Goal: Task Accomplishment & Management: Manage account settings

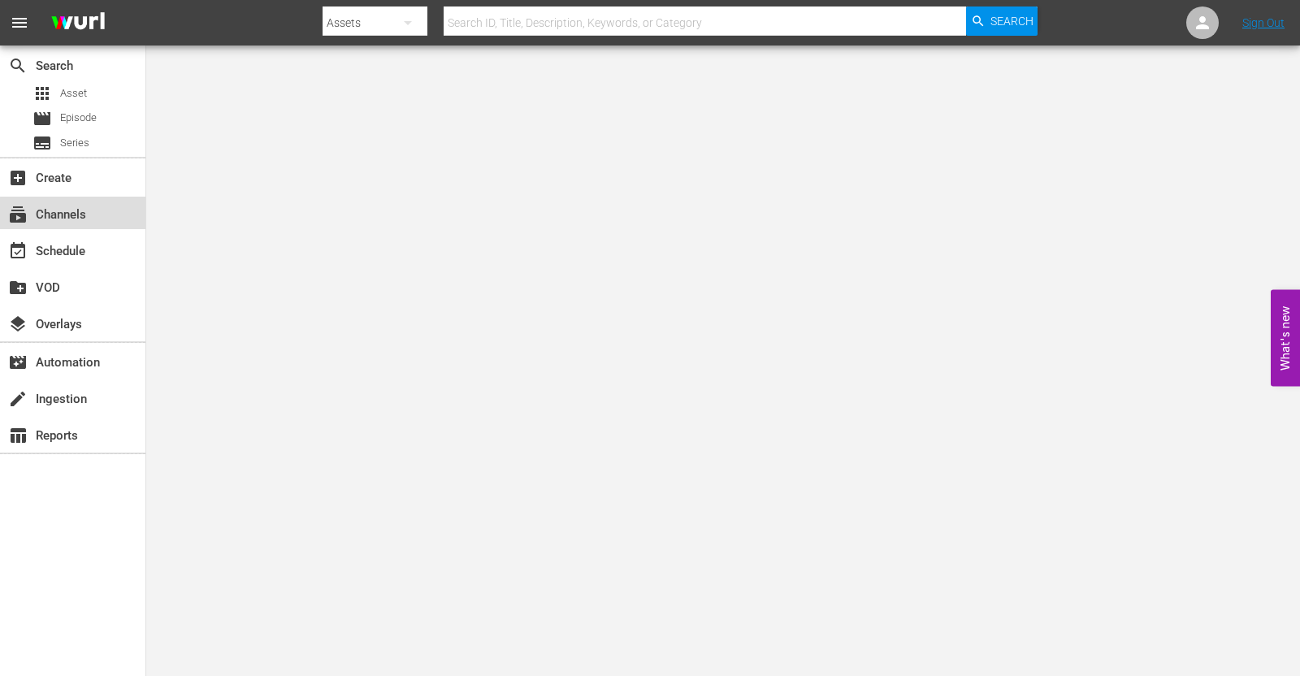
click at [96, 215] on div "subscriptions Channels" at bounding box center [72, 213] width 145 height 33
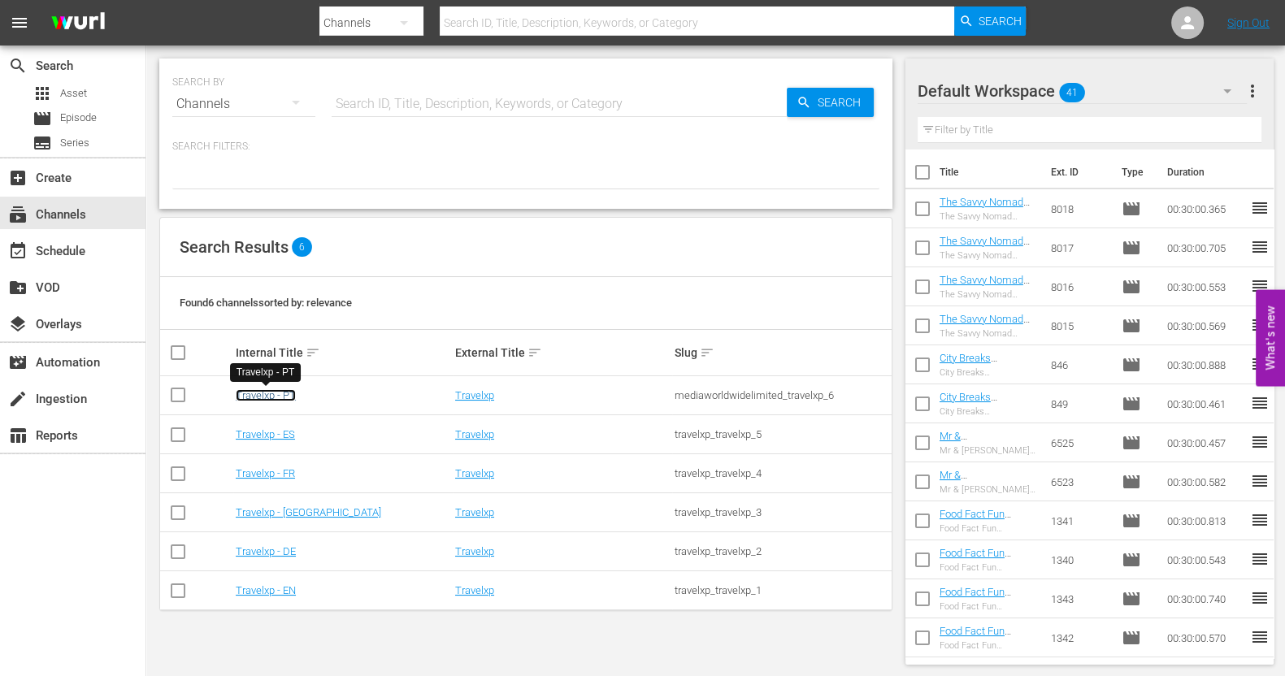
click at [282, 391] on link "Travelxp - PT" at bounding box center [266, 395] width 60 height 12
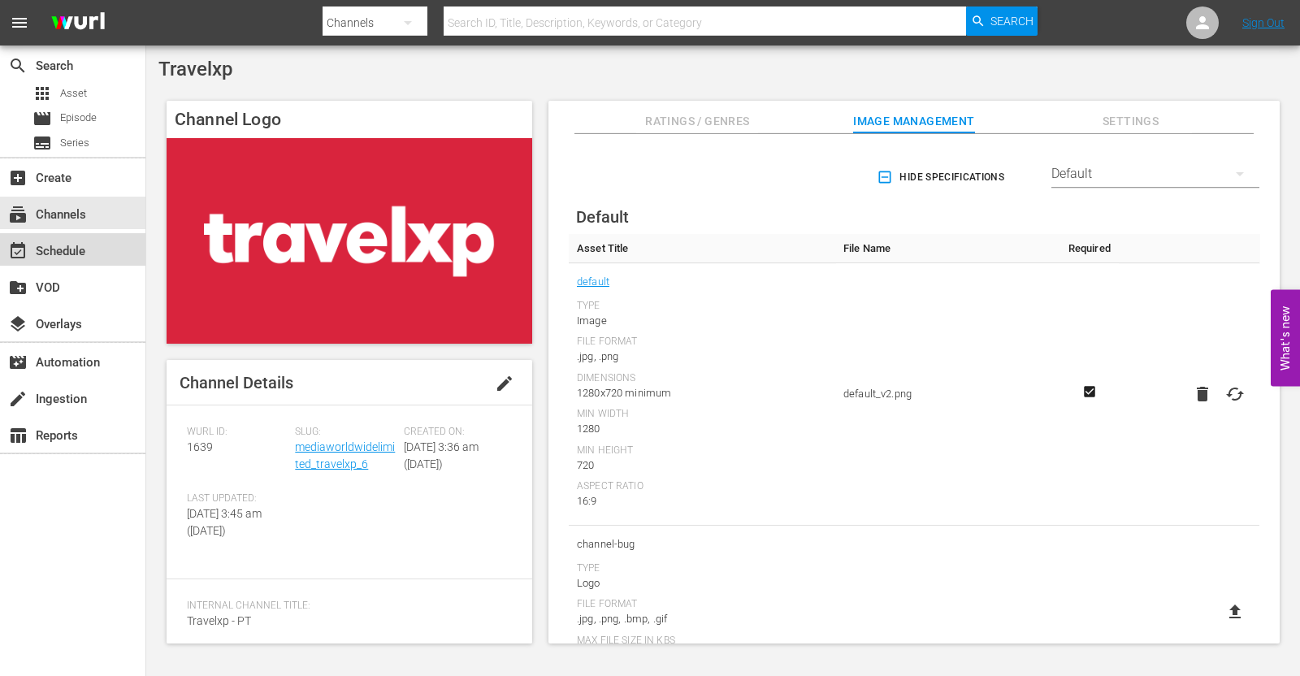
click at [70, 241] on div "event_available Schedule" at bounding box center [45, 248] width 91 height 15
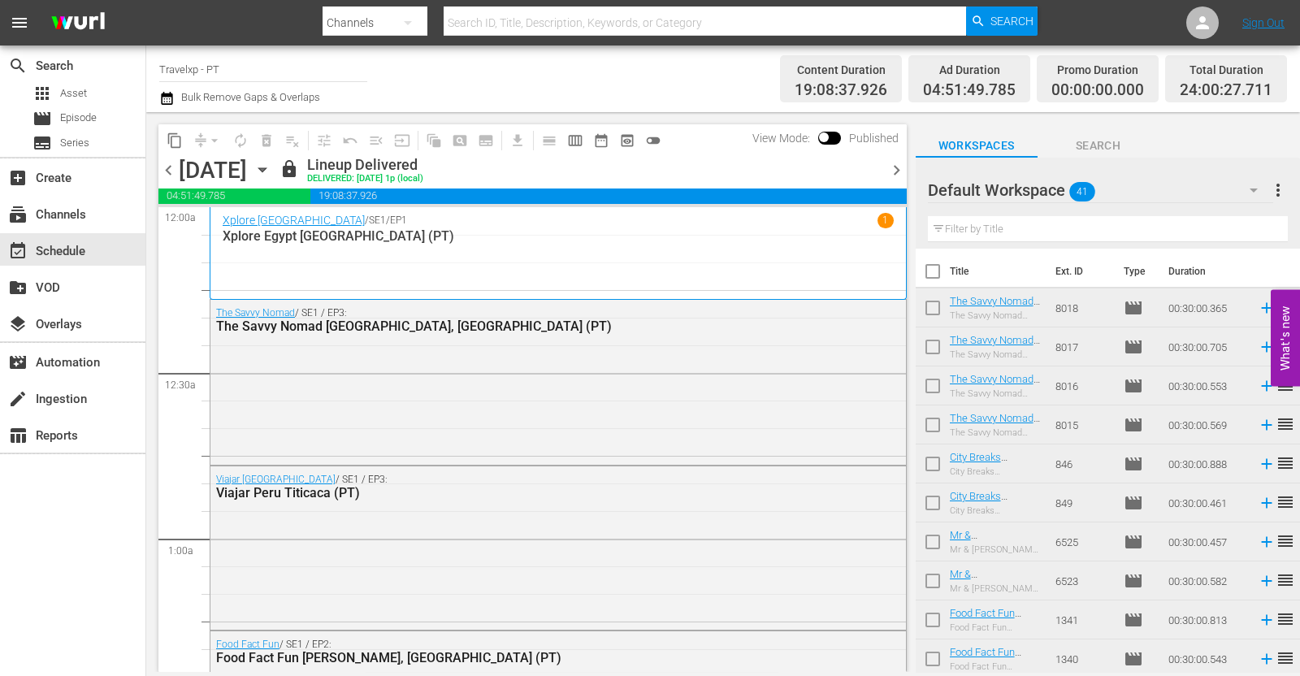
click at [895, 171] on span "chevron_right" at bounding box center [897, 170] width 20 height 20
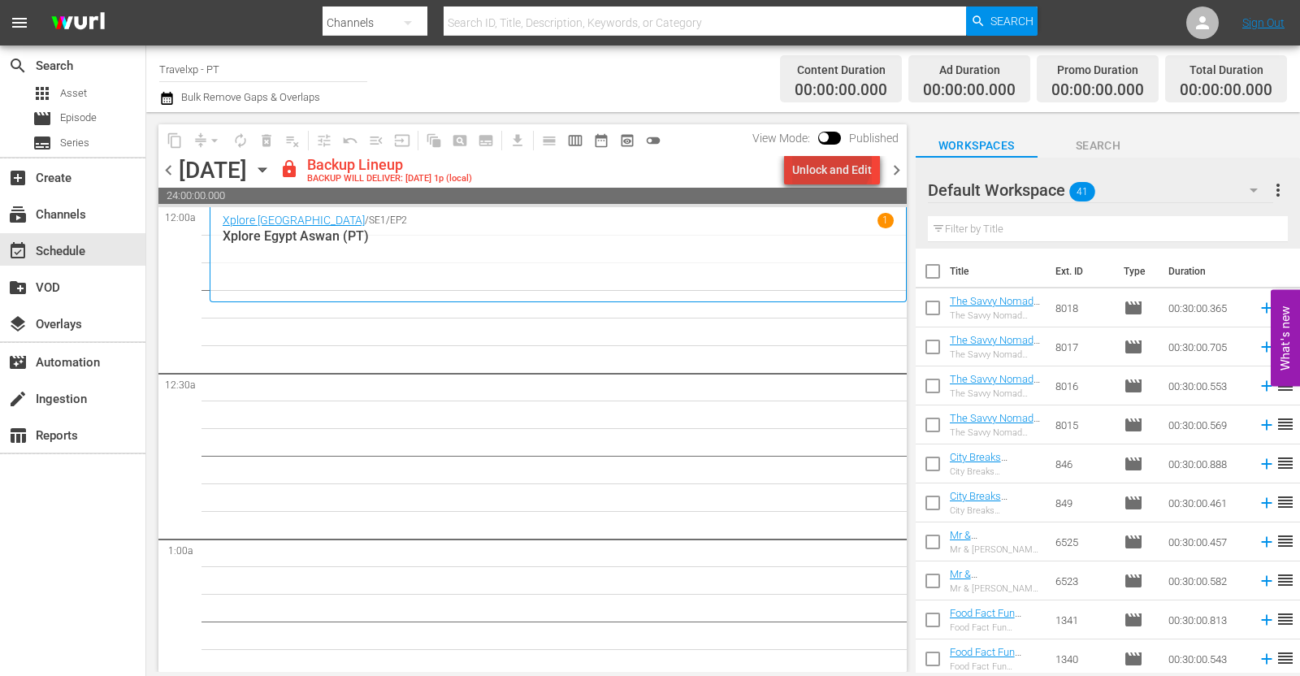
click at [834, 163] on div "Unlock and Edit" at bounding box center [832, 169] width 80 height 29
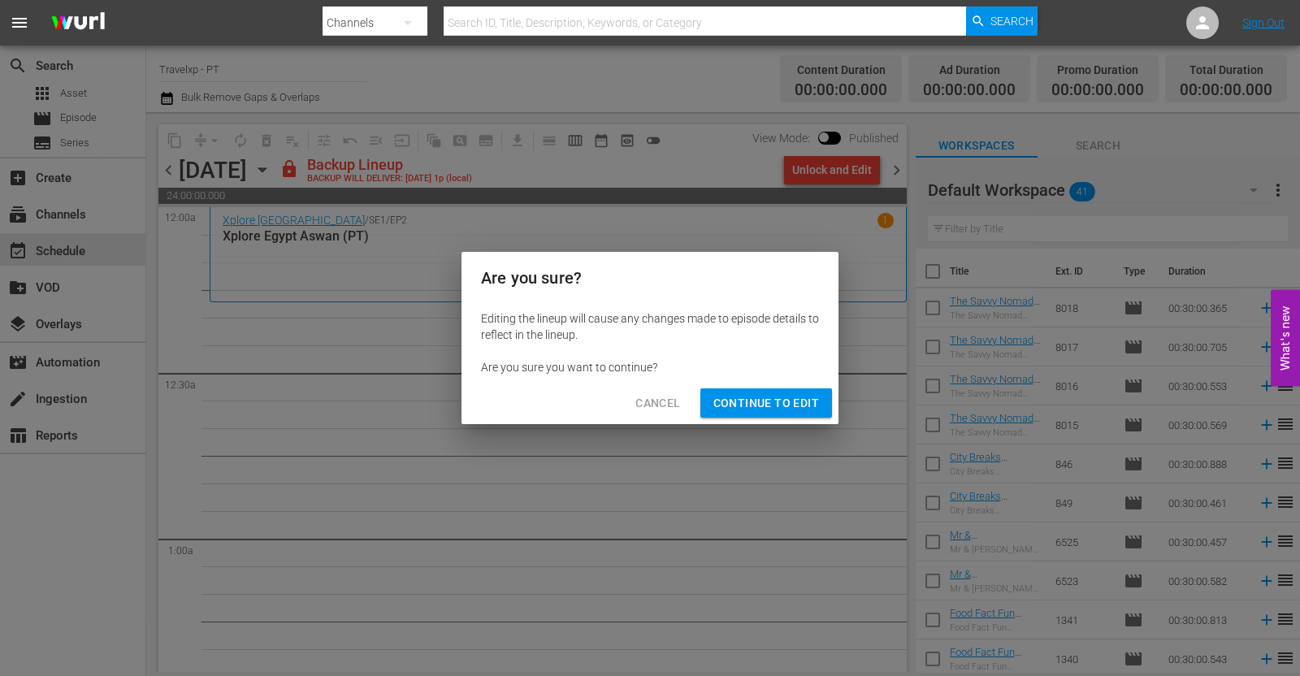
click at [764, 404] on span "Continue to Edit" at bounding box center [767, 403] width 106 height 20
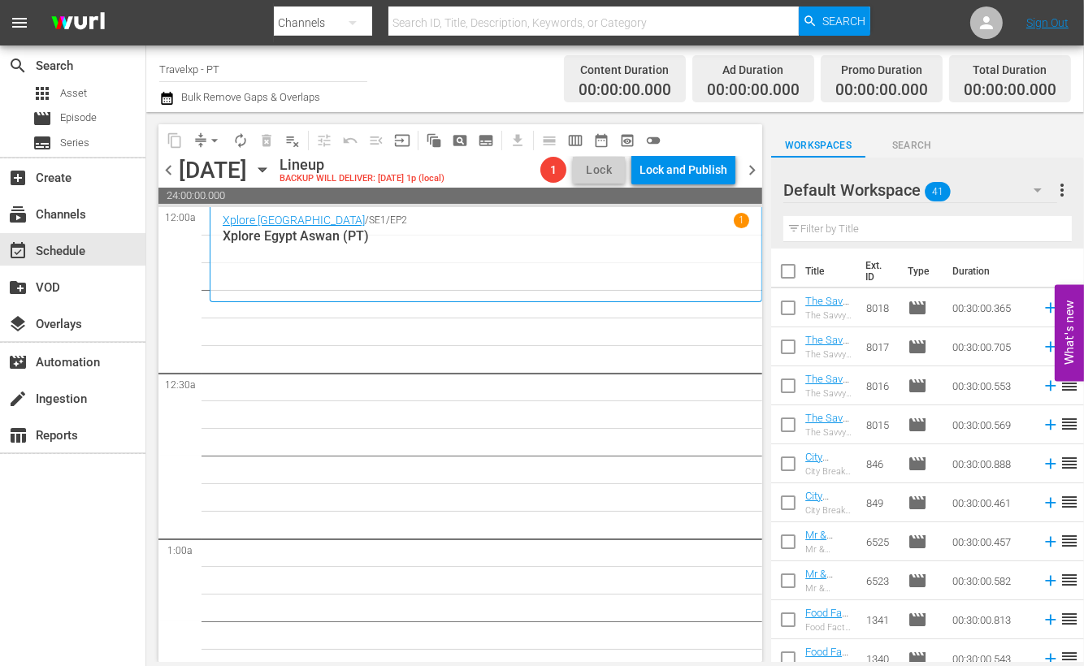
click at [853, 226] on input "text" at bounding box center [928, 229] width 289 height 26
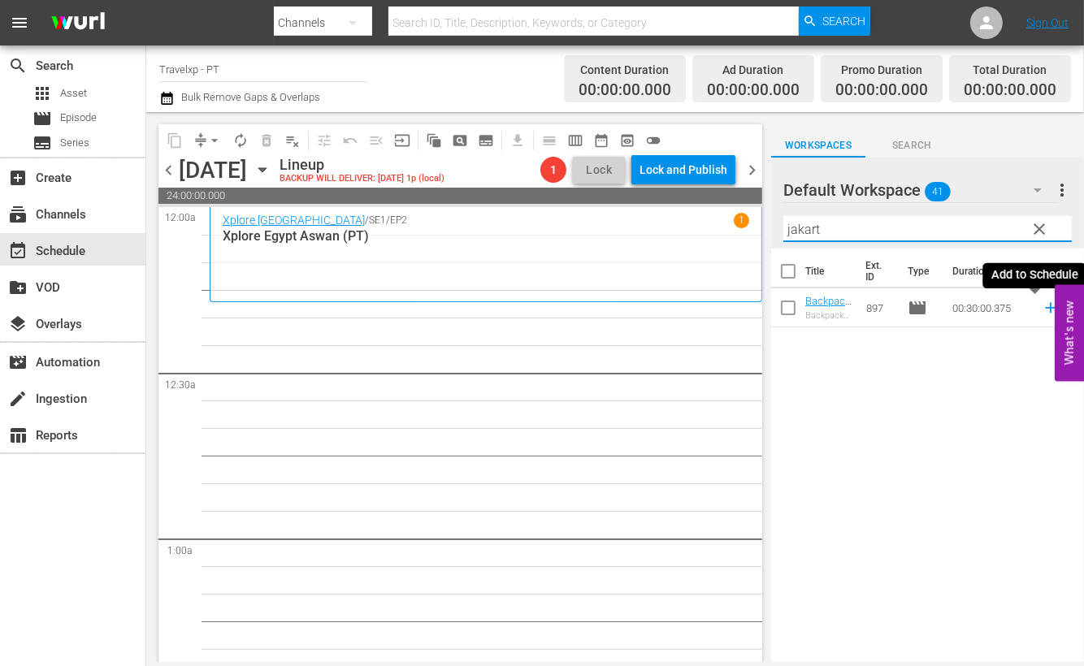
click at [1045, 308] on icon at bounding box center [1050, 308] width 11 height 11
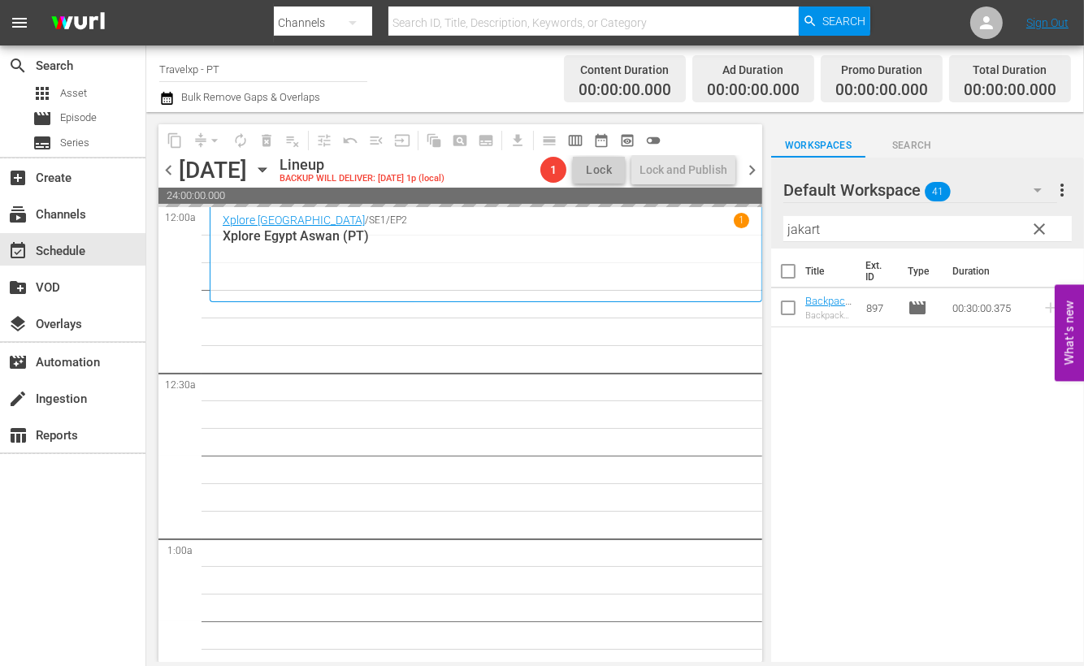
click at [805, 229] on input "jakart" at bounding box center [928, 229] width 289 height 26
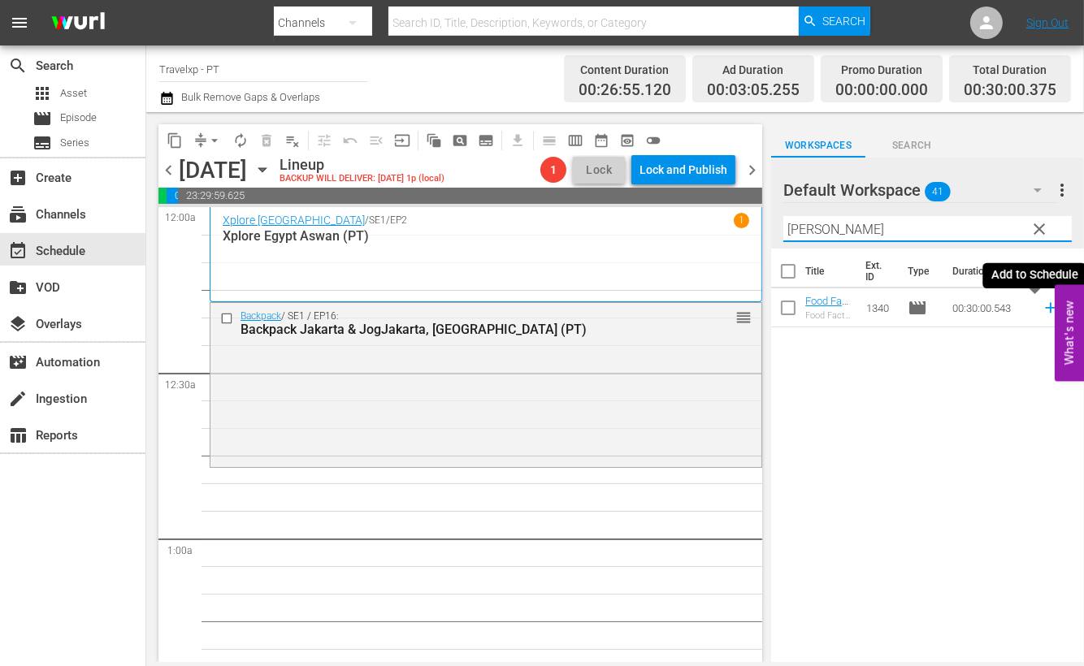
click at [1042, 311] on icon at bounding box center [1051, 308] width 18 height 18
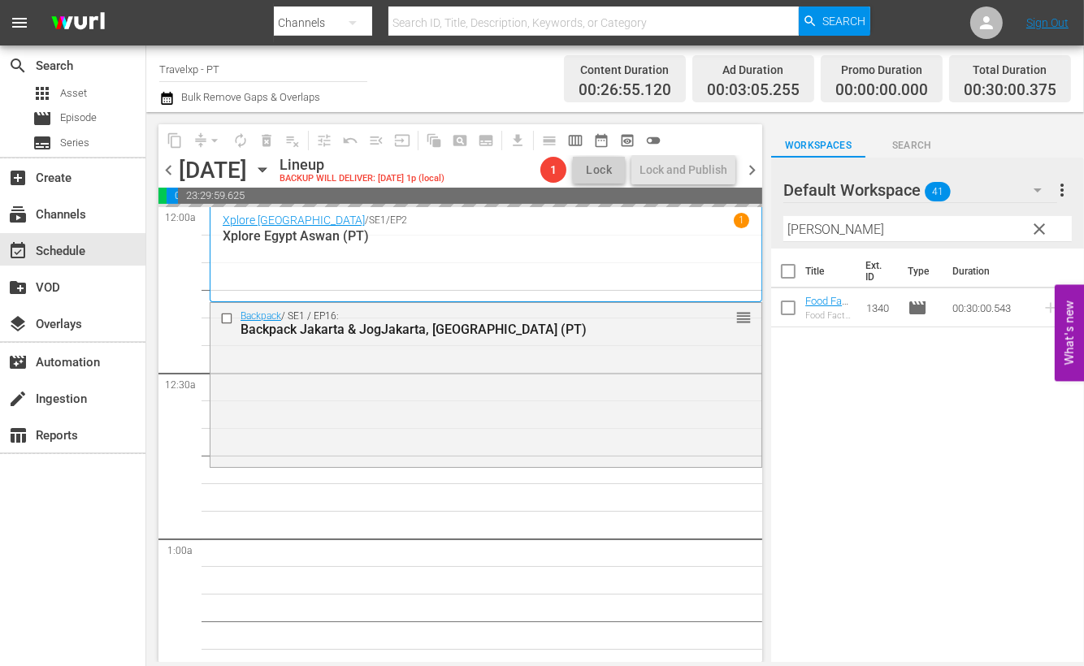
click at [796, 224] on input "[PERSON_NAME]" at bounding box center [928, 229] width 289 height 26
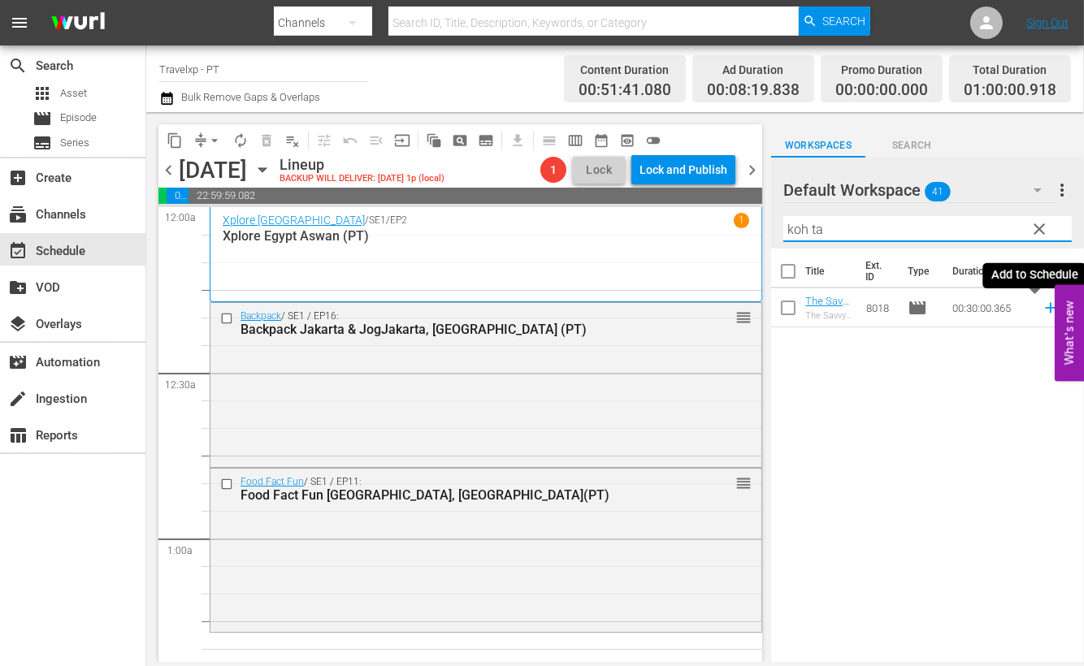
click at [1042, 309] on icon at bounding box center [1051, 308] width 18 height 18
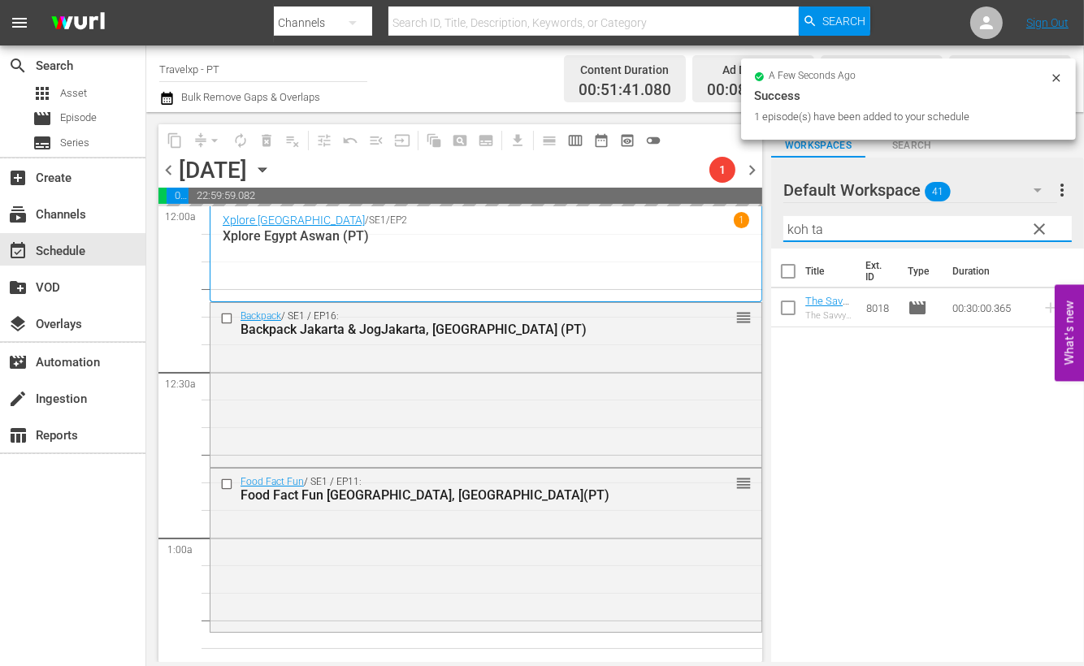
drag, startPoint x: 842, startPoint y: 229, endPoint x: 773, endPoint y: 222, distance: 69.5
click at [773, 222] on div "Default Workspace 41 Default more_vert clear Filter by Title koh ta" at bounding box center [927, 203] width 313 height 91
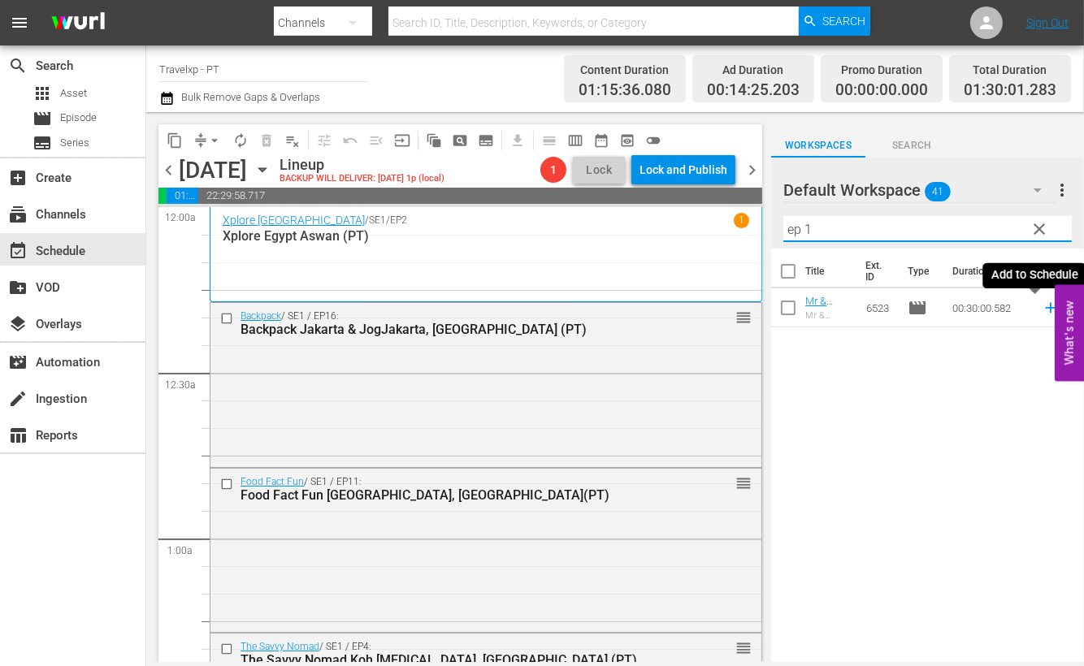
click at [1042, 306] on icon at bounding box center [1051, 308] width 18 height 18
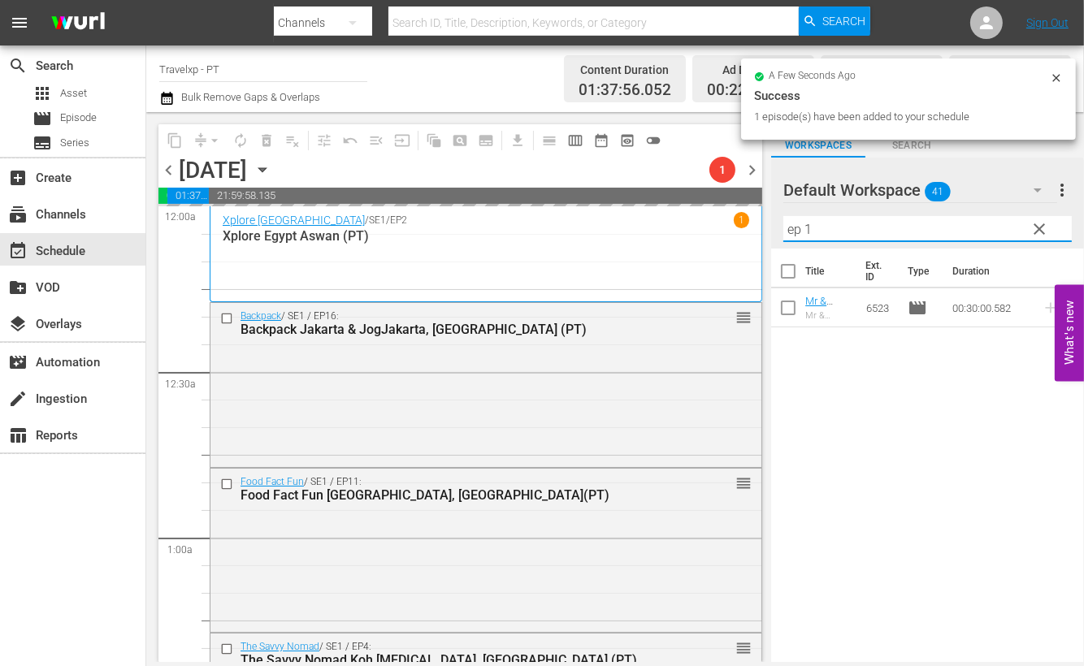
drag, startPoint x: 834, startPoint y: 229, endPoint x: 780, endPoint y: 228, distance: 53.7
click at [780, 228] on div "Default Workspace 41 Default more_vert clear Filter by Title ep 1" at bounding box center [927, 203] width 313 height 91
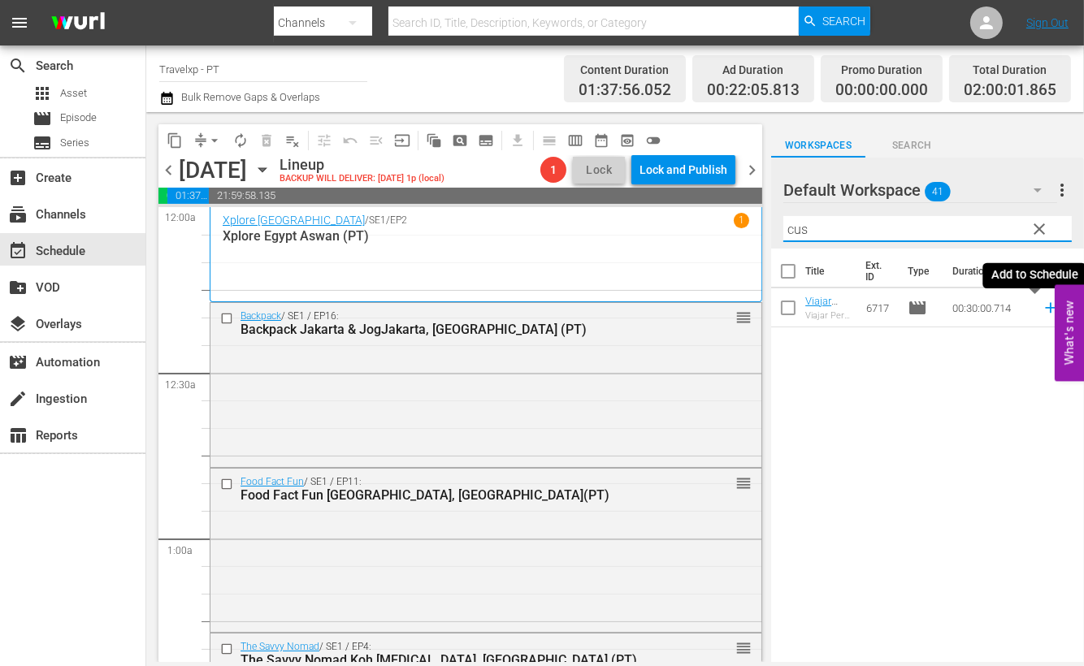
click at [1042, 306] on icon at bounding box center [1051, 308] width 18 height 18
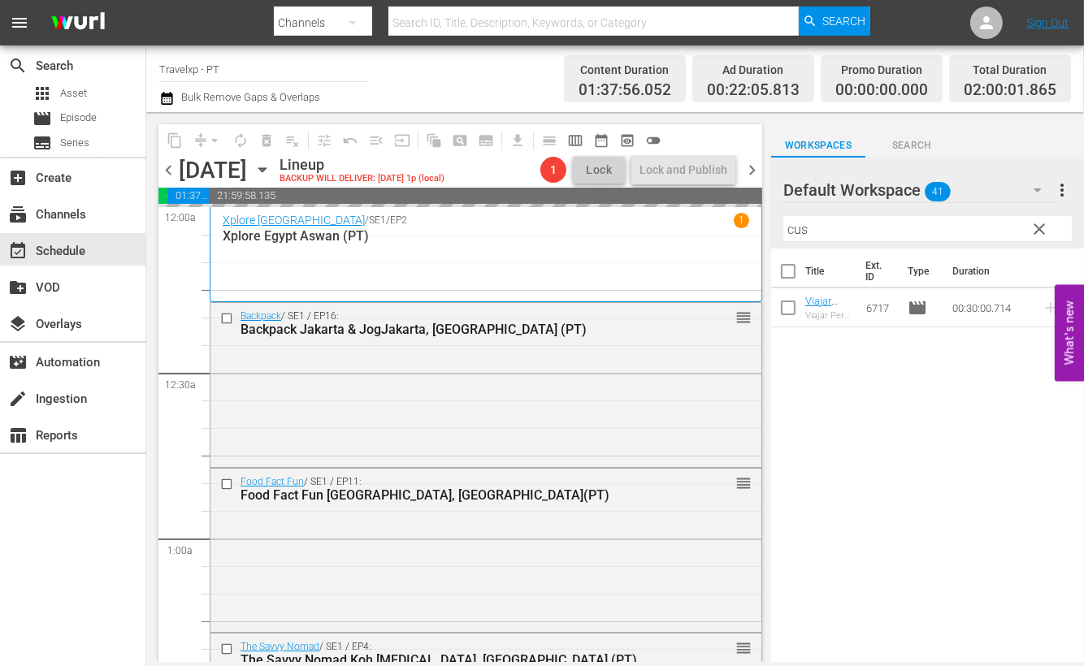
click at [805, 230] on input "cus" at bounding box center [928, 229] width 289 height 26
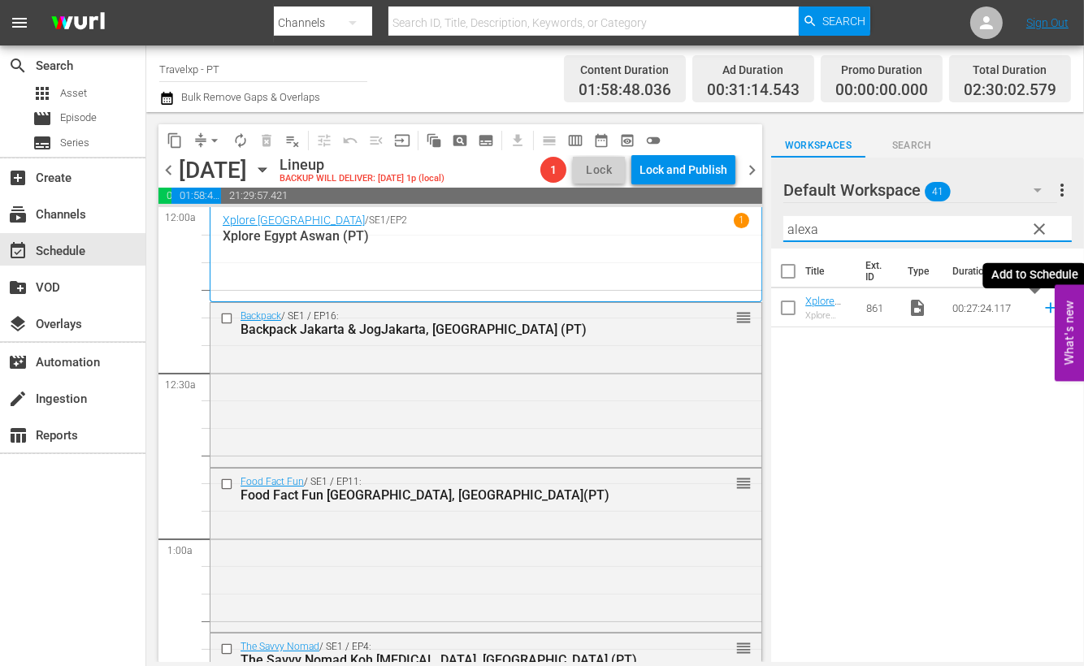
click at [1045, 307] on icon at bounding box center [1050, 308] width 11 height 11
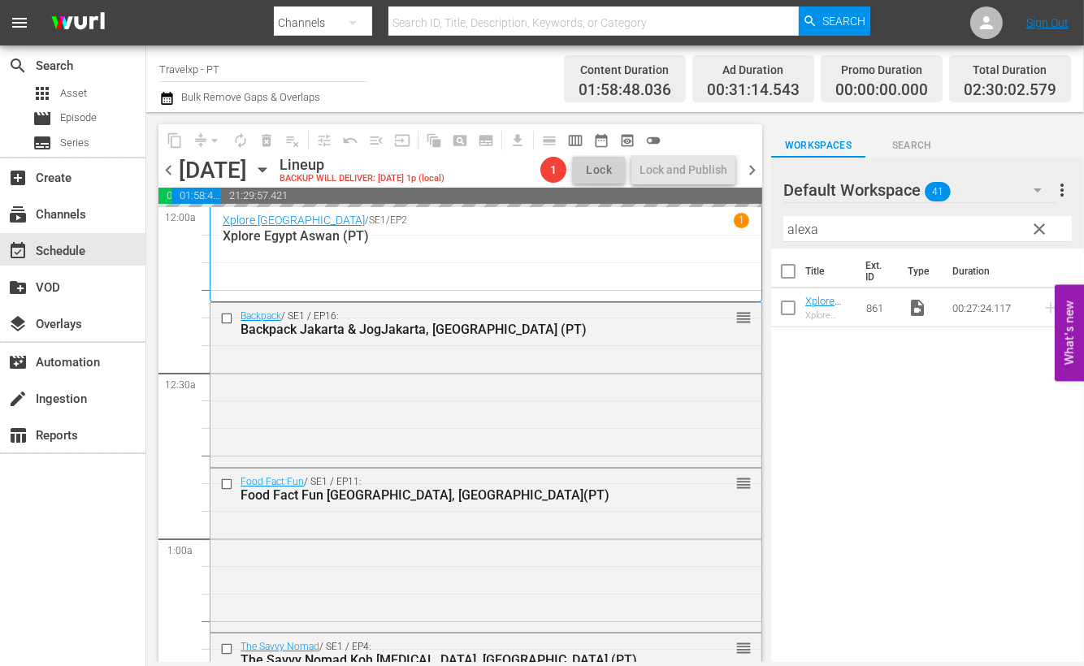
click at [801, 224] on input "alexa" at bounding box center [928, 229] width 289 height 26
type input "m"
type input "v"
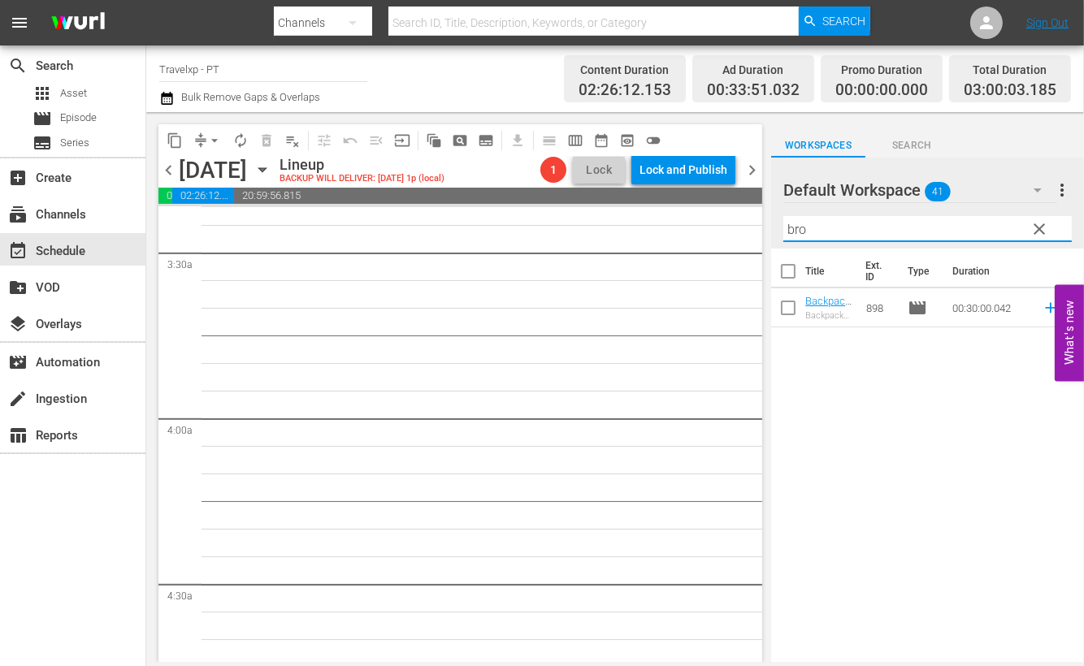
scroll to position [1118, 0]
click at [1042, 314] on icon at bounding box center [1051, 308] width 18 height 18
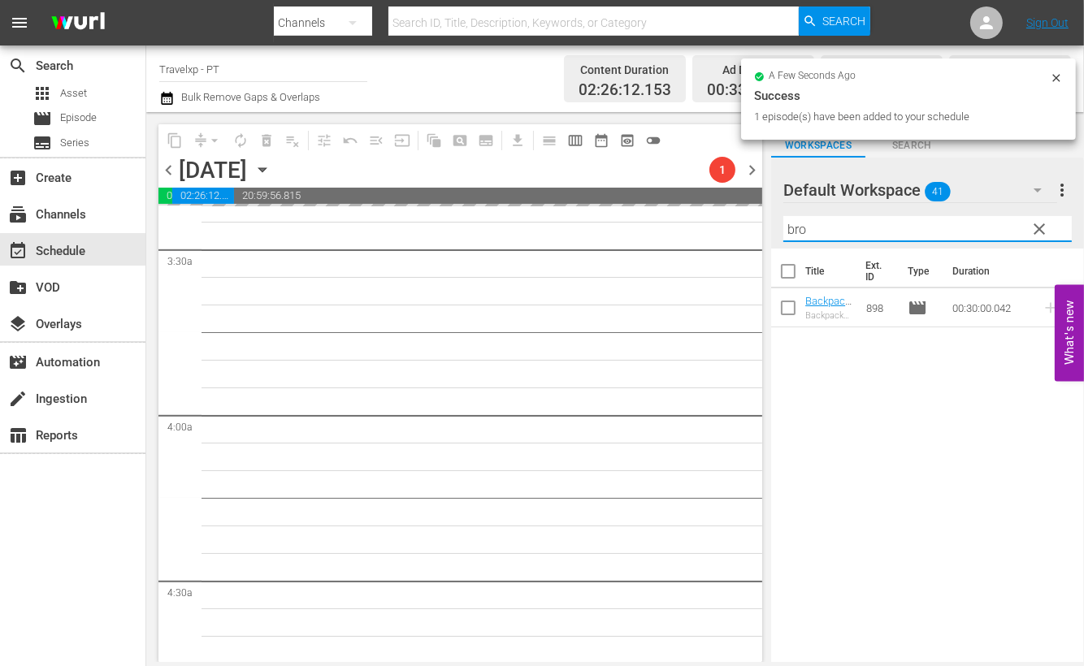
click at [799, 224] on input "bro" at bounding box center [928, 229] width 289 height 26
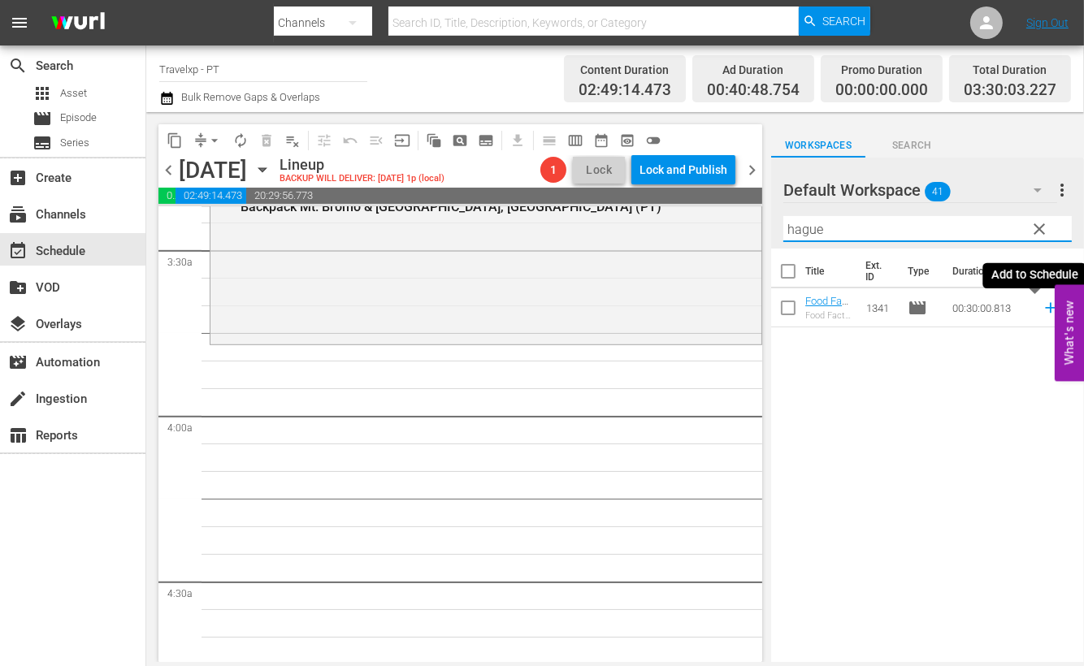
click at [1045, 310] on icon at bounding box center [1050, 308] width 11 height 11
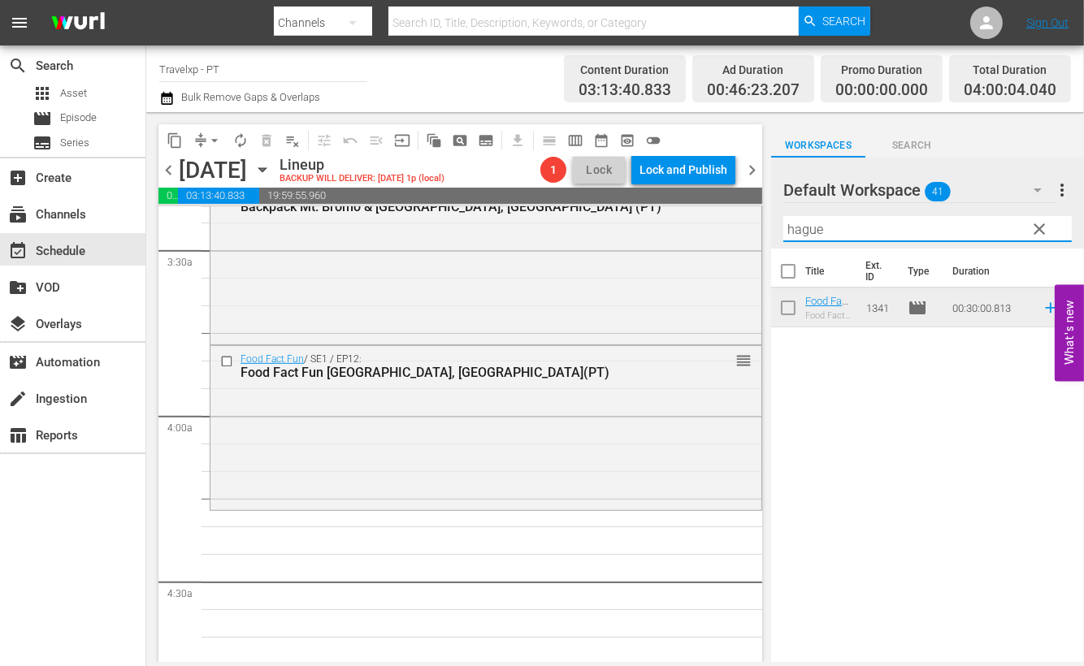
click at [814, 225] on input "hague" at bounding box center [928, 229] width 289 height 26
click at [1045, 307] on icon at bounding box center [1050, 308] width 11 height 11
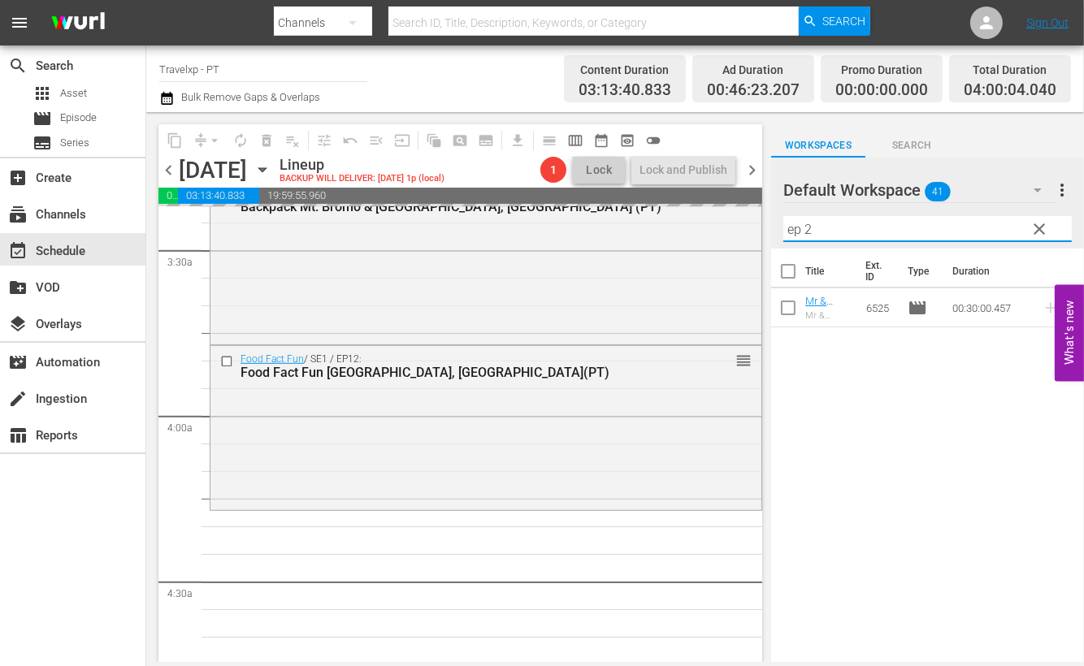
drag, startPoint x: 866, startPoint y: 237, endPoint x: 768, endPoint y: 233, distance: 97.6
click at [768, 233] on div "content_copy compress arrow_drop_down autorenew_outlined delete_forever_outline…" at bounding box center [615, 387] width 938 height 550
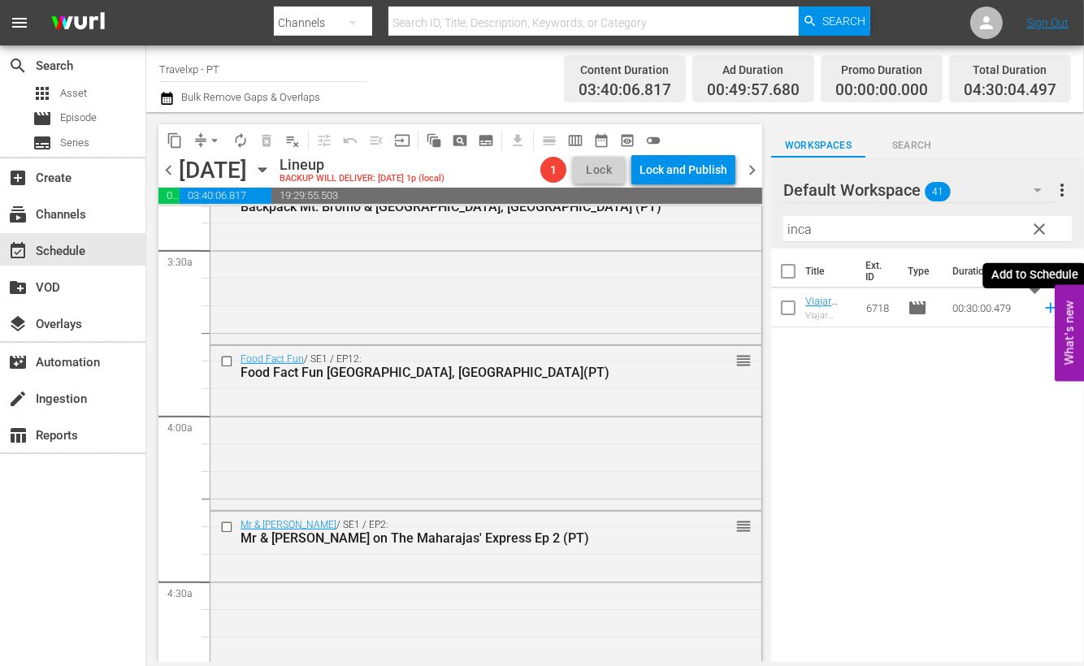
click at [1045, 309] on icon at bounding box center [1050, 308] width 11 height 11
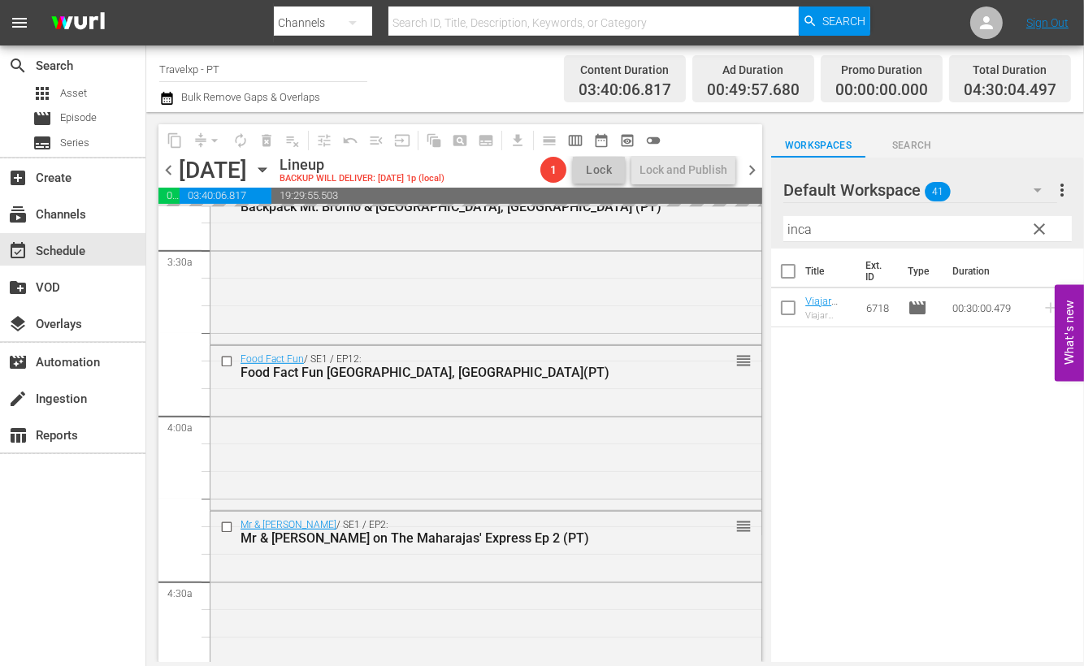
click at [799, 224] on input "inca" at bounding box center [928, 229] width 289 height 26
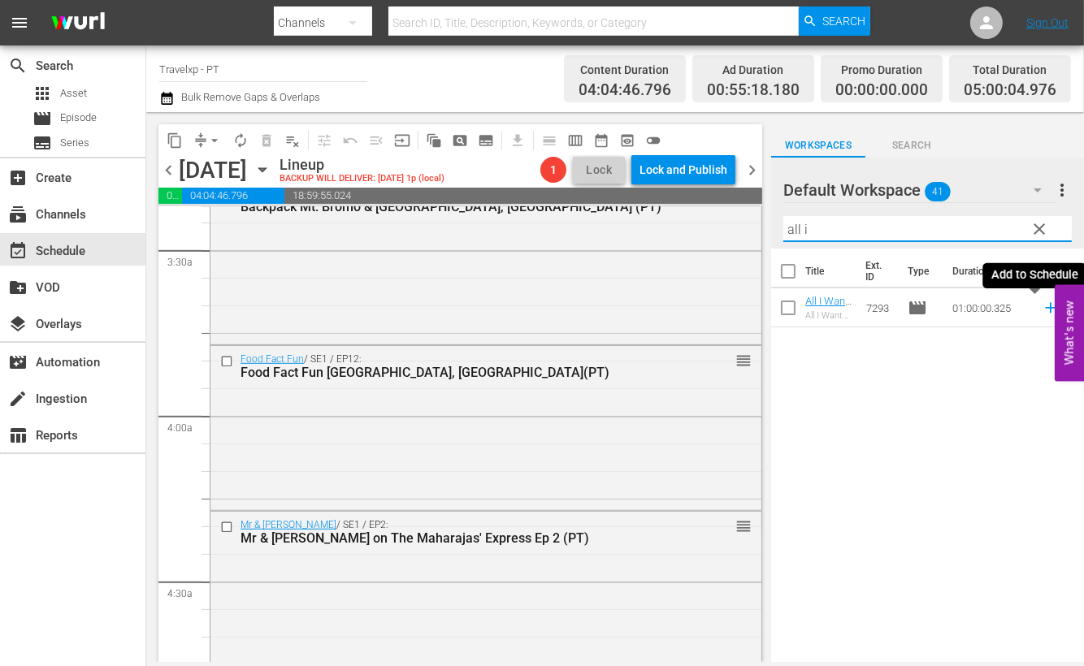
click at [1042, 310] on icon at bounding box center [1051, 308] width 18 height 18
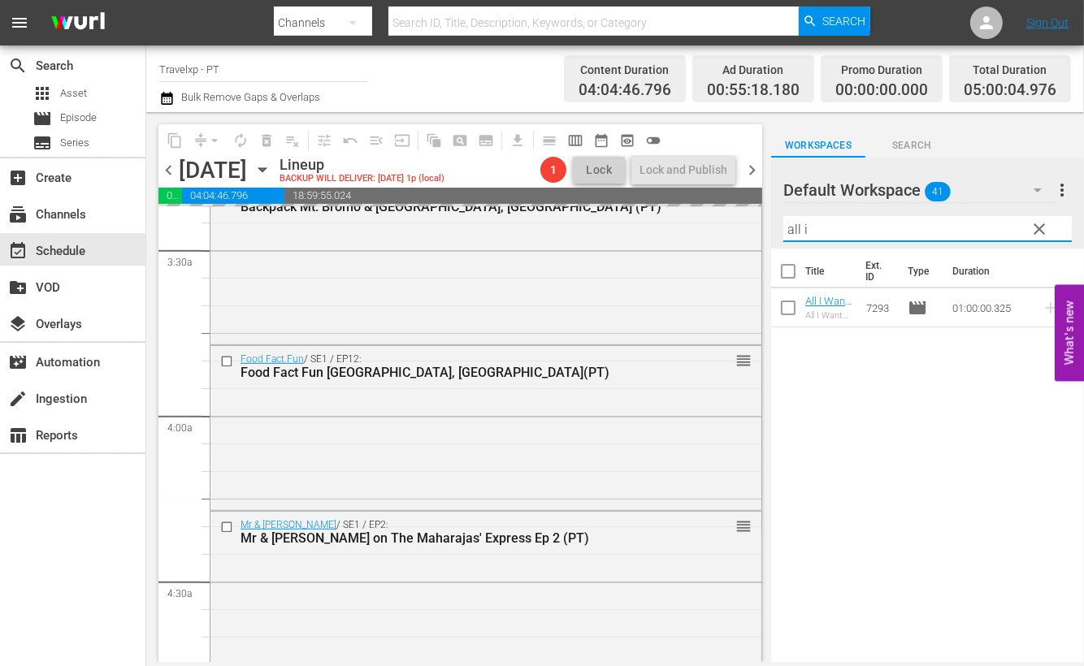
drag, startPoint x: 849, startPoint y: 219, endPoint x: 752, endPoint y: 215, distance: 96.8
click at [752, 215] on div "content_copy compress arrow_drop_down autorenew_outlined delete_forever_outline…" at bounding box center [615, 387] width 938 height 550
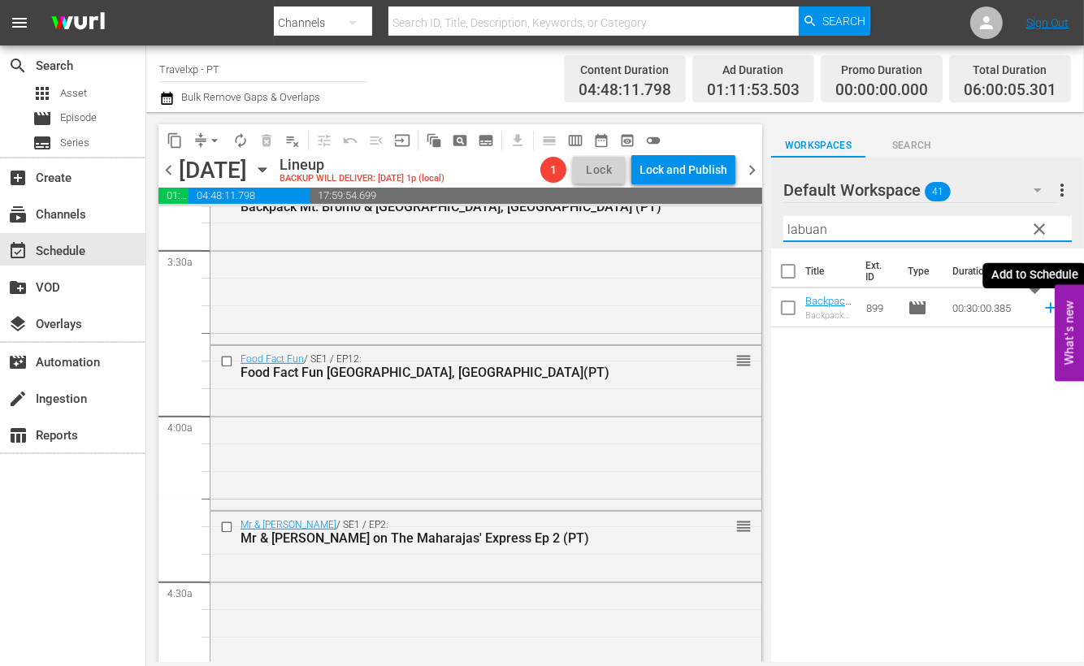
click at [1042, 309] on icon at bounding box center [1051, 308] width 18 height 18
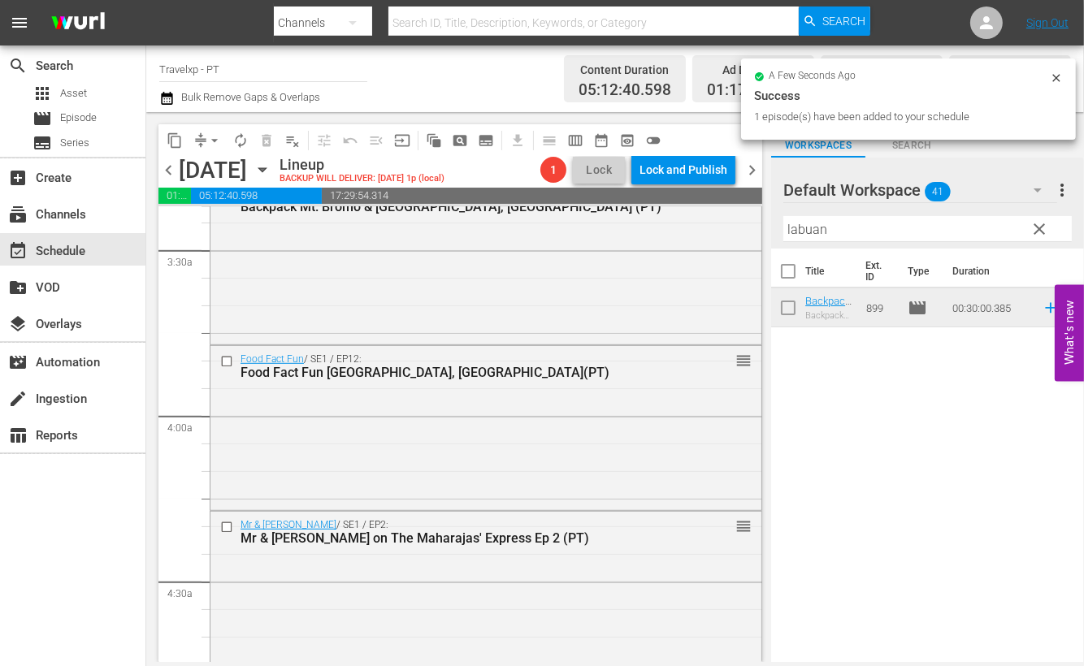
click at [818, 228] on input "labuan" at bounding box center [928, 229] width 289 height 26
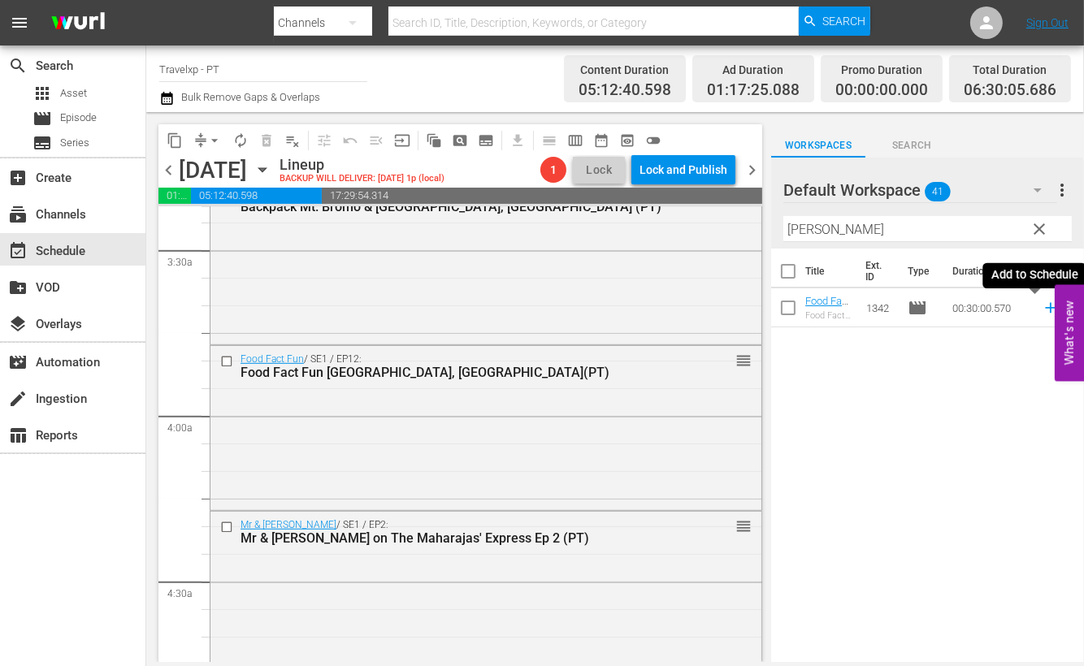
click at [1042, 306] on icon at bounding box center [1051, 308] width 18 height 18
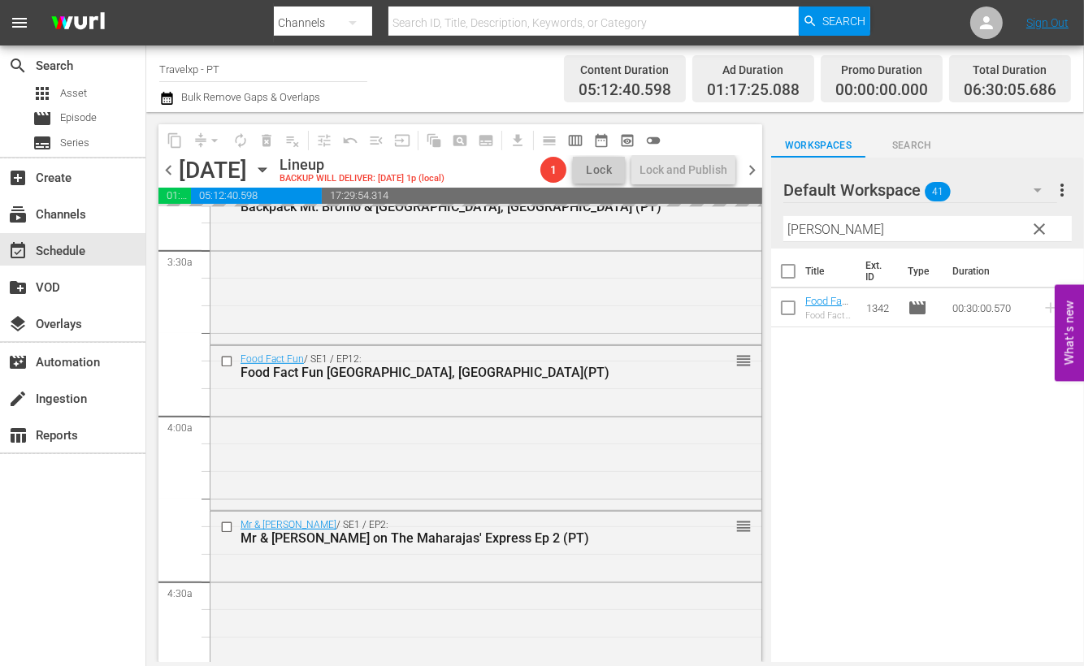
click at [806, 229] on input "[PERSON_NAME]" at bounding box center [928, 229] width 289 height 26
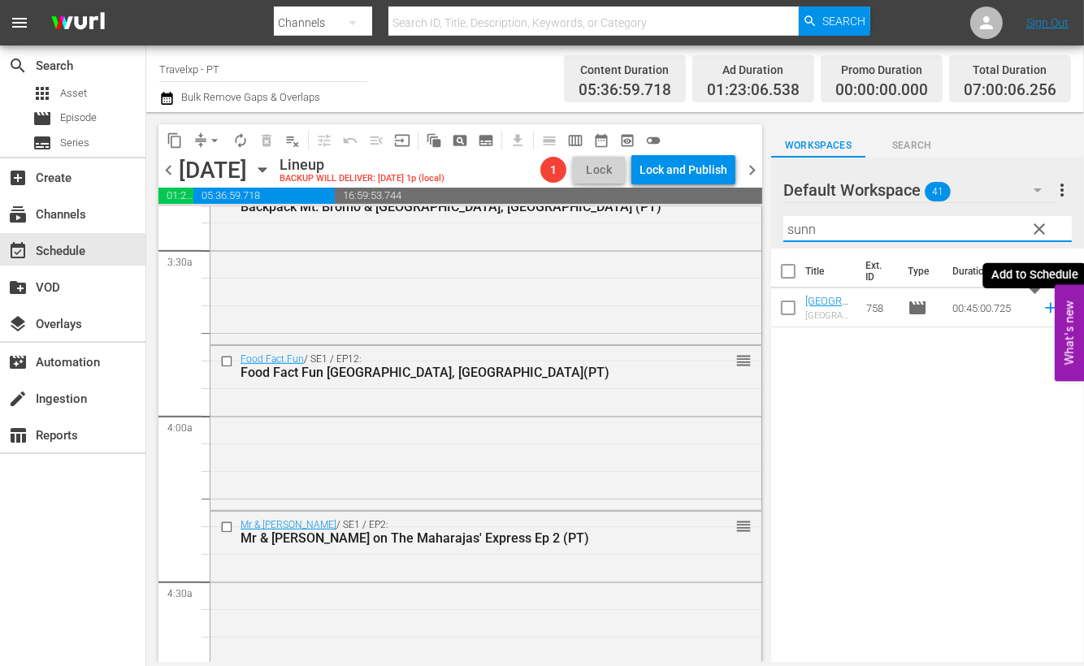
click at [1042, 310] on icon at bounding box center [1051, 308] width 18 height 18
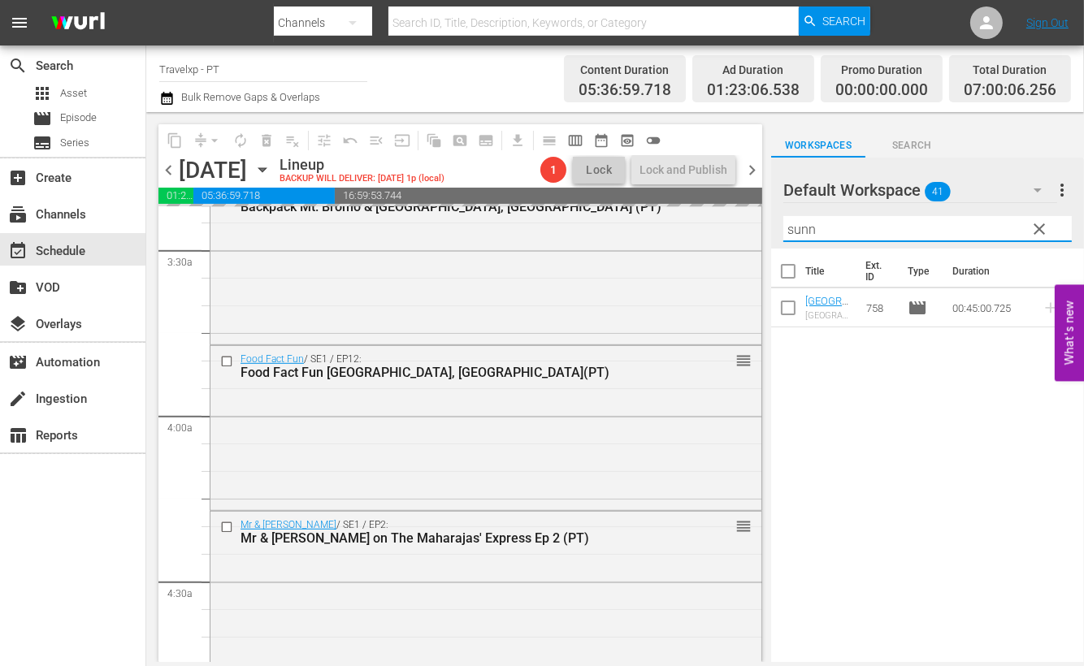
click at [801, 225] on input "sunn" at bounding box center [928, 229] width 289 height 26
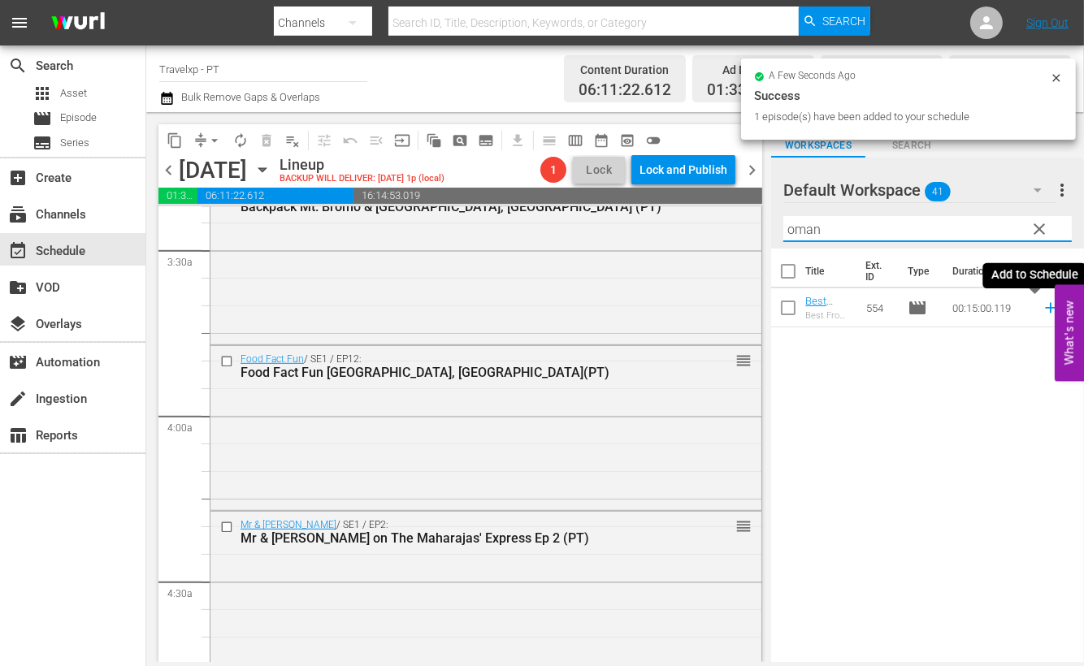
click at [1045, 309] on icon at bounding box center [1050, 308] width 11 height 11
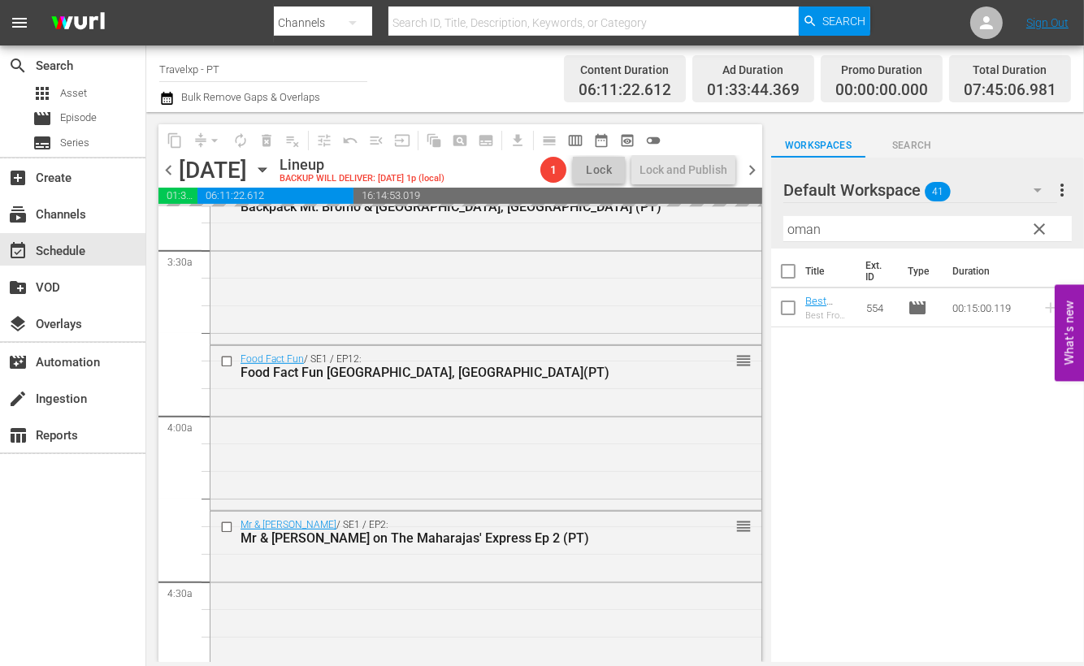
click at [792, 227] on input "oman" at bounding box center [928, 229] width 289 height 26
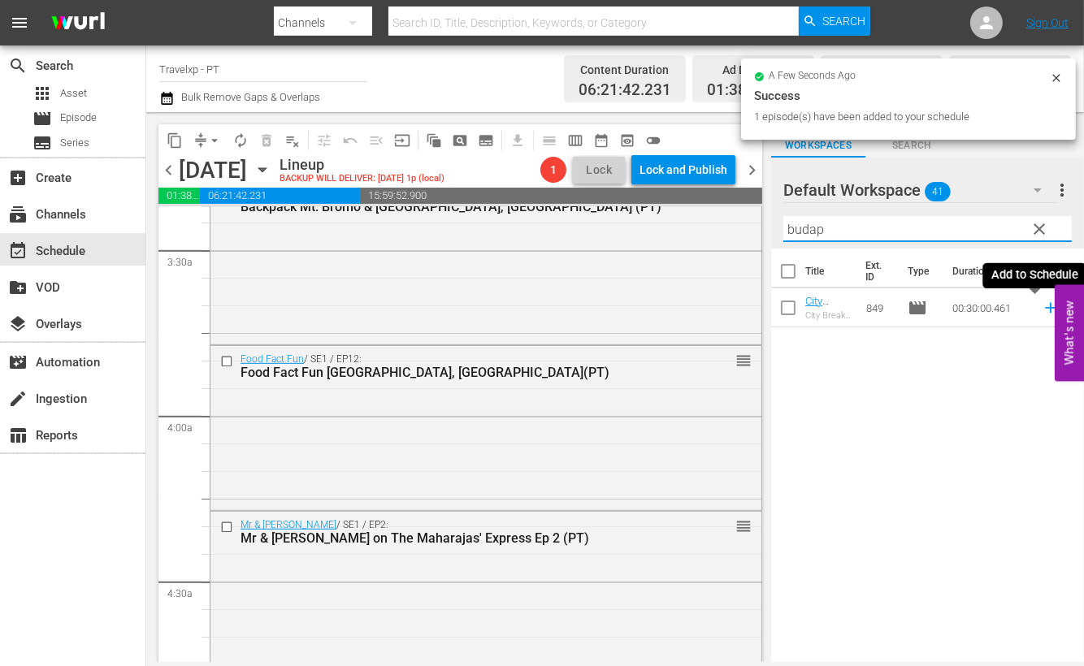
drag, startPoint x: 1032, startPoint y: 307, endPoint x: 849, endPoint y: 239, distance: 195.2
click at [1045, 307] on icon at bounding box center [1050, 308] width 11 height 11
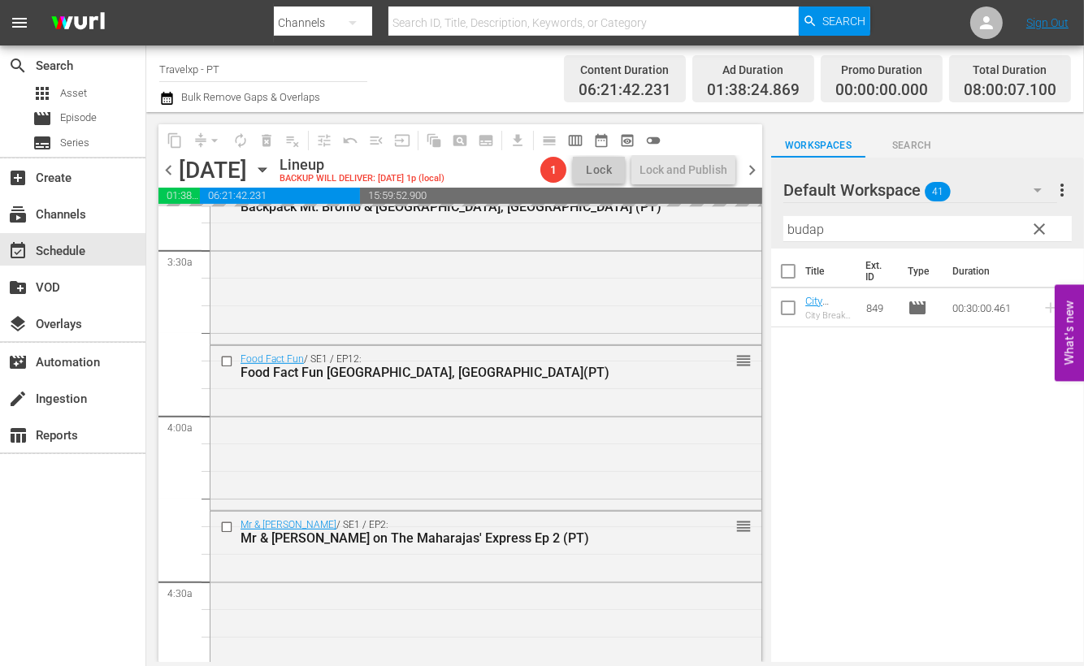
click at [801, 233] on input "budap" at bounding box center [928, 229] width 289 height 26
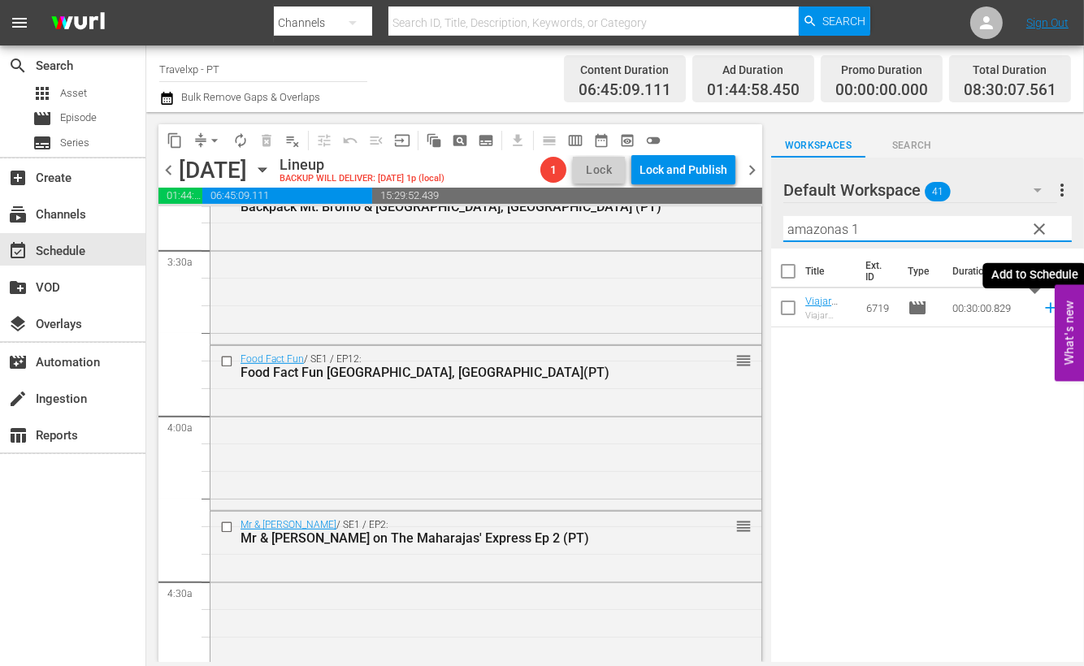
click at [1042, 309] on icon at bounding box center [1051, 308] width 18 height 18
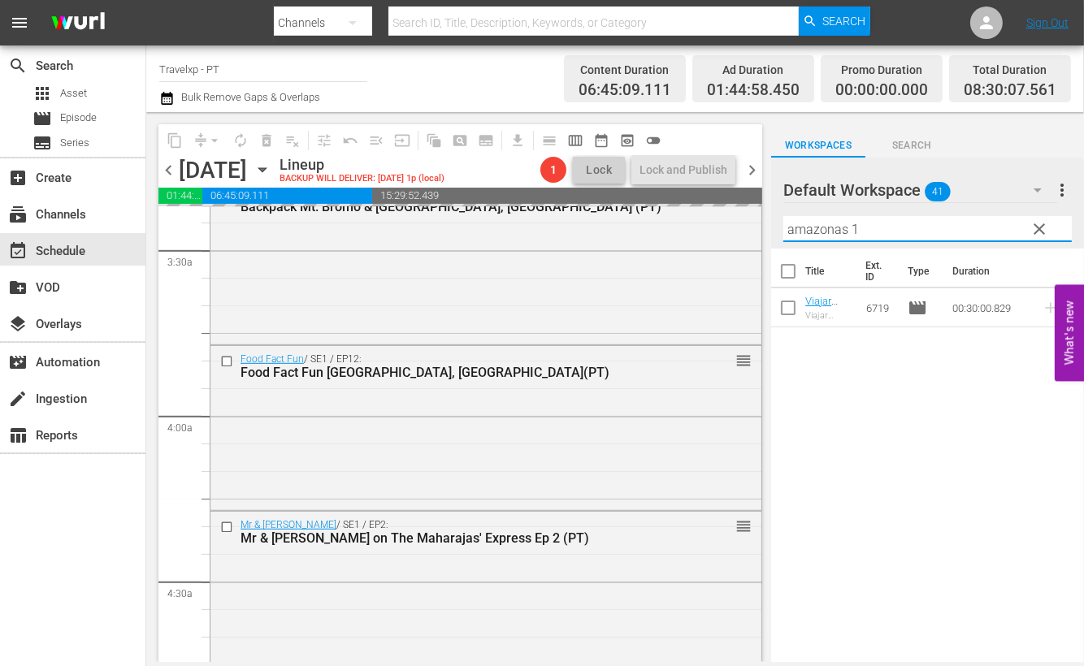
drag, startPoint x: 894, startPoint y: 224, endPoint x: 760, endPoint y: 215, distance: 134.5
click at [760, 215] on div "content_copy compress arrow_drop_down autorenew_outlined delete_forever_outline…" at bounding box center [615, 387] width 938 height 550
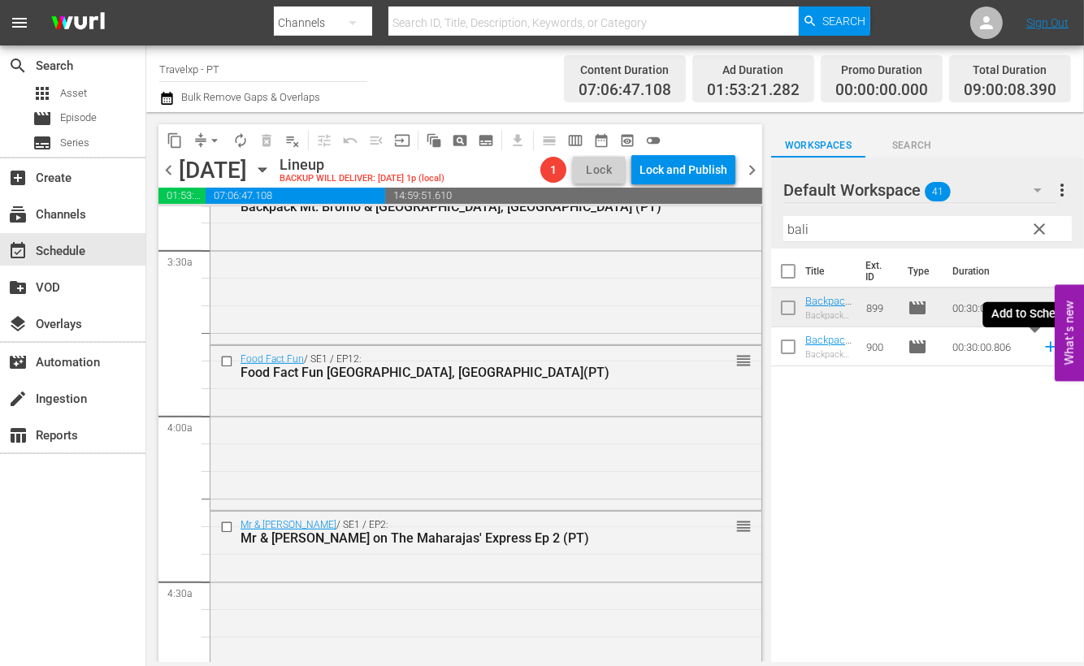
click at [1042, 350] on icon at bounding box center [1051, 347] width 18 height 18
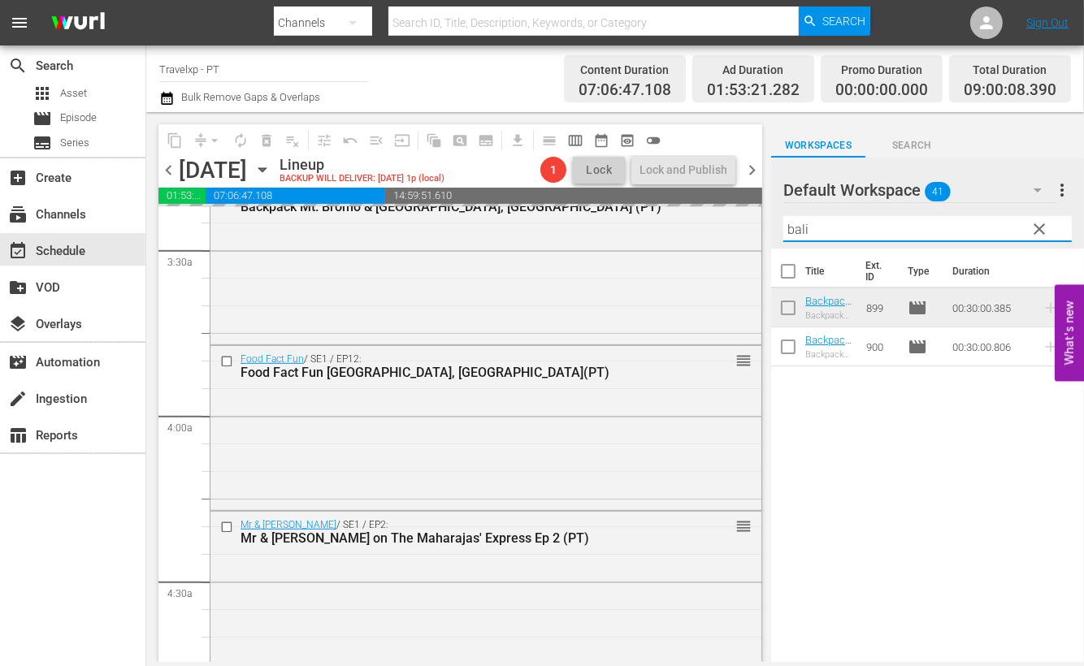
click at [799, 225] on input "bali" at bounding box center [928, 229] width 289 height 26
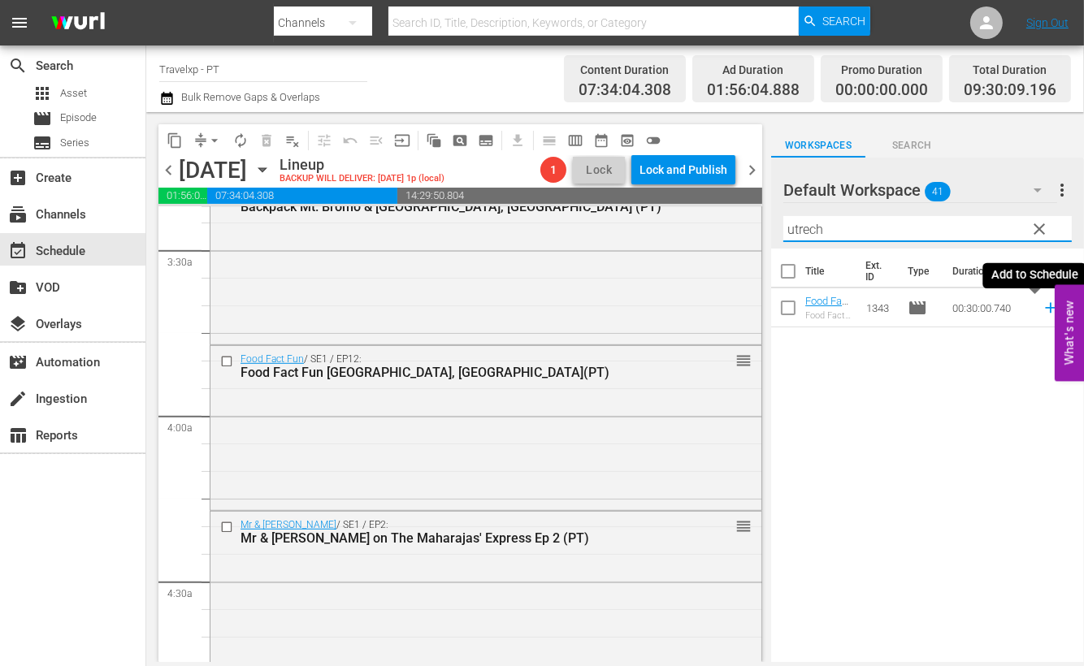
click at [1045, 307] on icon at bounding box center [1050, 308] width 11 height 11
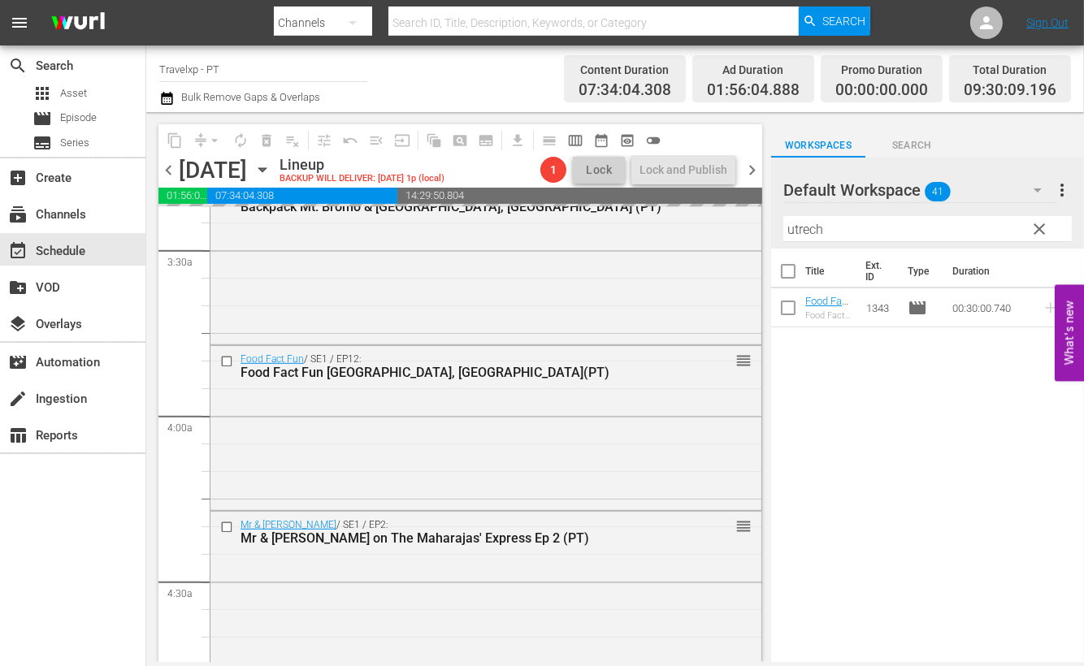
click at [810, 225] on input "utrech" at bounding box center [928, 229] width 289 height 26
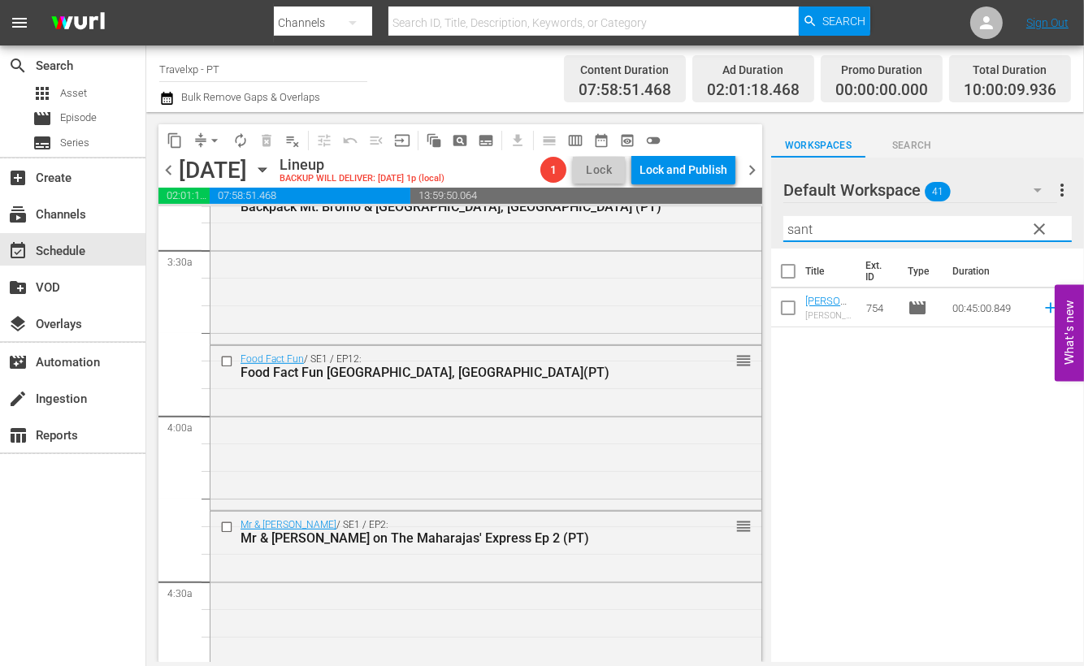
click at [1045, 306] on icon at bounding box center [1050, 308] width 11 height 11
click at [794, 236] on input "sant" at bounding box center [928, 229] width 289 height 26
click at [1042, 310] on icon at bounding box center [1051, 308] width 18 height 18
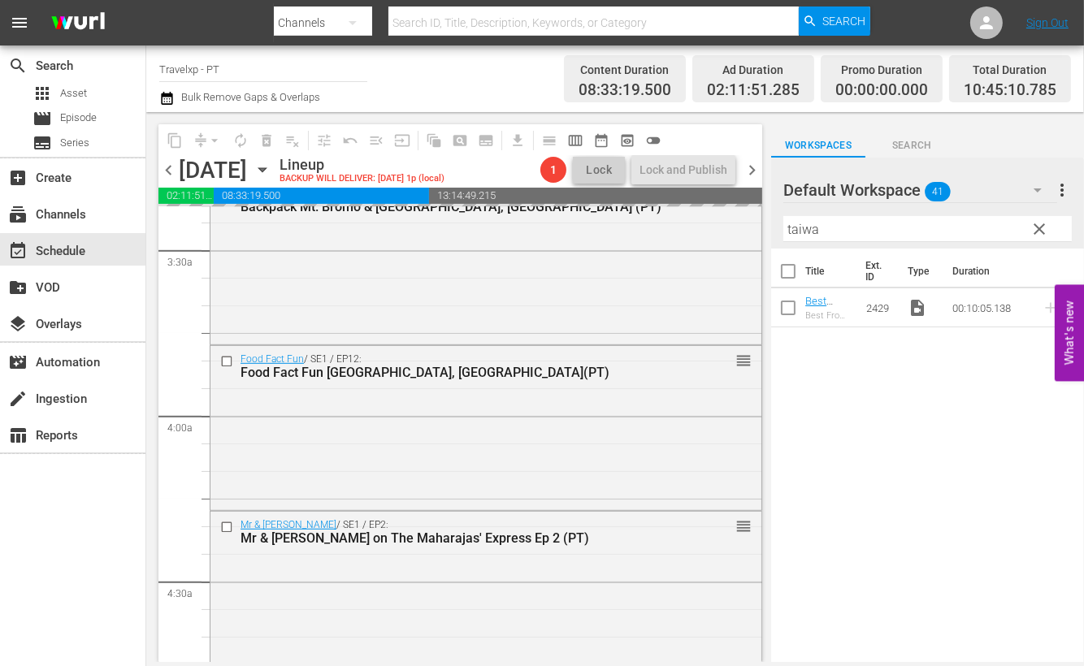
click at [803, 221] on input "taiwa" at bounding box center [928, 229] width 289 height 26
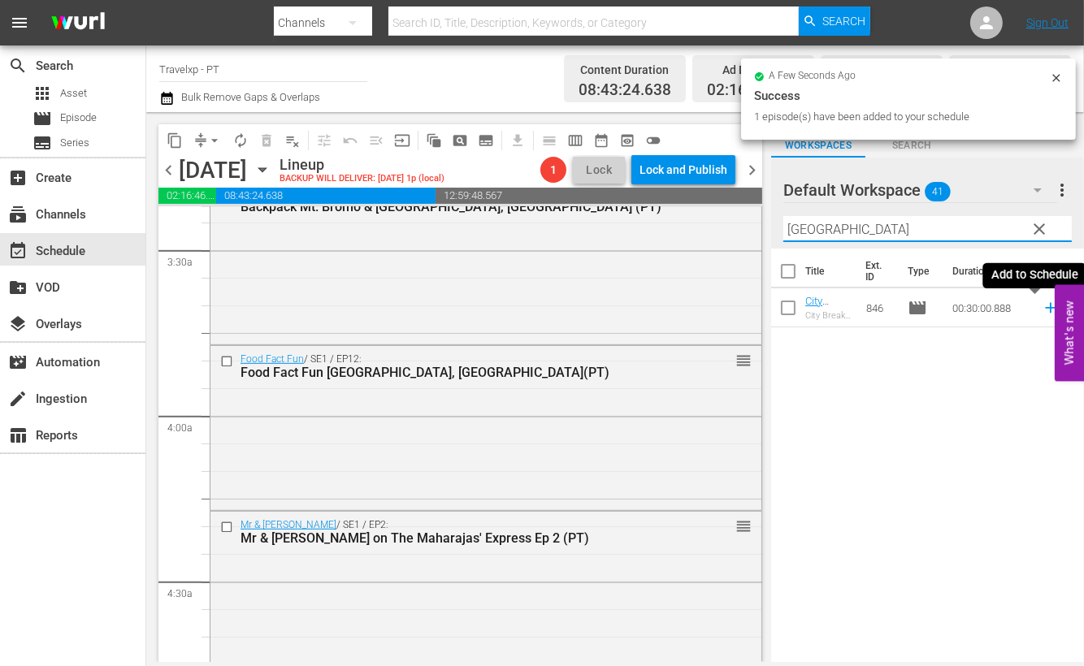
click at [1045, 309] on icon at bounding box center [1050, 308] width 11 height 11
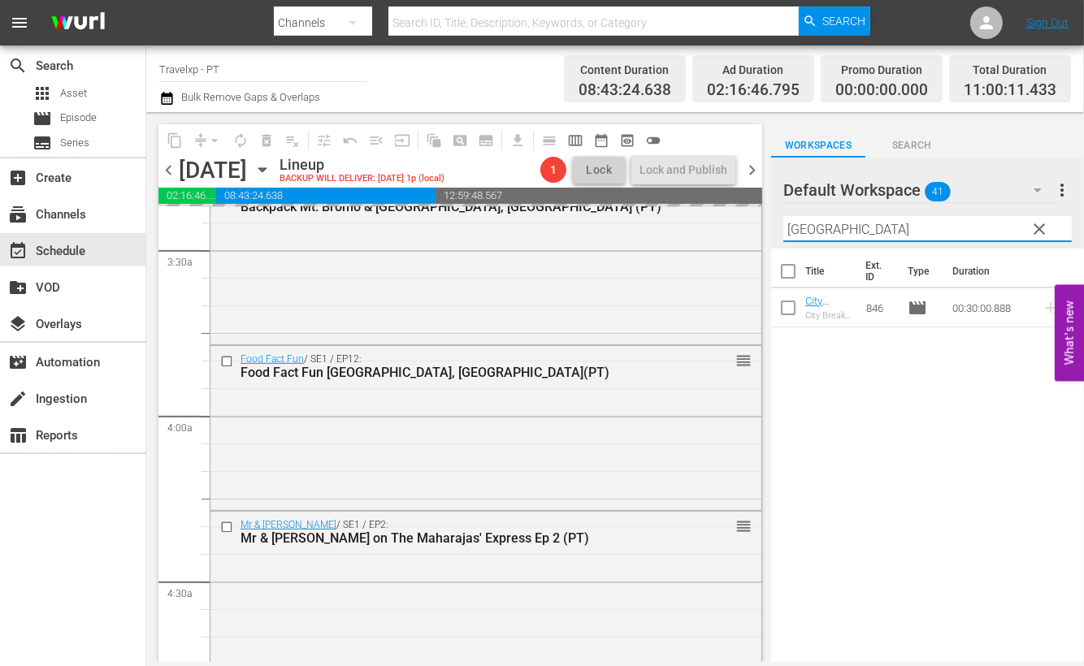
click at [817, 225] on input "[GEOGRAPHIC_DATA]" at bounding box center [928, 229] width 289 height 26
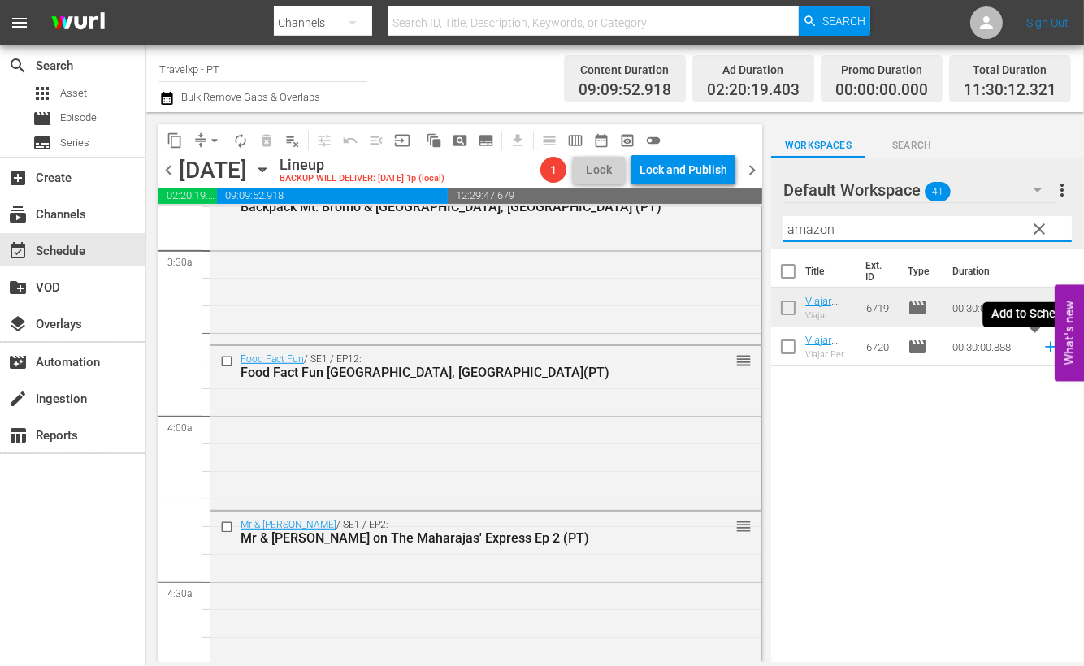
click at [1042, 351] on icon at bounding box center [1051, 347] width 18 height 18
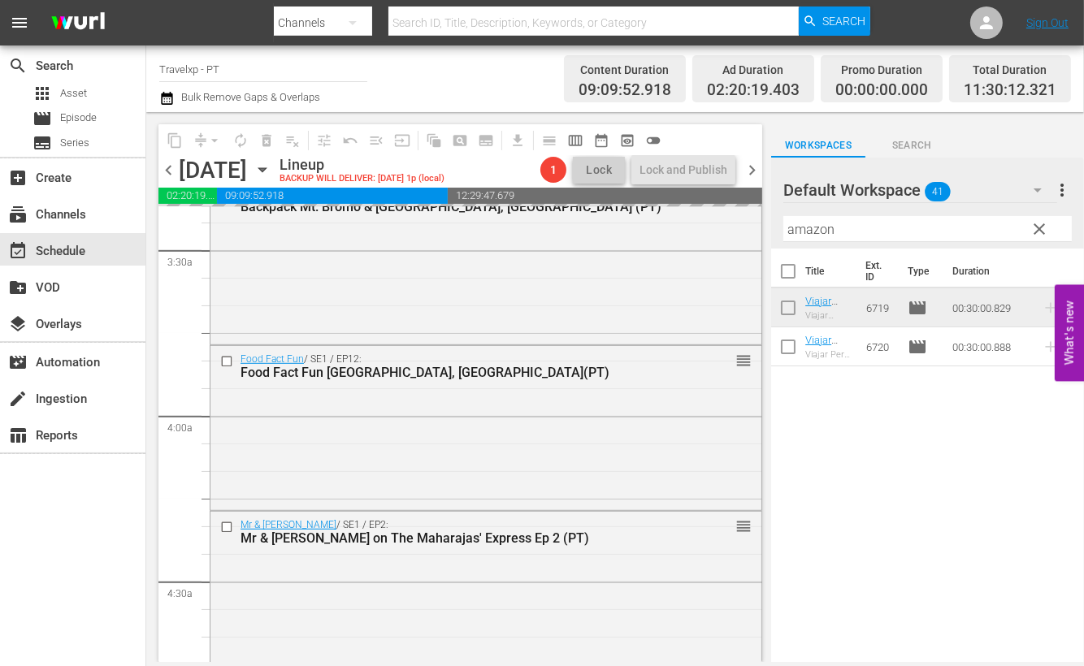
click at [817, 230] on input "amazon" at bounding box center [928, 229] width 289 height 26
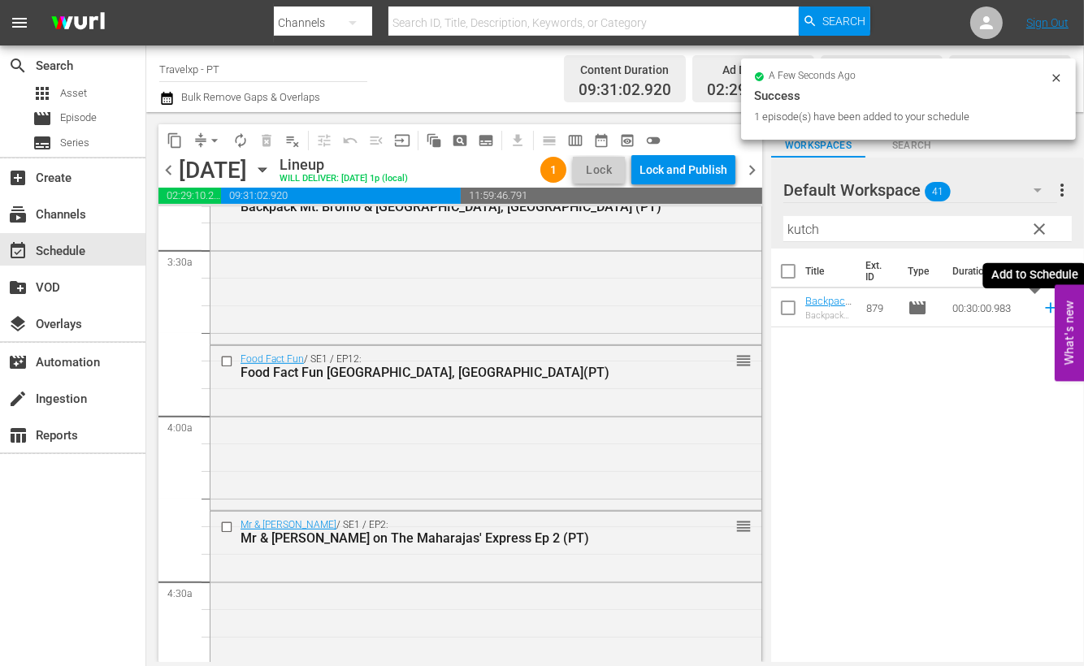
click at [1045, 306] on icon at bounding box center [1050, 308] width 11 height 11
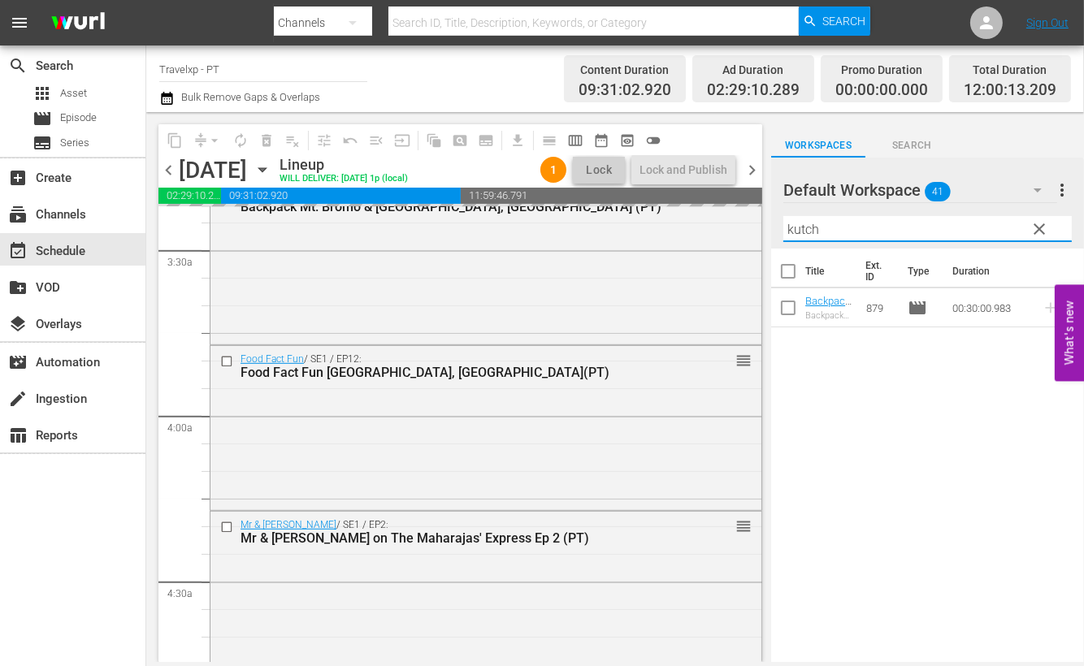
click at [797, 228] on input "kutch" at bounding box center [928, 229] width 289 height 26
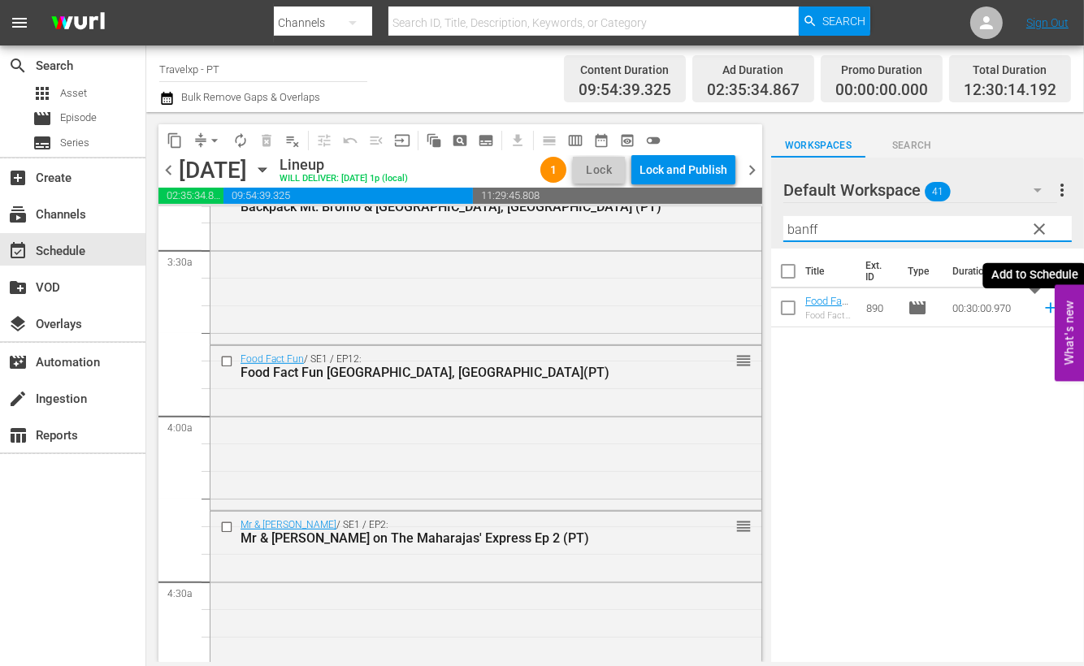
click at [1042, 309] on icon at bounding box center [1051, 308] width 18 height 18
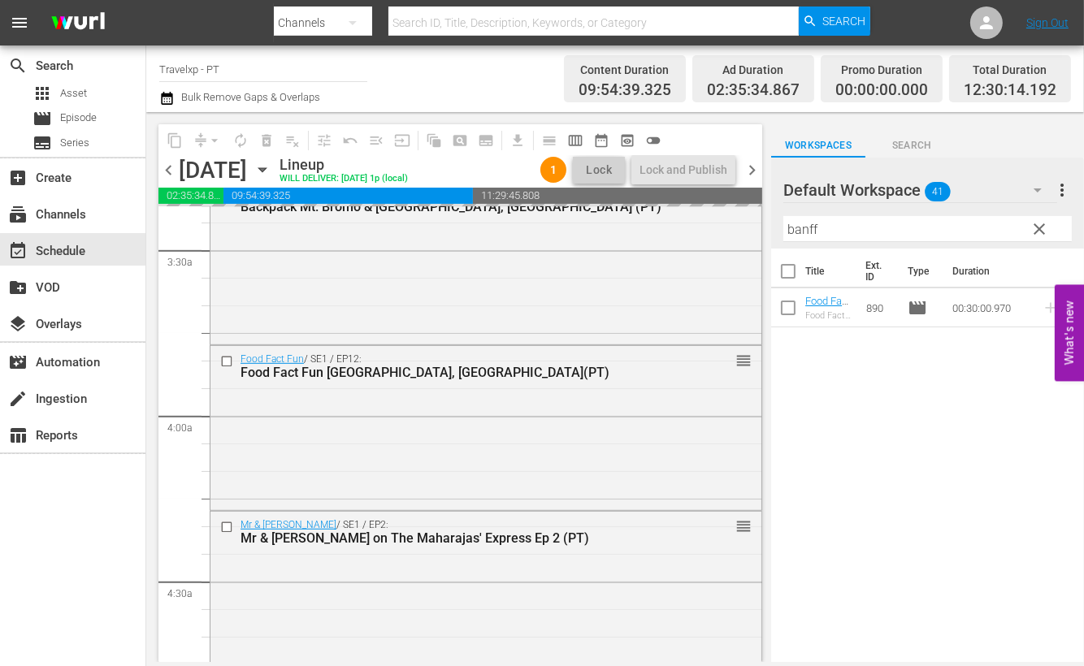
click at [797, 228] on input "banff" at bounding box center [928, 229] width 289 height 26
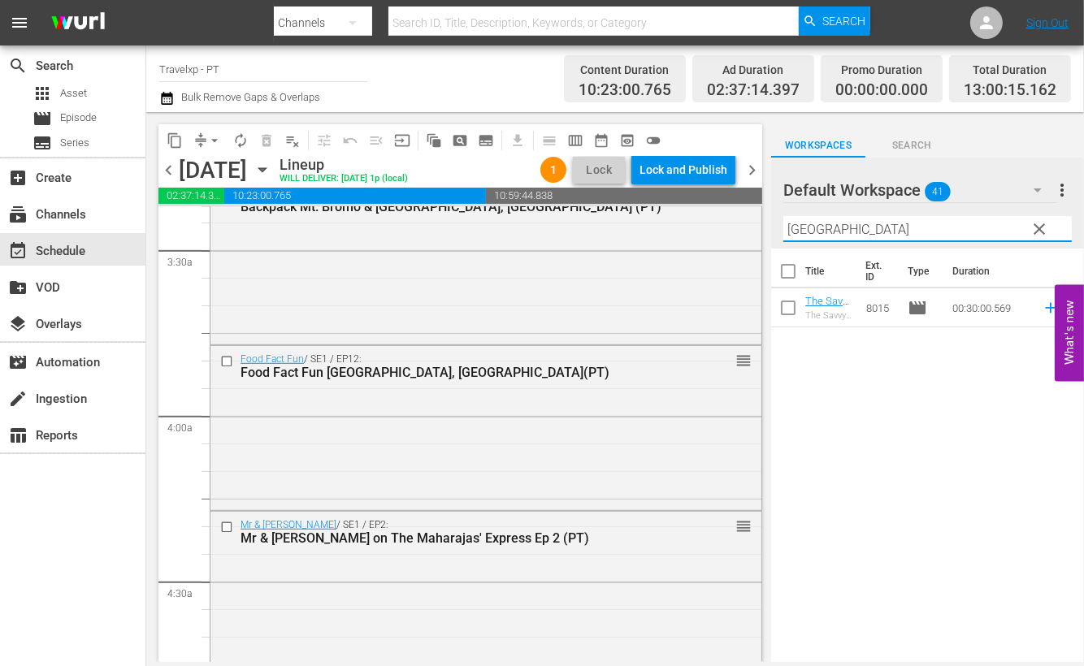
click at [1027, 443] on div "Title Ext. ID Type Duration The Savvy Nomad [GEOGRAPHIC_DATA], [GEOGRAPHIC_DATA…" at bounding box center [927, 457] width 313 height 416
click at [1045, 306] on icon at bounding box center [1050, 308] width 11 height 11
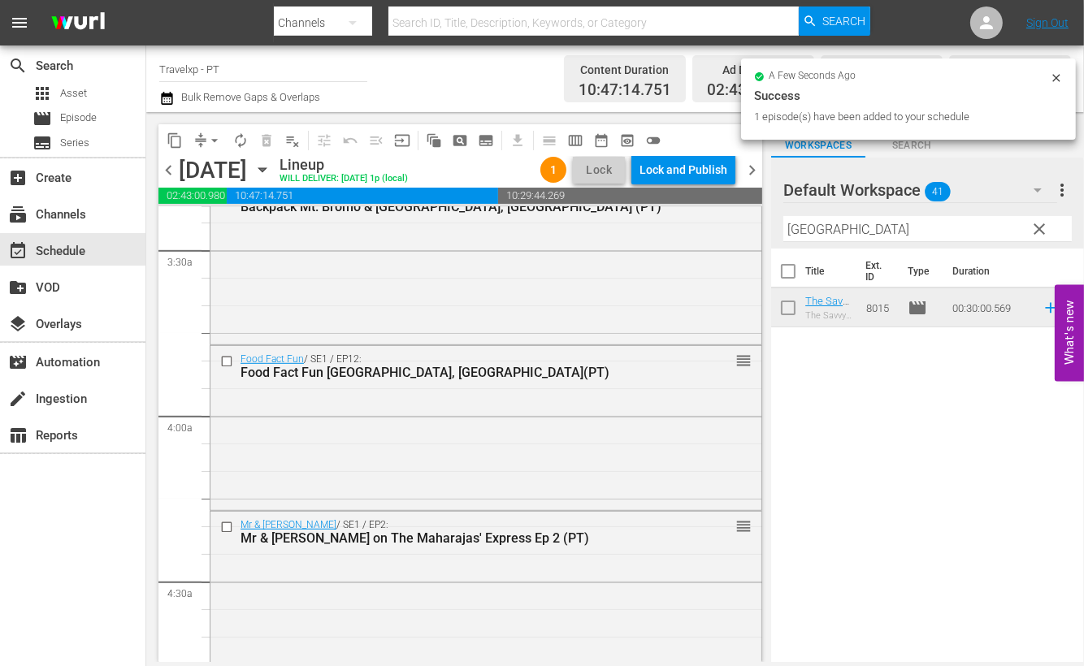
click at [801, 221] on input "[GEOGRAPHIC_DATA]" at bounding box center [928, 229] width 289 height 26
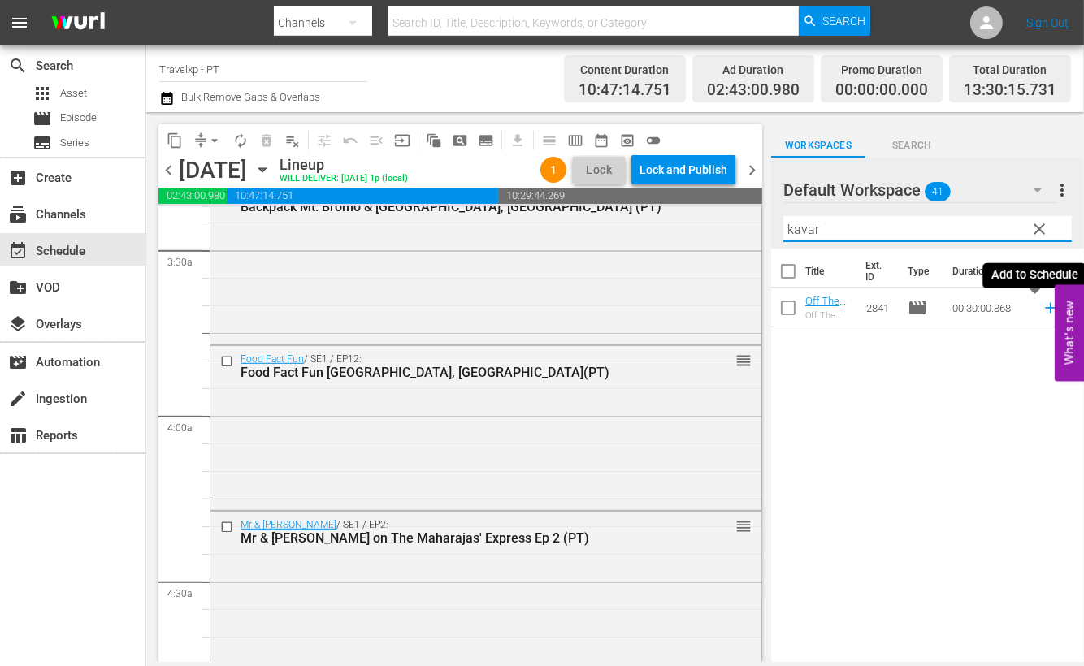
click at [1042, 306] on icon at bounding box center [1051, 308] width 18 height 18
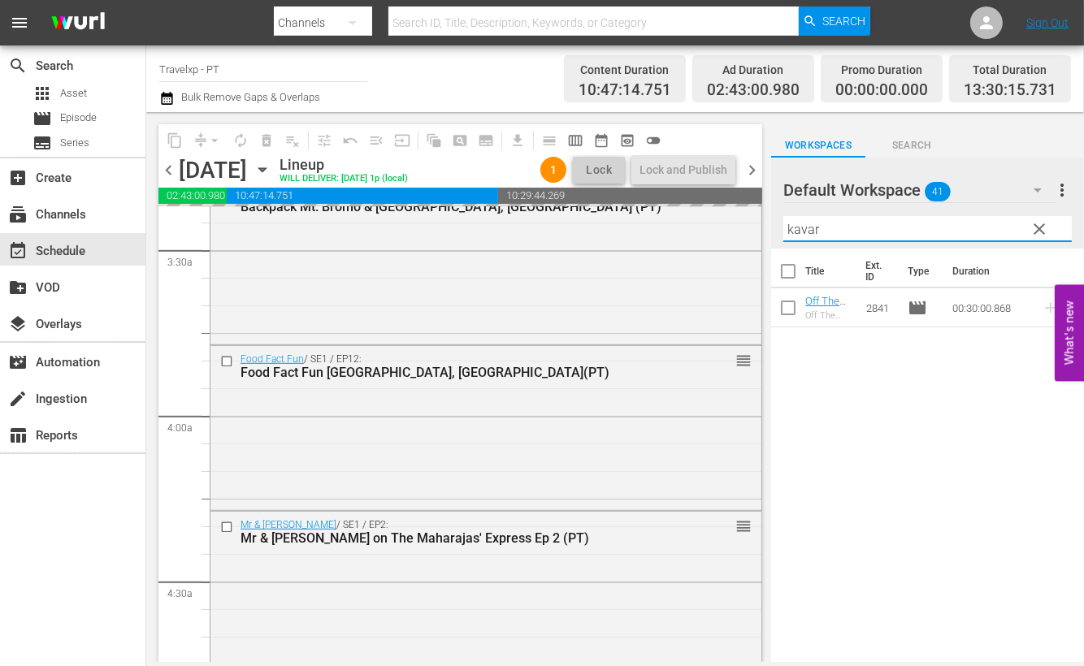
click at [801, 230] on input "kavar" at bounding box center [928, 229] width 289 height 26
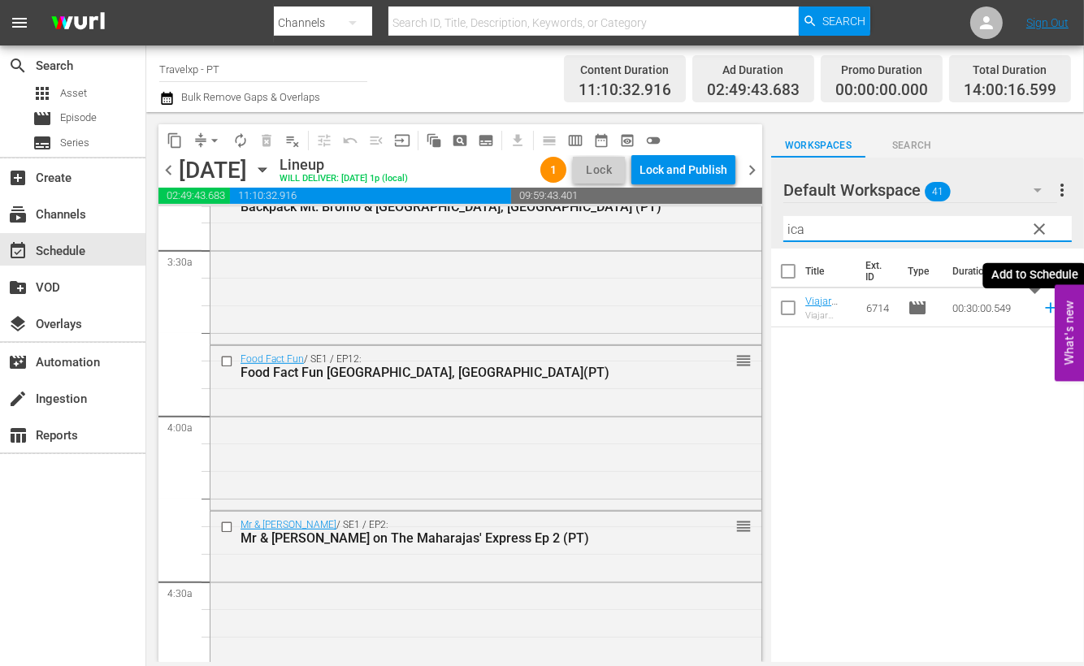
click at [1042, 310] on icon at bounding box center [1051, 308] width 18 height 18
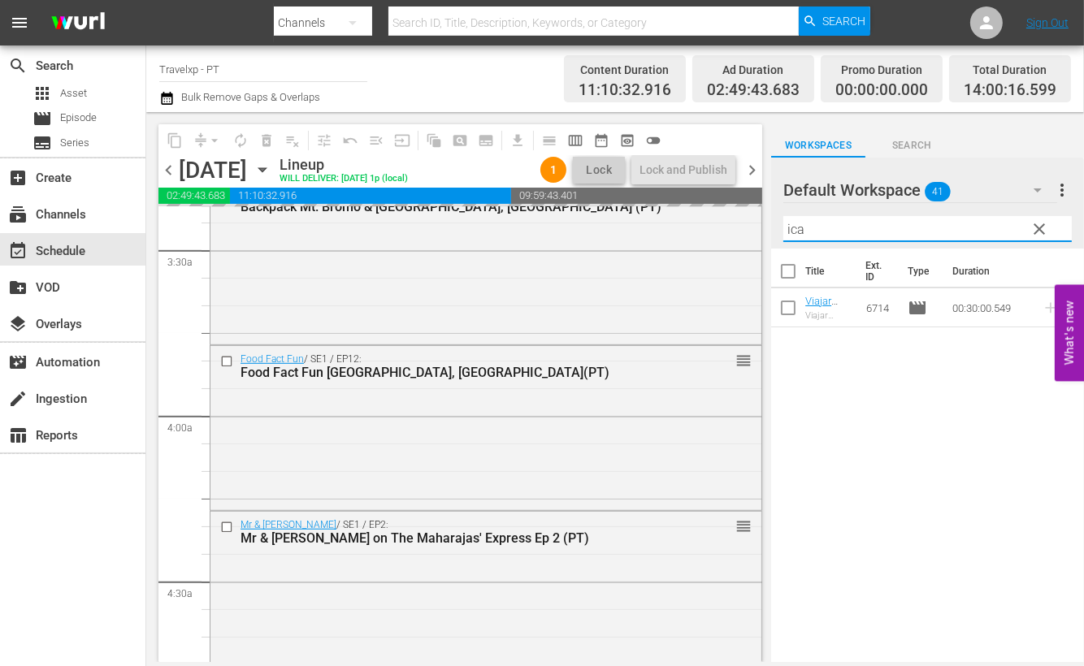
click at [799, 224] on input "ica" at bounding box center [928, 229] width 289 height 26
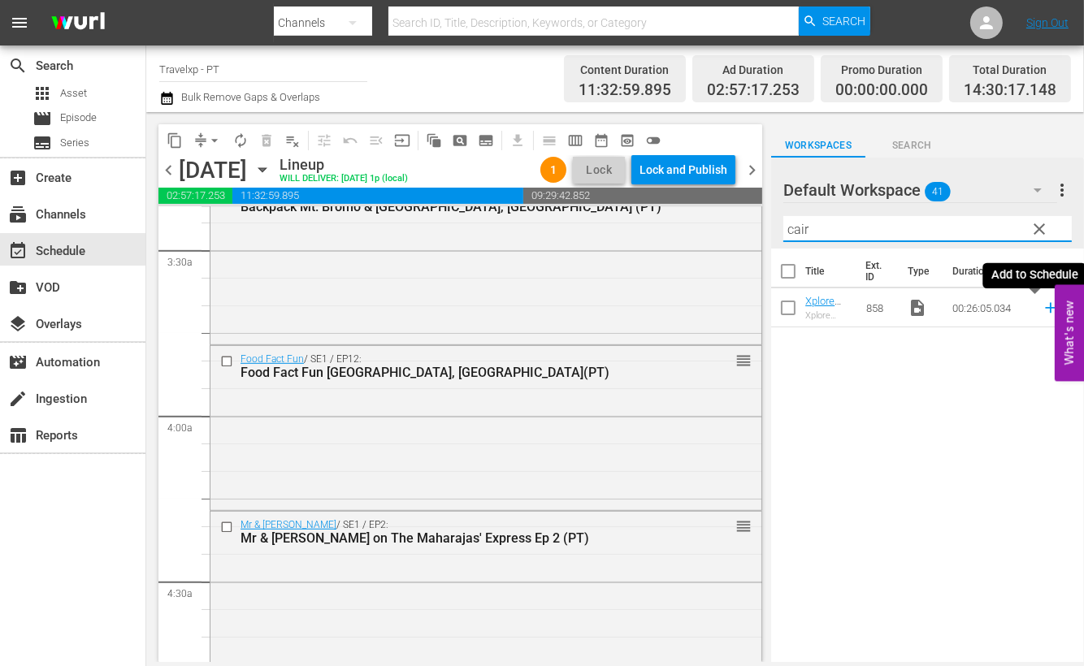
click at [1045, 306] on icon at bounding box center [1050, 308] width 11 height 11
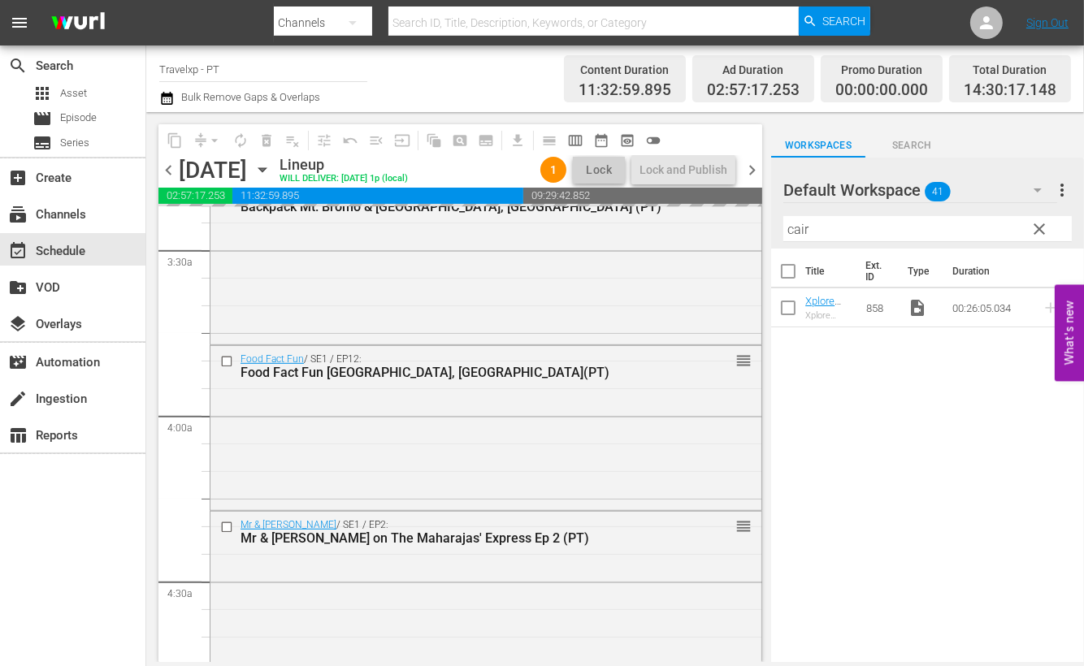
click at [796, 228] on input "cair" at bounding box center [928, 229] width 289 height 26
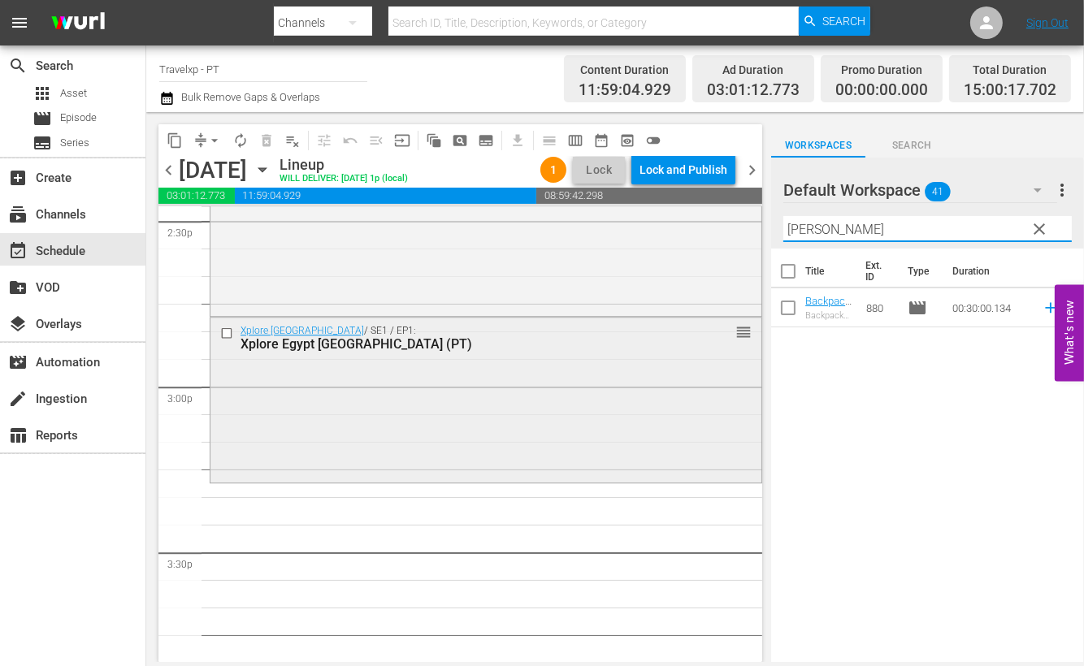
scroll to position [4877, 0]
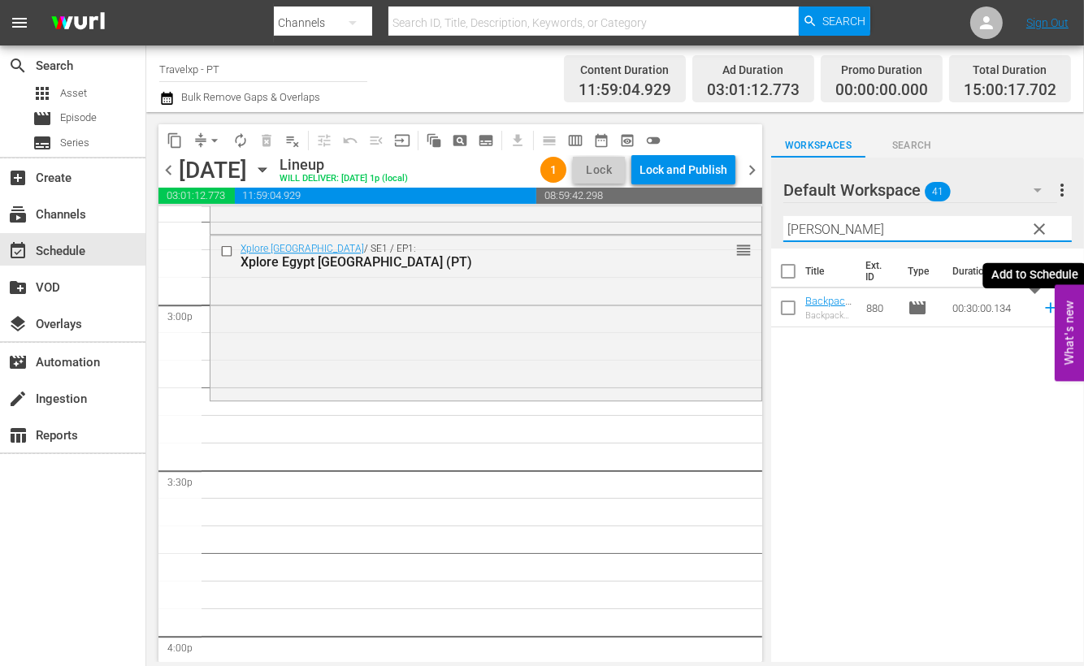
click at [1045, 310] on icon at bounding box center [1050, 308] width 11 height 11
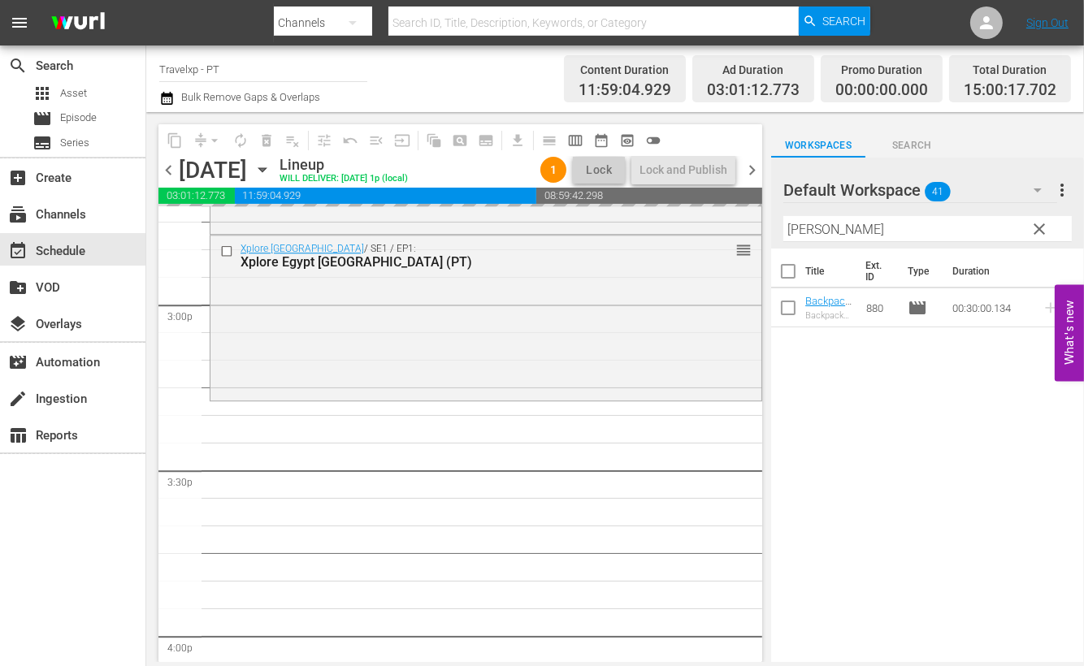
click at [788, 231] on input "[PERSON_NAME]" at bounding box center [928, 229] width 289 height 26
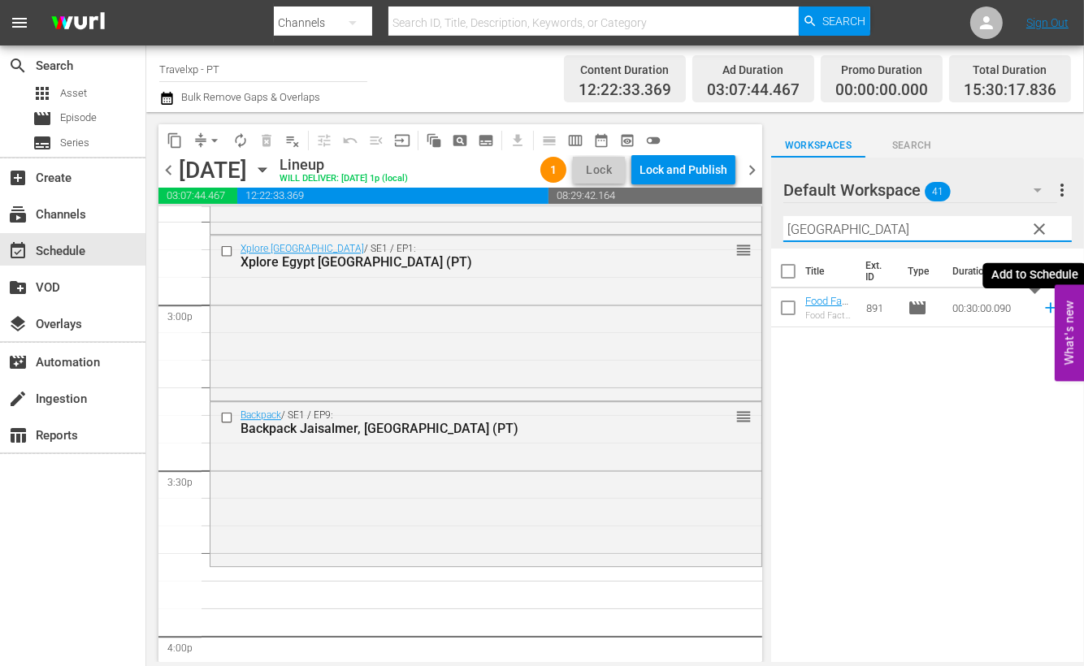
click at [1045, 307] on icon at bounding box center [1050, 308] width 11 height 11
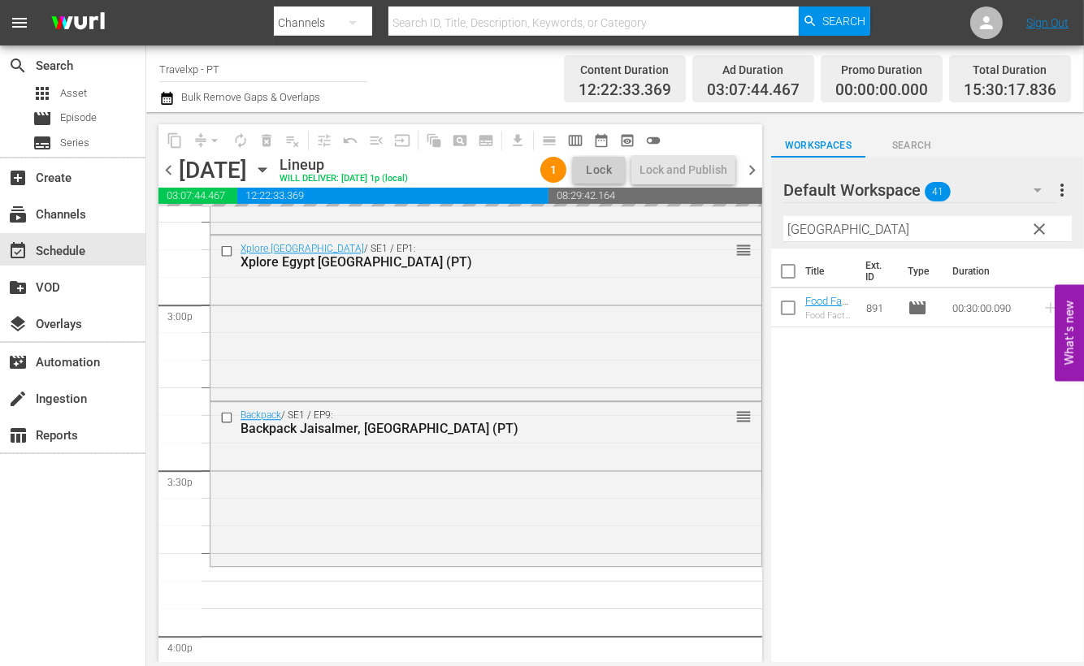
click at [818, 232] on input "[GEOGRAPHIC_DATA]" at bounding box center [928, 229] width 289 height 26
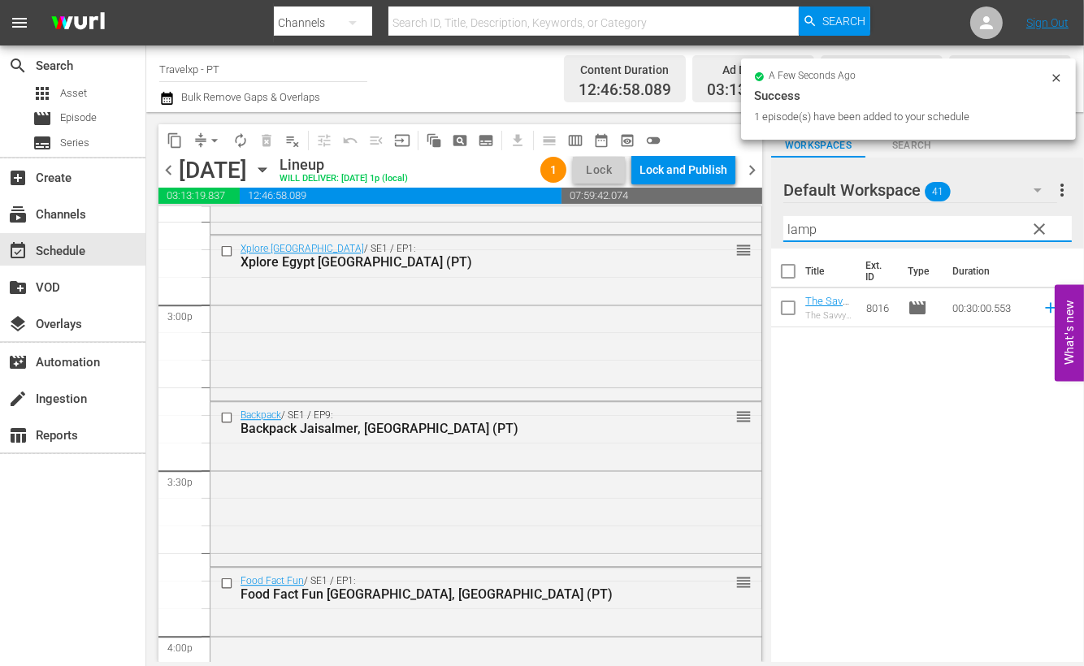
click at [1045, 308] on icon at bounding box center [1050, 308] width 11 height 11
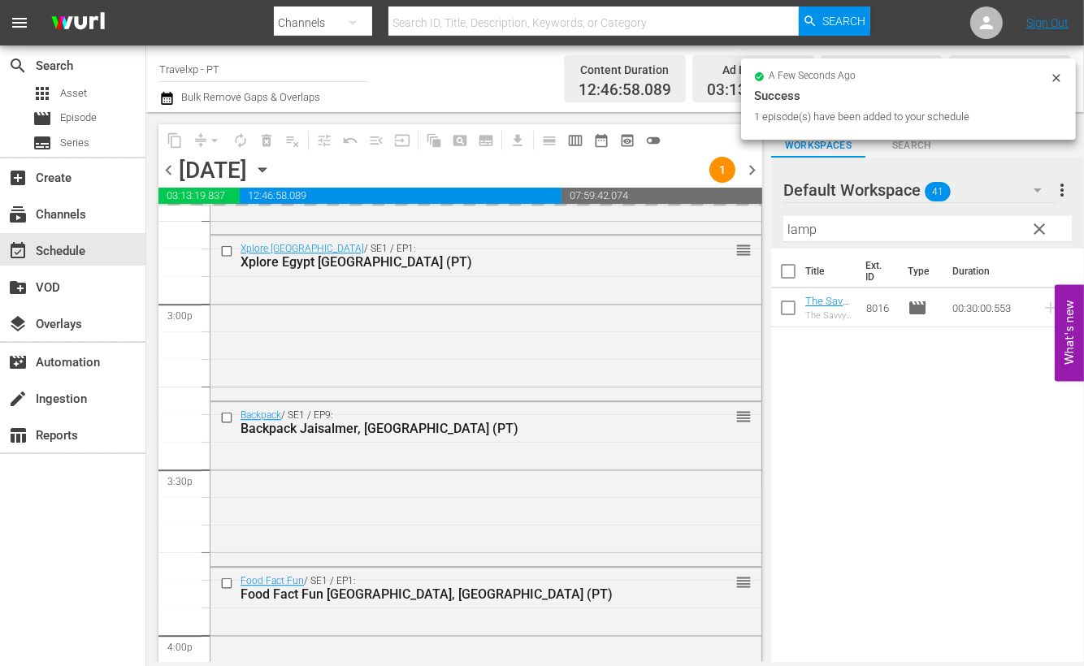
click at [810, 228] on input "lamp" at bounding box center [928, 229] width 289 height 26
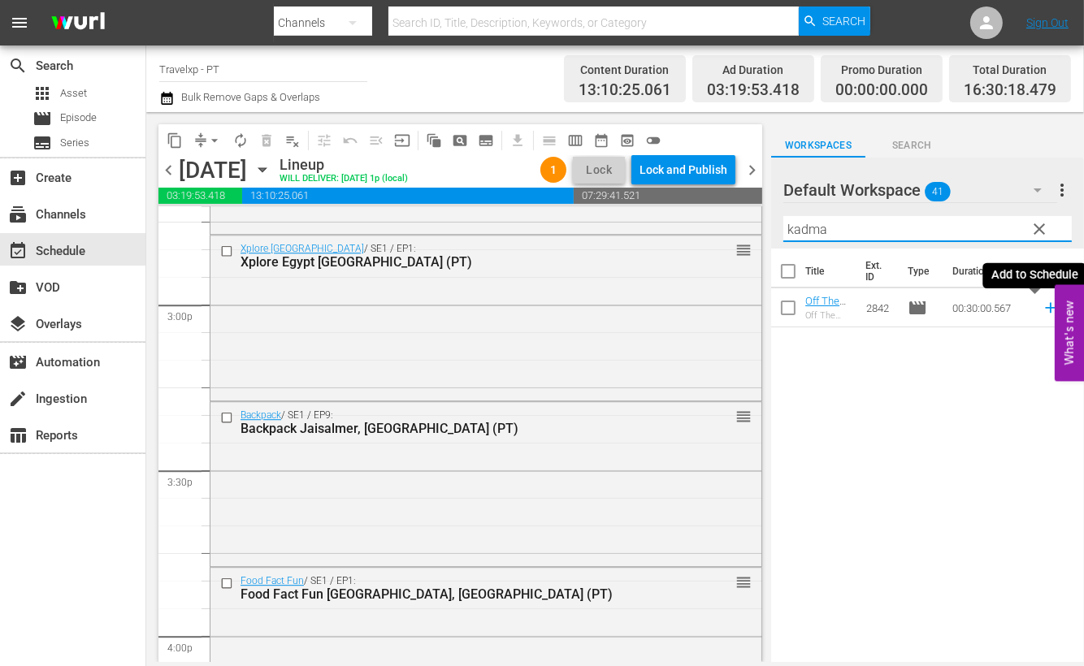
click at [1042, 306] on icon at bounding box center [1051, 308] width 18 height 18
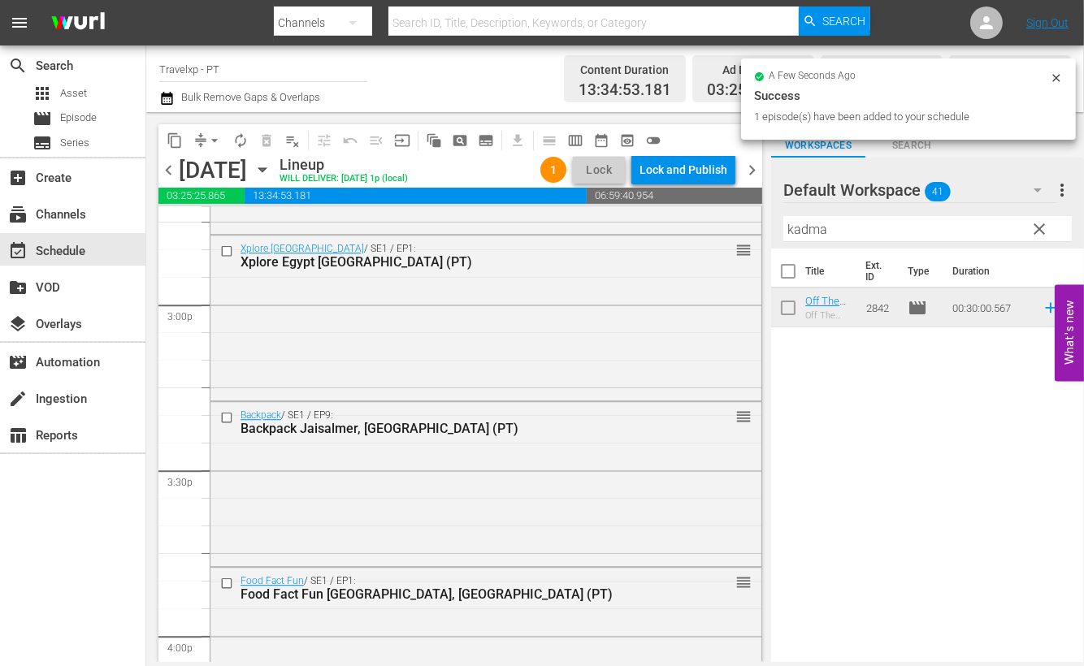
click at [818, 230] on input "kadma" at bounding box center [928, 229] width 289 height 26
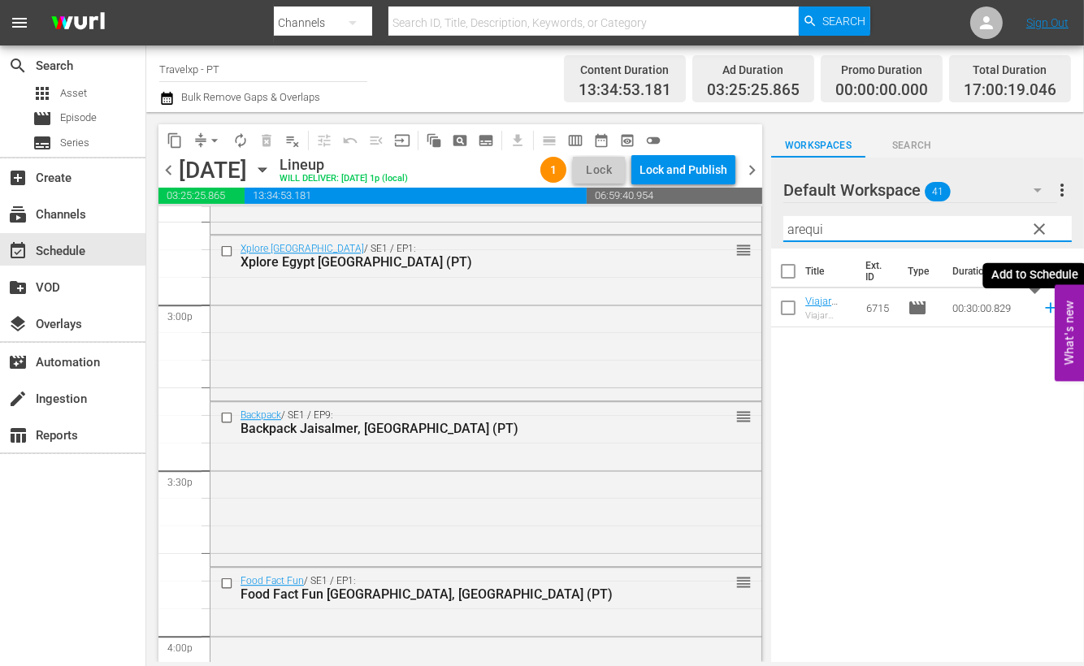
click at [1045, 306] on icon at bounding box center [1050, 308] width 11 height 11
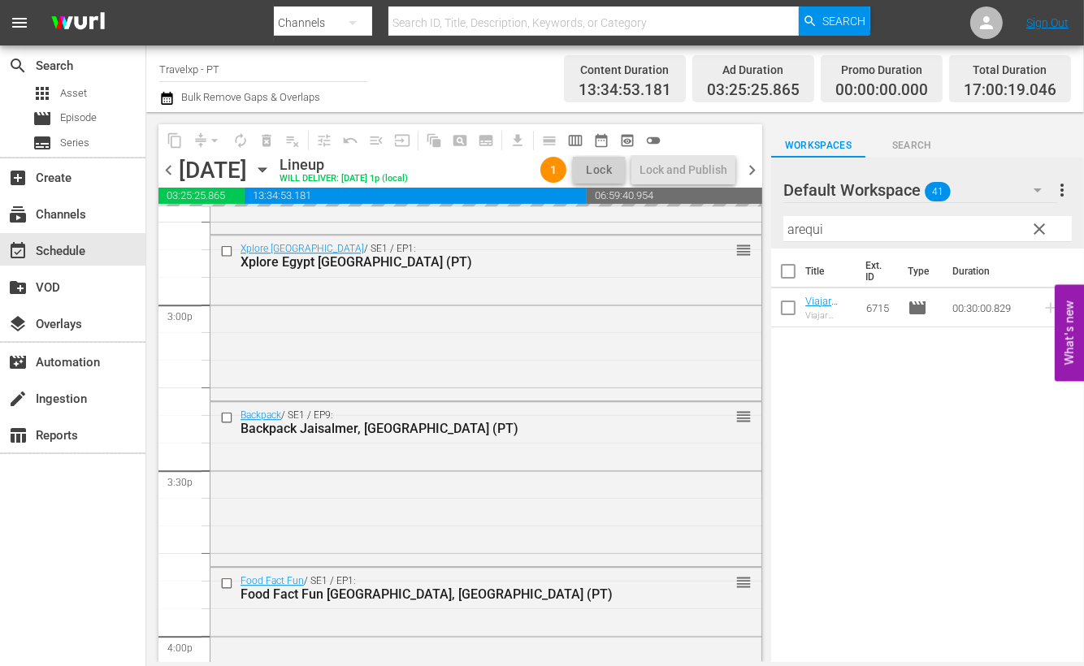
click at [797, 236] on input "arequi" at bounding box center [928, 229] width 289 height 26
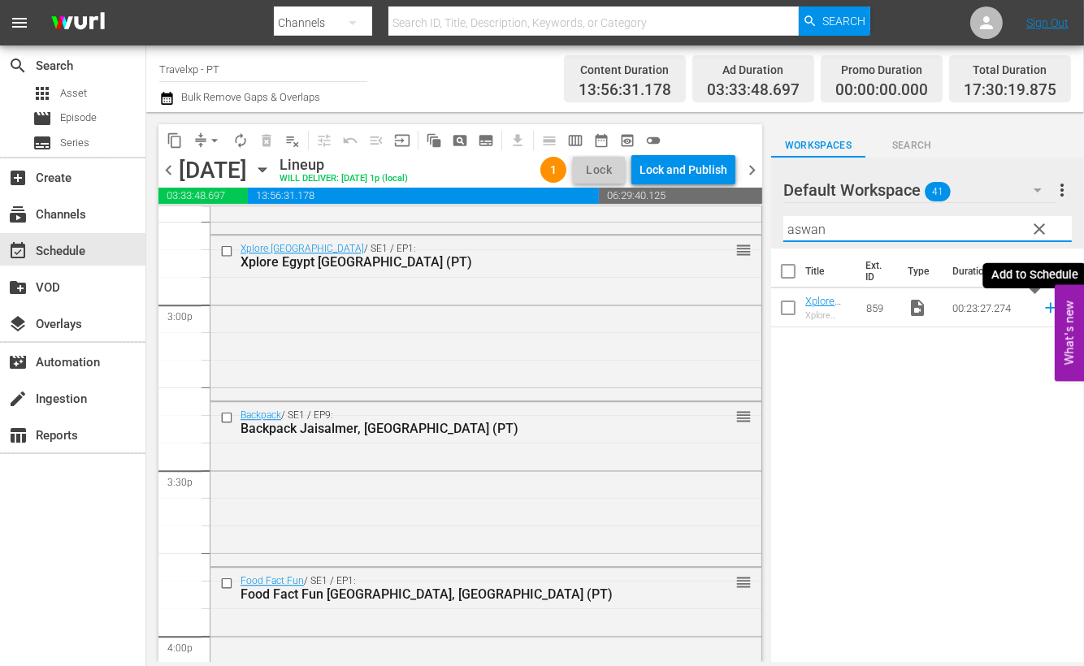
click at [1042, 306] on icon at bounding box center [1051, 308] width 18 height 18
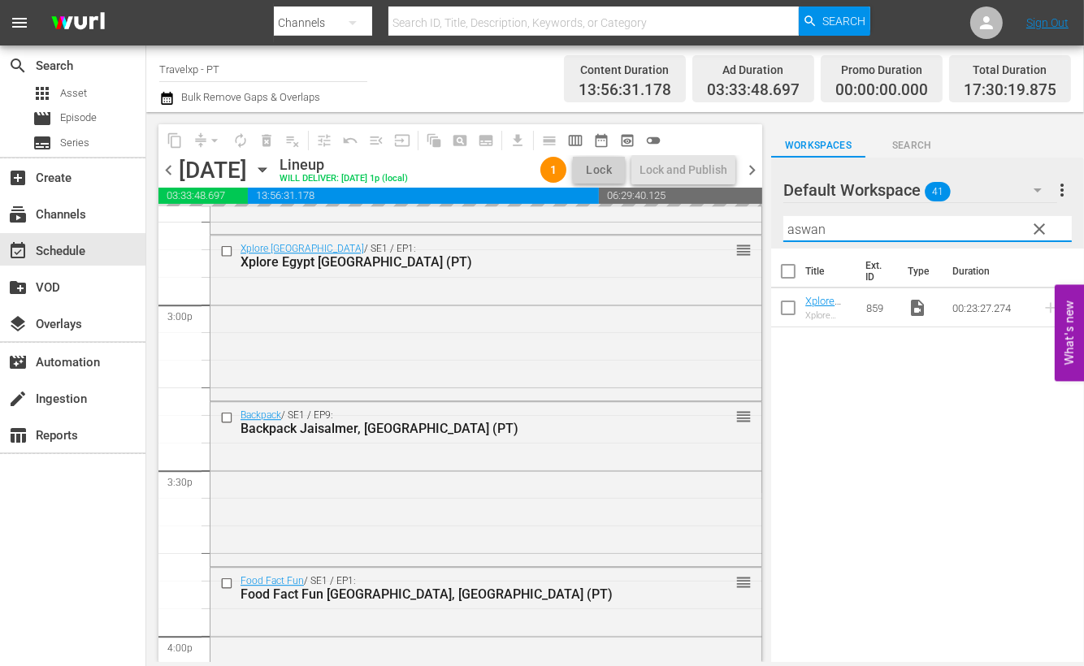
click at [788, 235] on input "aswan" at bounding box center [928, 229] width 289 height 26
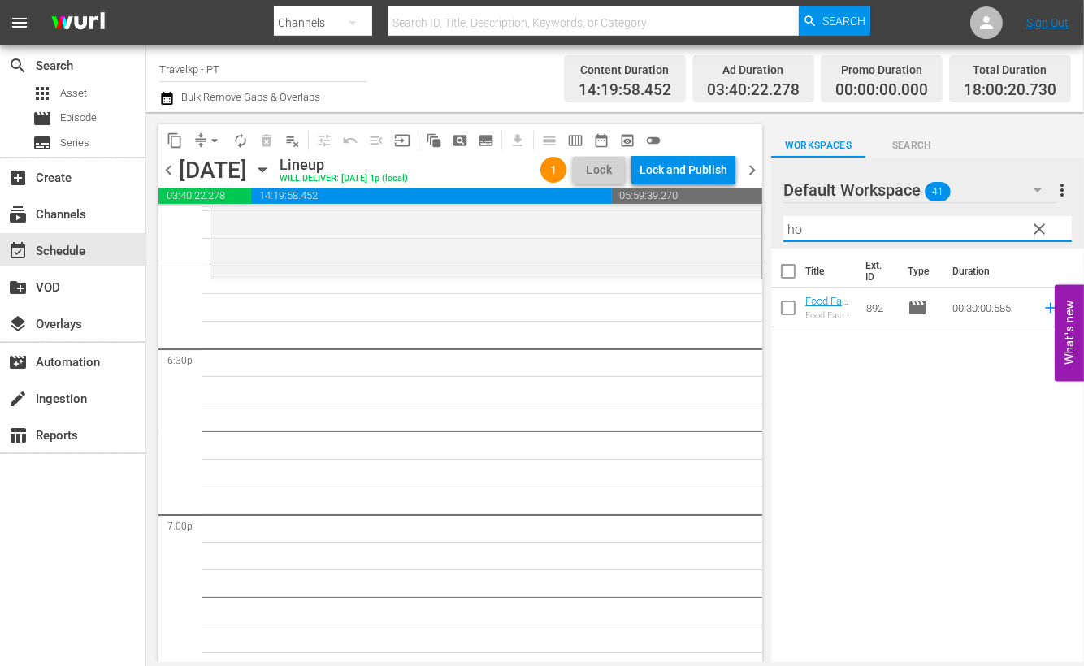
scroll to position [5892, 0]
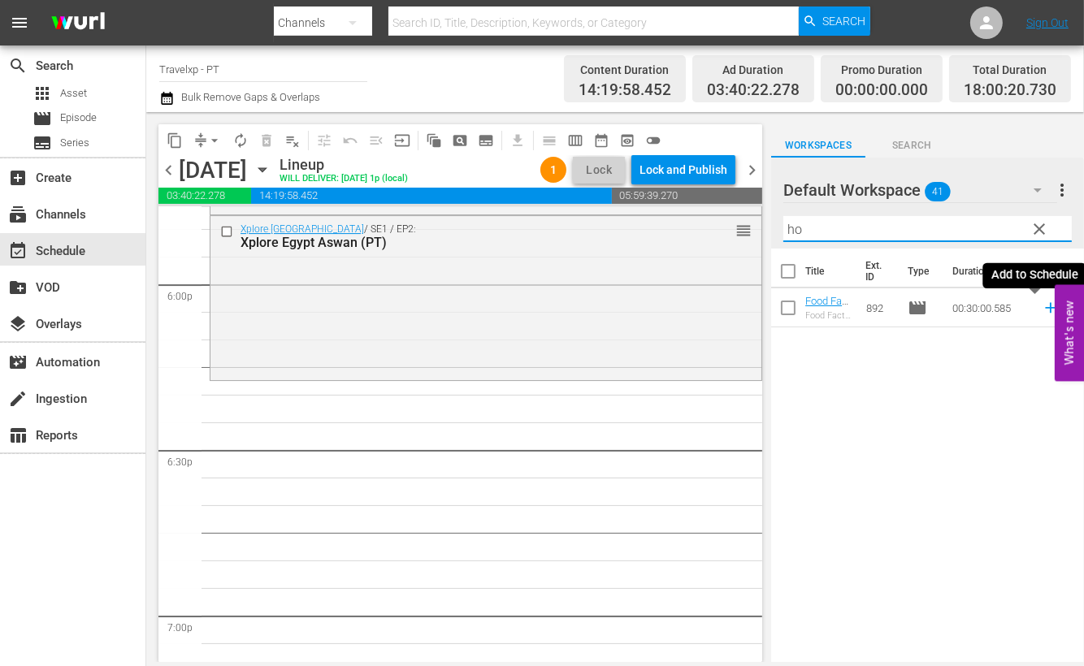
drag, startPoint x: 1031, startPoint y: 307, endPoint x: 776, endPoint y: 253, distance: 261.0
click at [1045, 307] on icon at bounding box center [1050, 308] width 11 height 11
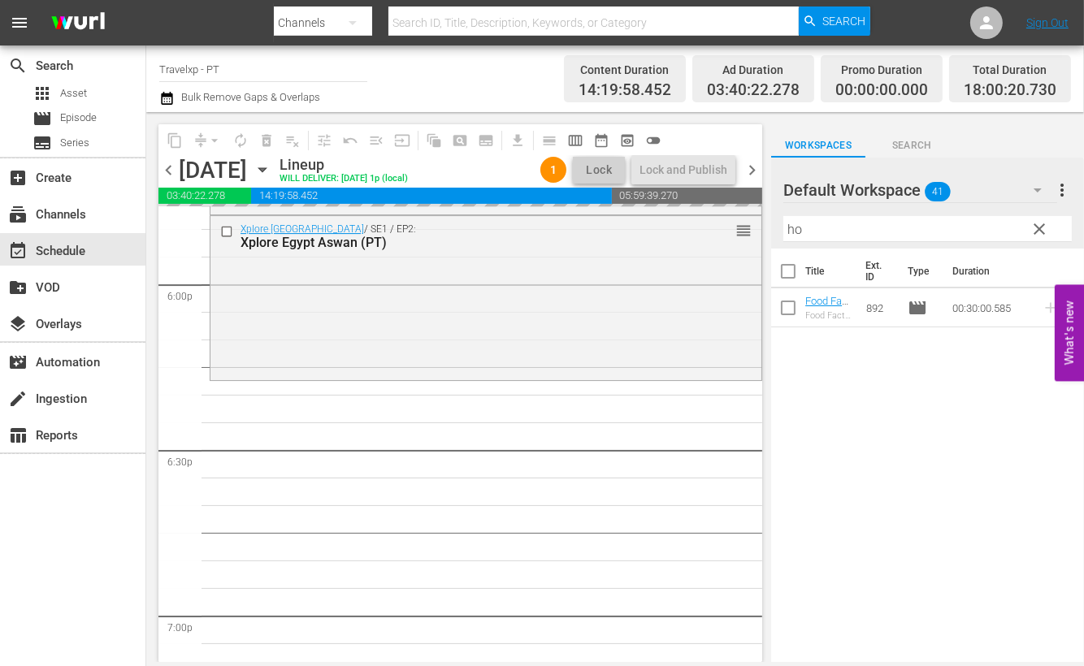
click at [791, 228] on input "ho" at bounding box center [928, 229] width 289 height 26
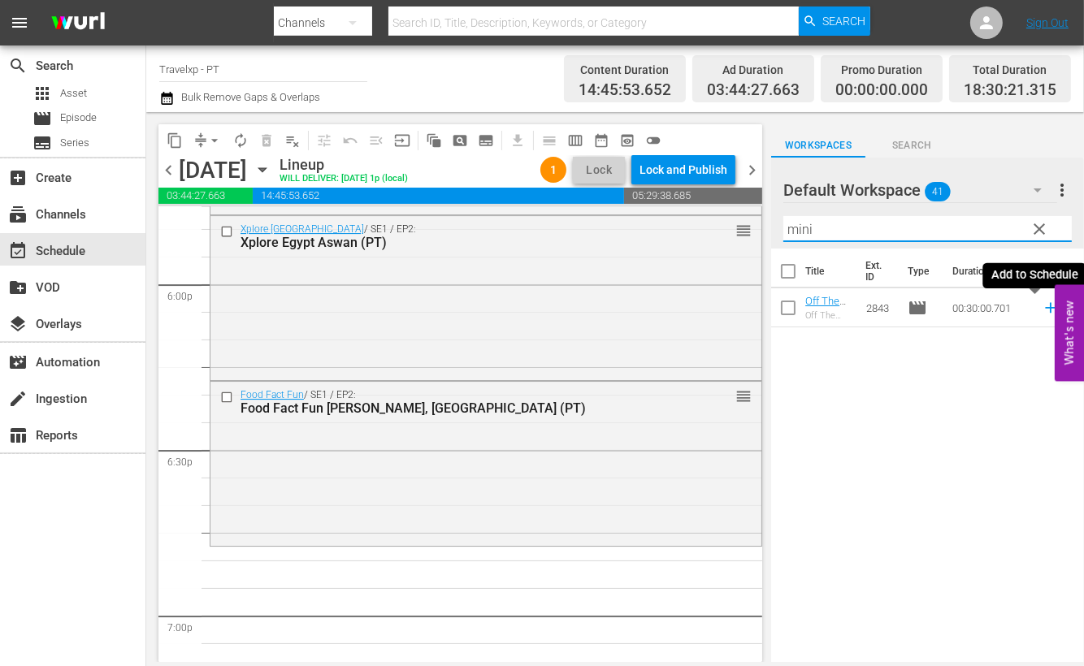
click at [1042, 304] on icon at bounding box center [1051, 308] width 18 height 18
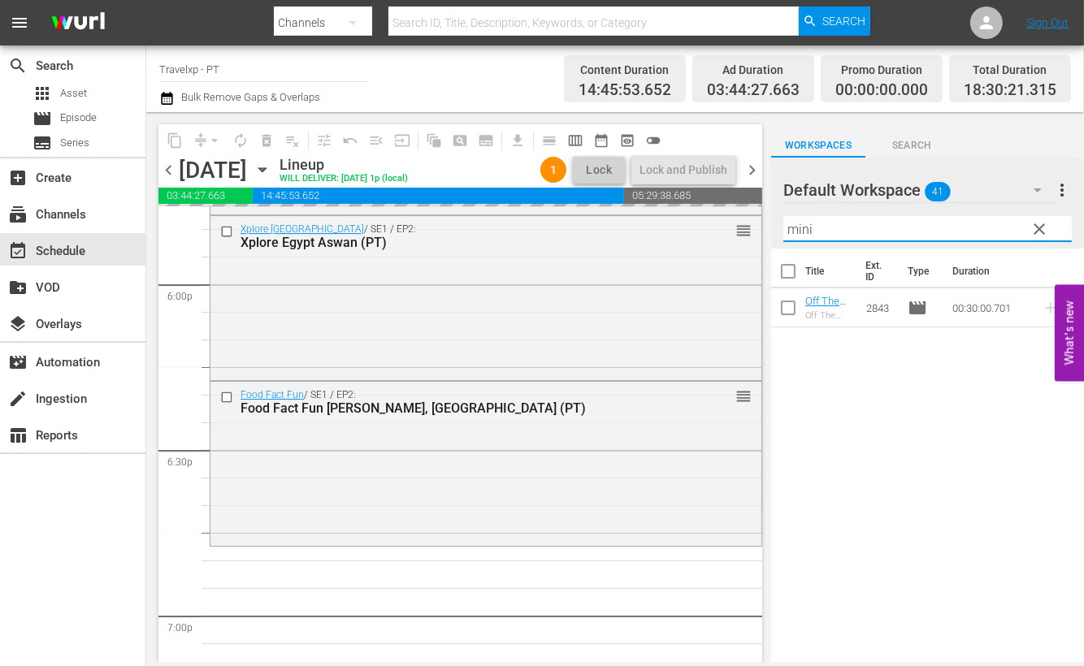
click at [792, 228] on input "mini" at bounding box center [928, 229] width 289 height 26
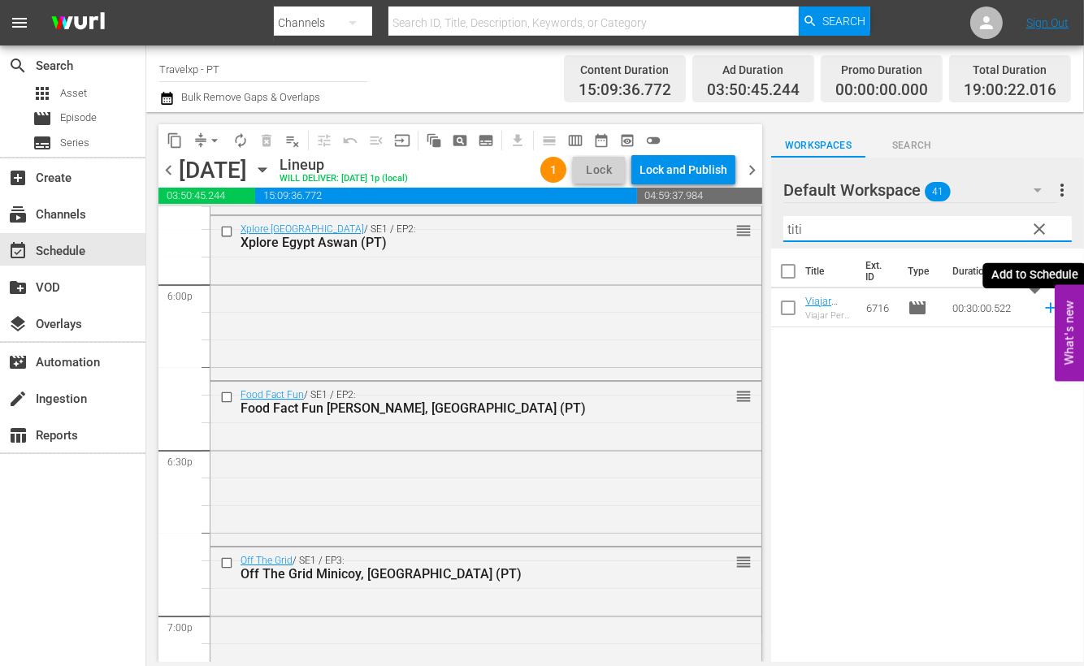
click at [1045, 310] on icon at bounding box center [1050, 308] width 11 height 11
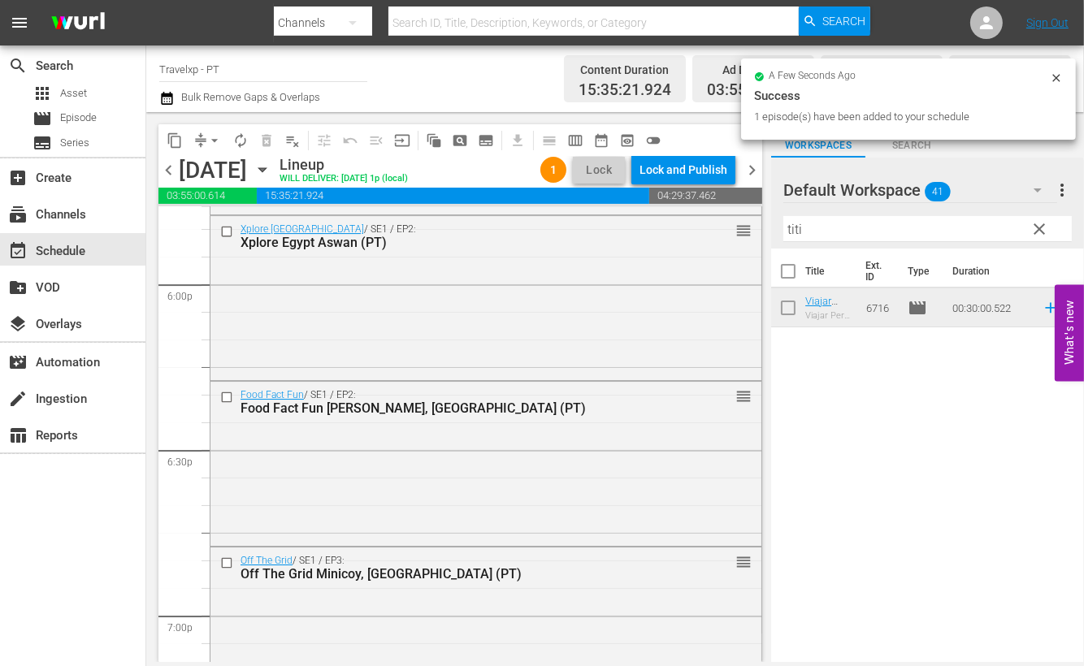
click at [795, 221] on input "titi" at bounding box center [928, 229] width 289 height 26
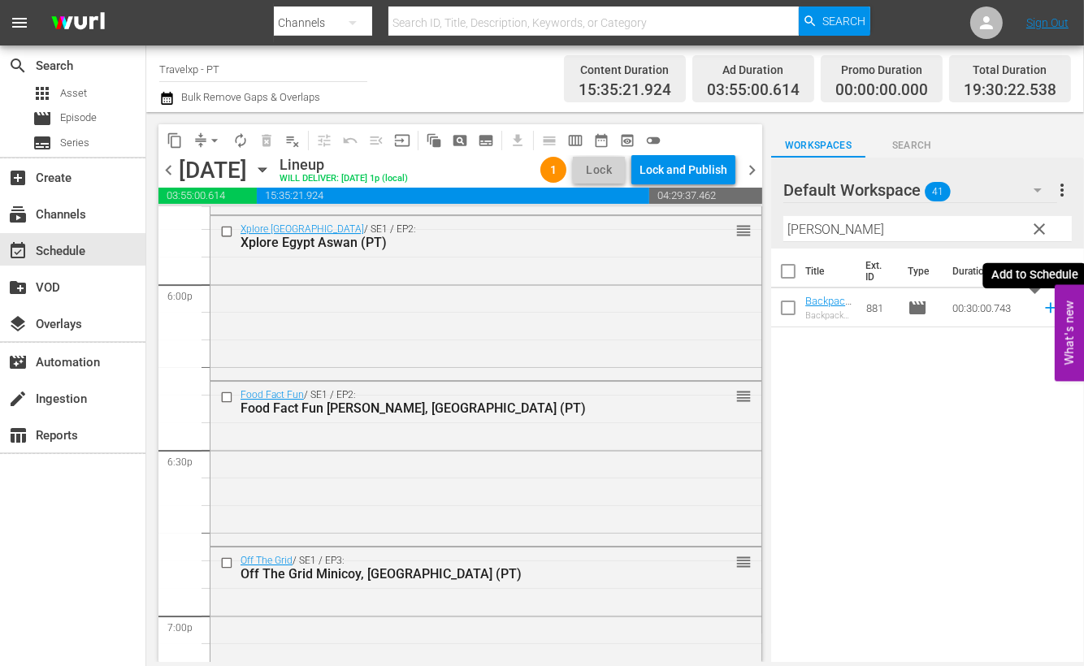
click at [1045, 307] on icon at bounding box center [1050, 308] width 11 height 11
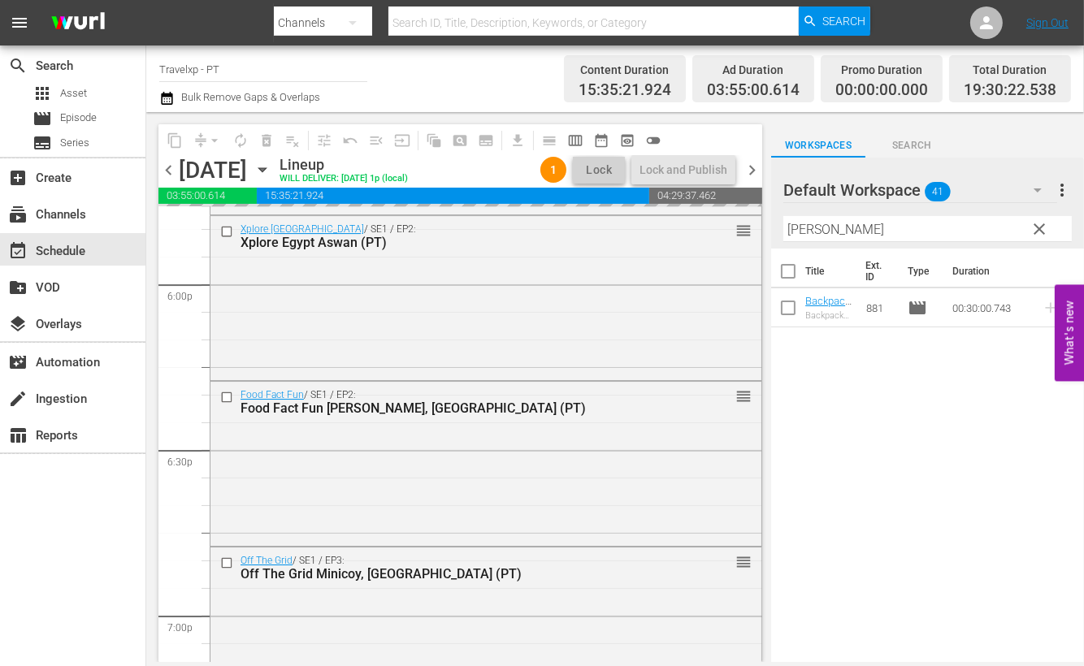
click at [805, 229] on input "[PERSON_NAME]" at bounding box center [928, 229] width 289 height 26
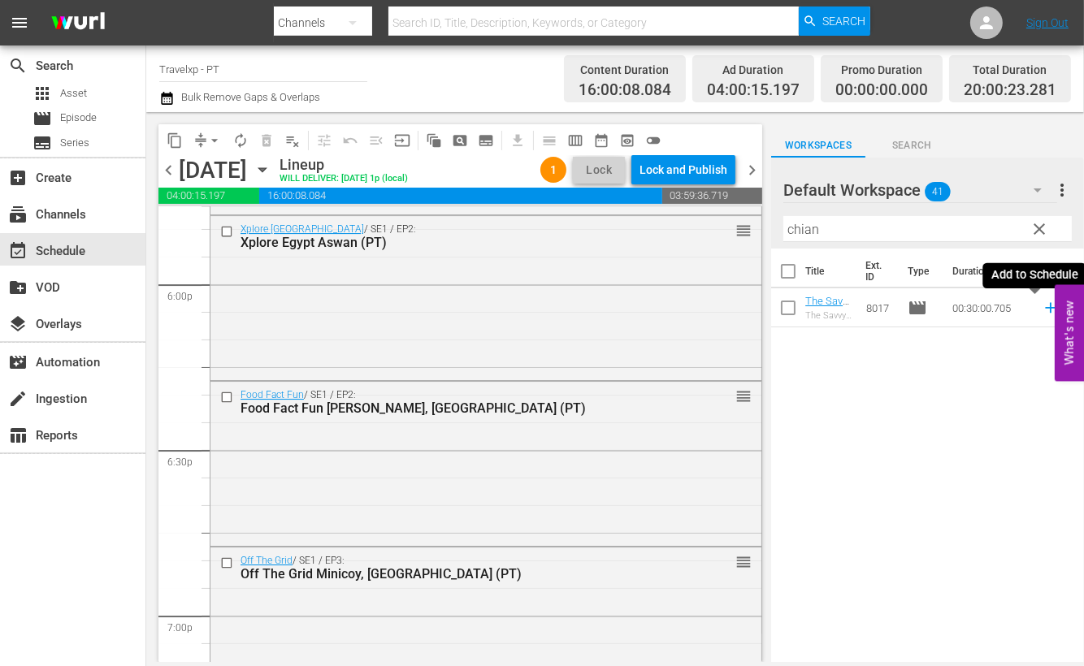
click at [1045, 308] on icon at bounding box center [1050, 308] width 11 height 11
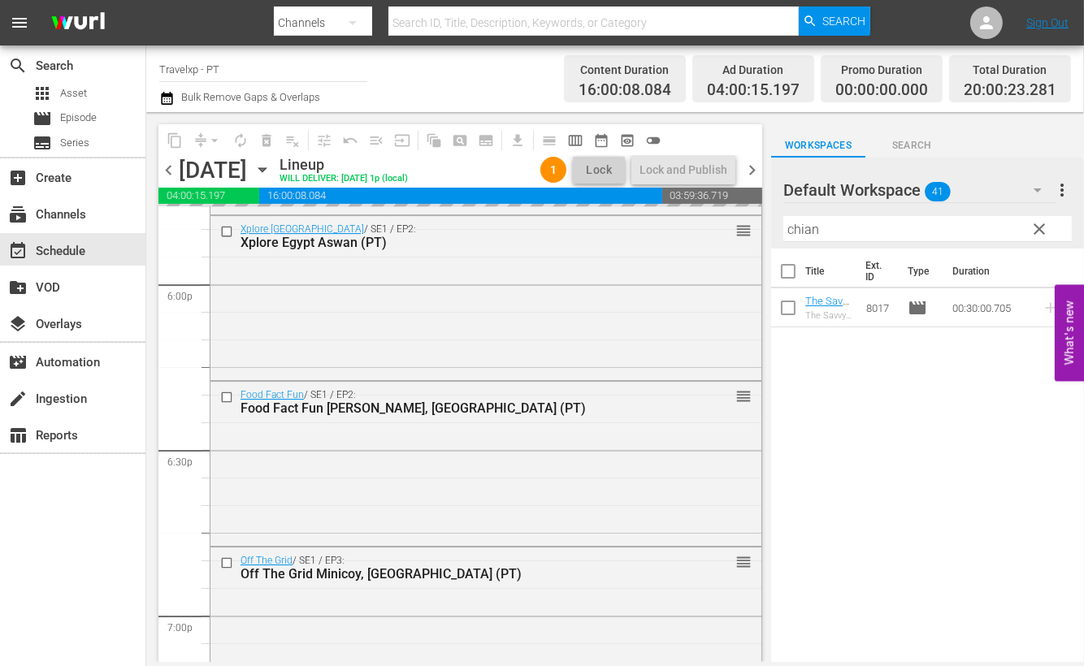
click at [792, 228] on input "chian" at bounding box center [928, 229] width 289 height 26
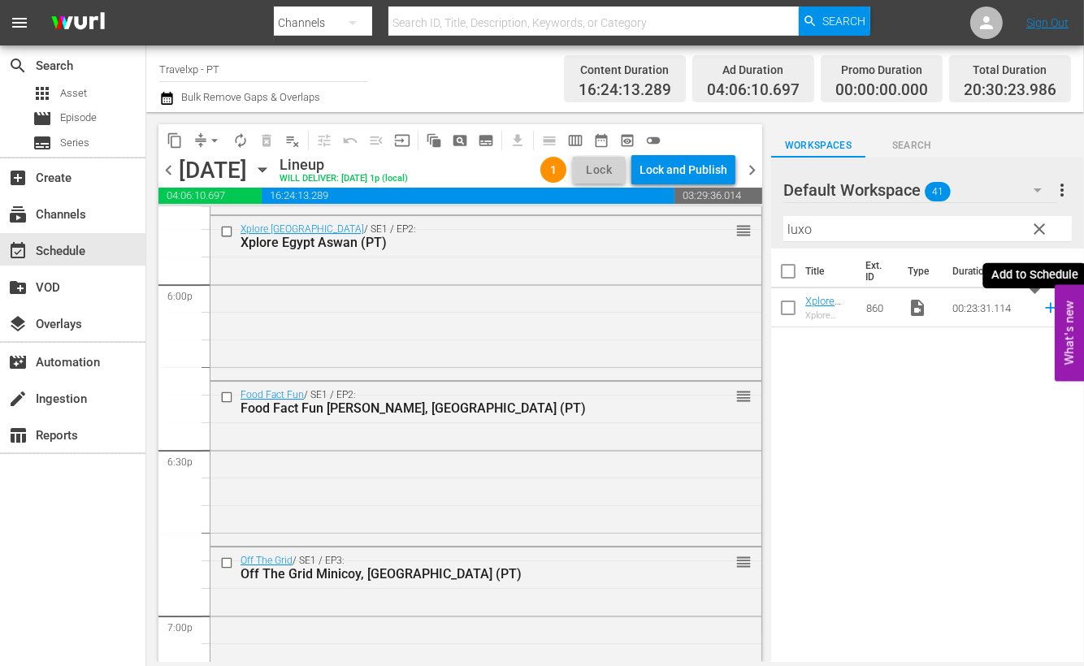
click at [1045, 308] on icon at bounding box center [1050, 308] width 11 height 11
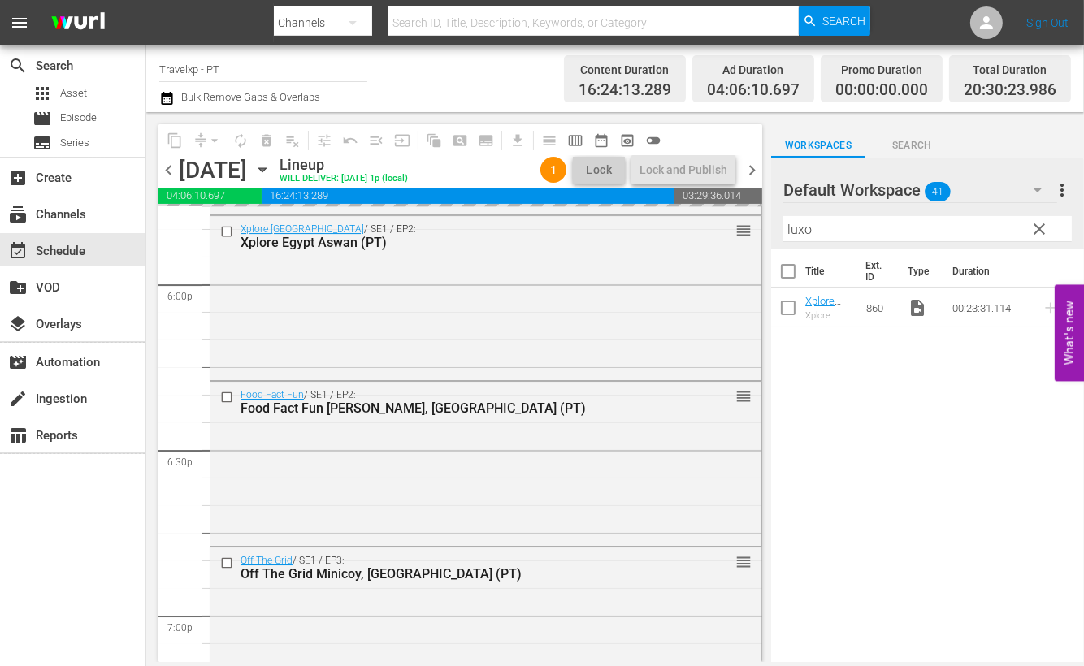
click at [798, 231] on input "luxo" at bounding box center [928, 229] width 289 height 26
type input "c"
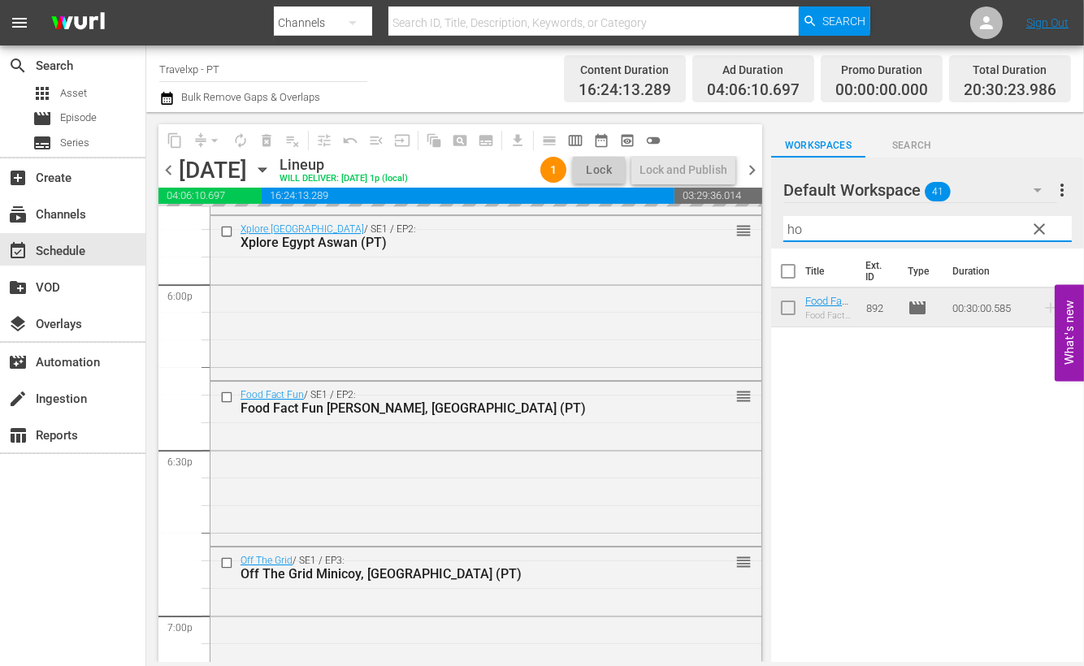
type input "hoc"
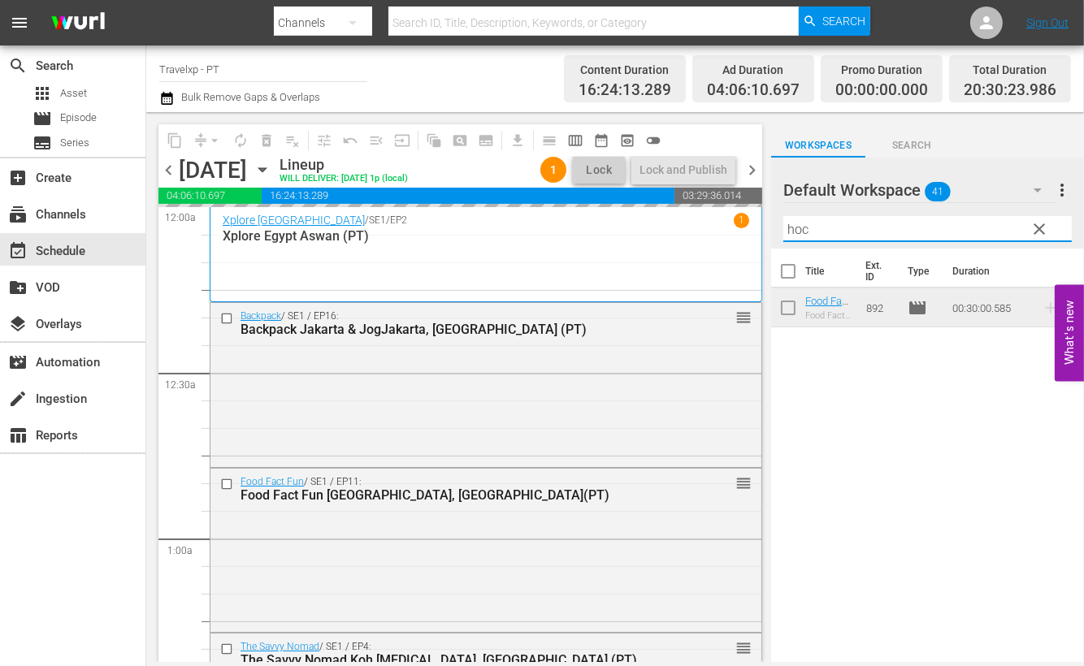
scroll to position [5892, 0]
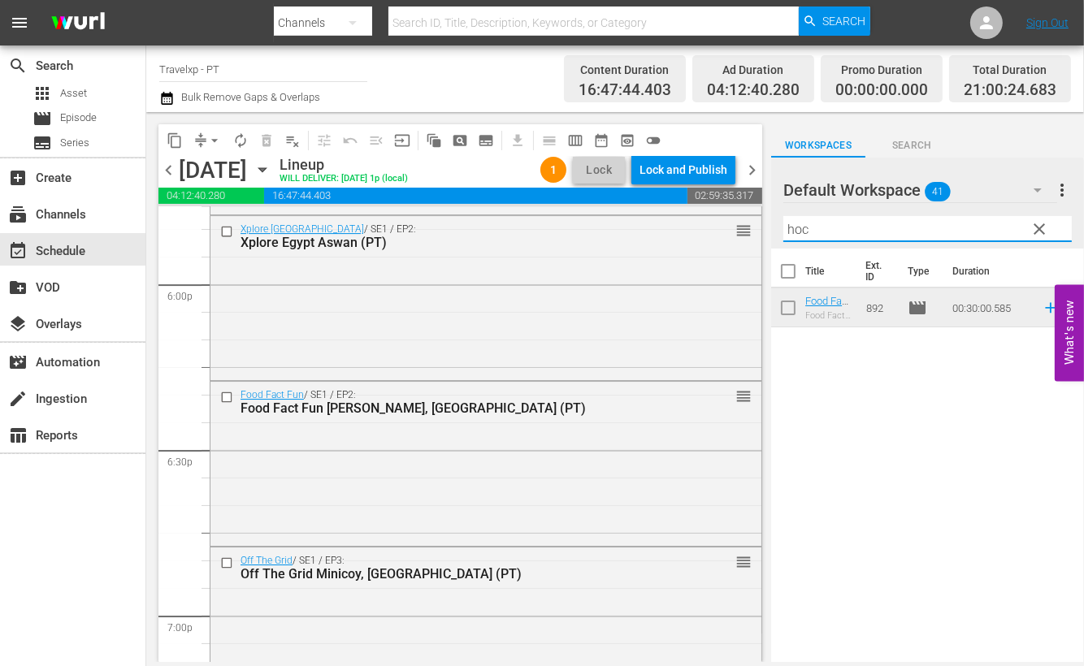
click at [1042, 310] on icon at bounding box center [1051, 308] width 18 height 18
click at [797, 228] on input "hoc" at bounding box center [928, 229] width 289 height 26
click at [1045, 310] on icon at bounding box center [1050, 308] width 11 height 11
click at [800, 241] on input "mini" at bounding box center [928, 229] width 289 height 26
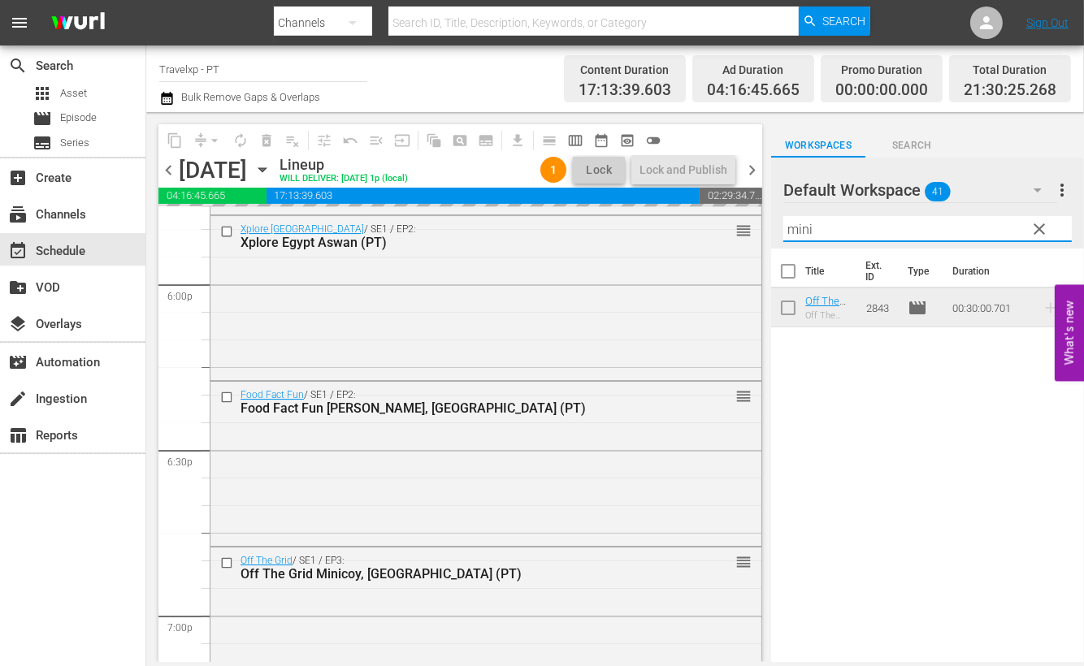
click at [800, 241] on div "Filter by Title mini" at bounding box center [928, 229] width 289 height 39
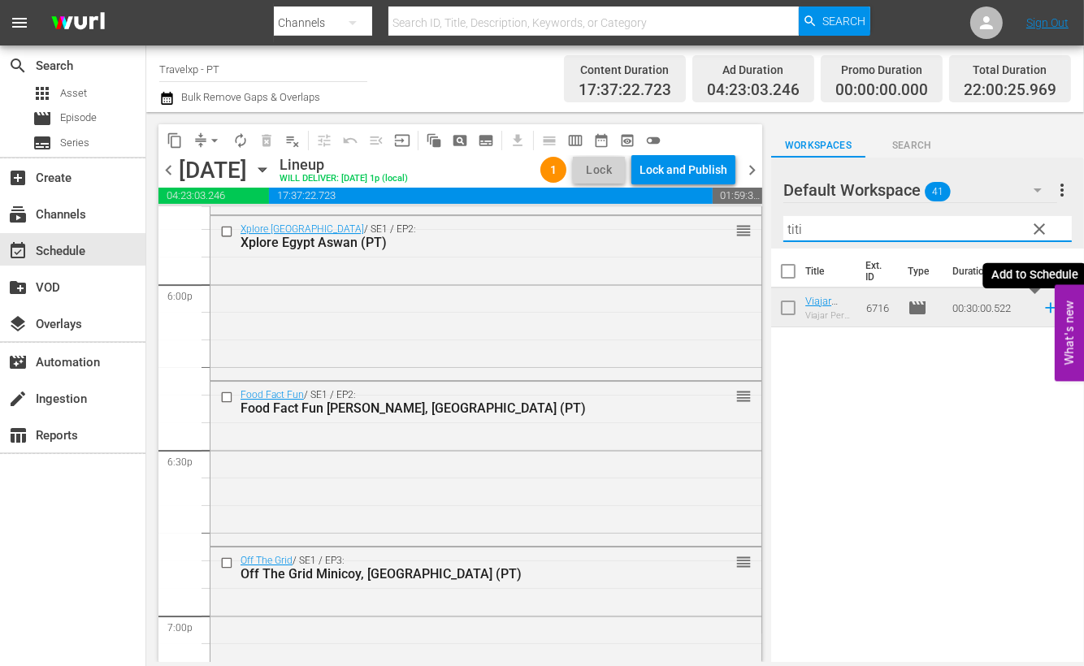
click at [1042, 309] on icon at bounding box center [1051, 308] width 18 height 18
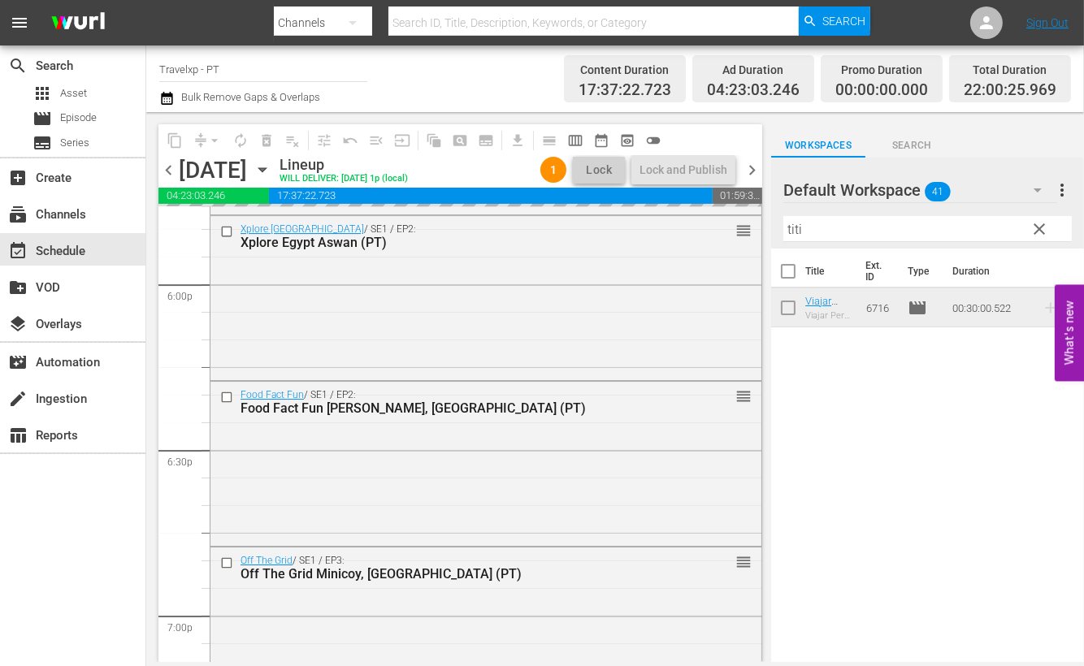
click at [791, 231] on input "titi" at bounding box center [928, 229] width 289 height 26
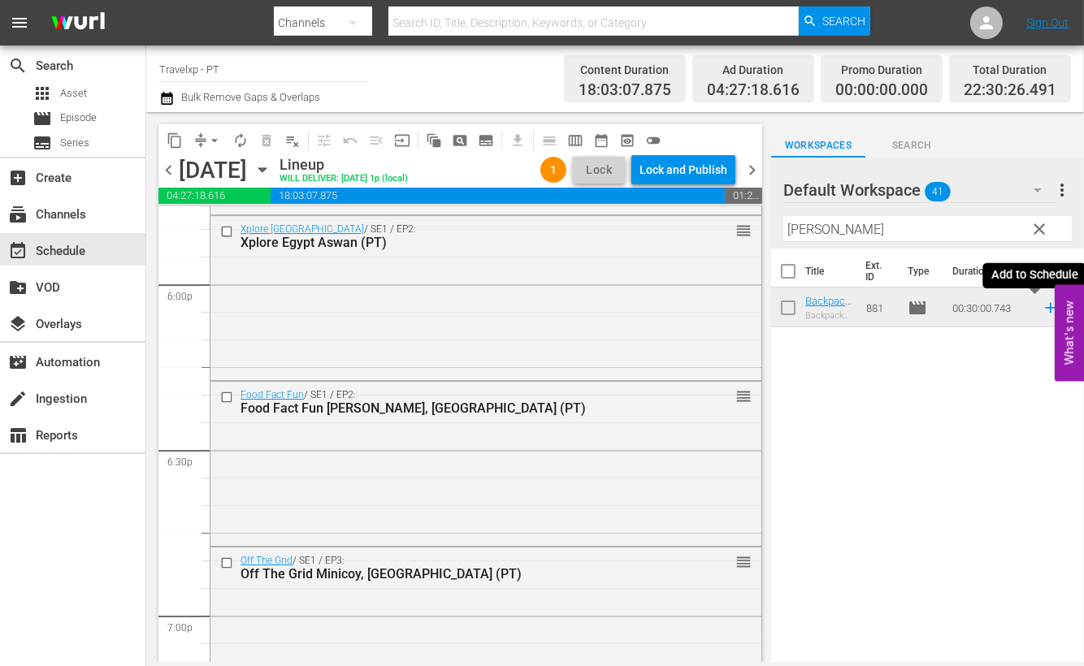
click at [1045, 306] on icon at bounding box center [1050, 308] width 11 height 11
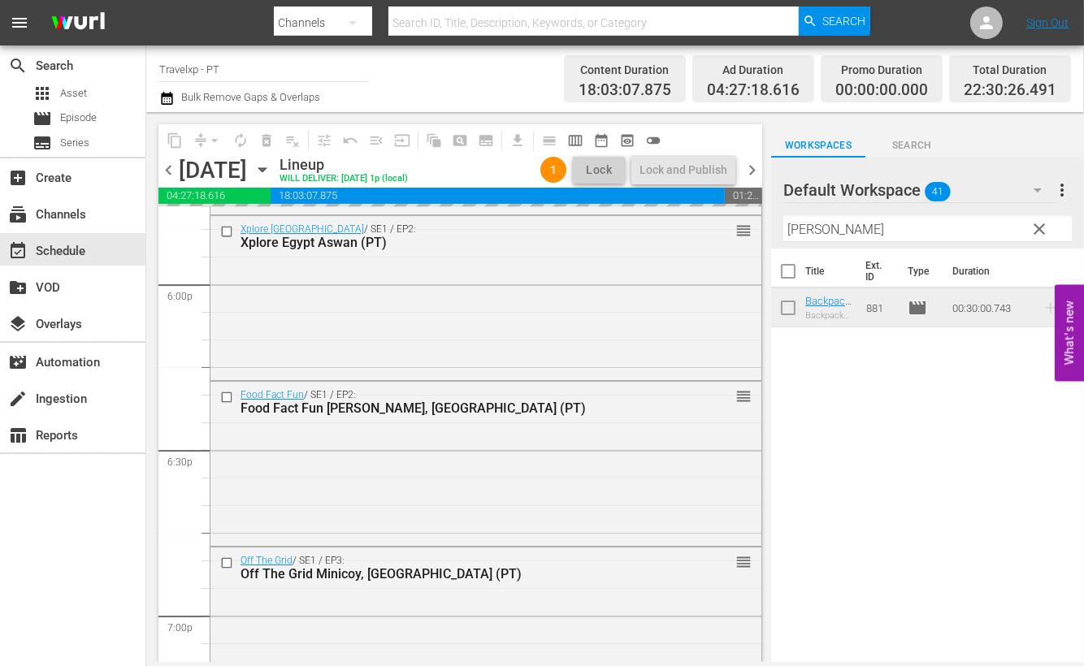
click at [805, 235] on input "[PERSON_NAME]" at bounding box center [928, 229] width 289 height 26
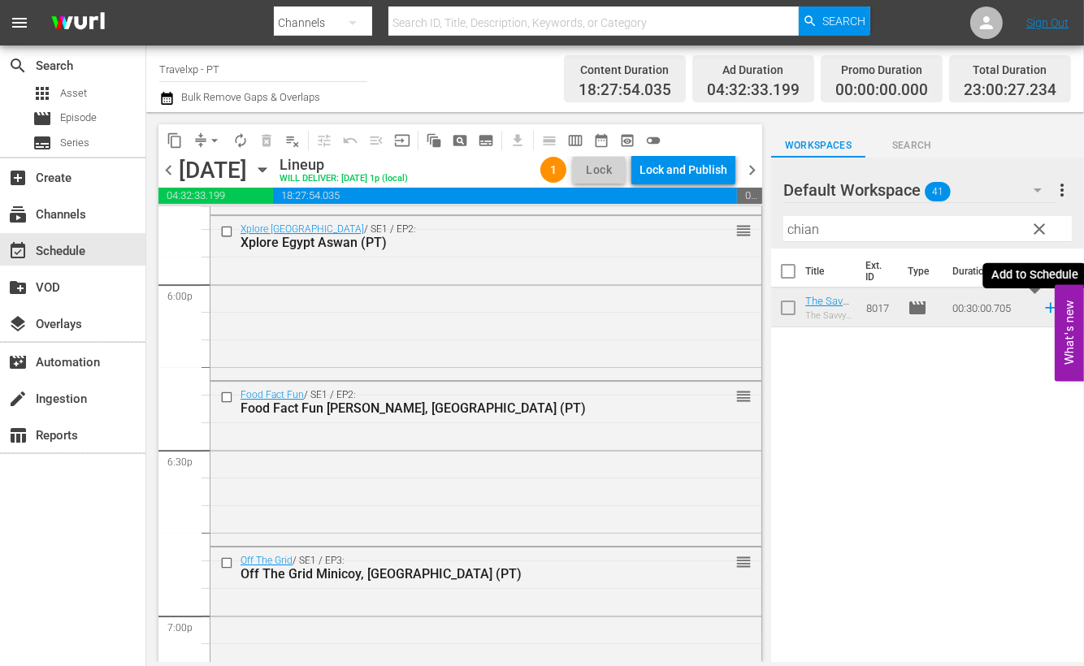
click at [1042, 309] on icon at bounding box center [1051, 308] width 18 height 18
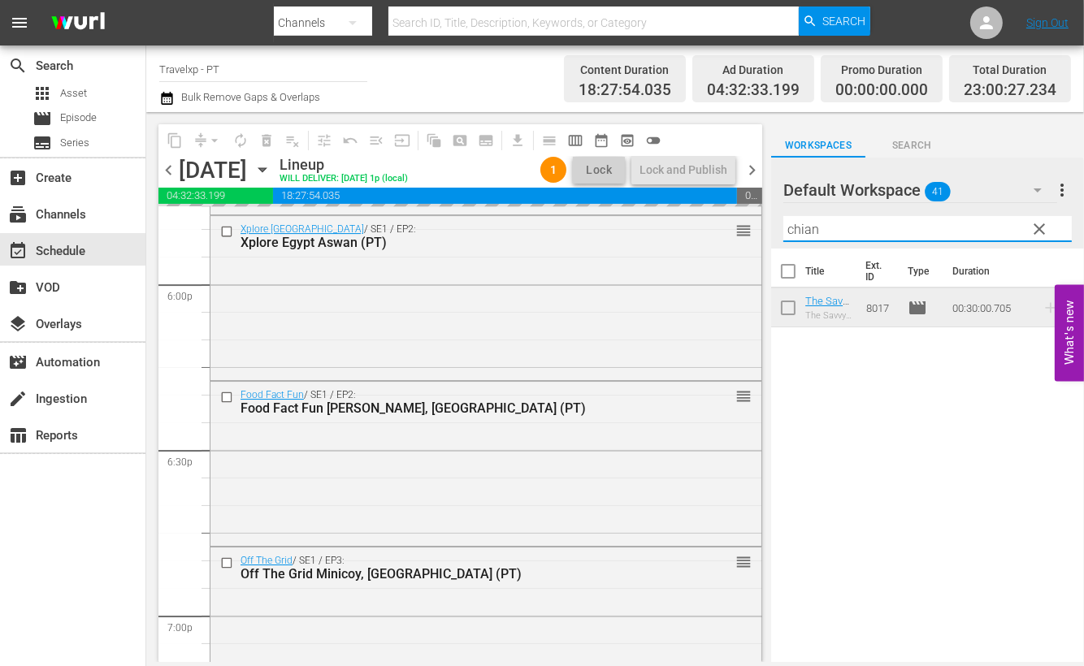
click at [802, 231] on input "chian" at bounding box center [928, 229] width 289 height 26
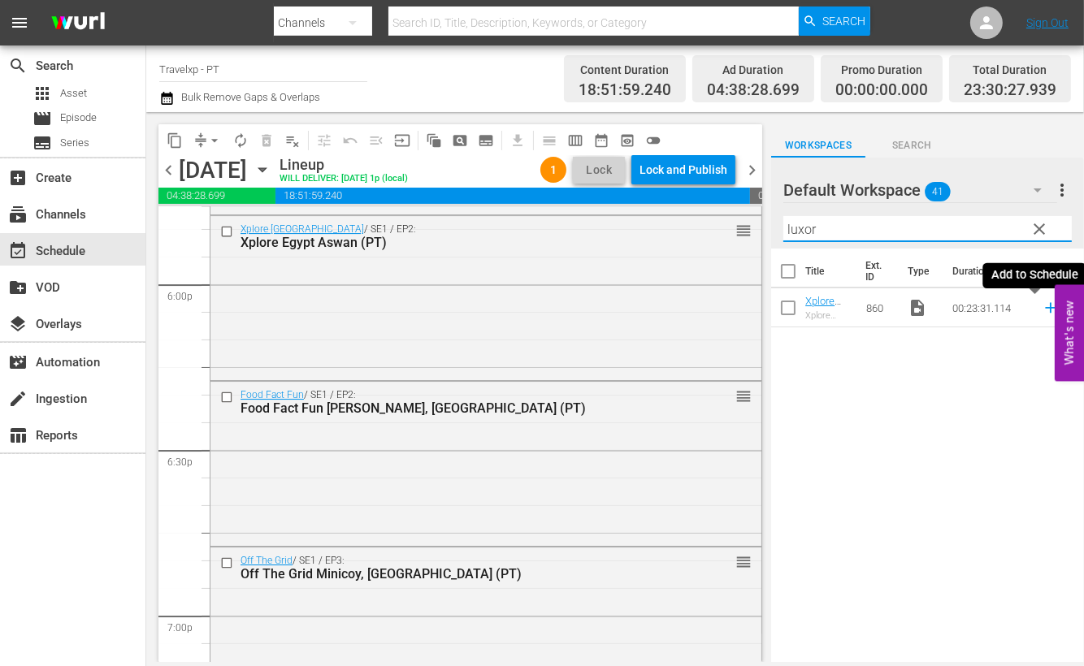
type input "luxor"
click at [1042, 305] on icon at bounding box center [1051, 308] width 18 height 18
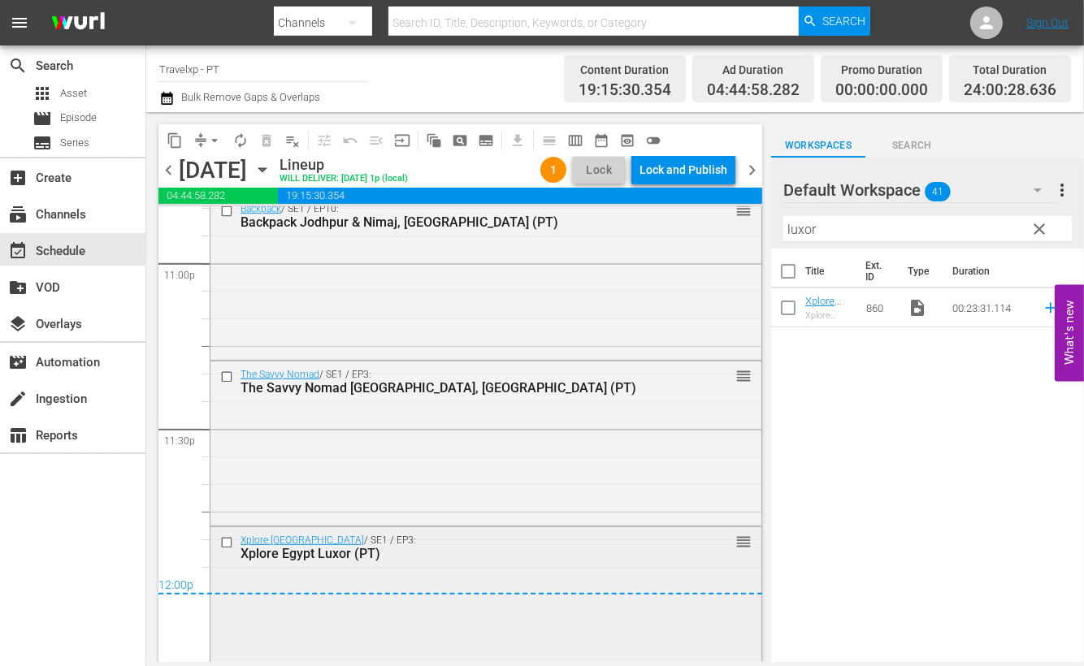
scroll to position [7600, 0]
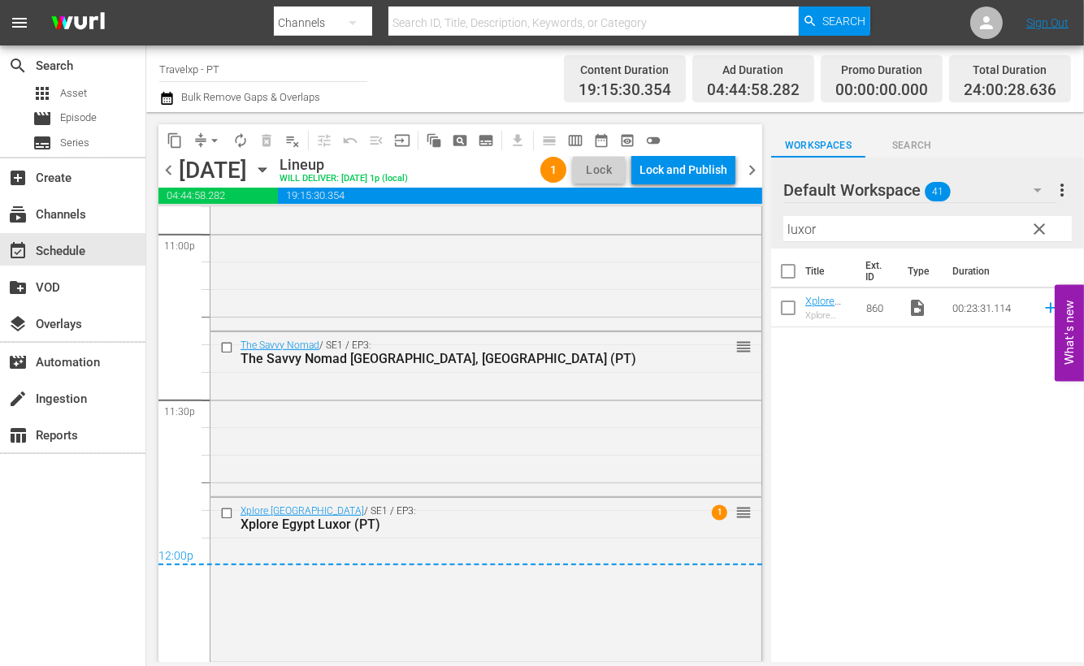
click at [681, 158] on div "Lock and Publish" at bounding box center [684, 169] width 88 height 29
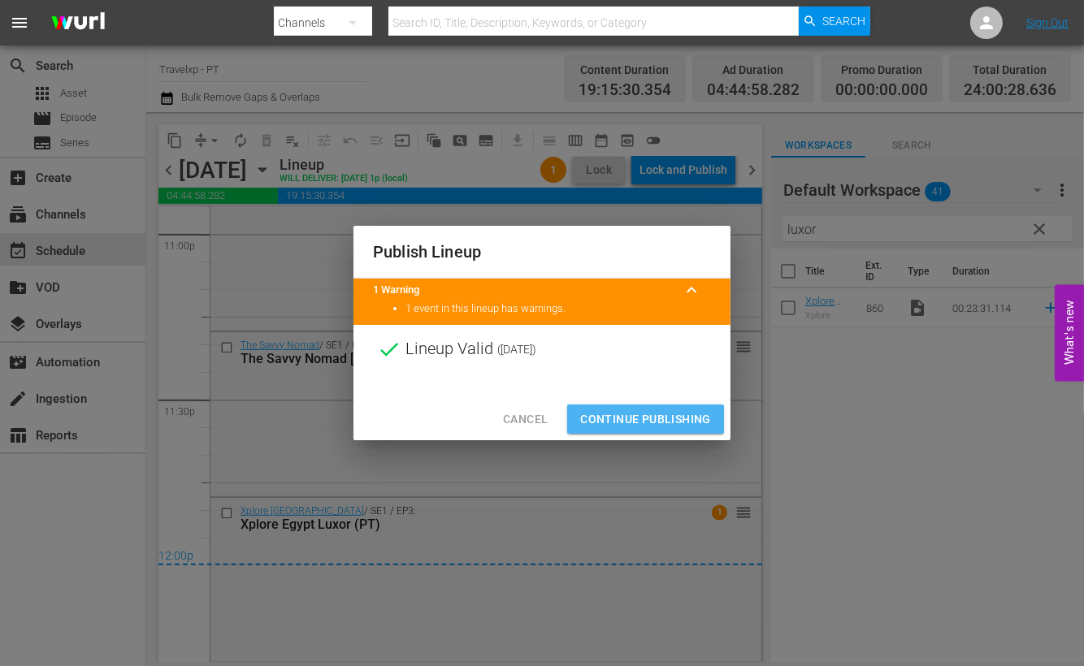
click at [673, 424] on span "Continue Publishing" at bounding box center [645, 420] width 131 height 20
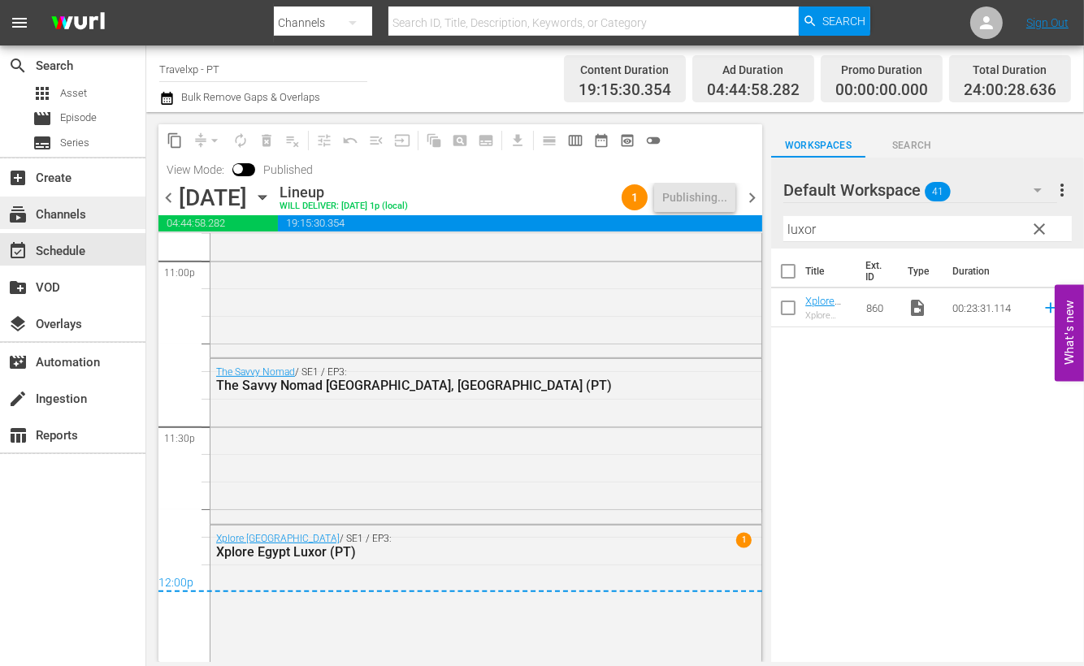
click at [89, 225] on div "subscriptions Channels" at bounding box center [72, 213] width 145 height 33
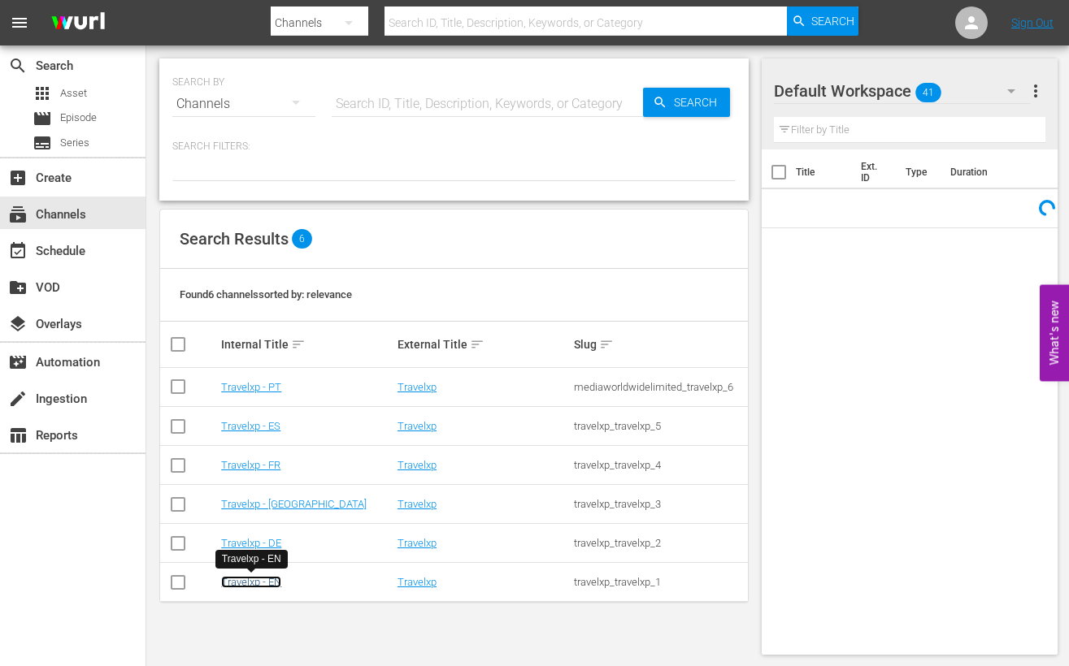
click at [248, 580] on link "Travelxp - EN" at bounding box center [251, 582] width 60 height 12
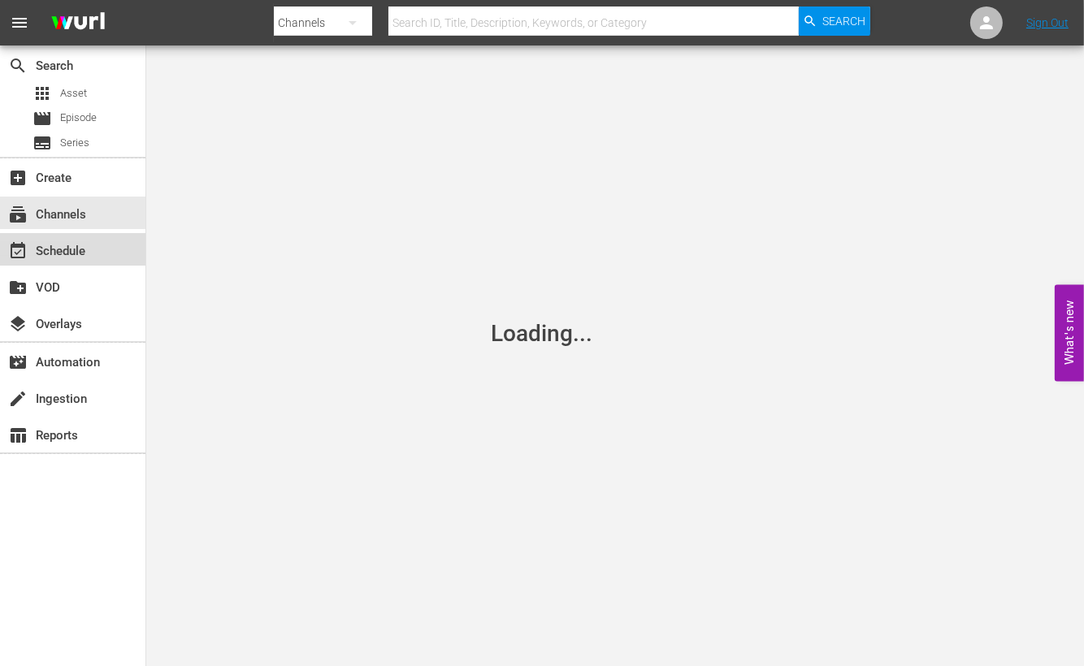
click at [81, 244] on div "event_available Schedule" at bounding box center [45, 248] width 91 height 15
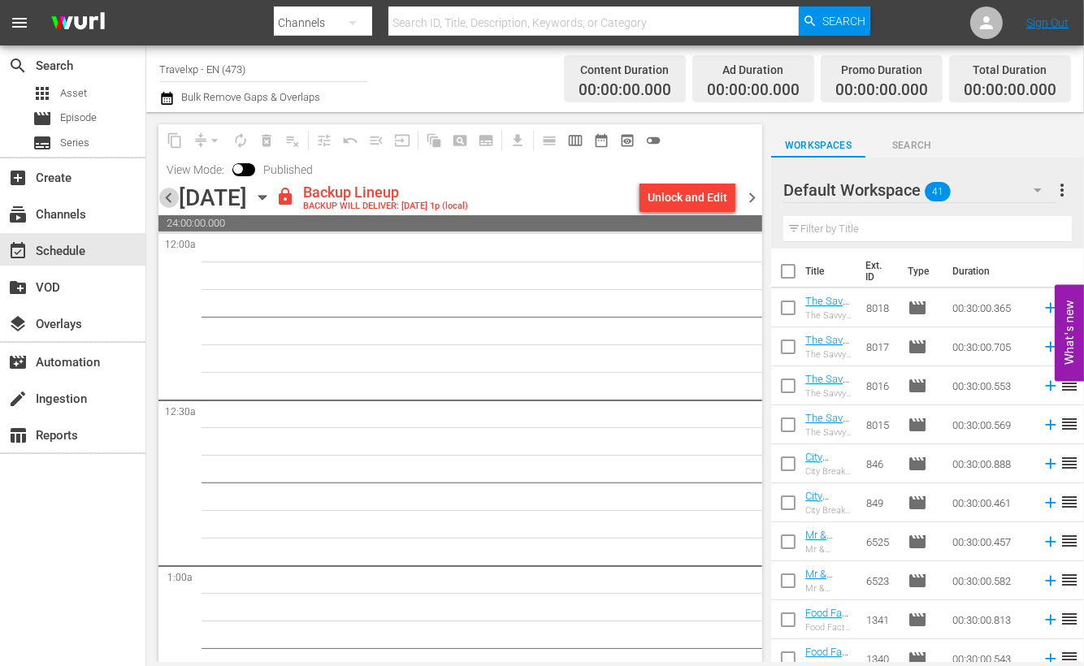
click at [164, 195] on span "chevron_left" at bounding box center [168, 198] width 20 height 20
click at [168, 192] on span "chevron_left" at bounding box center [168, 198] width 20 height 20
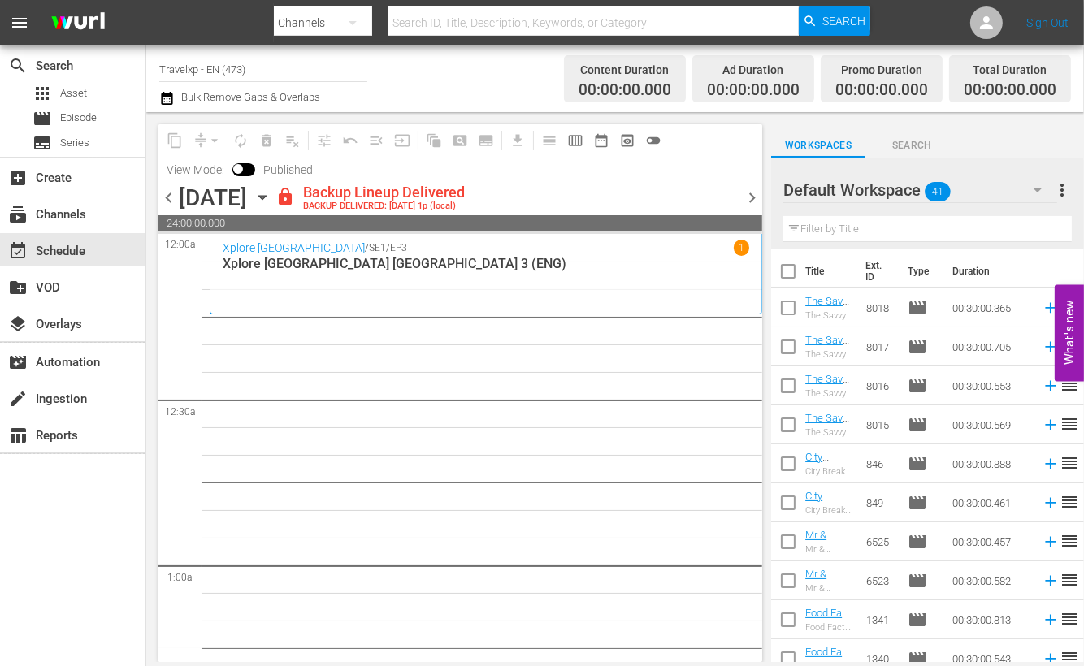
click at [168, 198] on span "chevron_left" at bounding box center [168, 198] width 20 height 20
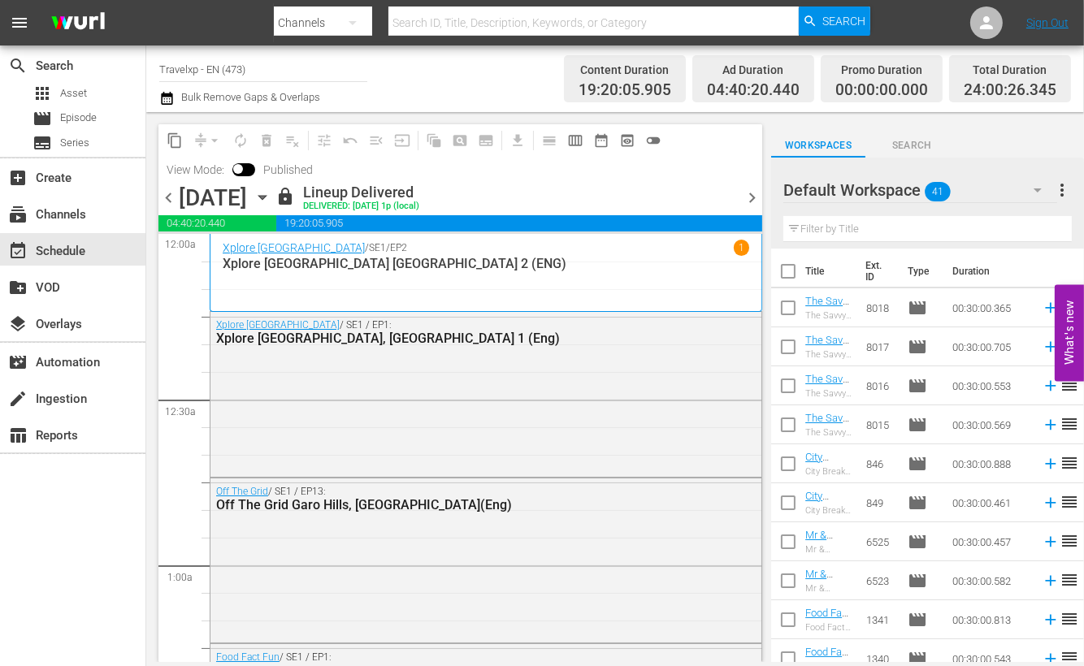
click at [758, 196] on span "chevron_right" at bounding box center [752, 198] width 20 height 20
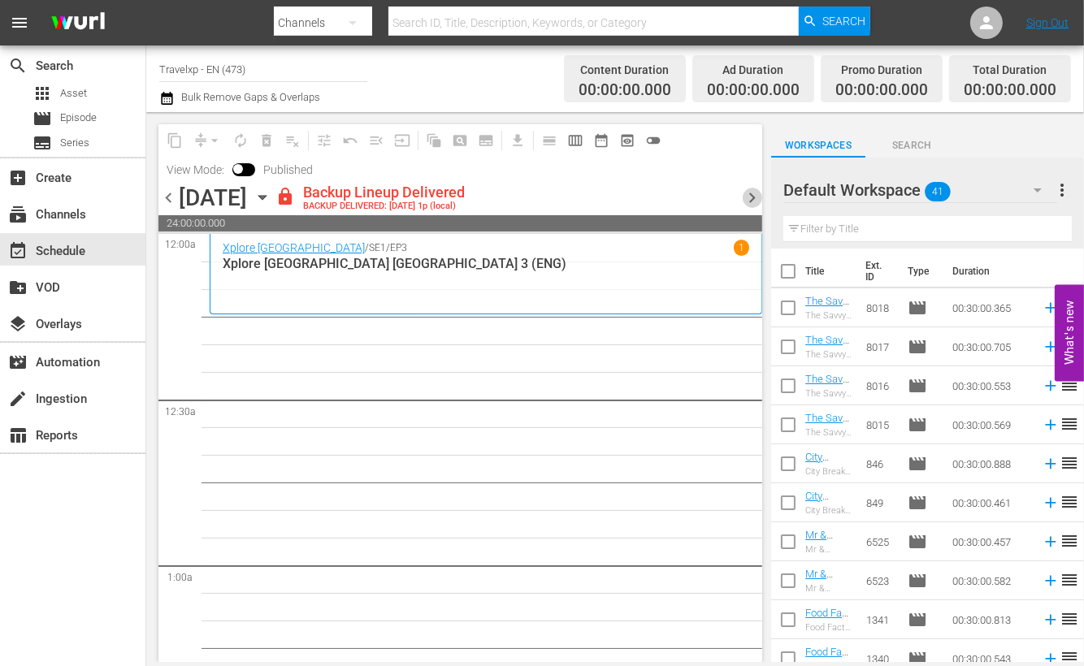
click at [753, 205] on span "chevron_right" at bounding box center [752, 198] width 20 height 20
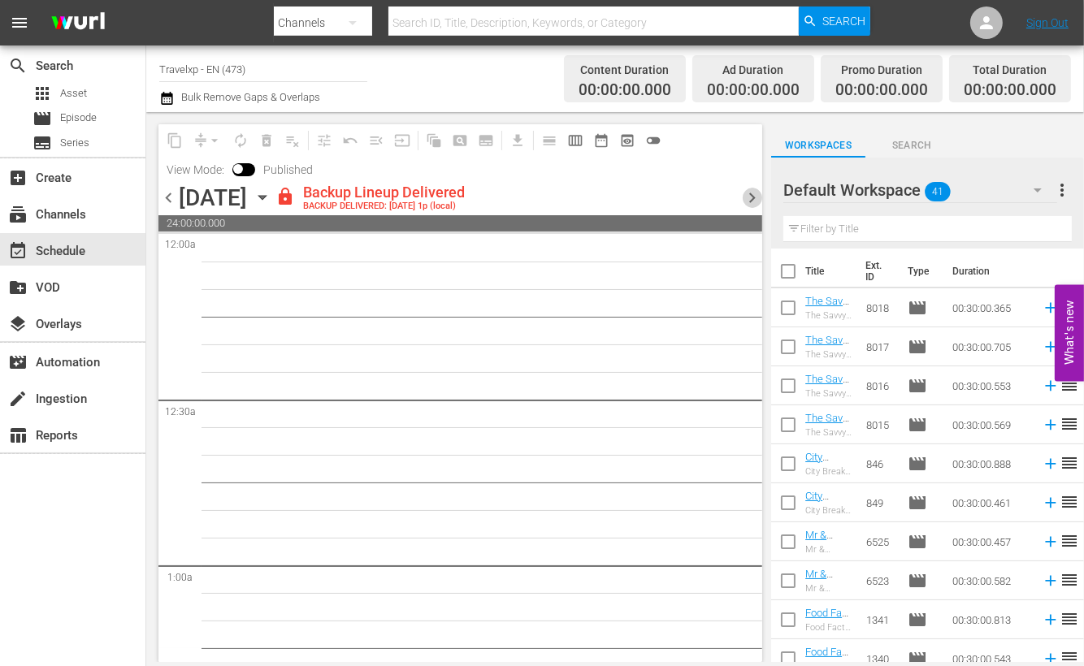
click at [753, 193] on span "chevron_right" at bounding box center [752, 198] width 20 height 20
click at [693, 180] on div "content_copy compress arrow_drop_down autorenew_outlined delete_forever_outline…" at bounding box center [460, 153] width 604 height 59
click at [693, 187] on div "Unlock and Edit" at bounding box center [688, 197] width 80 height 29
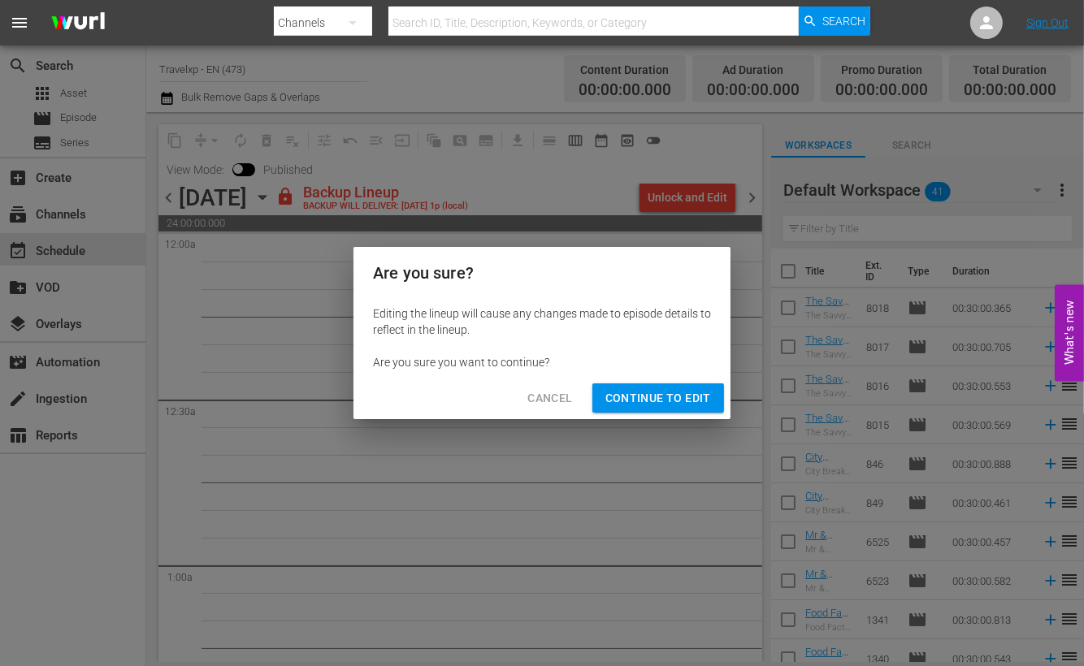
click at [653, 402] on span "Continue to Edit" at bounding box center [659, 399] width 106 height 20
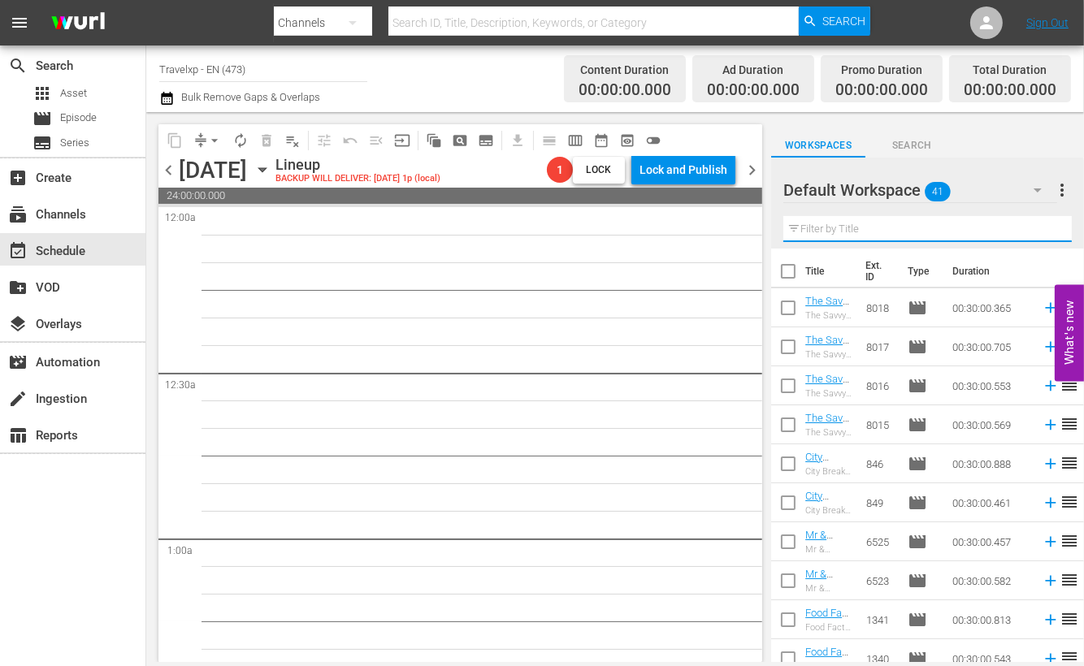
click at [913, 226] on input "text" at bounding box center [928, 229] width 289 height 26
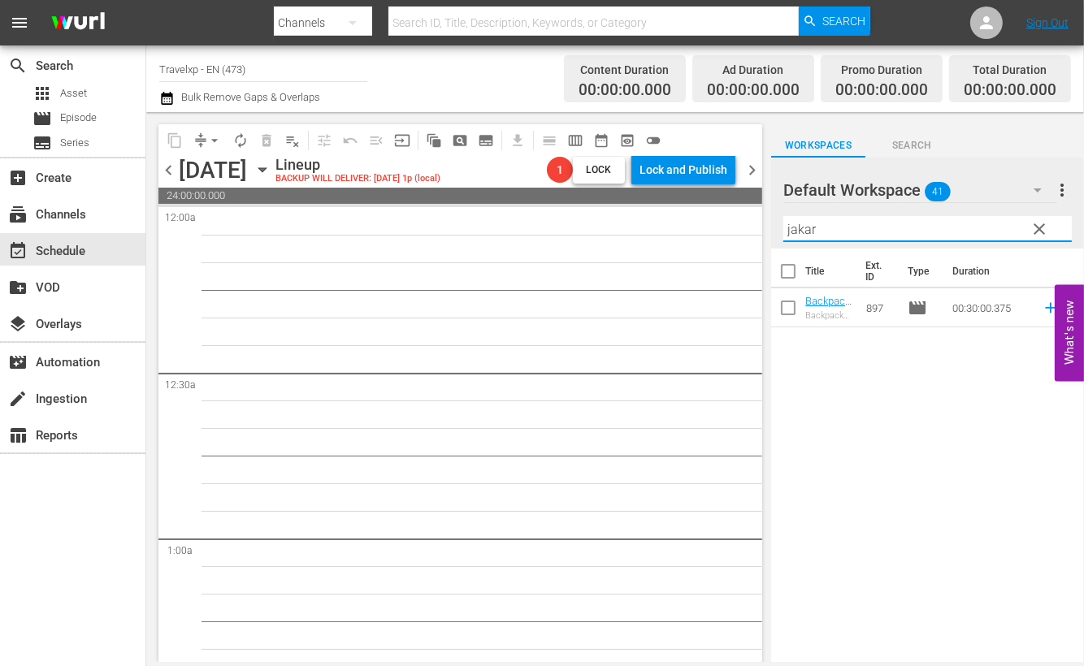
click at [1042, 306] on icon at bounding box center [1051, 308] width 18 height 18
click at [801, 221] on input "jakar" at bounding box center [928, 229] width 289 height 26
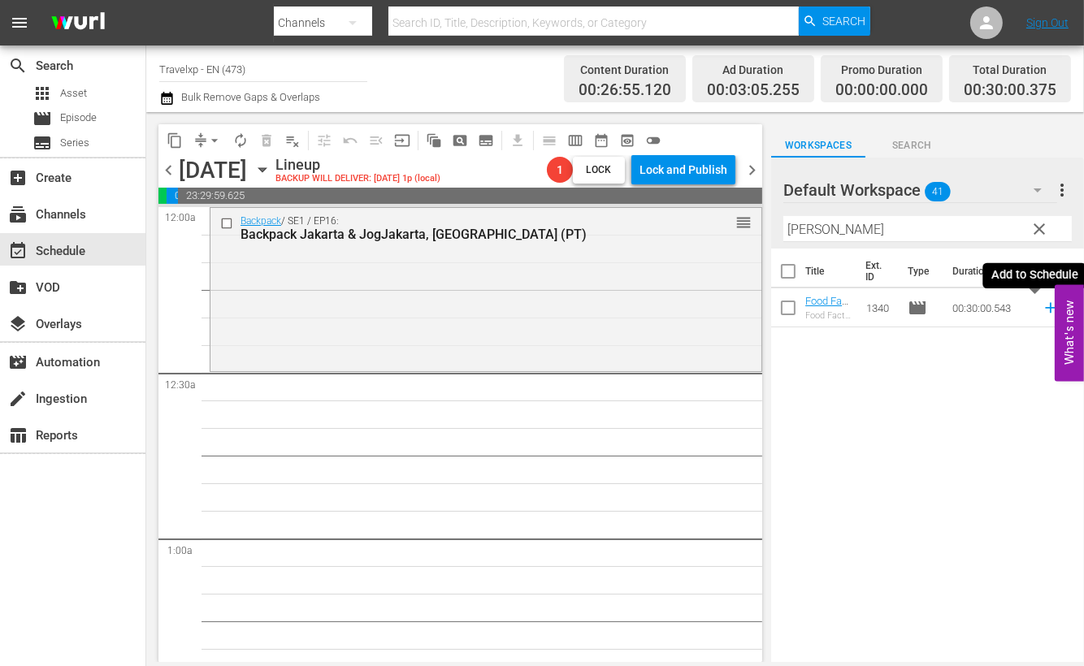
click at [1042, 309] on icon at bounding box center [1051, 308] width 18 height 18
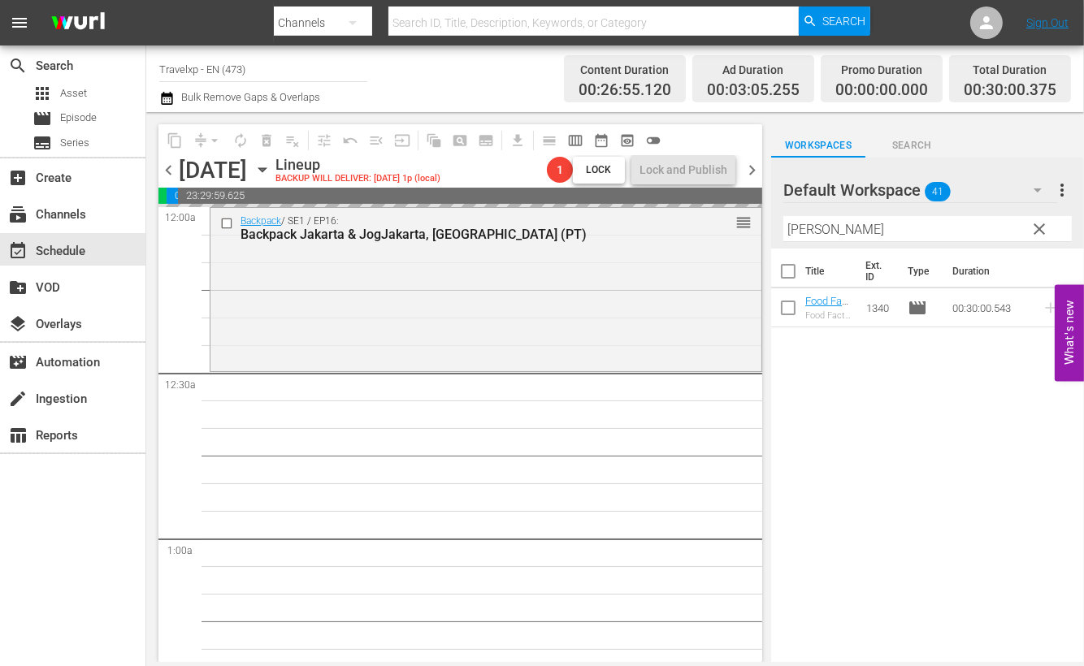
click at [796, 225] on input "[PERSON_NAME]" at bounding box center [928, 229] width 289 height 26
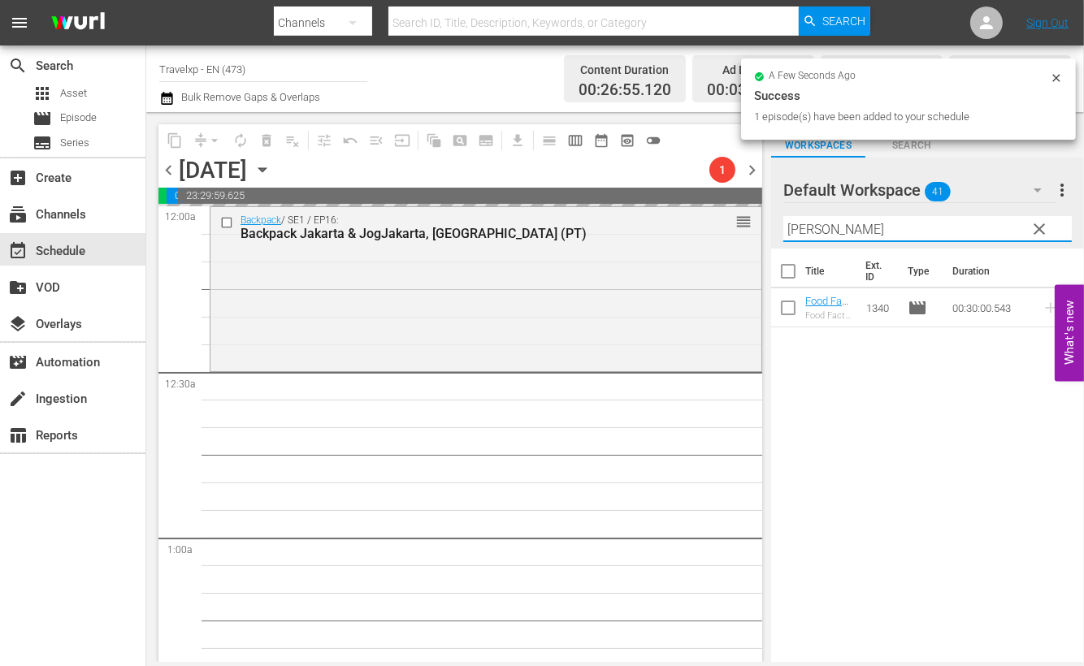
click at [796, 225] on input "[PERSON_NAME]" at bounding box center [928, 229] width 289 height 26
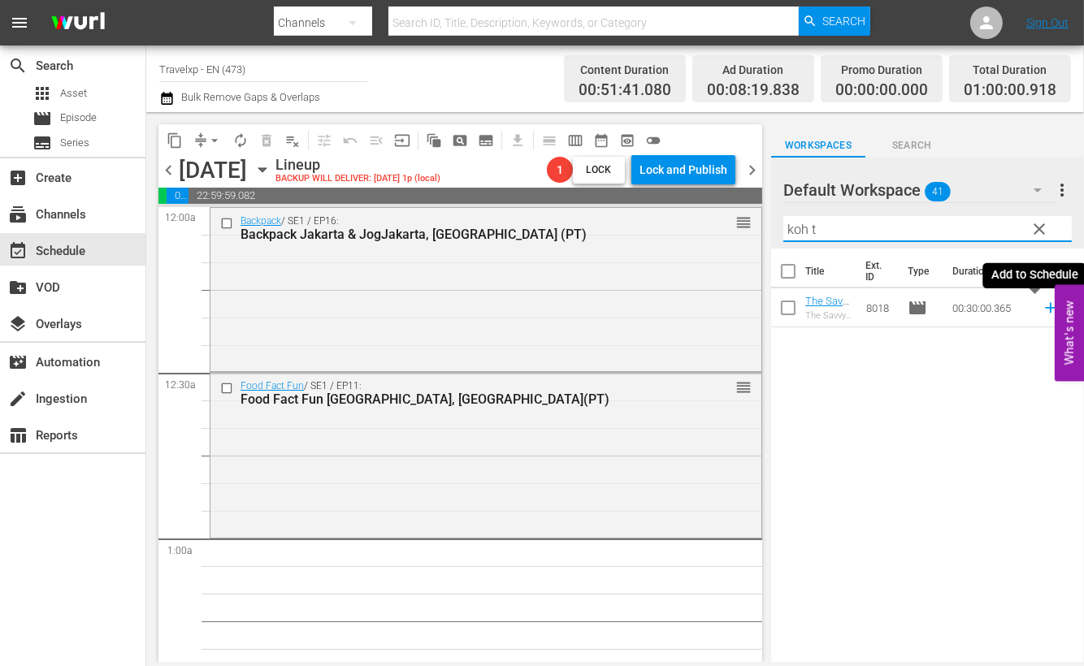
click at [1042, 309] on icon at bounding box center [1051, 308] width 18 height 18
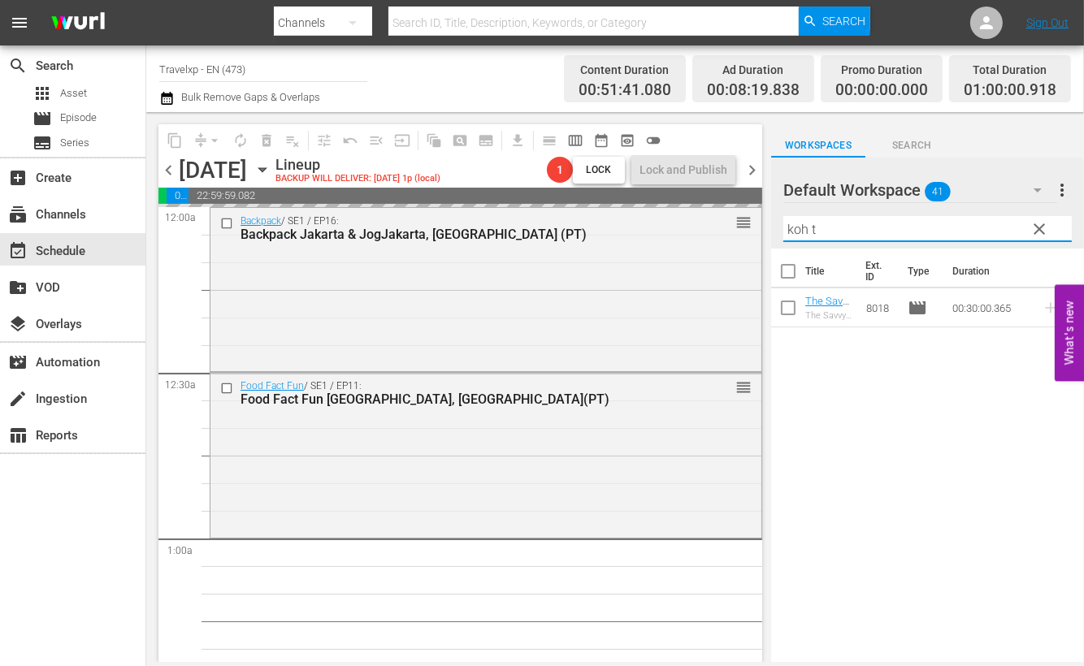
drag, startPoint x: 838, startPoint y: 232, endPoint x: 760, endPoint y: 221, distance: 78.9
click at [760, 221] on div "content_copy compress arrow_drop_down autorenew_outlined delete_forever_outline…" at bounding box center [615, 387] width 938 height 550
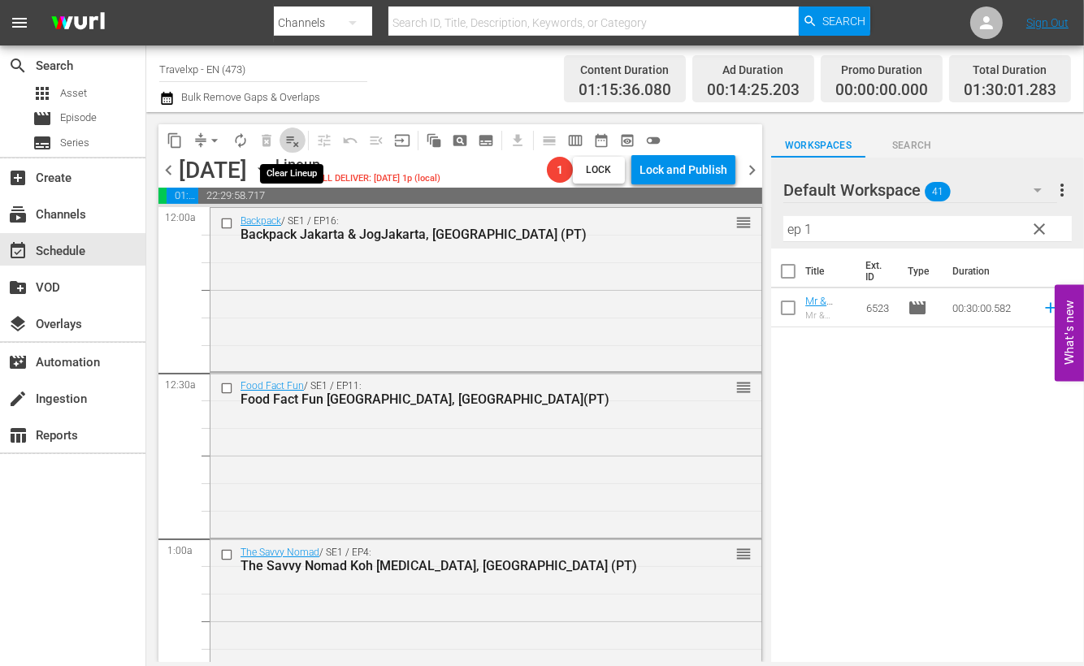
click at [297, 137] on span "playlist_remove_outlined" at bounding box center [292, 140] width 16 height 16
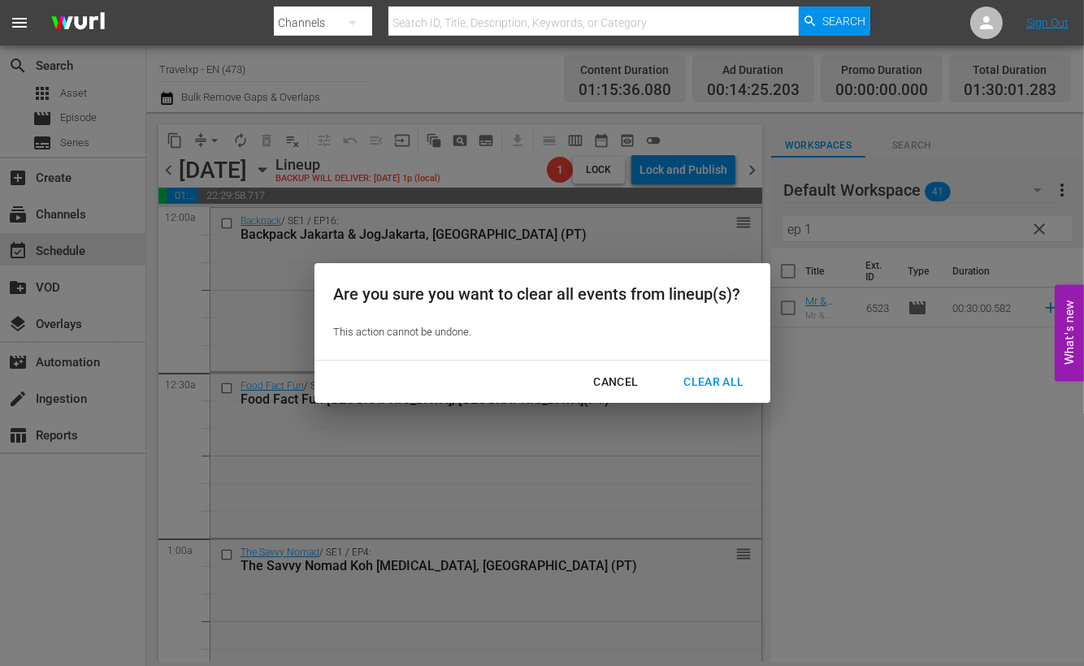
click at [723, 368] on button "Clear All" at bounding box center [713, 382] width 99 height 30
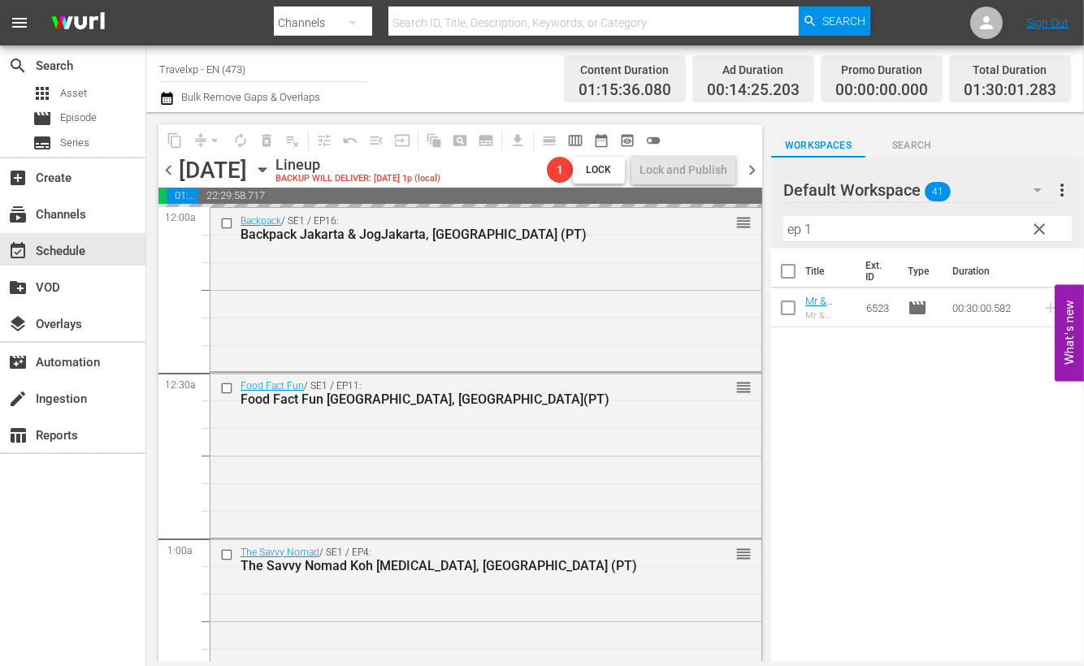
click at [1041, 189] on icon "button" at bounding box center [1038, 190] width 20 height 20
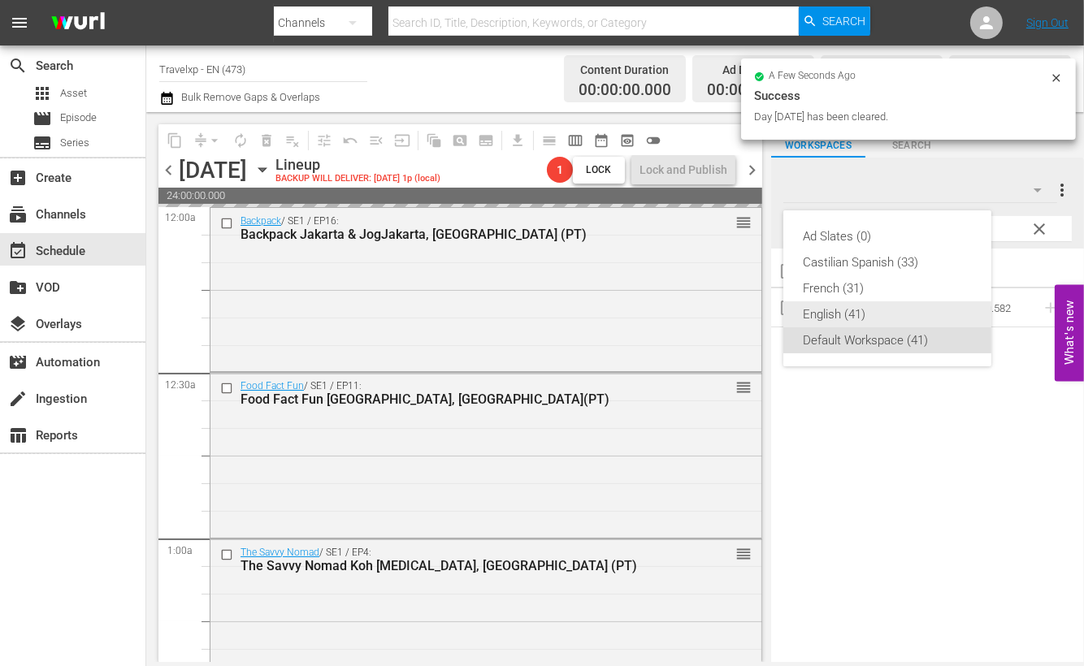
click at [857, 310] on div "English (41)" at bounding box center [887, 315] width 169 height 26
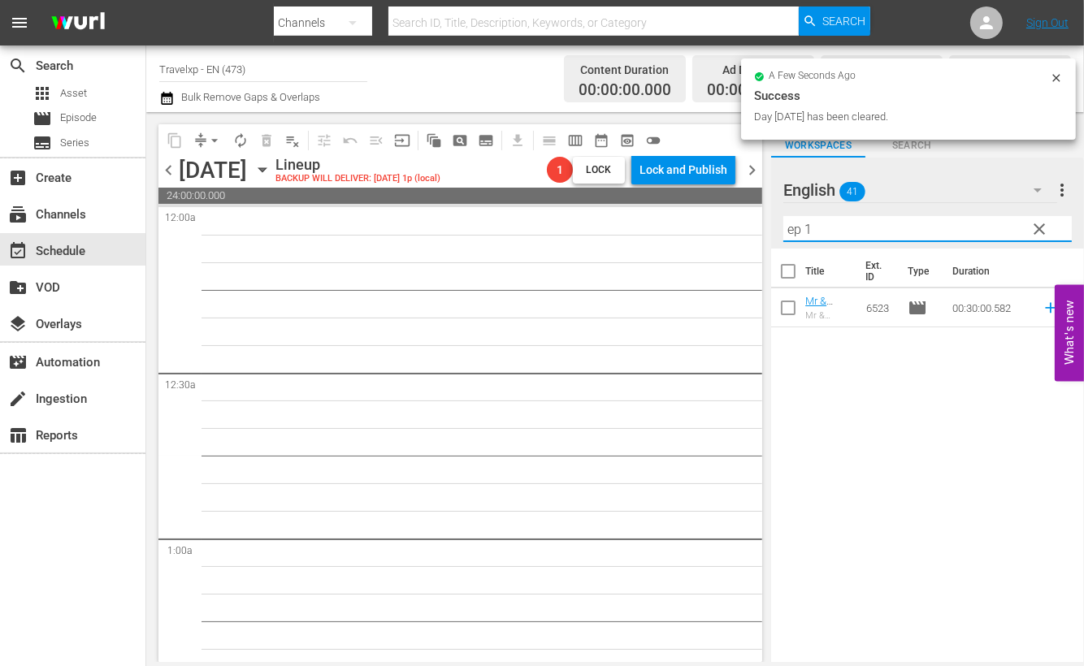
drag, startPoint x: 824, startPoint y: 225, endPoint x: 763, endPoint y: 228, distance: 61.0
click at [763, 228] on div "content_copy compress arrow_drop_down autorenew_outlined delete_forever_outline…" at bounding box center [615, 387] width 938 height 550
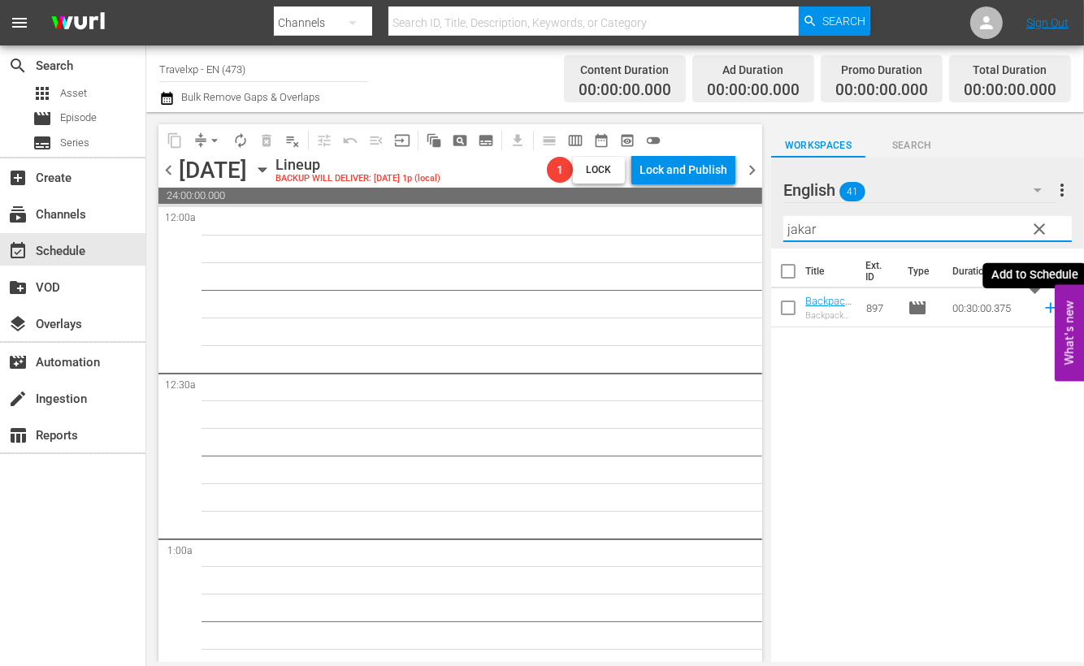
click at [1042, 306] on icon at bounding box center [1051, 308] width 18 height 18
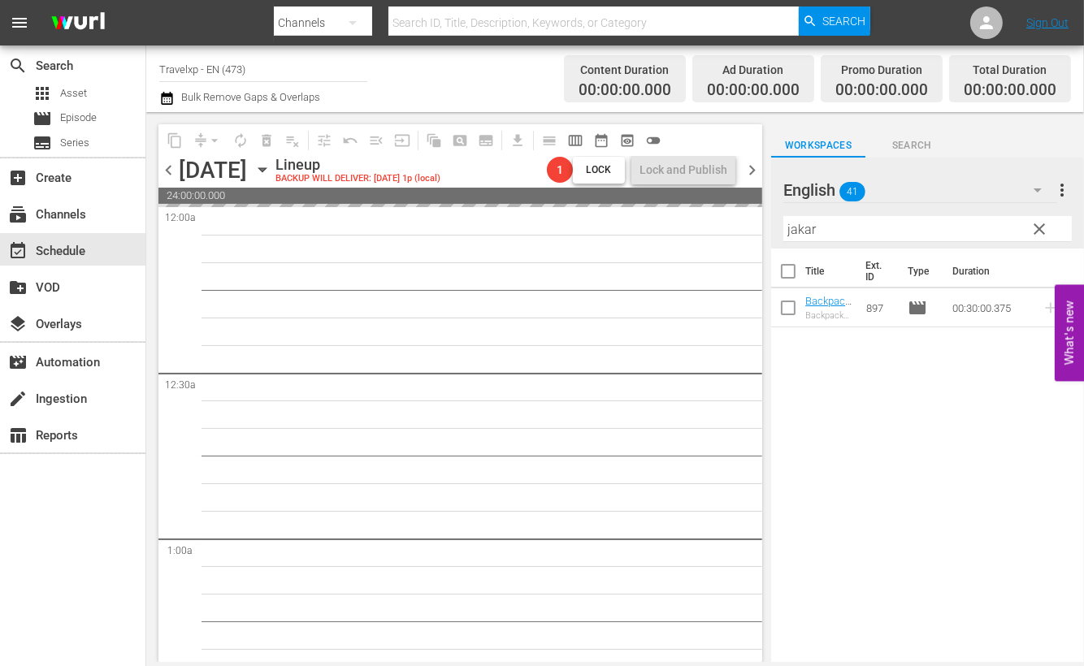
click at [801, 233] on input "jakar" at bounding box center [928, 229] width 289 height 26
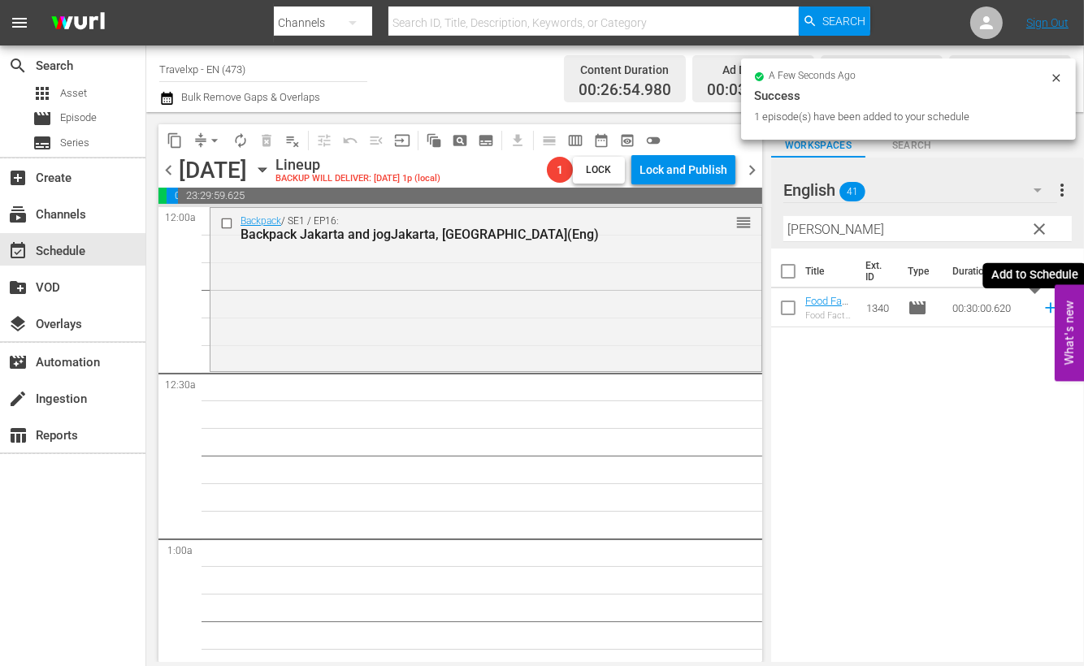
click at [1042, 313] on icon at bounding box center [1051, 308] width 18 height 18
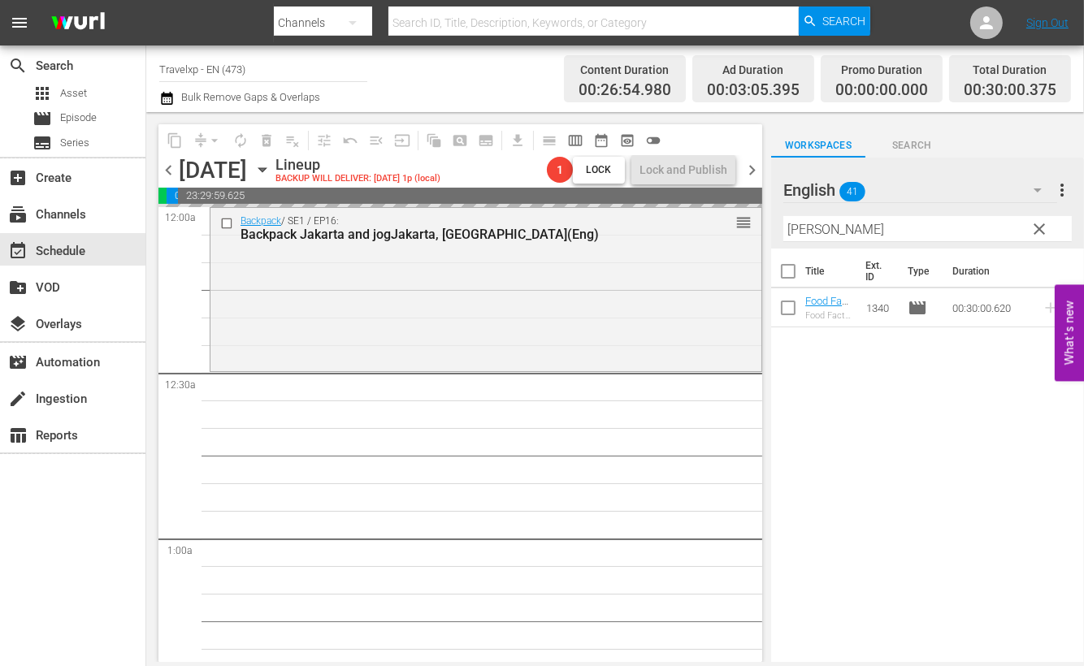
click at [809, 229] on input "[PERSON_NAME]" at bounding box center [928, 229] width 289 height 26
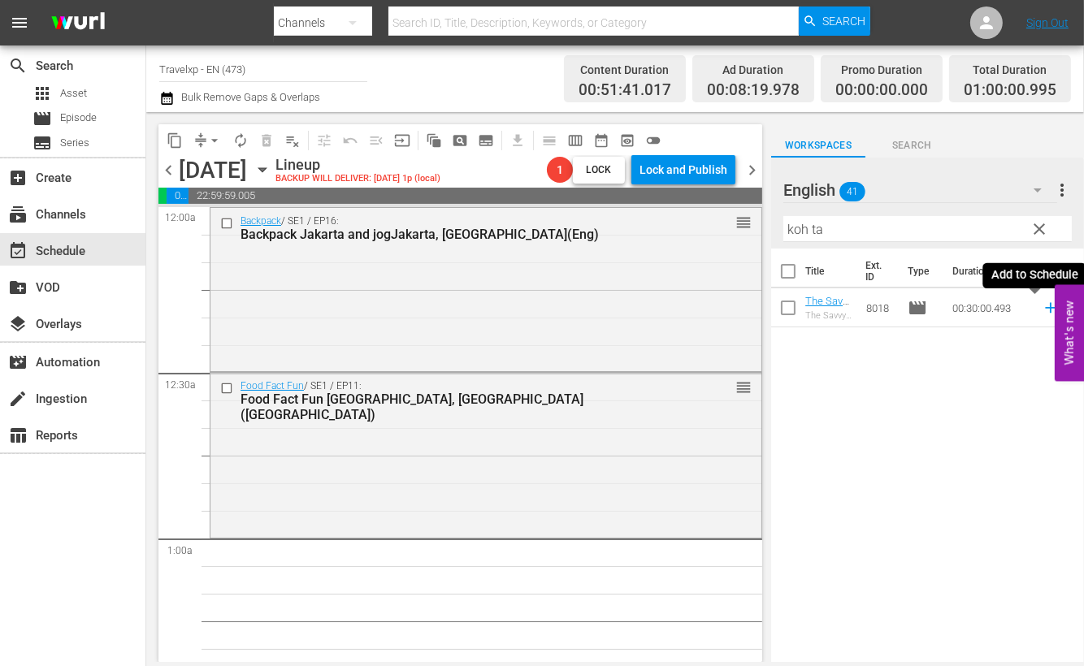
click at [1042, 309] on icon at bounding box center [1051, 308] width 18 height 18
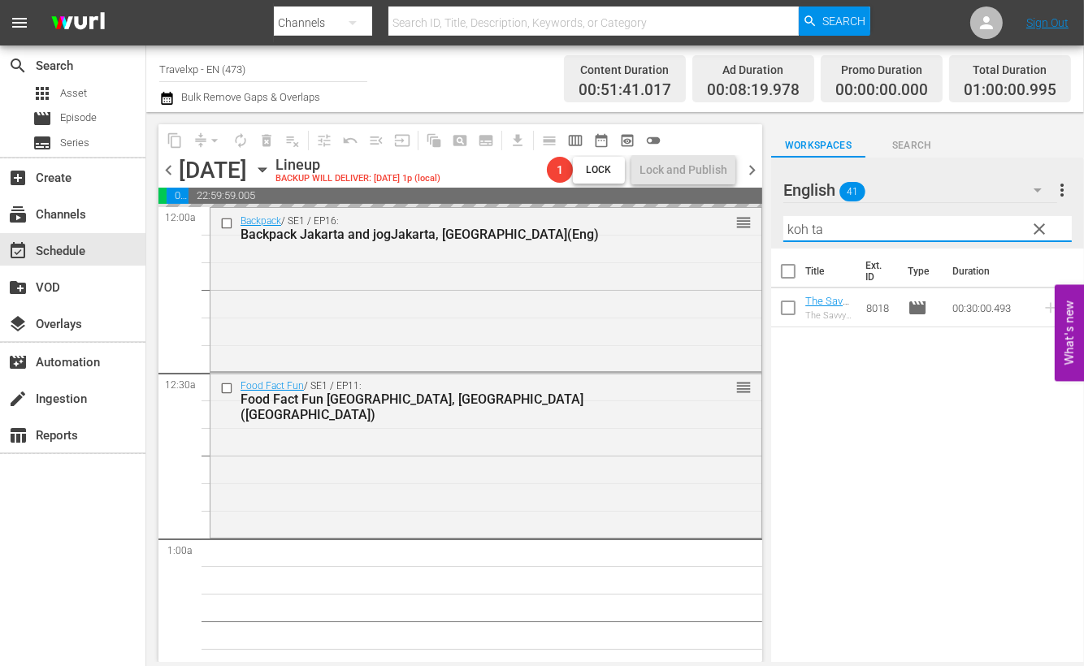
drag, startPoint x: 849, startPoint y: 225, endPoint x: 750, endPoint y: 221, distance: 99.2
click at [750, 221] on div "content_copy compress arrow_drop_down autorenew_outlined delete_forever_outline…" at bounding box center [615, 387] width 938 height 550
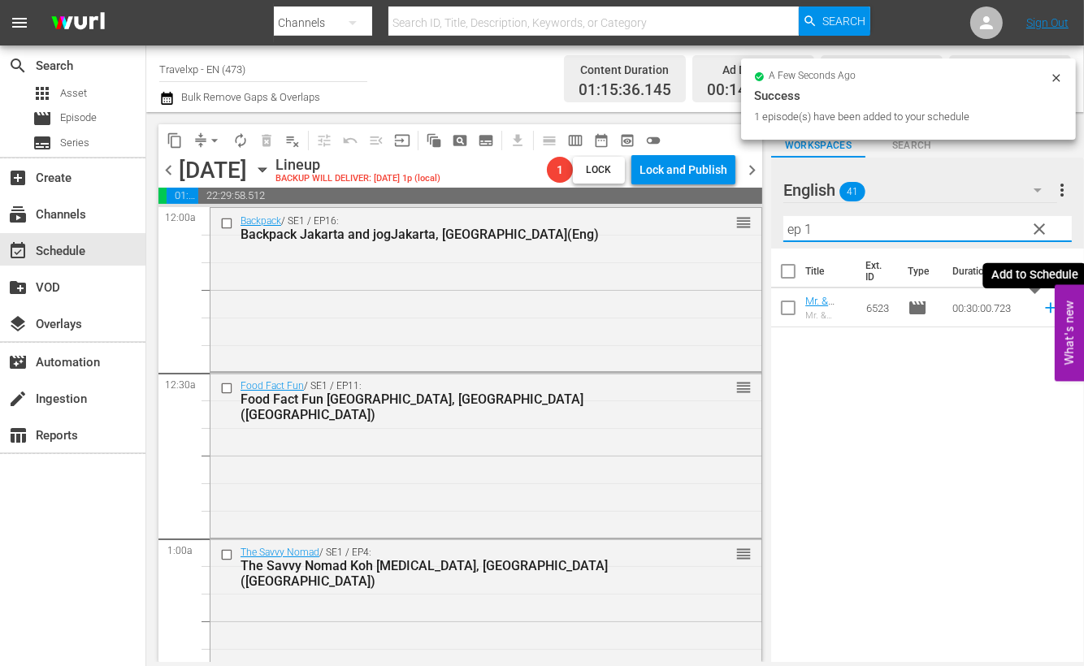
click at [1045, 307] on icon at bounding box center [1050, 308] width 11 height 11
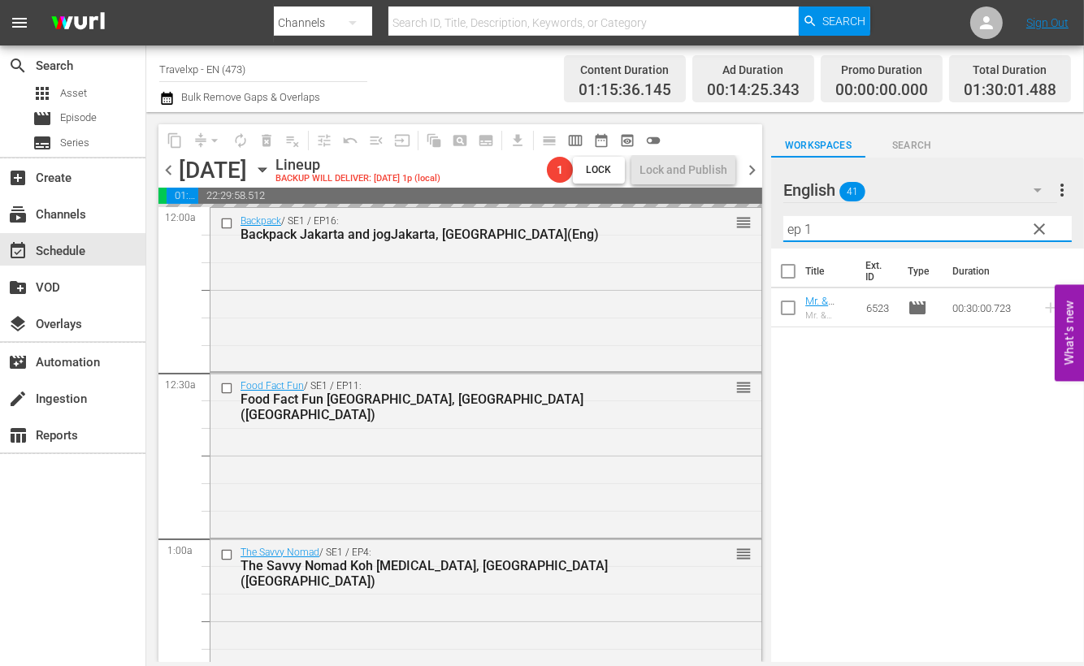
drag, startPoint x: 867, startPoint y: 236, endPoint x: 762, endPoint y: 229, distance: 105.1
click at [762, 229] on div "content_copy compress arrow_drop_down autorenew_outlined delete_forever_outline…" at bounding box center [615, 387] width 938 height 550
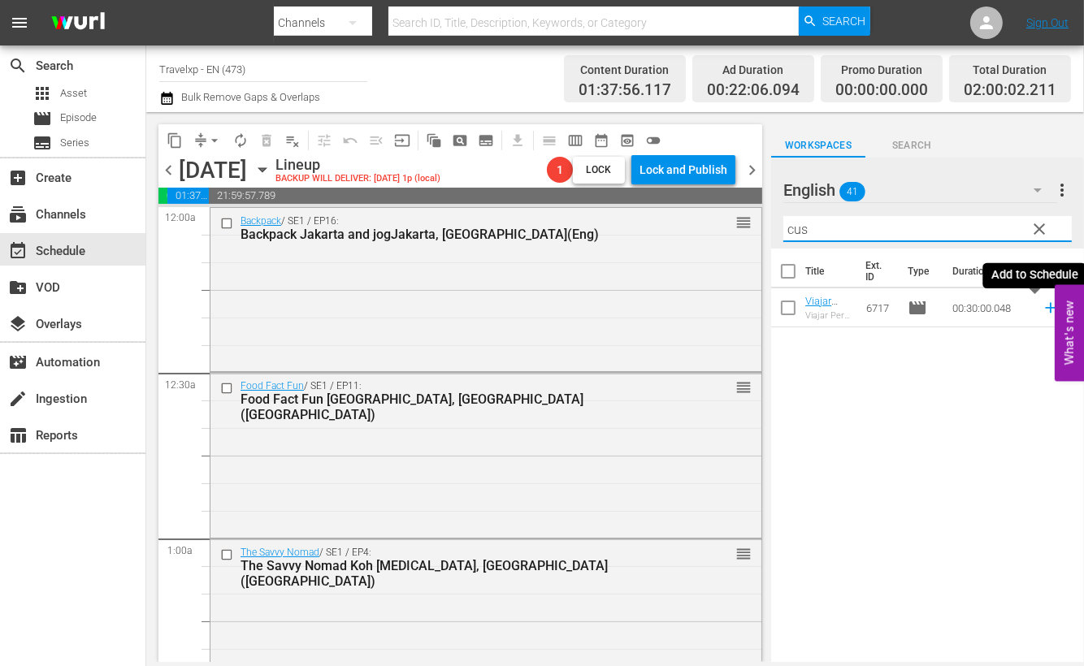
click at [1045, 306] on icon at bounding box center [1050, 308] width 11 height 11
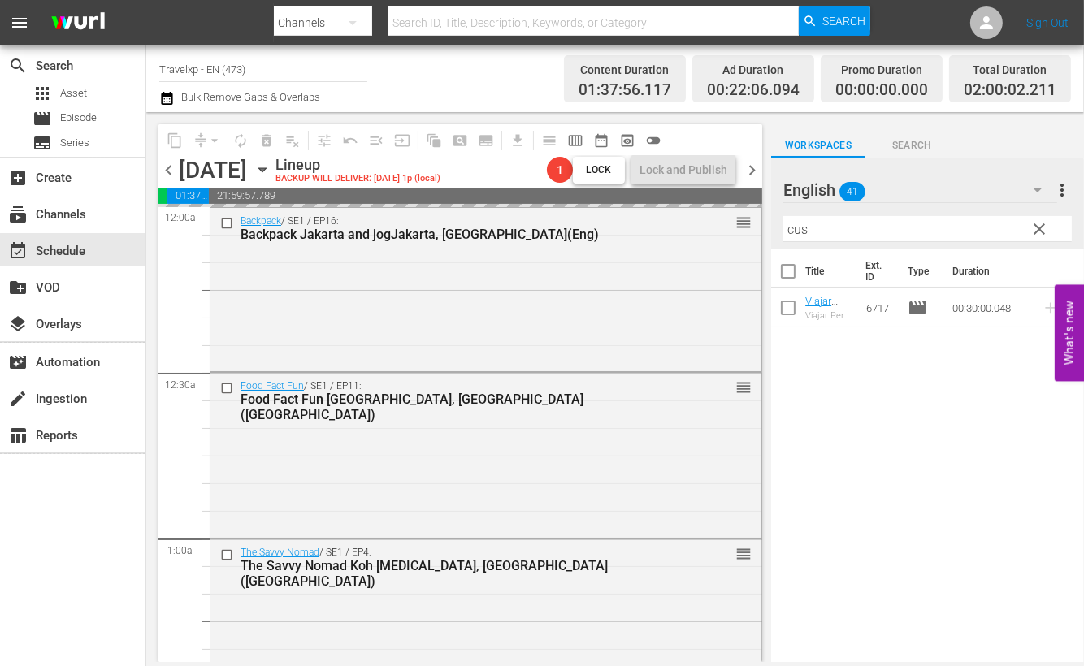
click at [797, 226] on input "cus" at bounding box center [928, 229] width 289 height 26
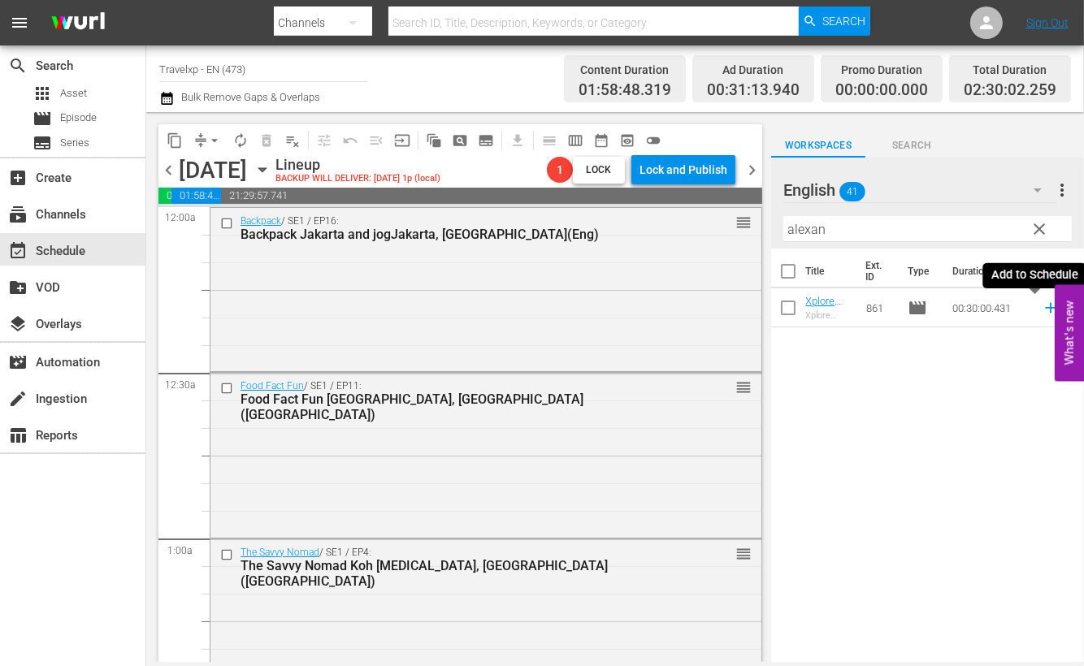
click at [1045, 308] on icon at bounding box center [1050, 308] width 11 height 11
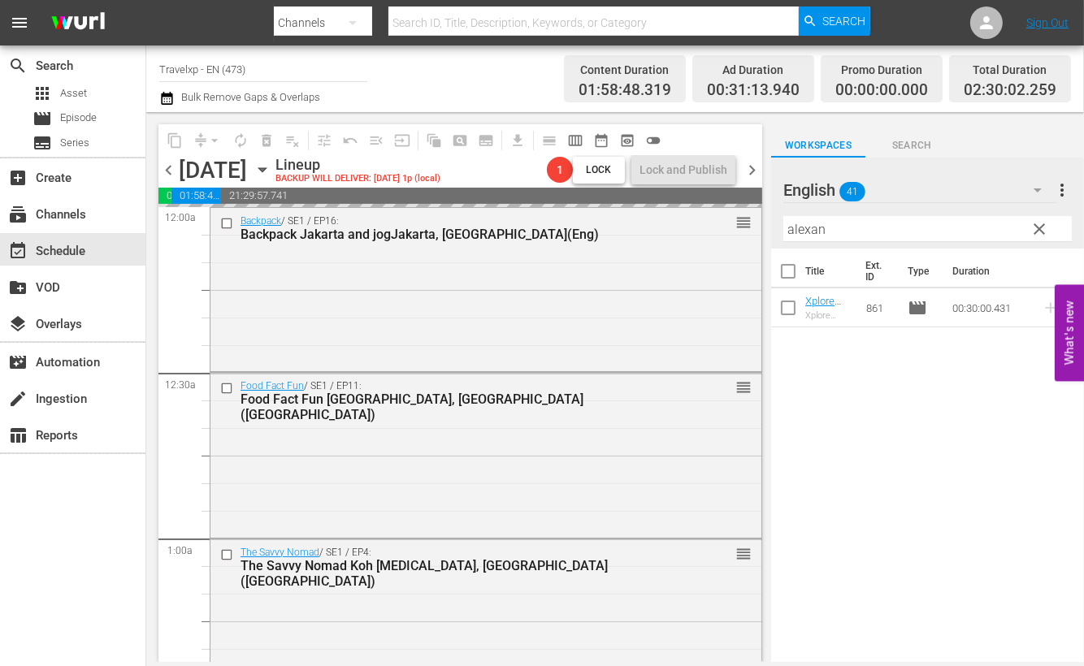
click at [800, 233] on input "alexan" at bounding box center [928, 229] width 289 height 26
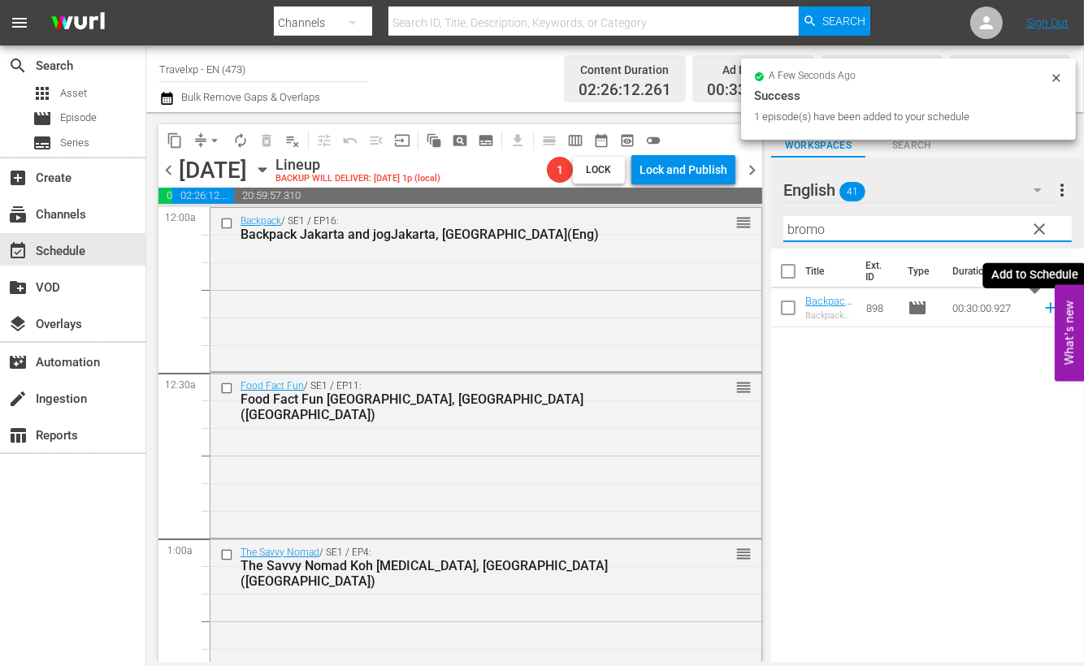
click at [1042, 306] on icon at bounding box center [1051, 308] width 18 height 18
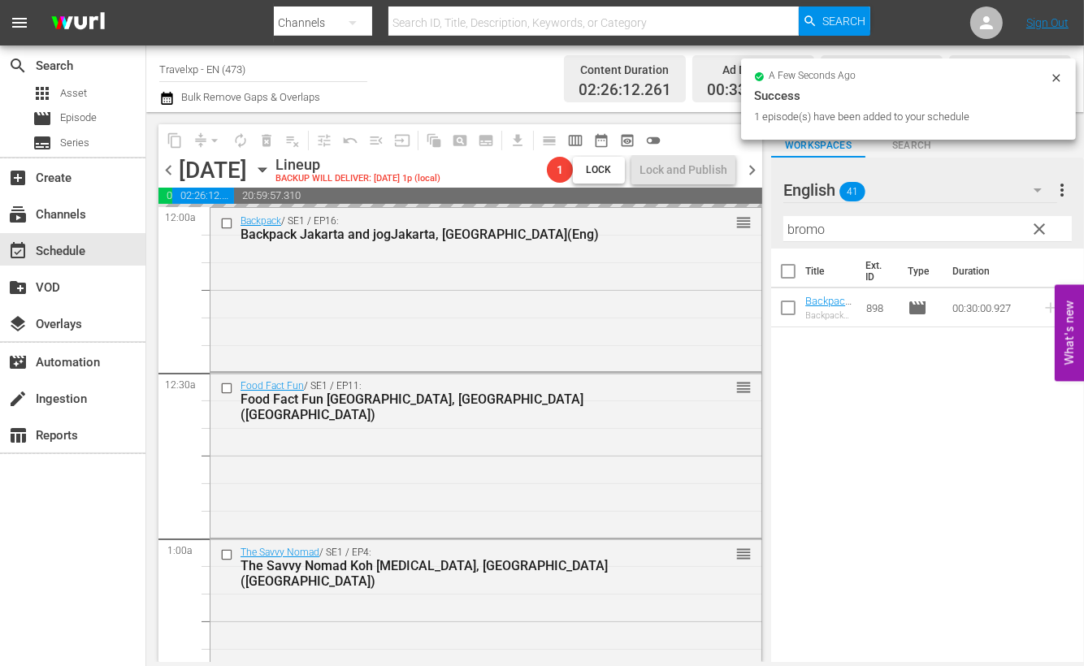
click at [825, 228] on input "bromo" at bounding box center [928, 229] width 289 height 26
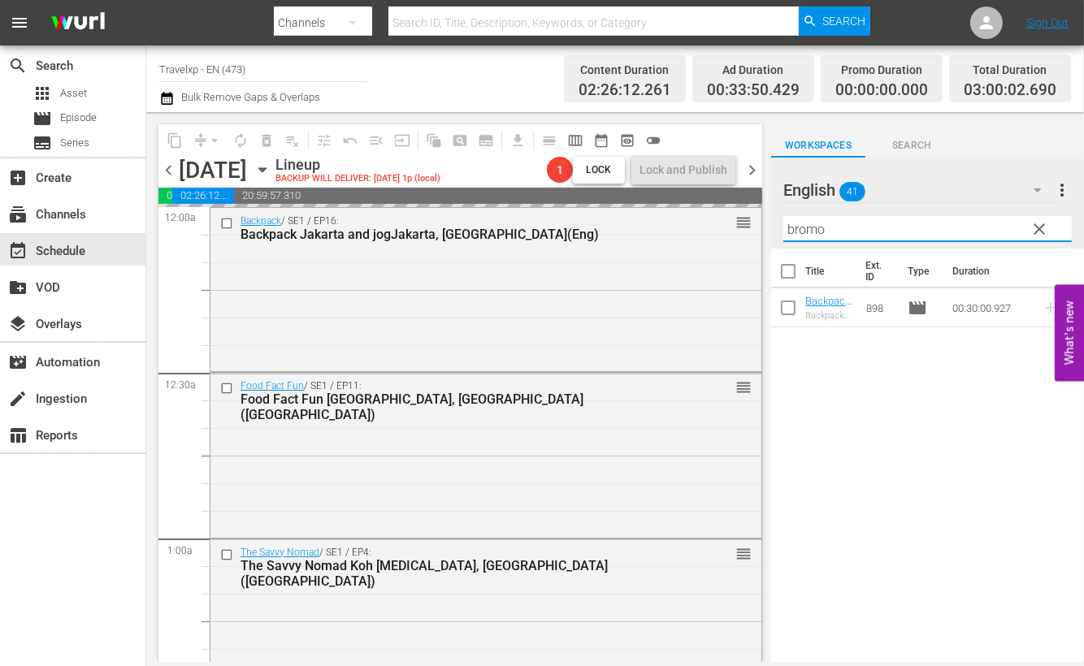
click at [825, 228] on input "bromo" at bounding box center [928, 229] width 289 height 26
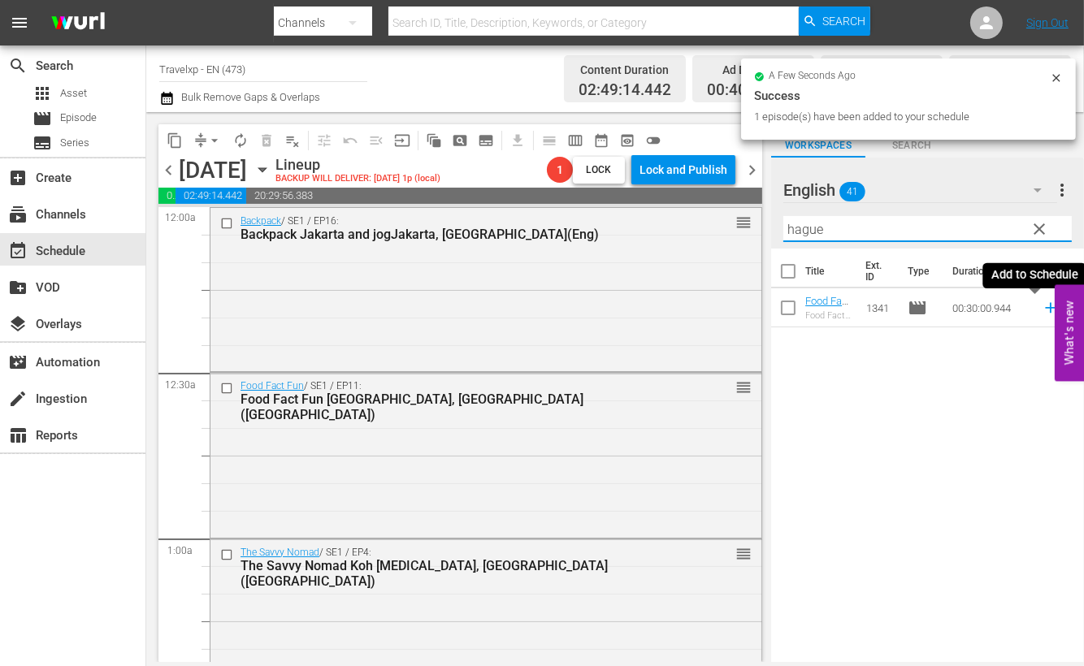
click at [1045, 310] on icon at bounding box center [1050, 308] width 11 height 11
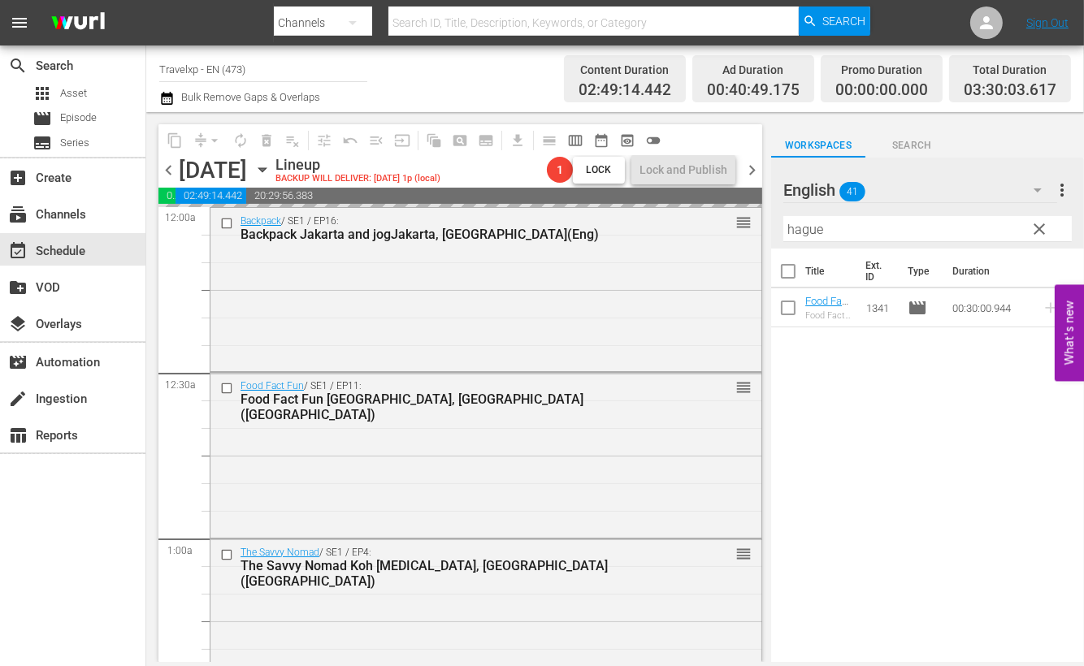
click at [792, 228] on input "hague" at bounding box center [928, 229] width 289 height 26
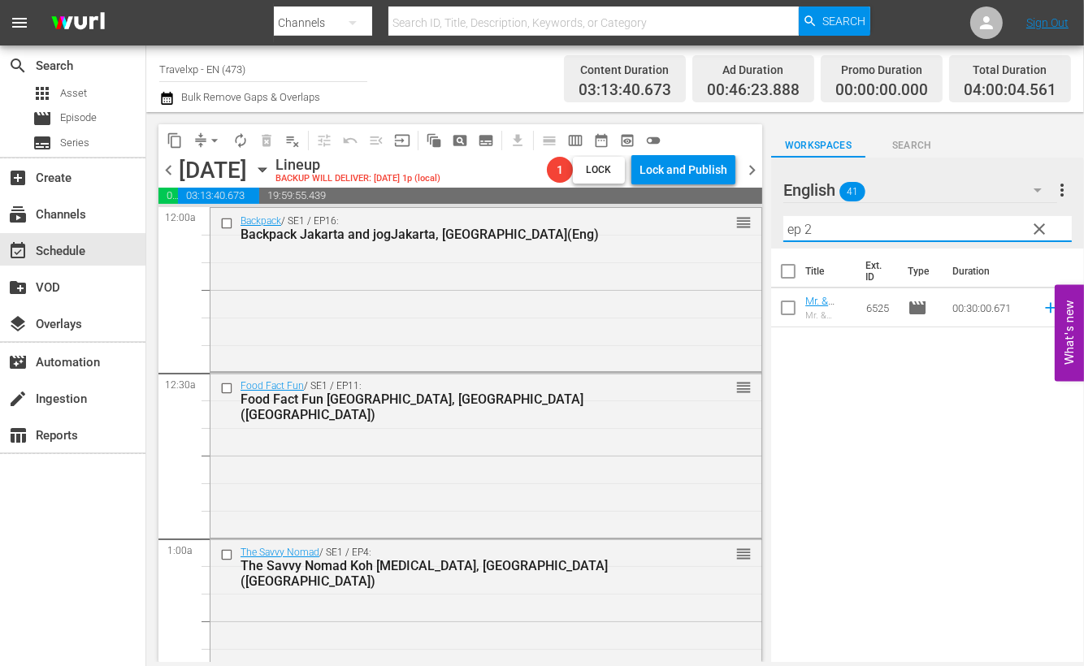
click at [1042, 309] on icon at bounding box center [1051, 308] width 18 height 18
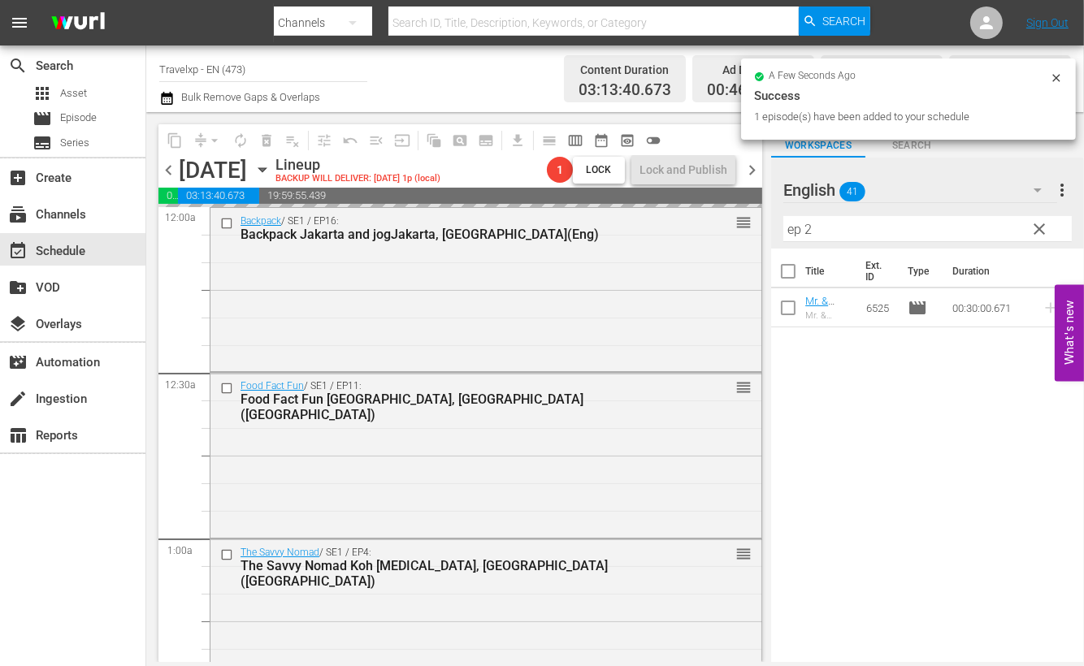
click at [790, 228] on input "ep 2" at bounding box center [928, 229] width 289 height 26
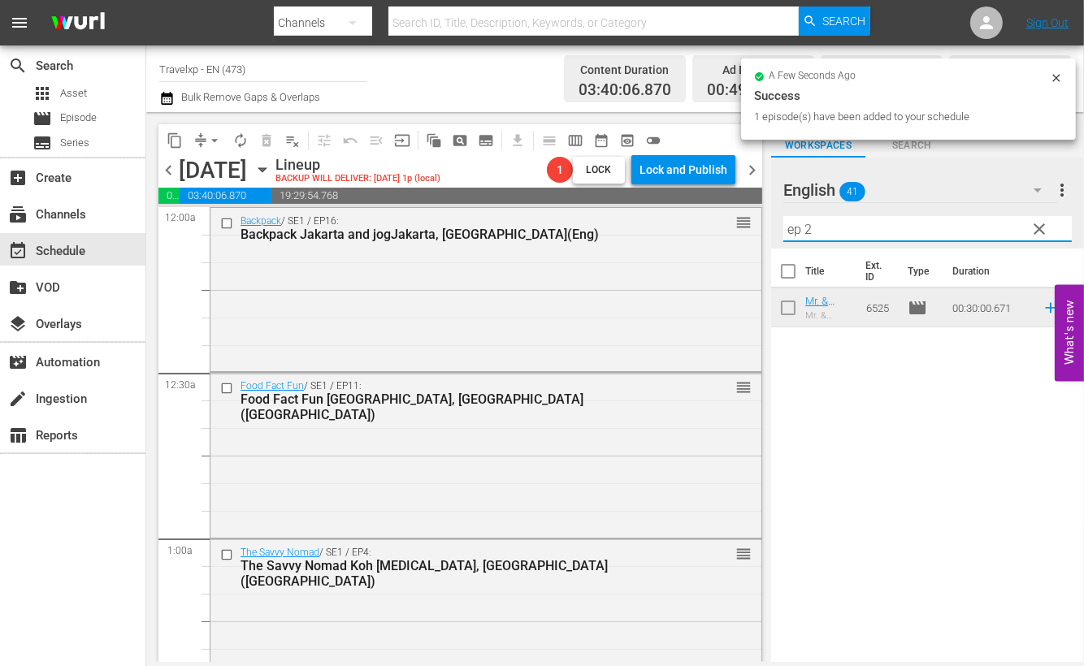
drag, startPoint x: 834, startPoint y: 228, endPoint x: 796, endPoint y: 225, distance: 38.3
click at [675, 221] on div "content_copy compress arrow_drop_down autorenew_outlined delete_forever_outline…" at bounding box center [615, 387] width 938 height 550
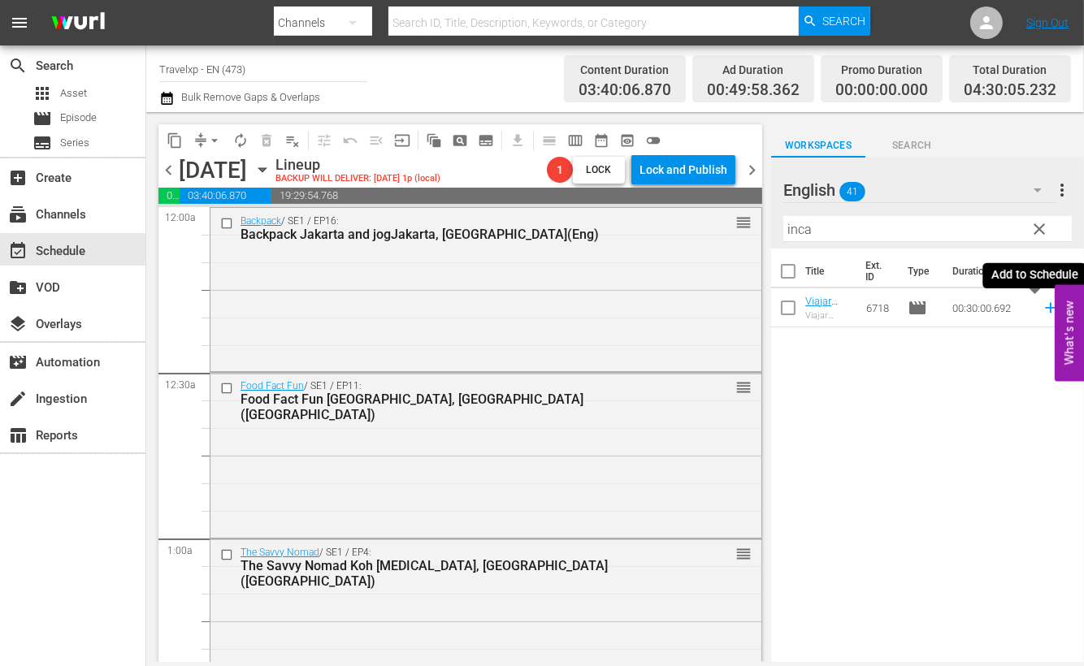
click at [1045, 309] on icon at bounding box center [1050, 308] width 11 height 11
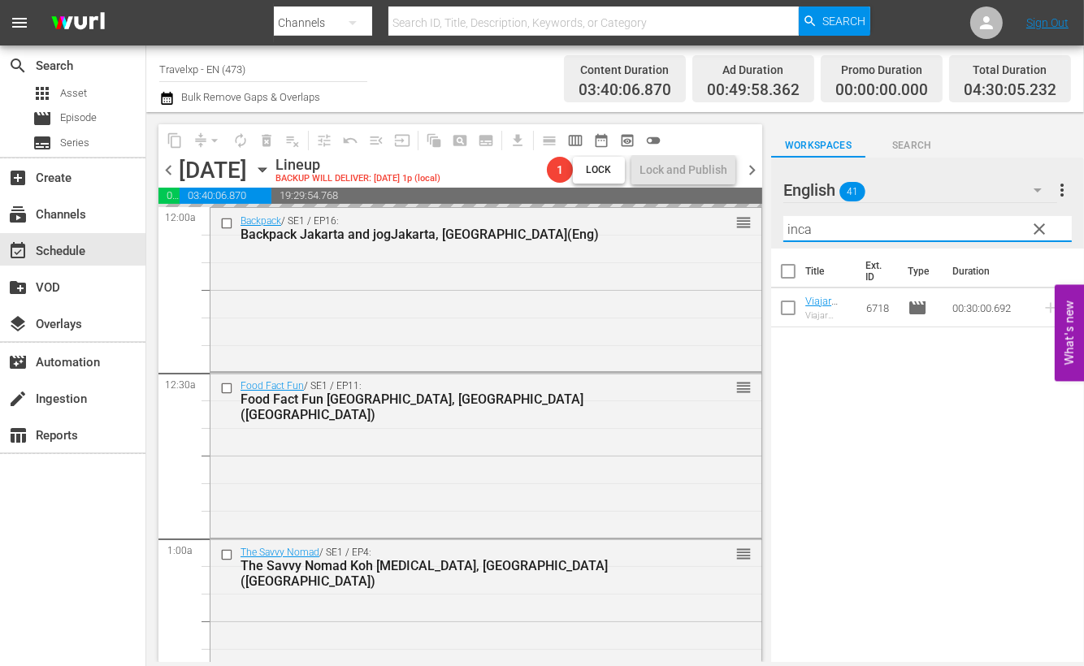
click at [803, 233] on input "inca" at bounding box center [928, 229] width 289 height 26
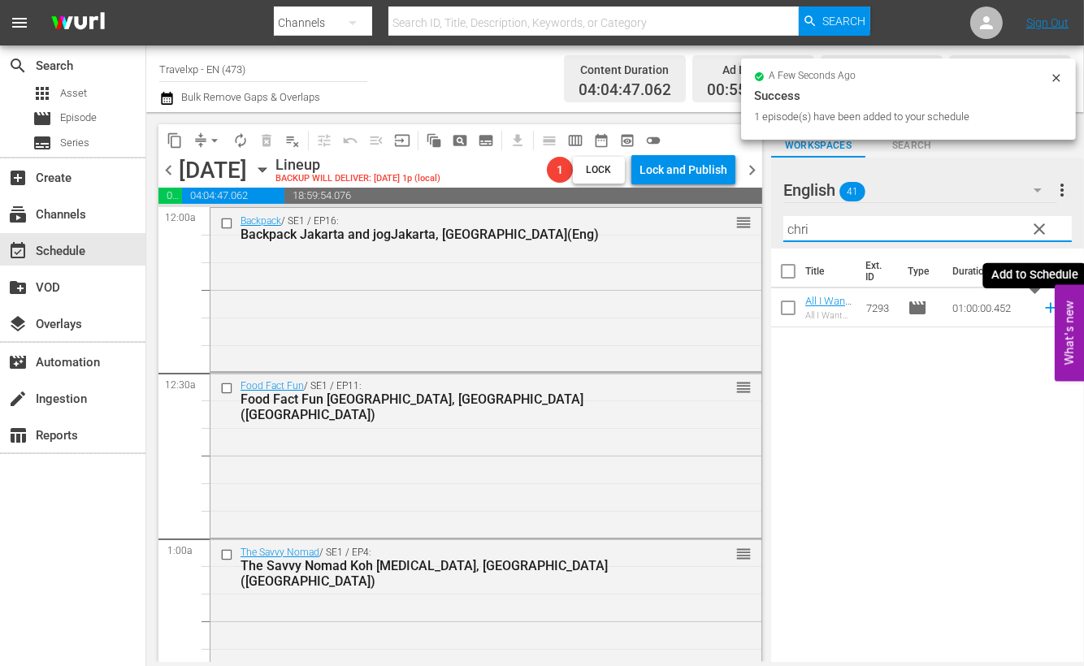
click at [1042, 310] on icon at bounding box center [1051, 308] width 18 height 18
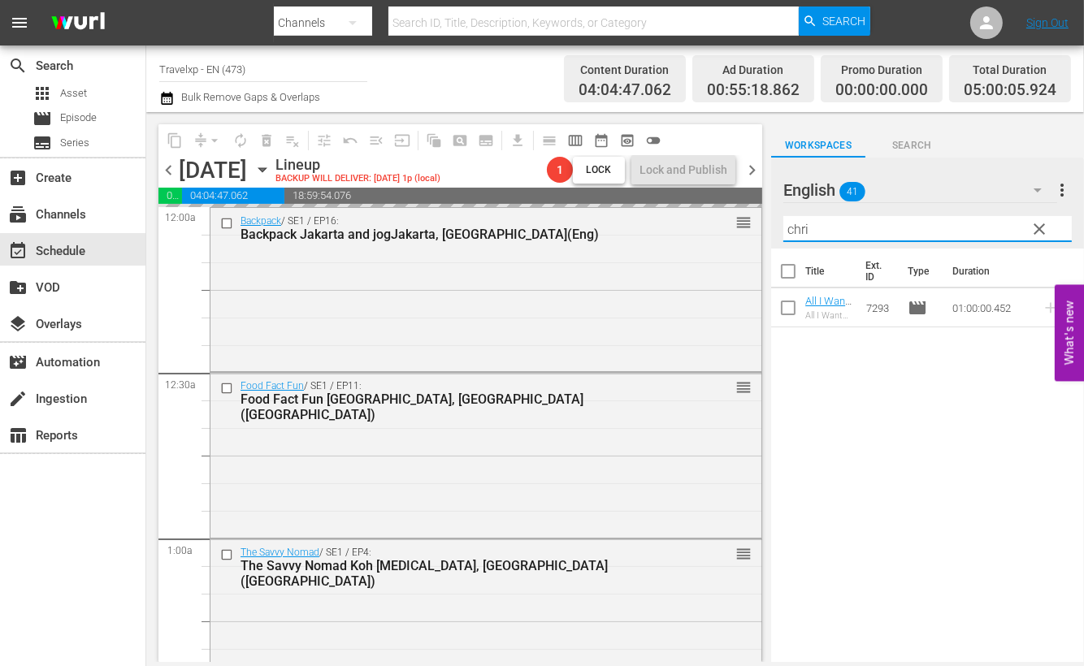
click at [801, 228] on input "chri" at bounding box center [928, 229] width 289 height 26
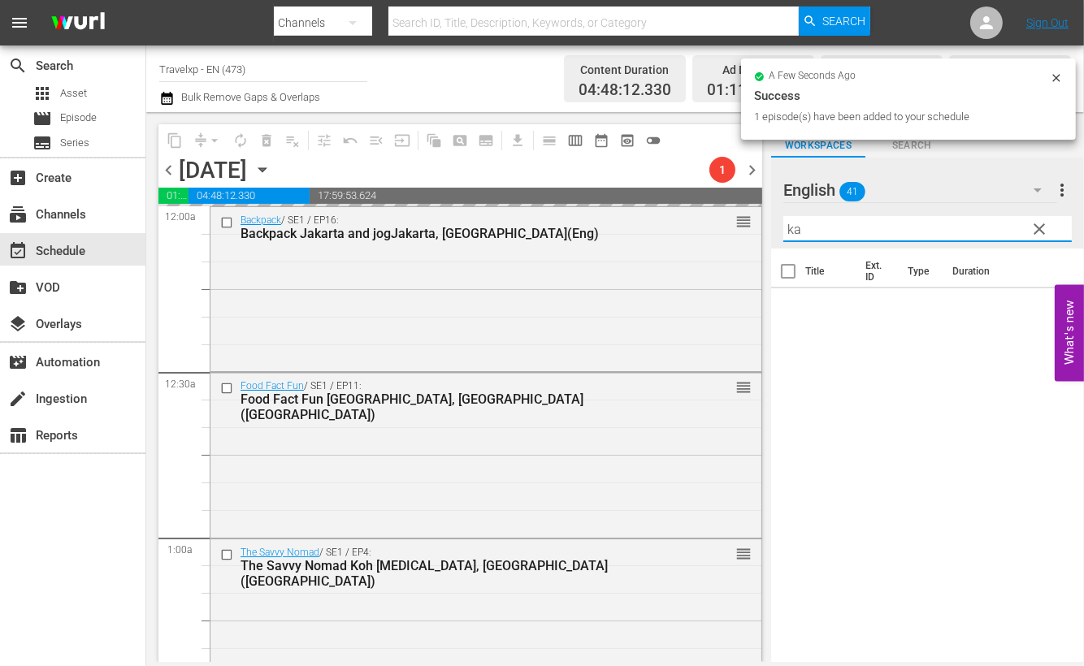
type input "k"
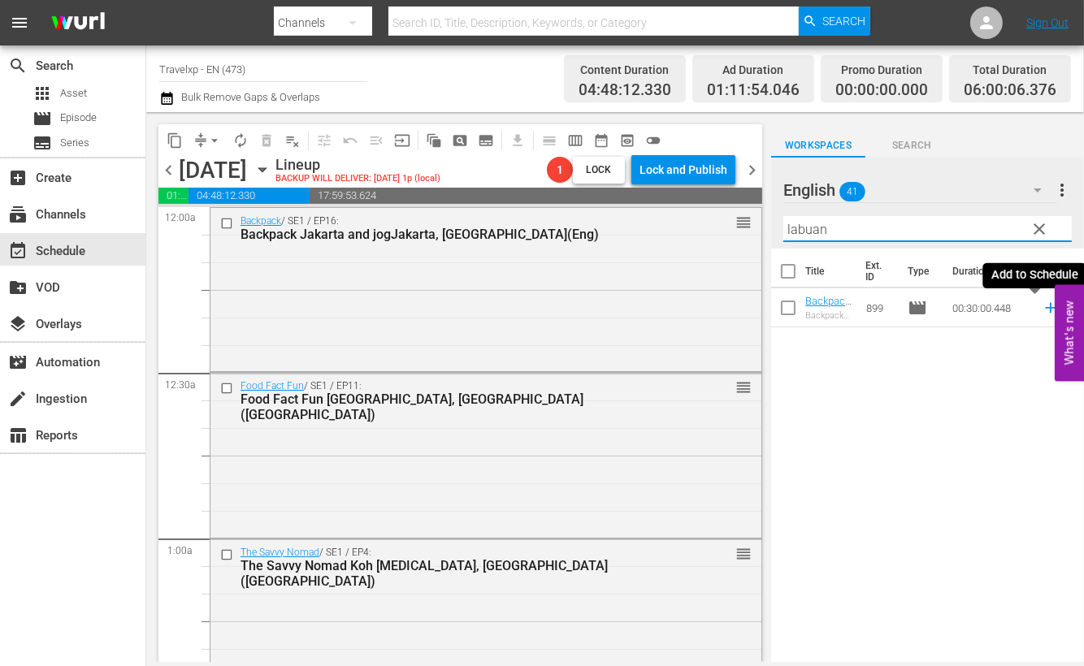
drag, startPoint x: 1037, startPoint y: 307, endPoint x: 936, endPoint y: 271, distance: 107.7
click at [1045, 308] on icon at bounding box center [1050, 308] width 11 height 11
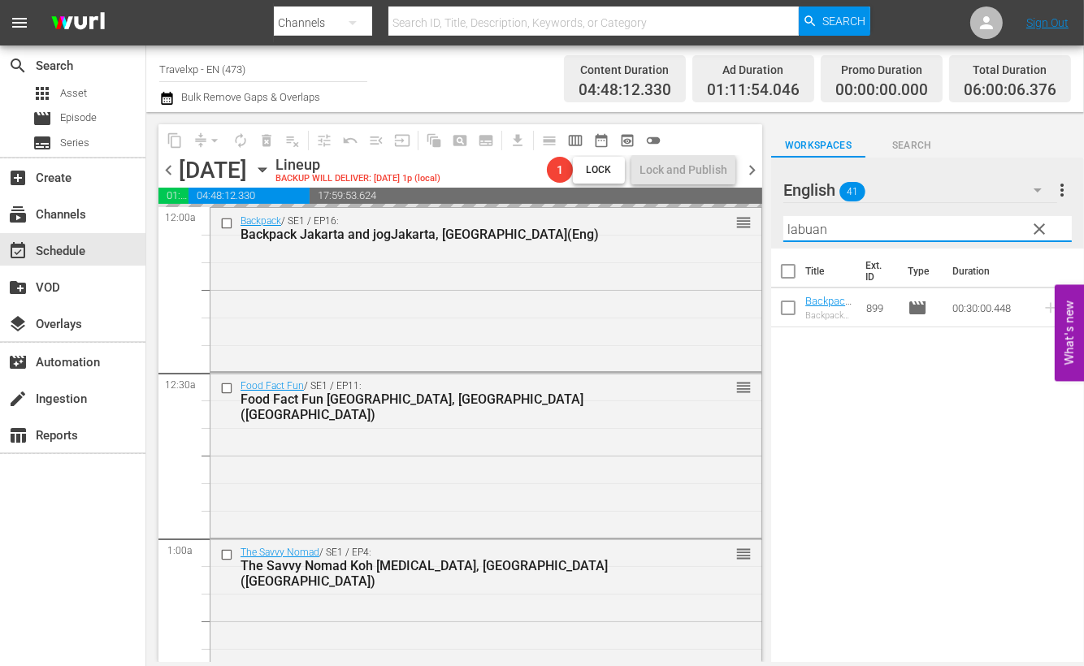
click at [818, 234] on input "labuan" at bounding box center [928, 229] width 289 height 26
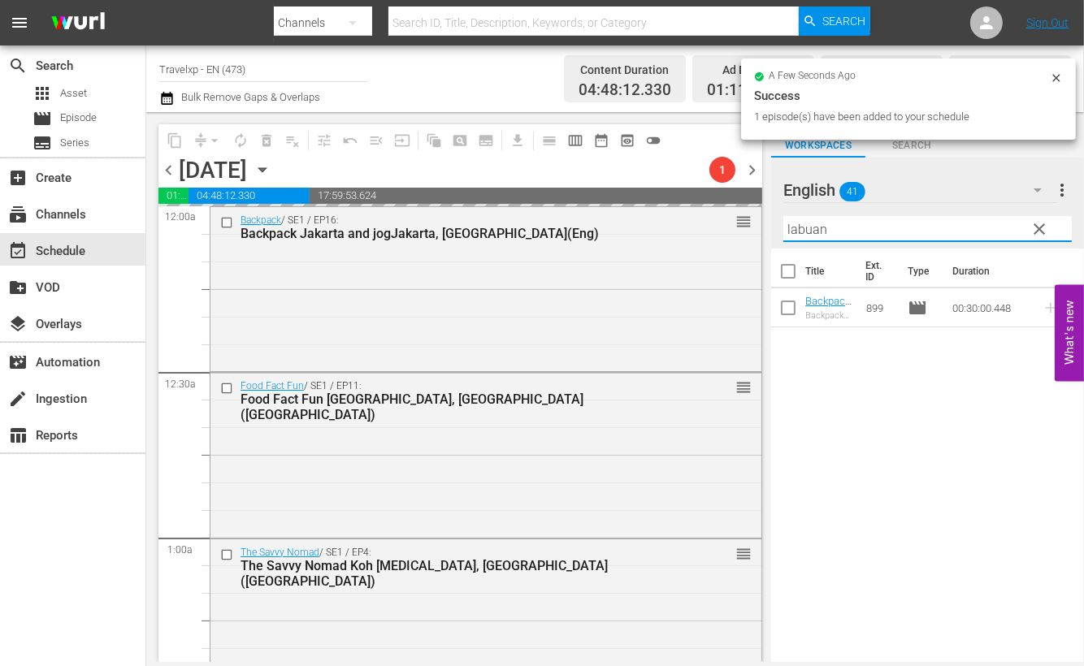
type input "t"
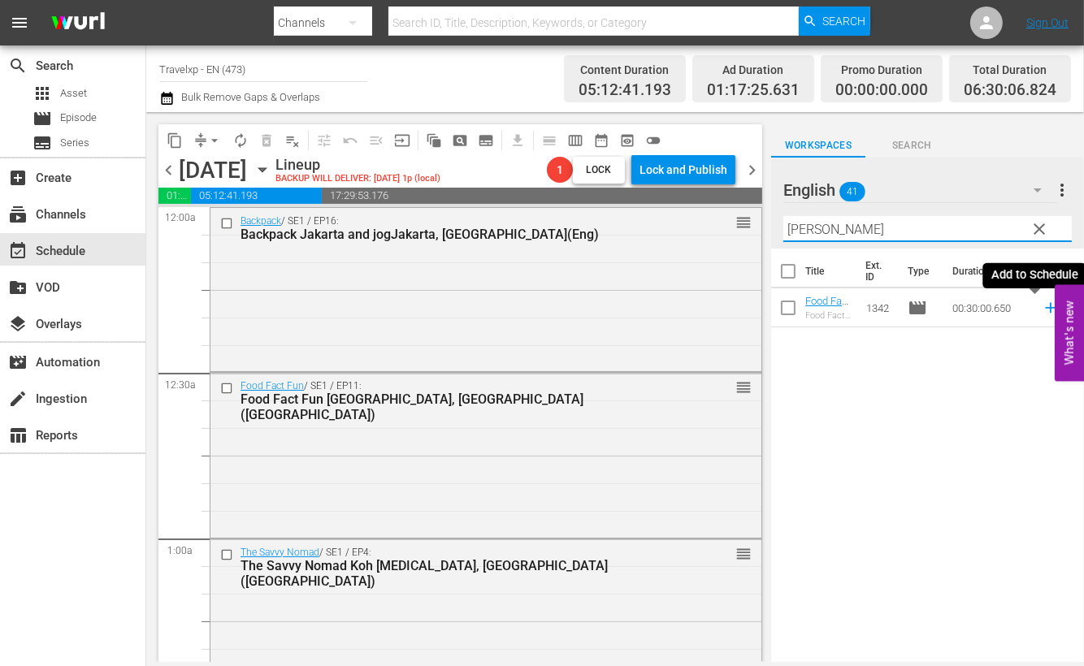
click at [1042, 310] on icon at bounding box center [1051, 308] width 18 height 18
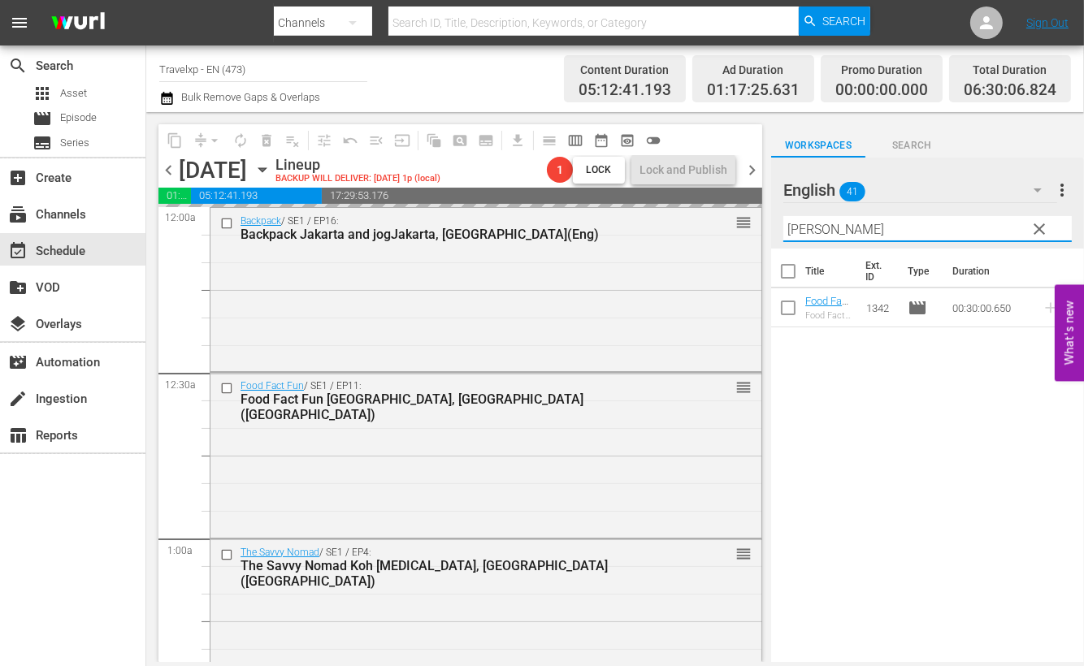
click at [796, 227] on input "[PERSON_NAME]" at bounding box center [928, 229] width 289 height 26
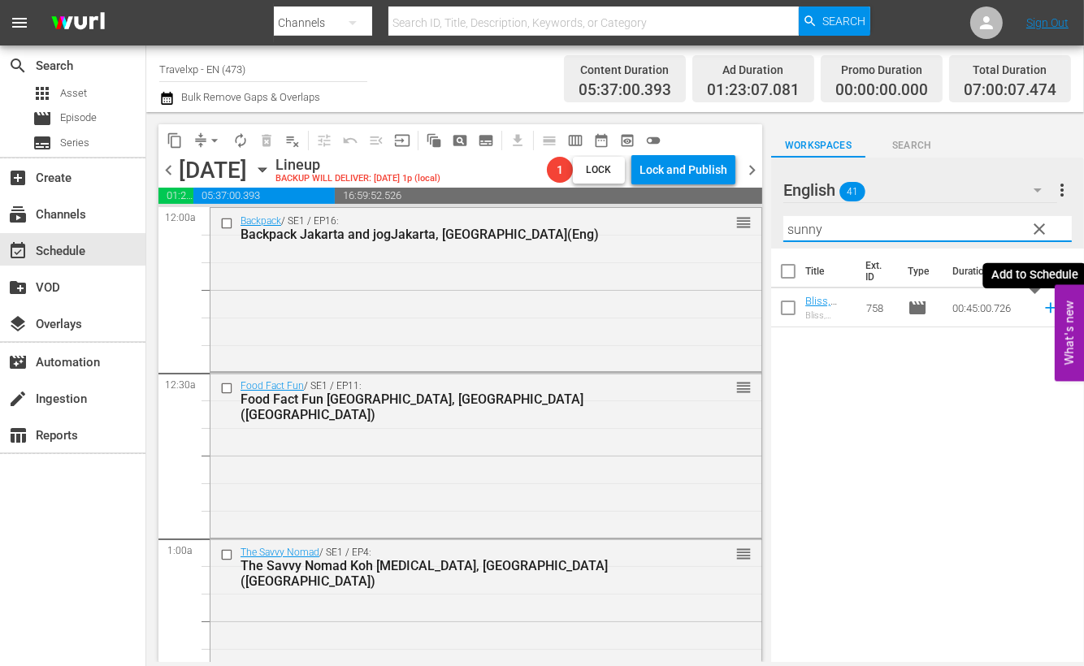
click at [1045, 309] on icon at bounding box center [1050, 308] width 11 height 11
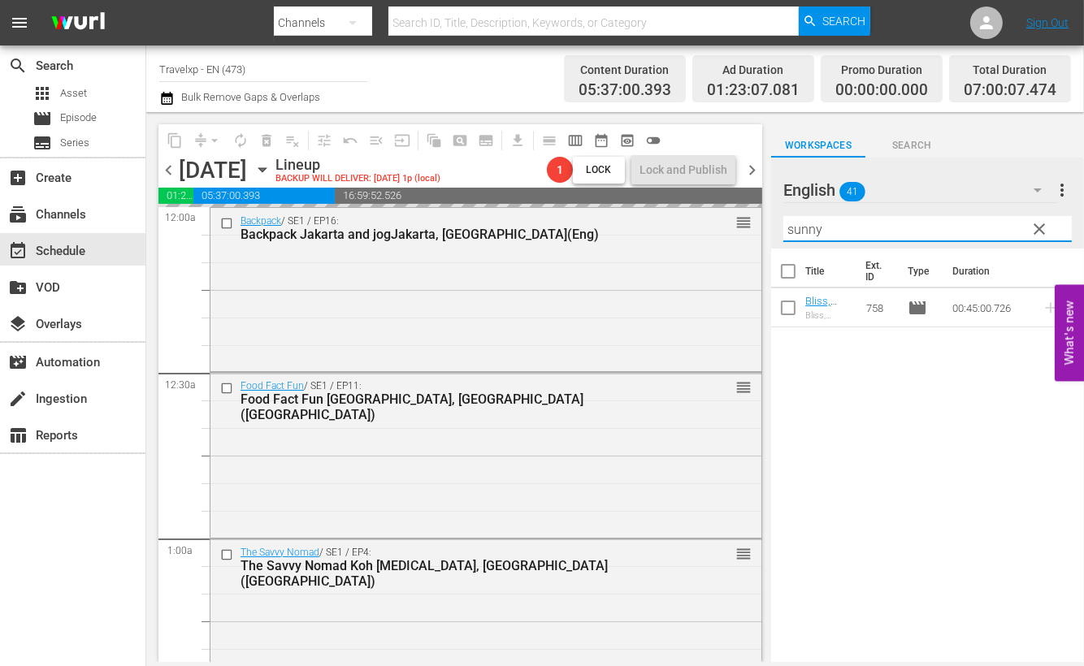
click at [810, 225] on input "sunny" at bounding box center [928, 229] width 289 height 26
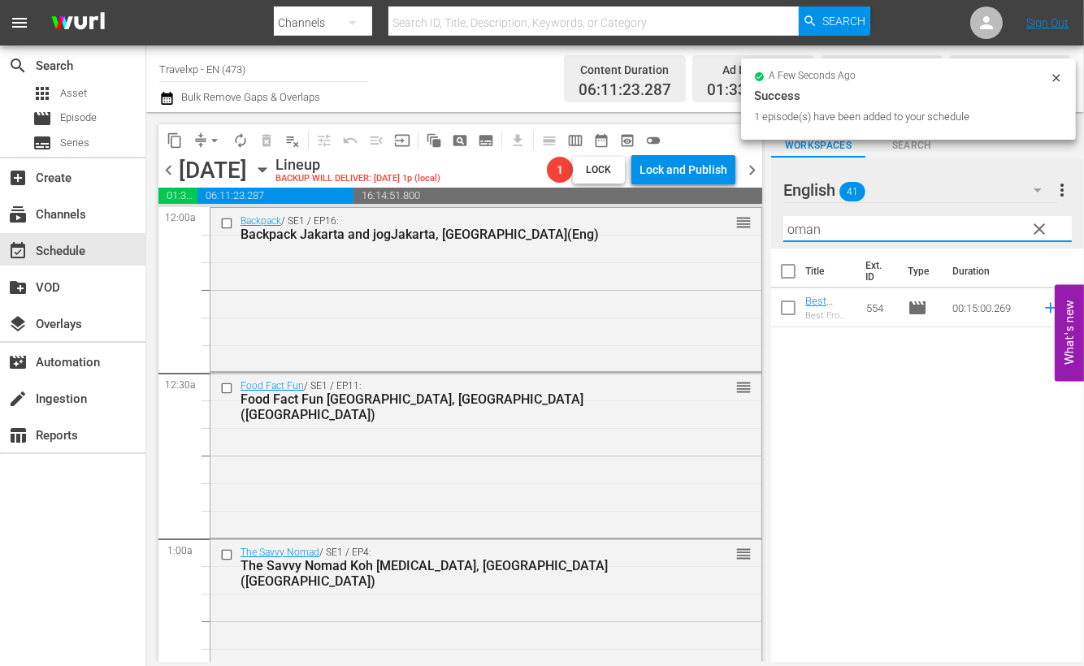
click at [988, 465] on div "Title Ext. ID Type Duration Best From The Rest Oman Must Sees (ENG) Best From T…" at bounding box center [927, 457] width 313 height 416
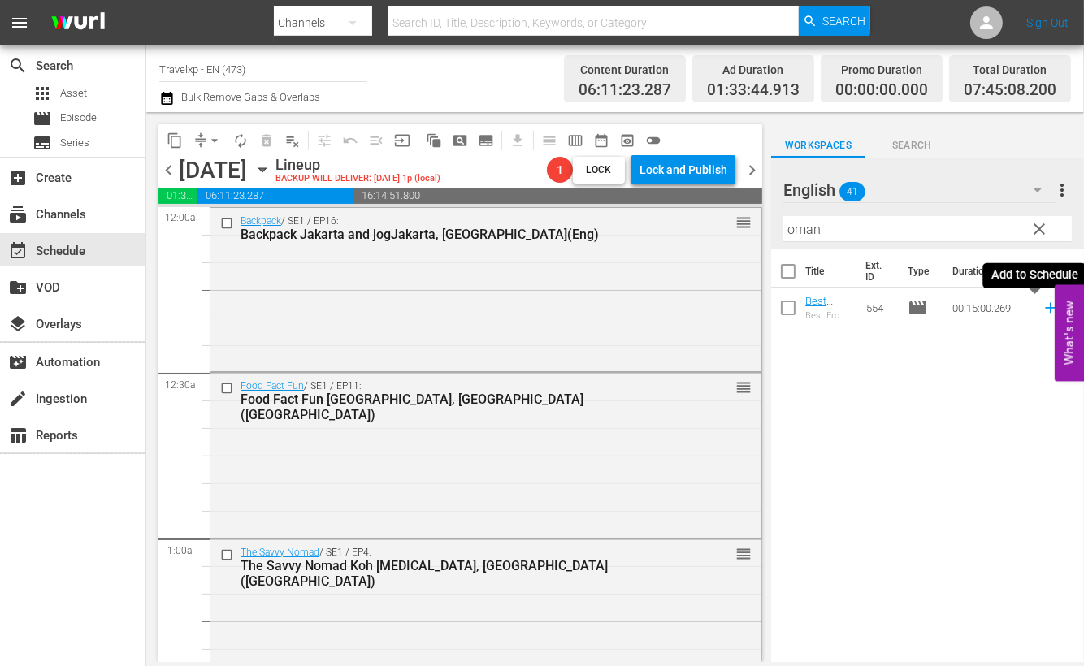
click at [1042, 306] on icon at bounding box center [1051, 308] width 18 height 18
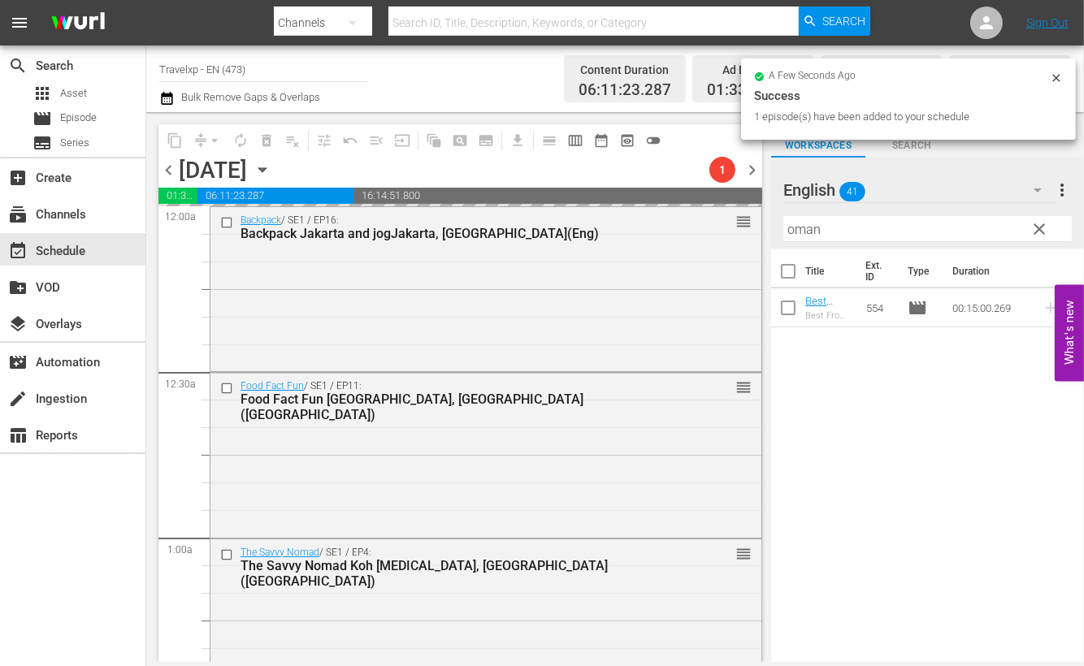
click at [799, 227] on input "oman" at bounding box center [928, 229] width 289 height 26
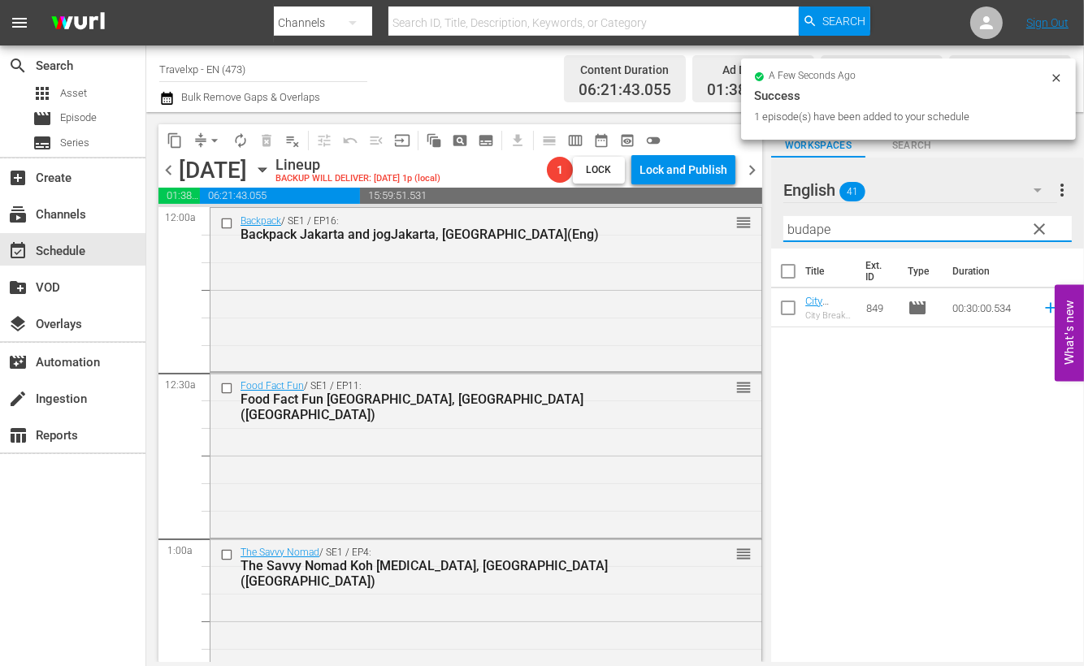
click at [979, 469] on div "Title Ext. ID Type Duration City Breaks Budapest, Hungary(Eng) City Breaks Buda…" at bounding box center [927, 457] width 313 height 416
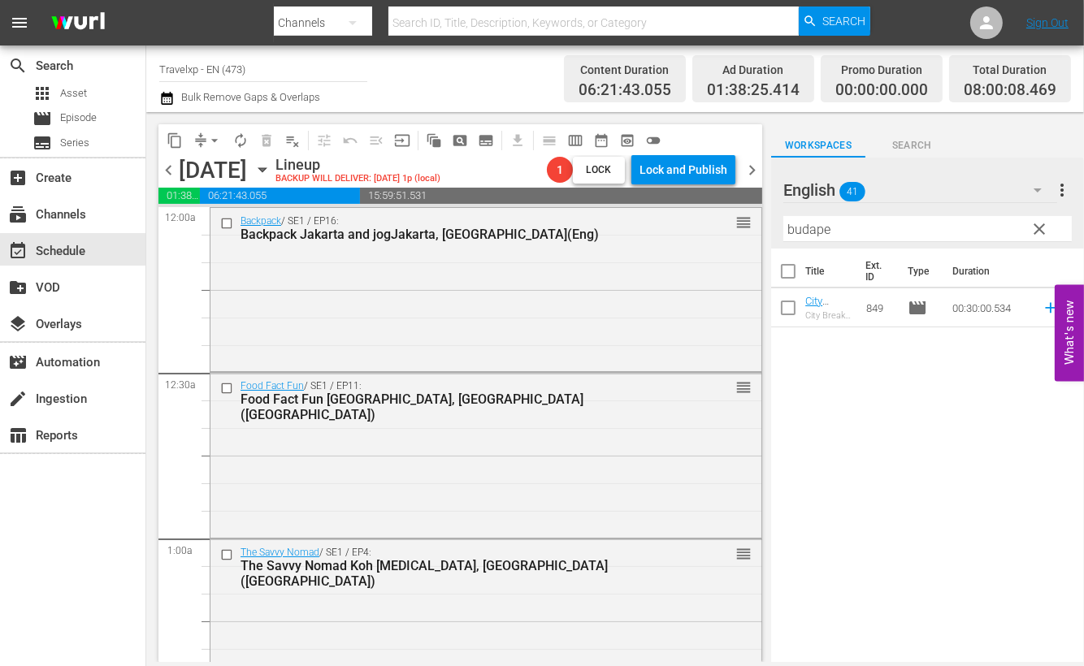
click at [1045, 304] on icon at bounding box center [1050, 308] width 11 height 11
click at [801, 228] on input "budape" at bounding box center [928, 229] width 289 height 26
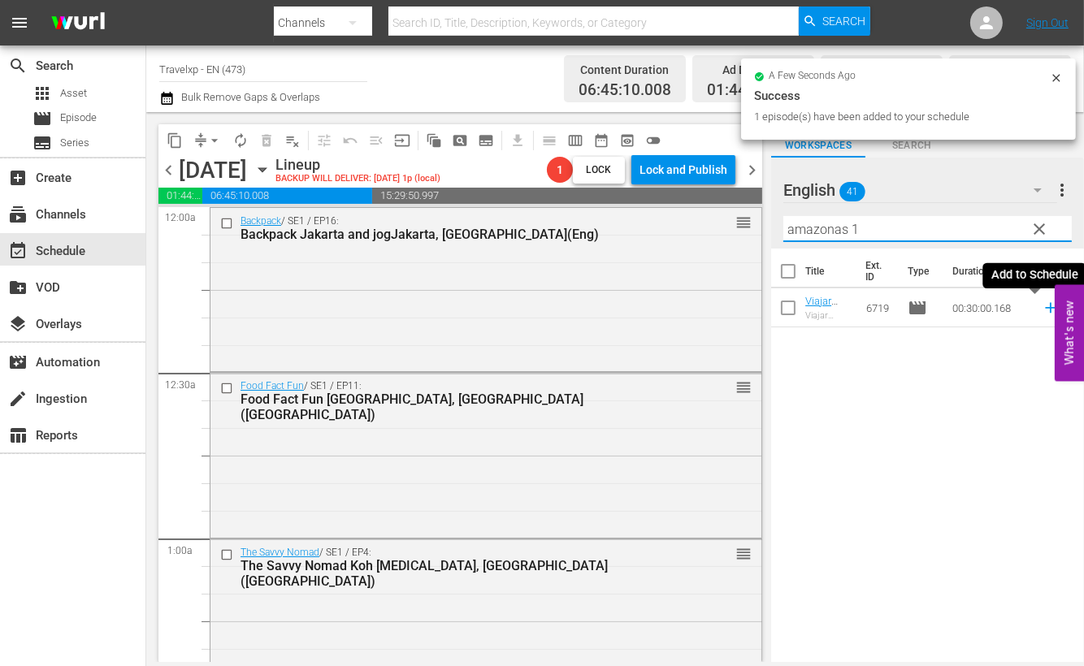
drag, startPoint x: 1039, startPoint y: 308, endPoint x: 886, endPoint y: 235, distance: 169.4
click at [1045, 307] on icon at bounding box center [1050, 308] width 11 height 11
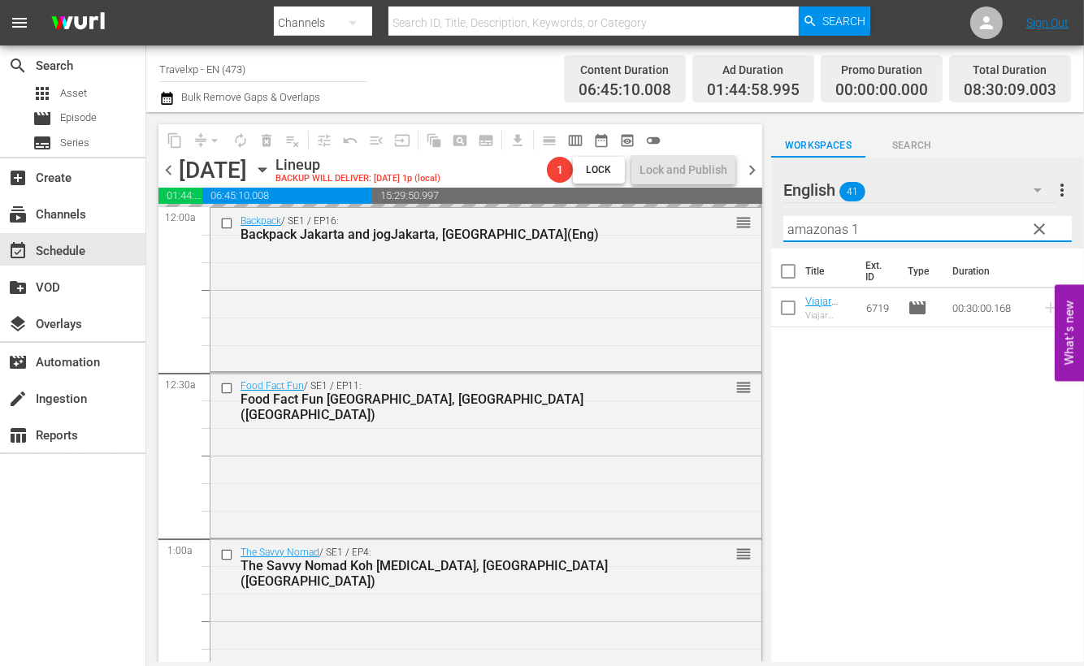
drag, startPoint x: 858, startPoint y: 229, endPoint x: 784, endPoint y: 225, distance: 74.1
click at [784, 225] on input "amazonas 1" at bounding box center [928, 229] width 289 height 26
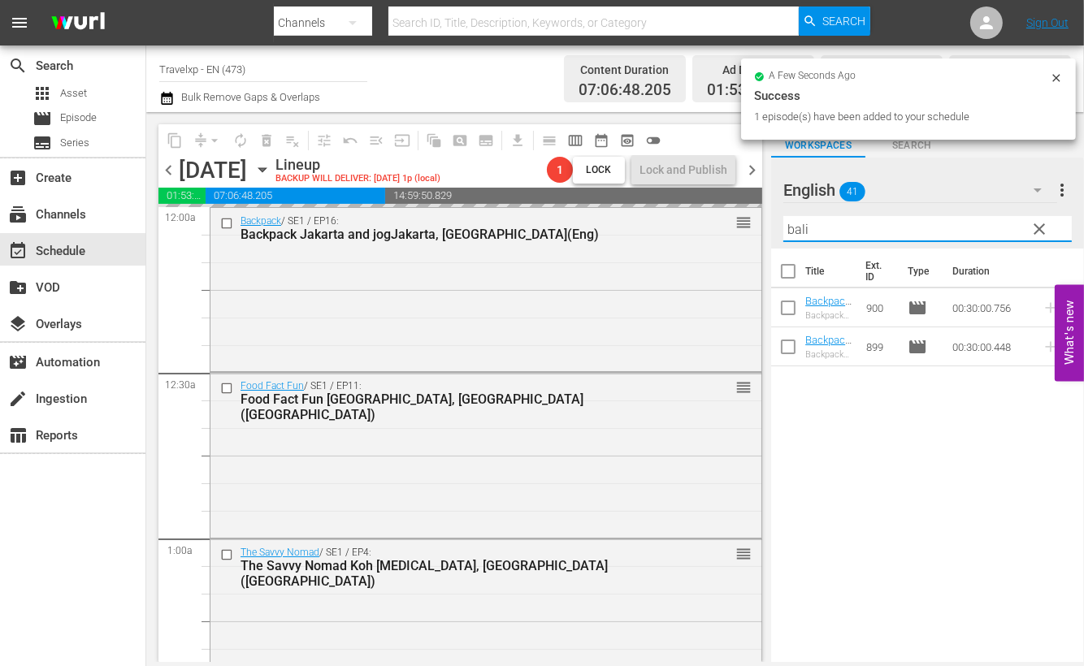
click at [951, 482] on div "Title Ext. ID Type Duration Backpack Bali, Indonesia(Eng) Backpack Bali, Indone…" at bounding box center [927, 457] width 313 height 416
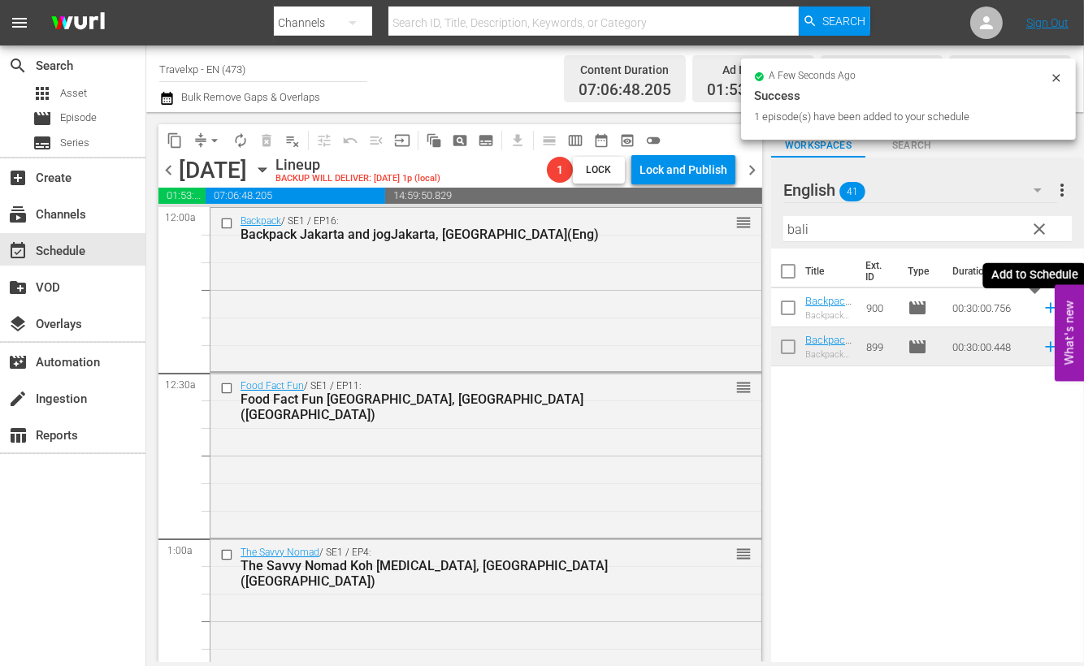
click at [1045, 307] on icon at bounding box center [1050, 308] width 11 height 11
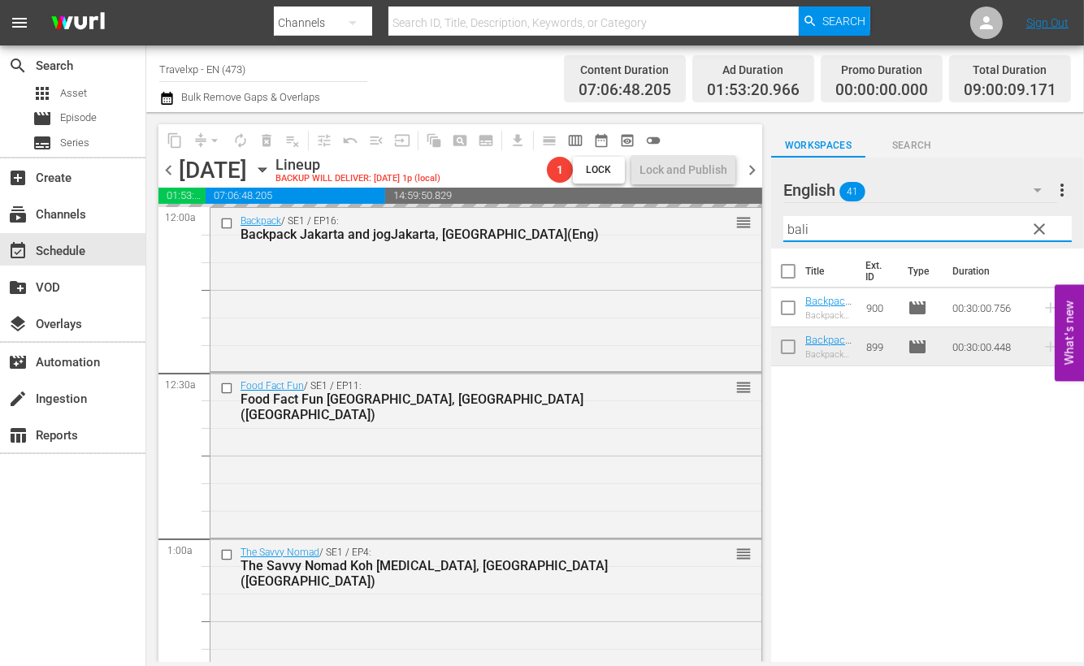
click at [794, 225] on input "bali" at bounding box center [928, 229] width 289 height 26
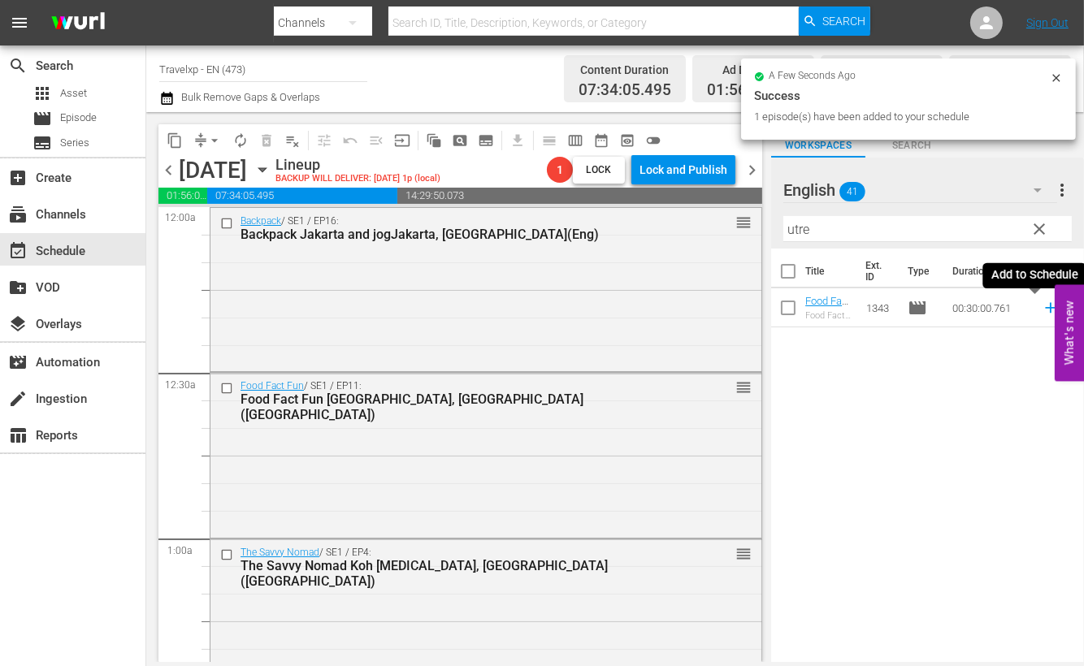
click at [1045, 309] on icon at bounding box center [1050, 308] width 11 height 11
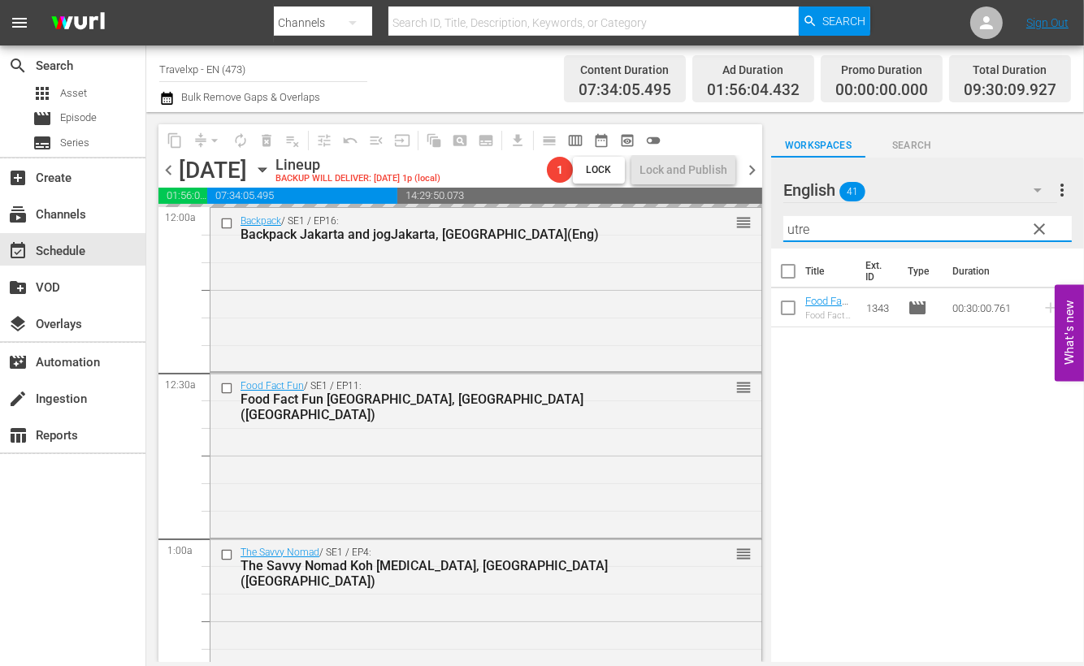
click at [801, 227] on input "utre" at bounding box center [928, 229] width 289 height 26
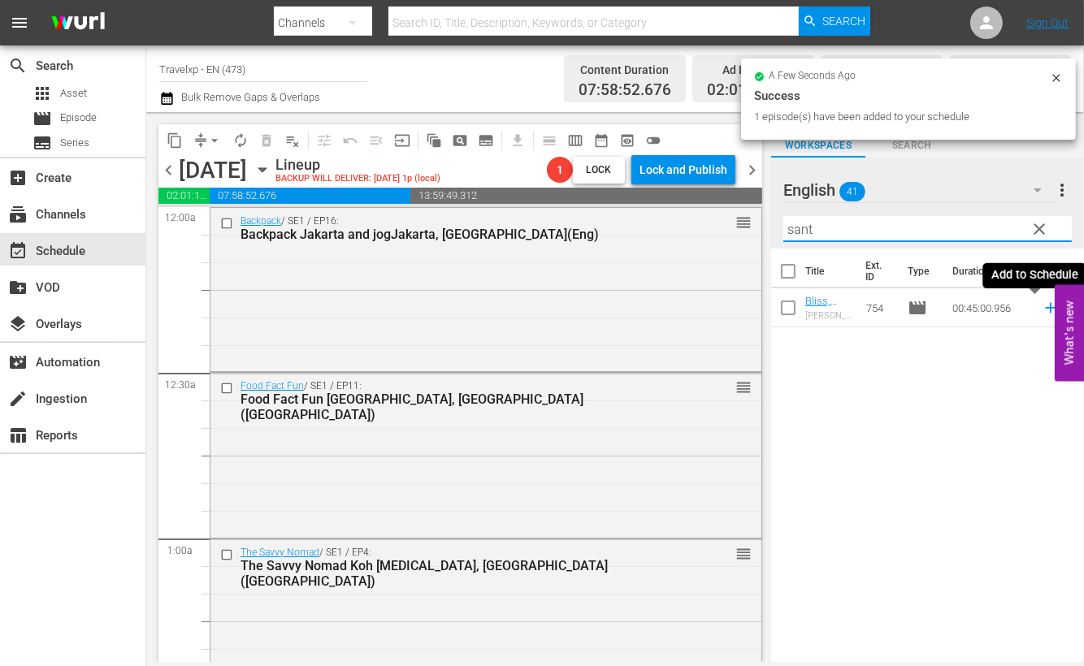
click at [1042, 303] on icon at bounding box center [1051, 308] width 18 height 18
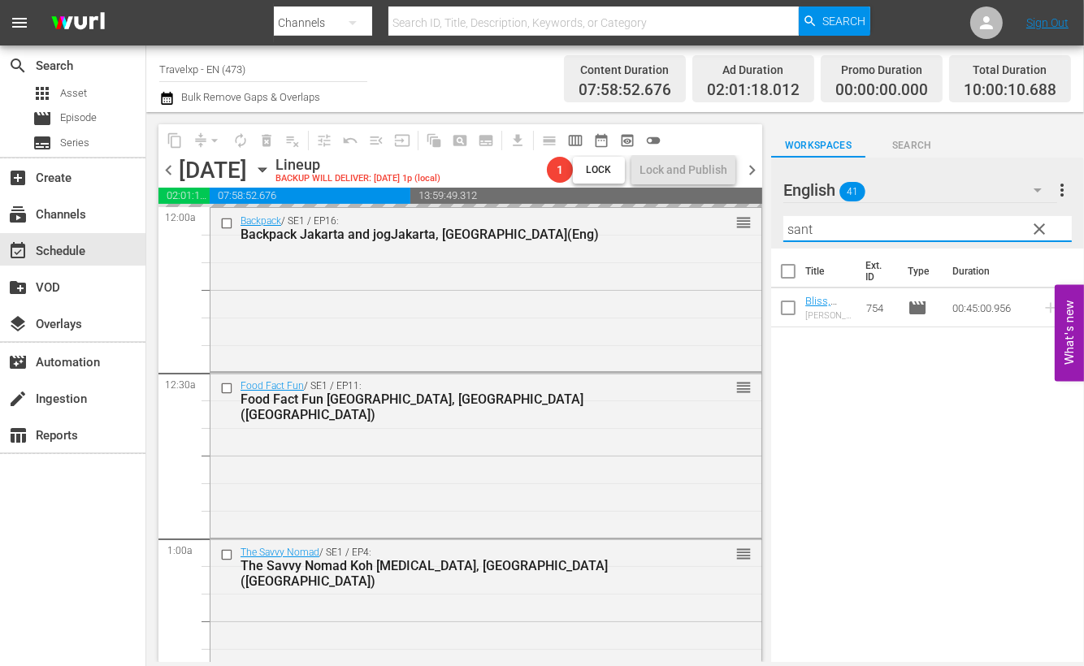
click at [804, 229] on input "sant" at bounding box center [928, 229] width 289 height 26
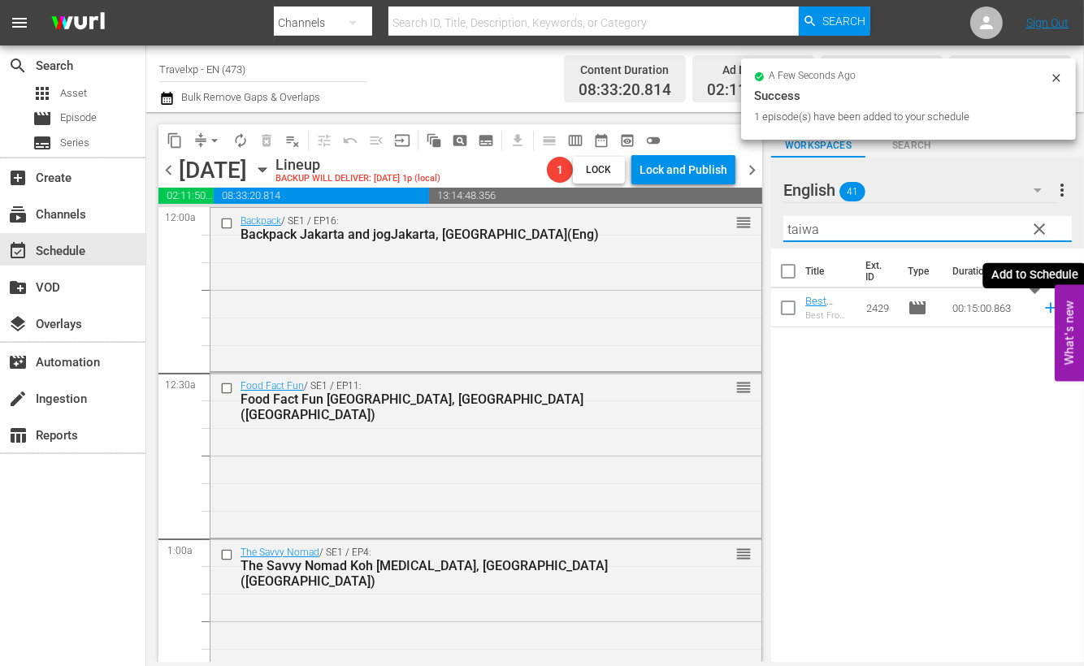
click at [1045, 307] on icon at bounding box center [1050, 308] width 11 height 11
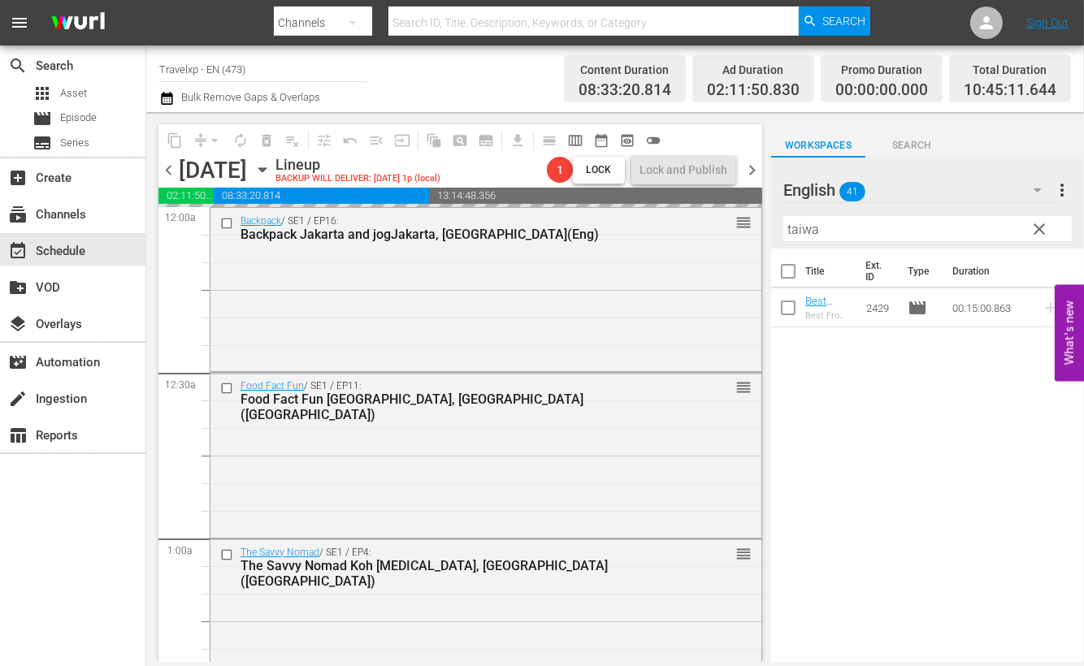
click at [813, 231] on input "taiwa" at bounding box center [928, 229] width 289 height 26
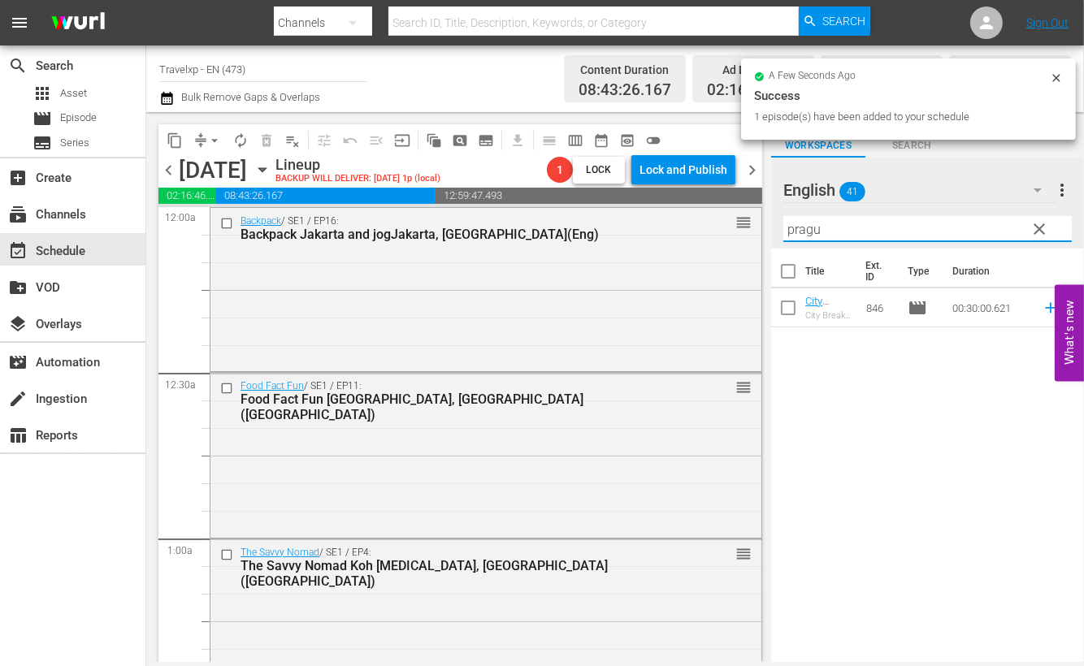
click at [1029, 424] on div "Title Ext. ID Type Duration City Breaks, Prague (Eng) City Breaks Prague, Czech…" at bounding box center [927, 457] width 313 height 416
click at [1042, 310] on icon at bounding box center [1051, 308] width 18 height 18
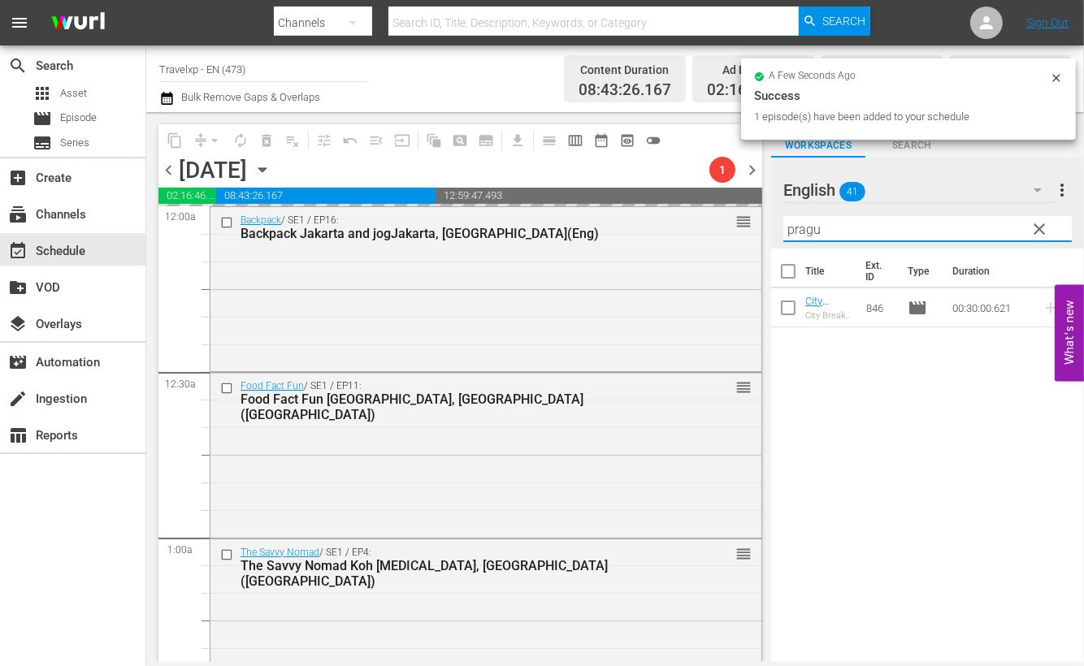
click at [795, 232] on input "pragu" at bounding box center [928, 229] width 289 height 26
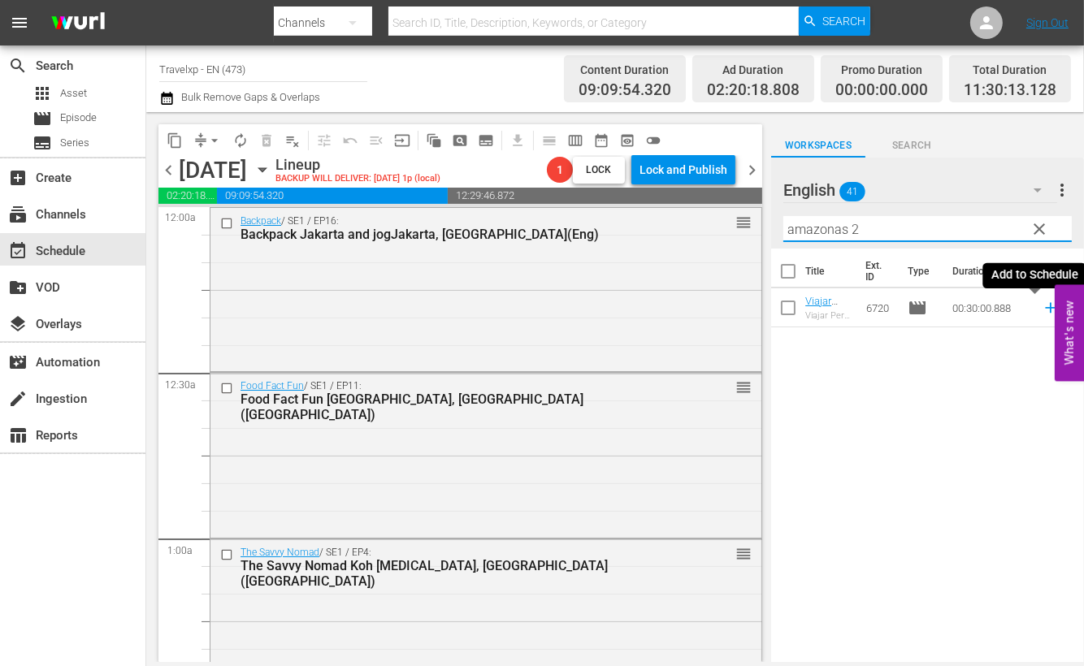
click at [1045, 307] on icon at bounding box center [1050, 308] width 11 height 11
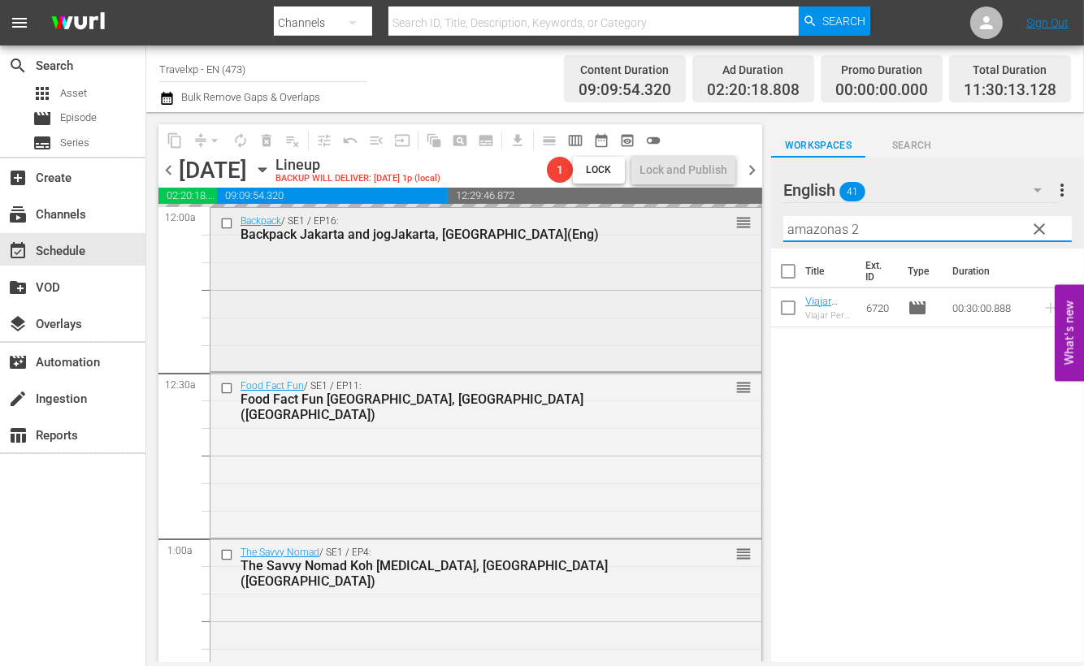
drag, startPoint x: 868, startPoint y: 225, endPoint x: 719, endPoint y: 211, distance: 149.4
click at [719, 211] on div "content_copy compress arrow_drop_down autorenew_outlined delete_forever_outline…" at bounding box center [615, 387] width 938 height 550
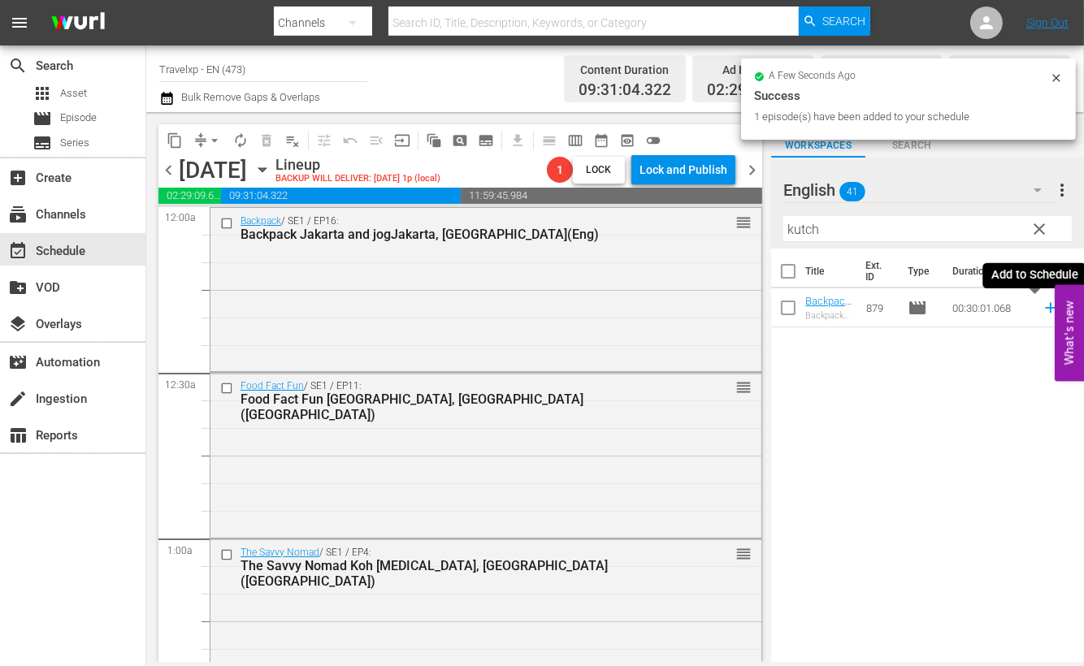
click at [1042, 314] on icon at bounding box center [1051, 308] width 18 height 18
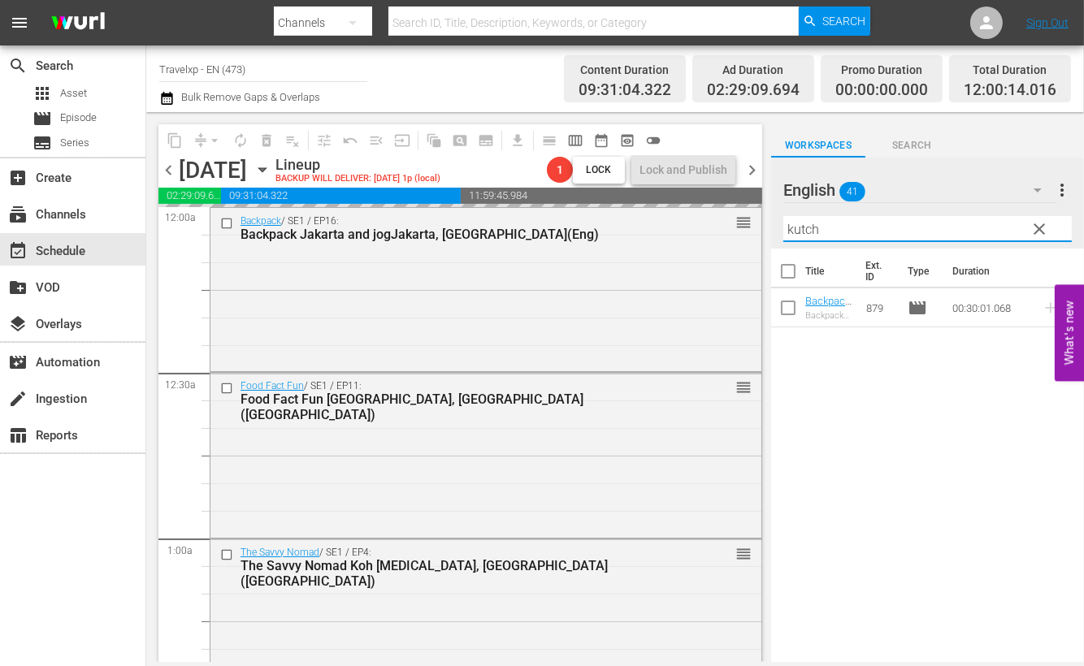
click at [803, 224] on input "kutch" at bounding box center [928, 229] width 289 height 26
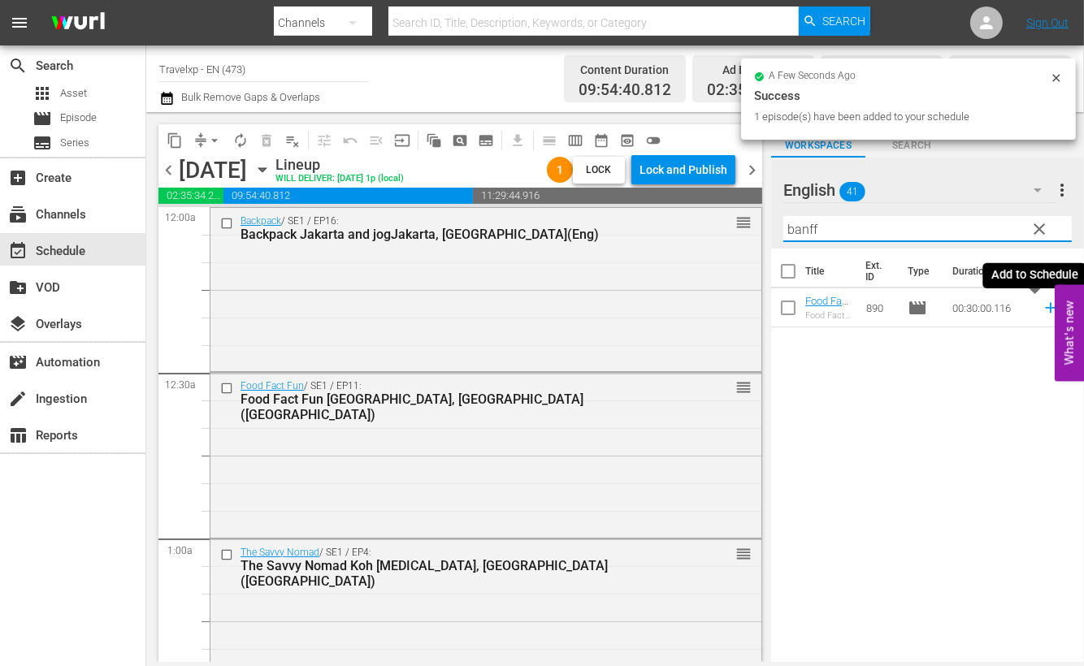
click at [1042, 309] on icon at bounding box center [1051, 308] width 18 height 18
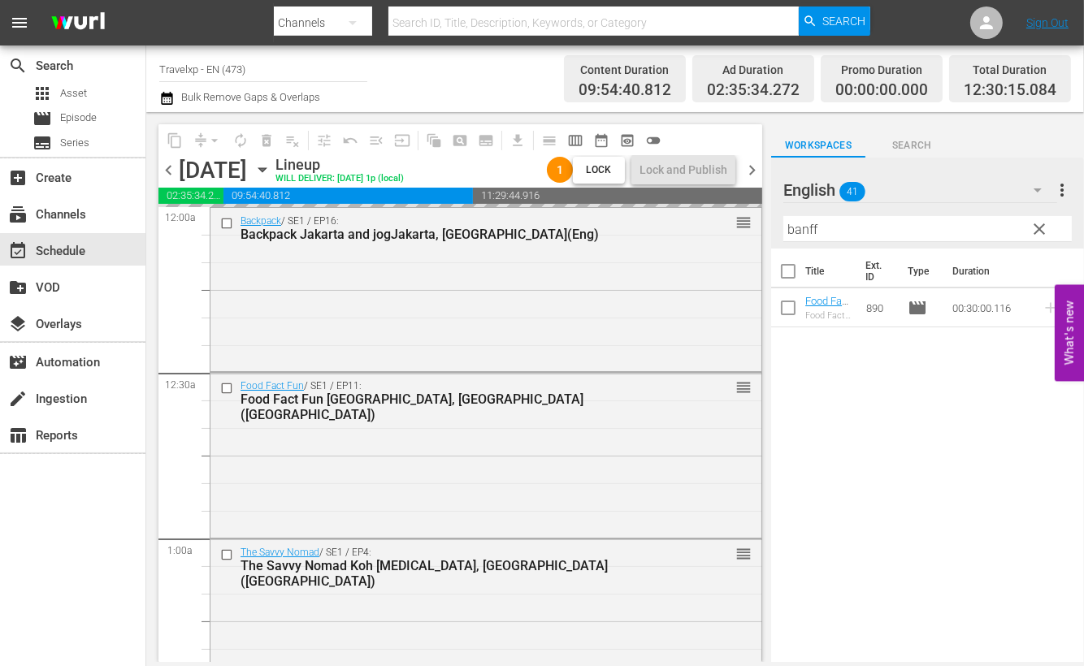
click at [814, 229] on input "banff" at bounding box center [928, 229] width 289 height 26
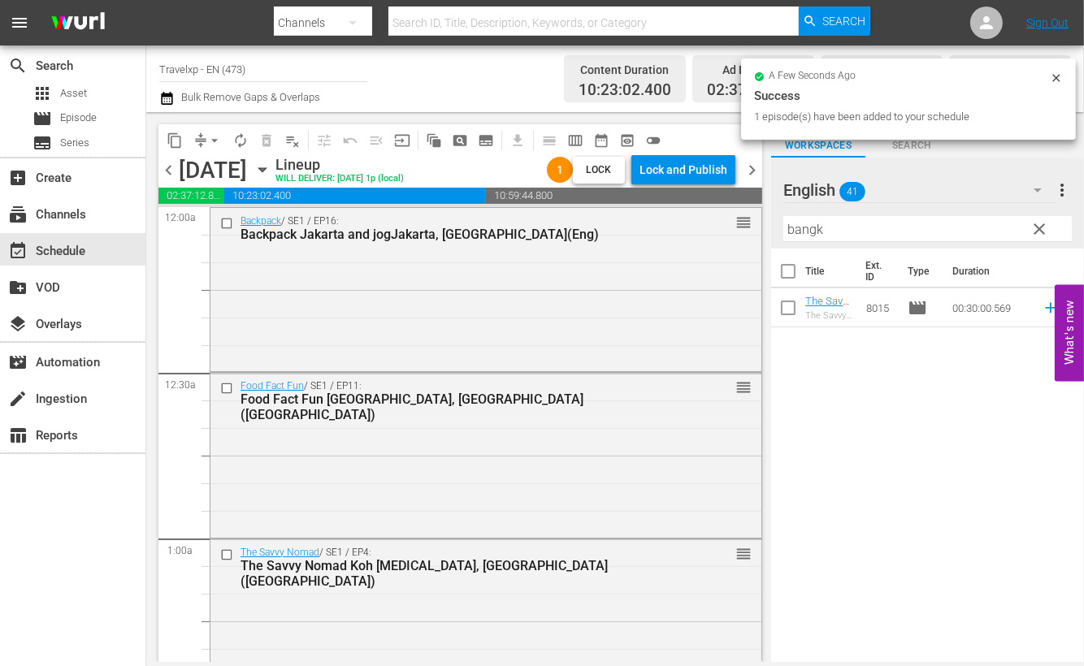
click at [998, 400] on div "Title Ext. ID Type Duration The Savvy Nomad Bangkok, Thailand (ENG) The Savvy N…" at bounding box center [927, 457] width 313 height 416
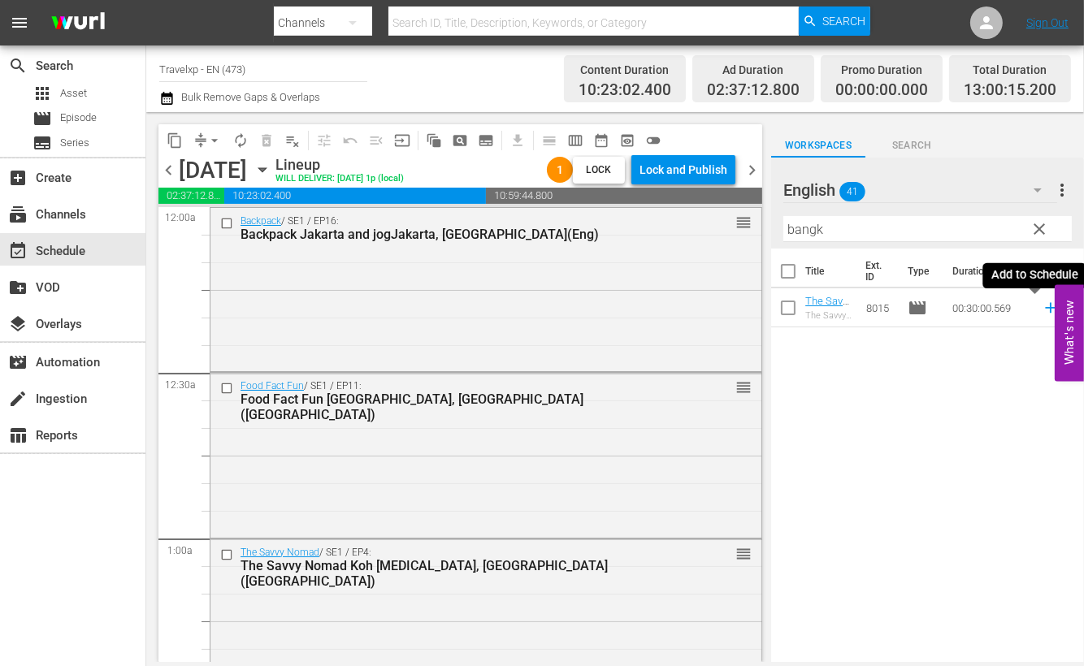
click at [1042, 310] on icon at bounding box center [1051, 308] width 18 height 18
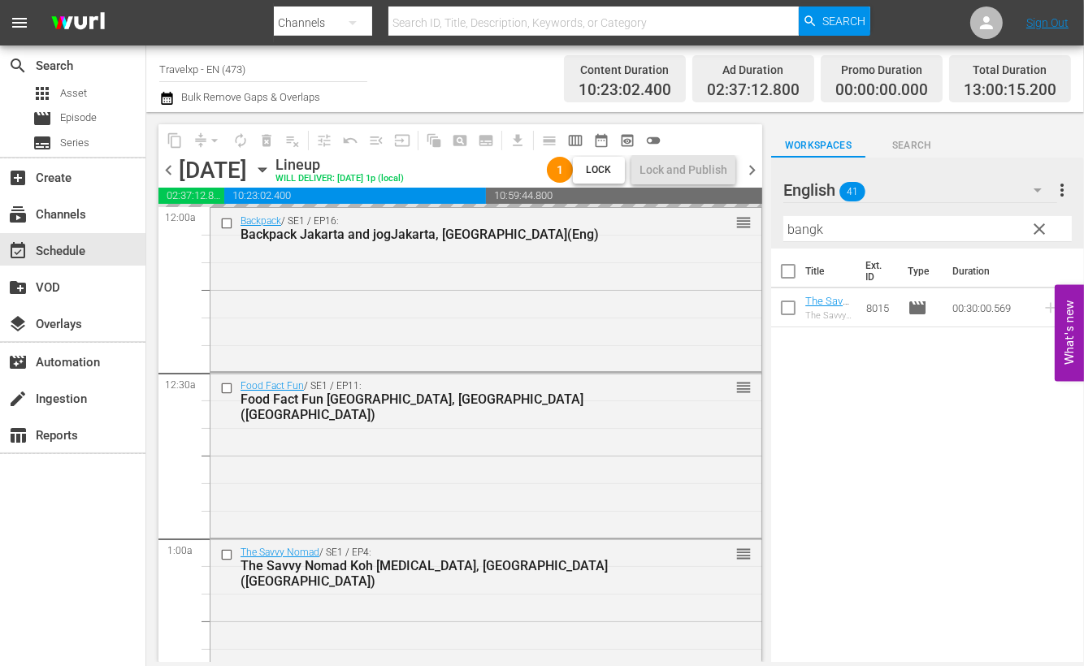
click at [810, 224] on input "bangk" at bounding box center [928, 229] width 289 height 26
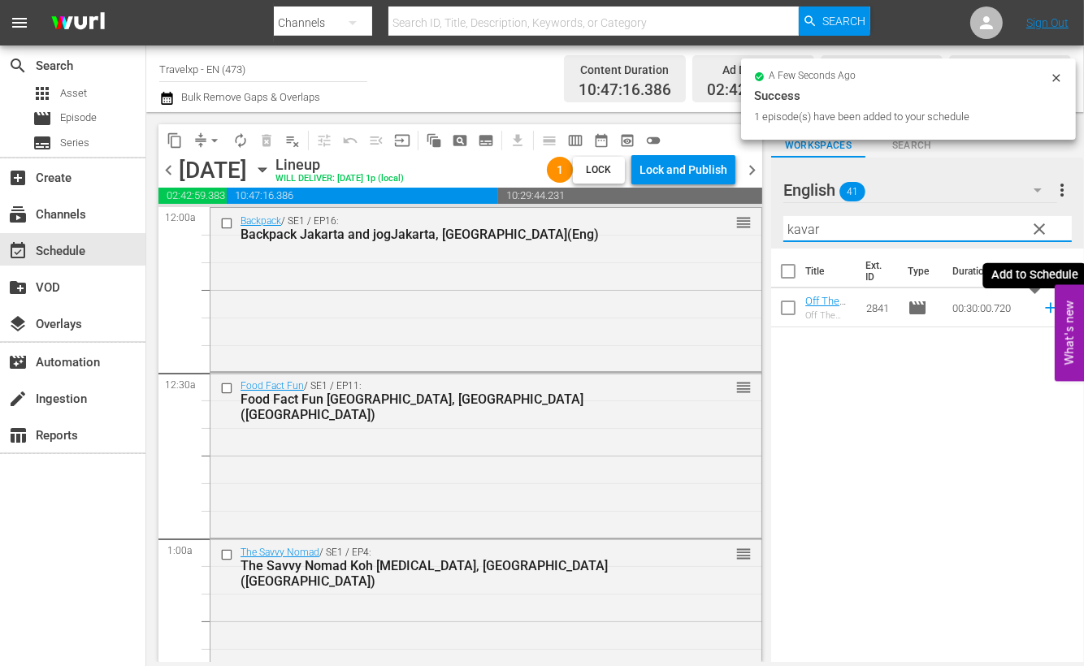
click at [1042, 306] on icon at bounding box center [1051, 308] width 18 height 18
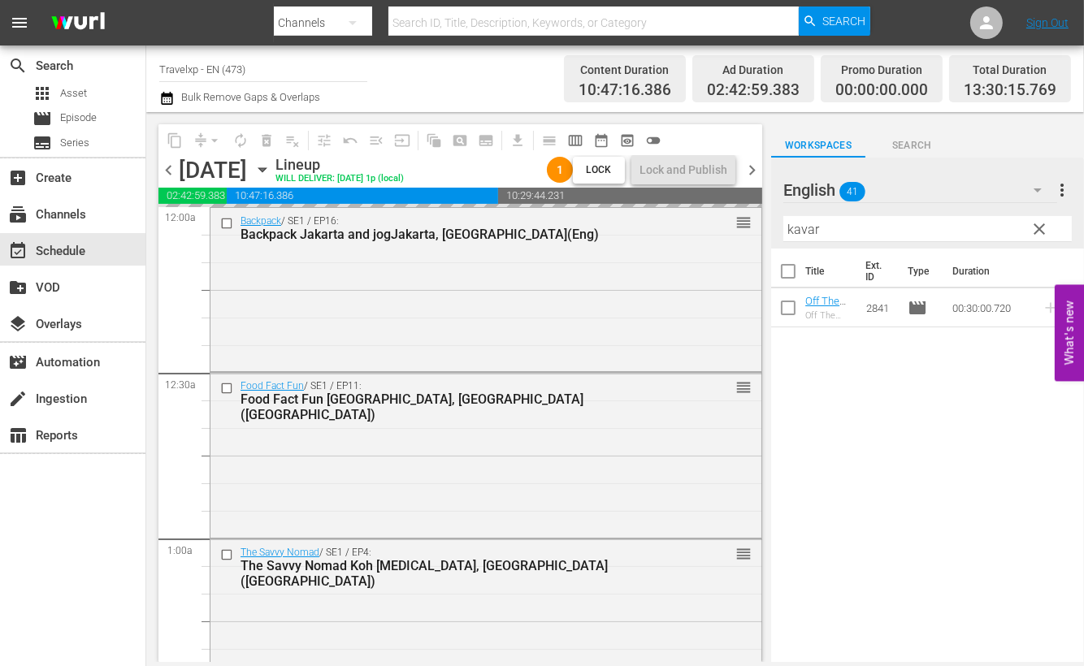
click at [792, 225] on input "kavar" at bounding box center [928, 229] width 289 height 26
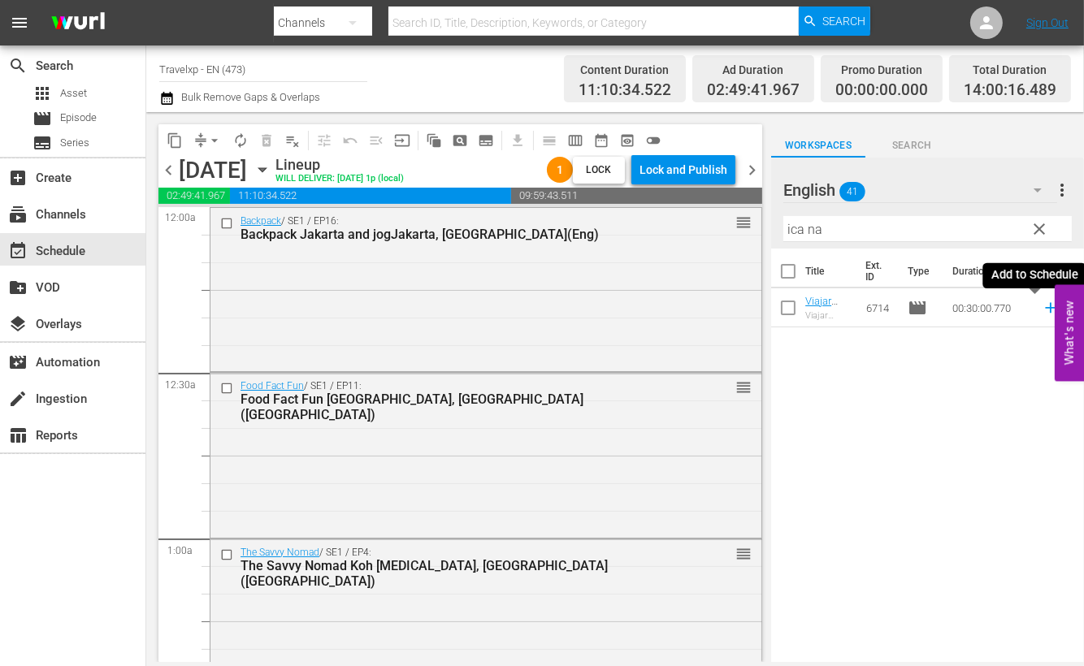
click at [1045, 308] on icon at bounding box center [1050, 308] width 11 height 11
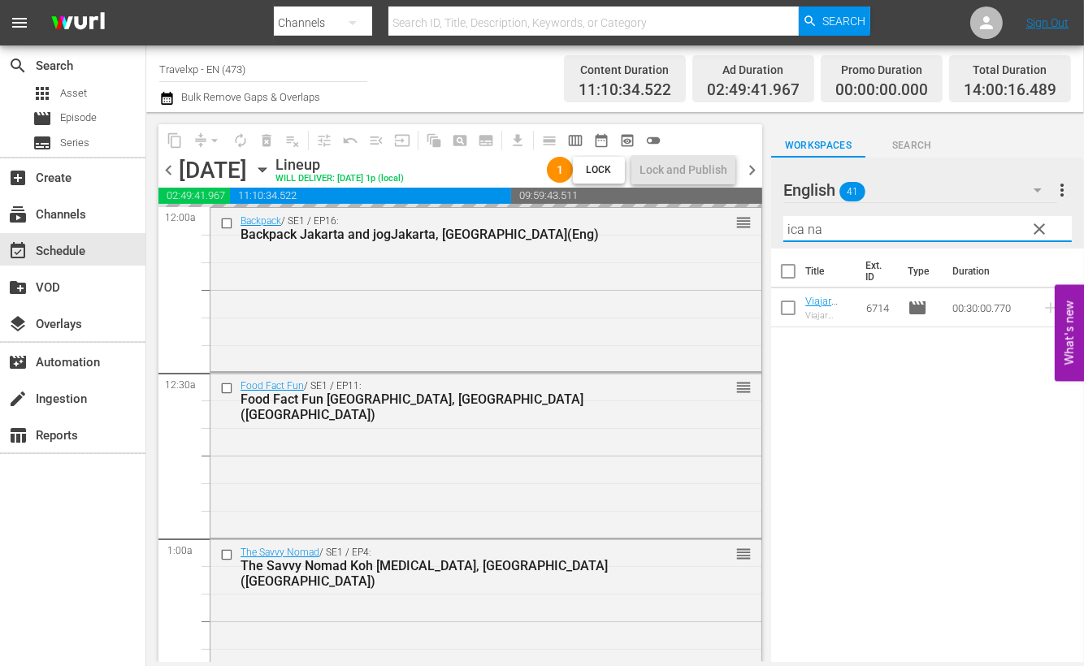
drag, startPoint x: 839, startPoint y: 229, endPoint x: 771, endPoint y: 224, distance: 67.7
click at [771, 224] on div "English 41 English more_vert clear Filter by Title ica na" at bounding box center [927, 203] width 313 height 91
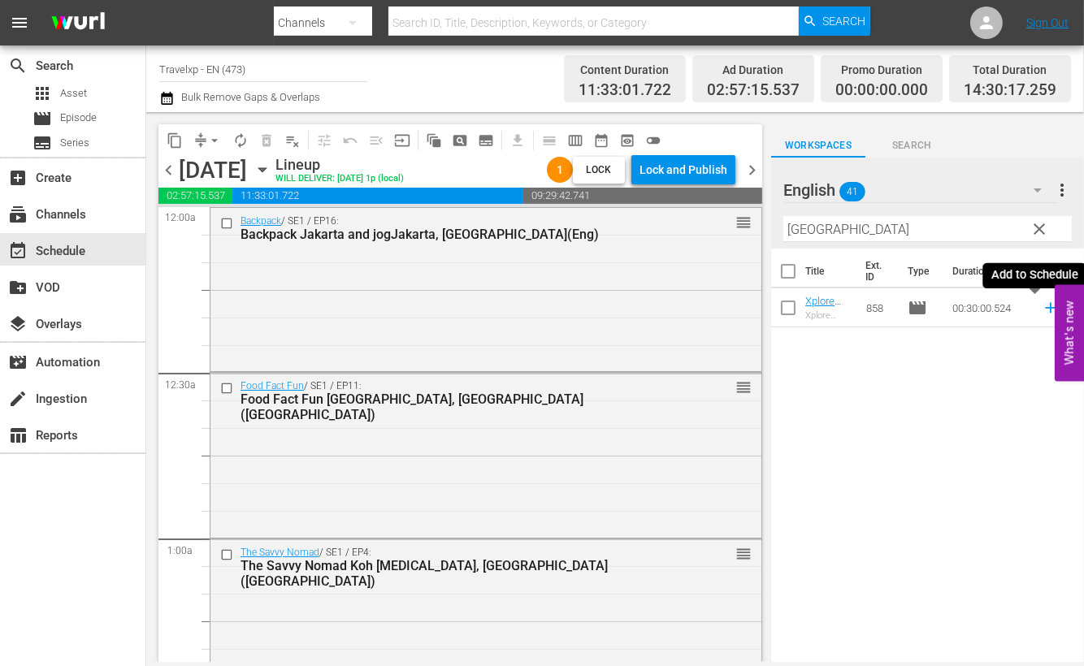
click at [1042, 306] on icon at bounding box center [1051, 308] width 18 height 18
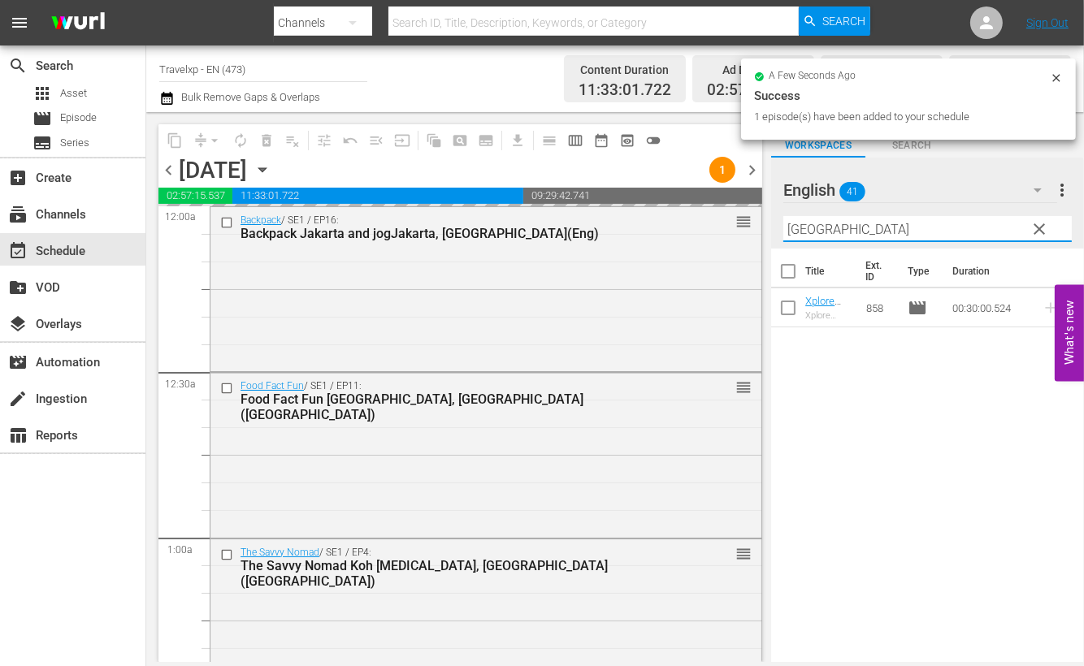
click at [809, 232] on input "cairo" at bounding box center [928, 229] width 289 height 26
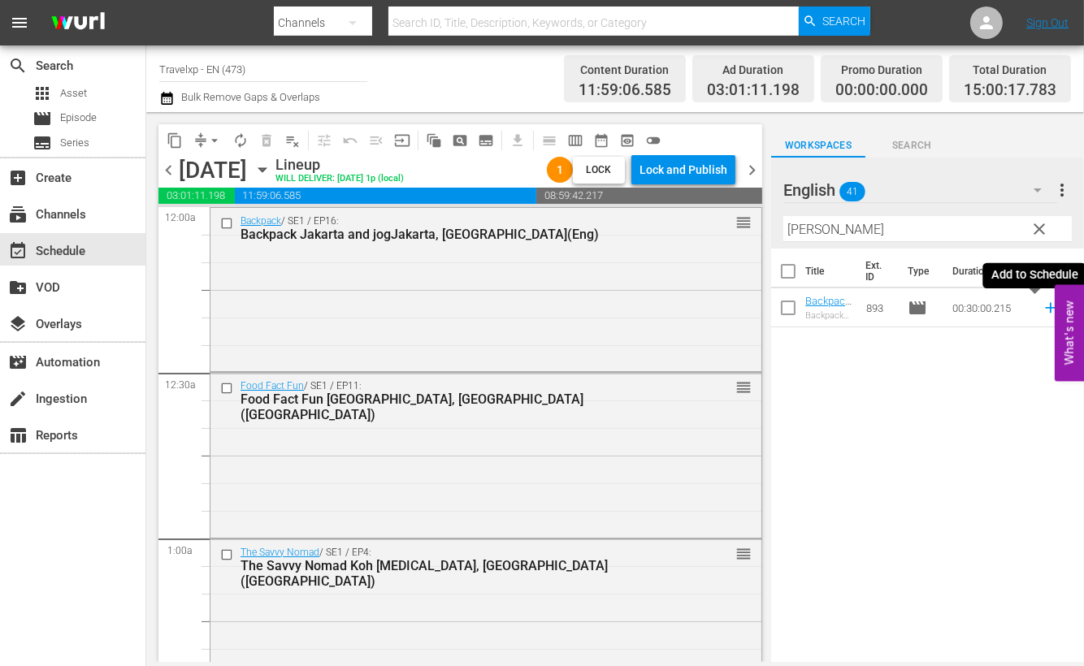
click at [1045, 306] on icon at bounding box center [1050, 308] width 11 height 11
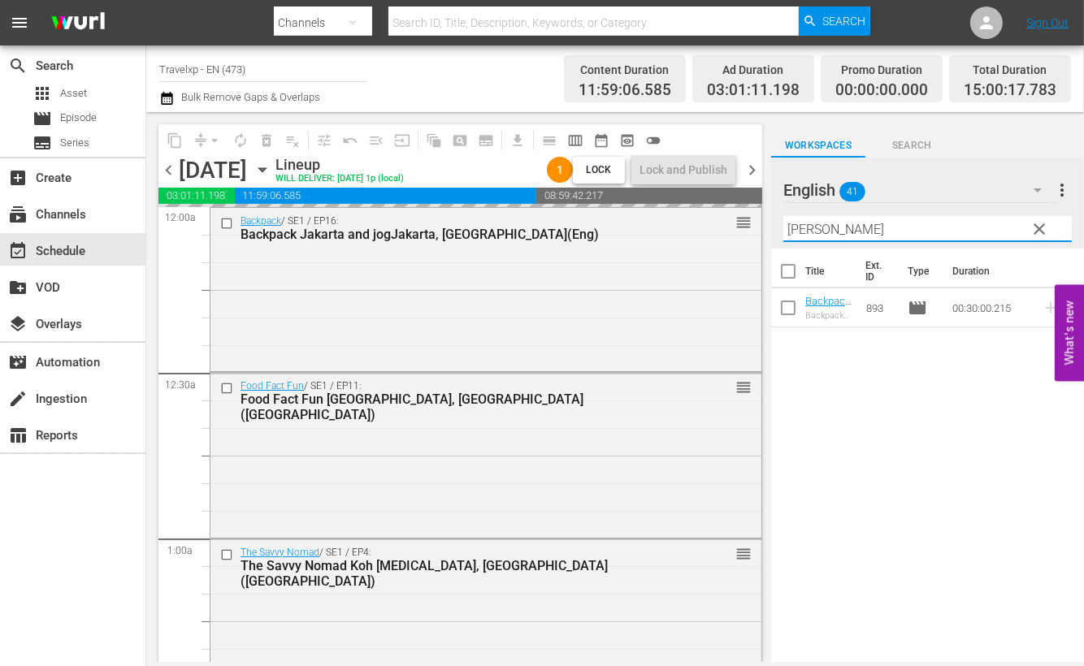
click at [797, 227] on input "[PERSON_NAME]" at bounding box center [928, 229] width 289 height 26
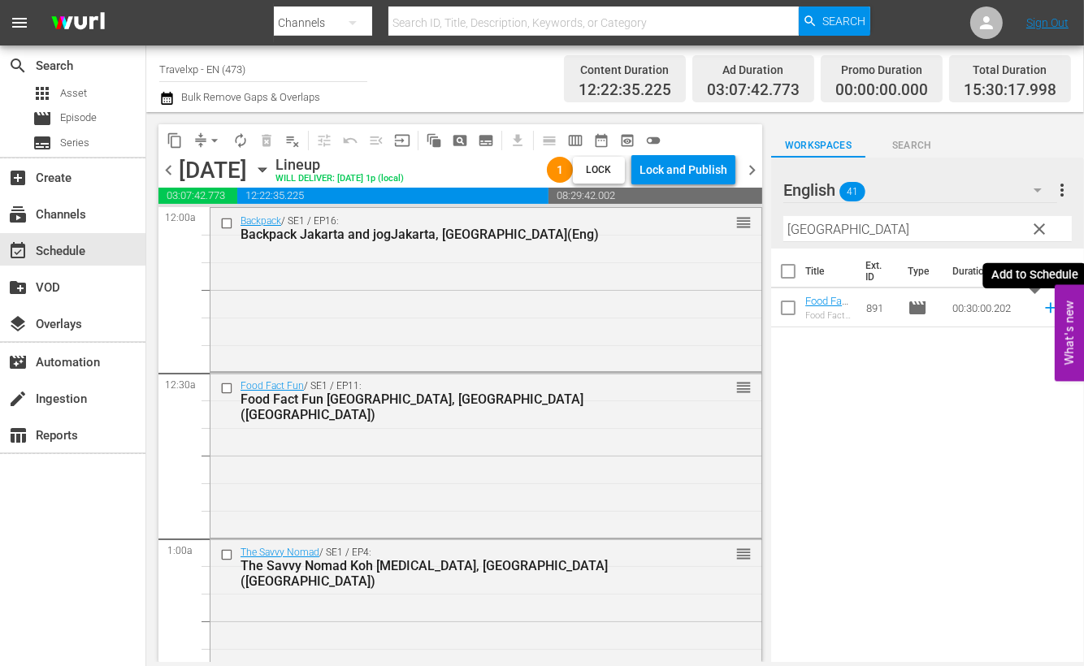
click at [1045, 310] on icon at bounding box center [1050, 308] width 11 height 11
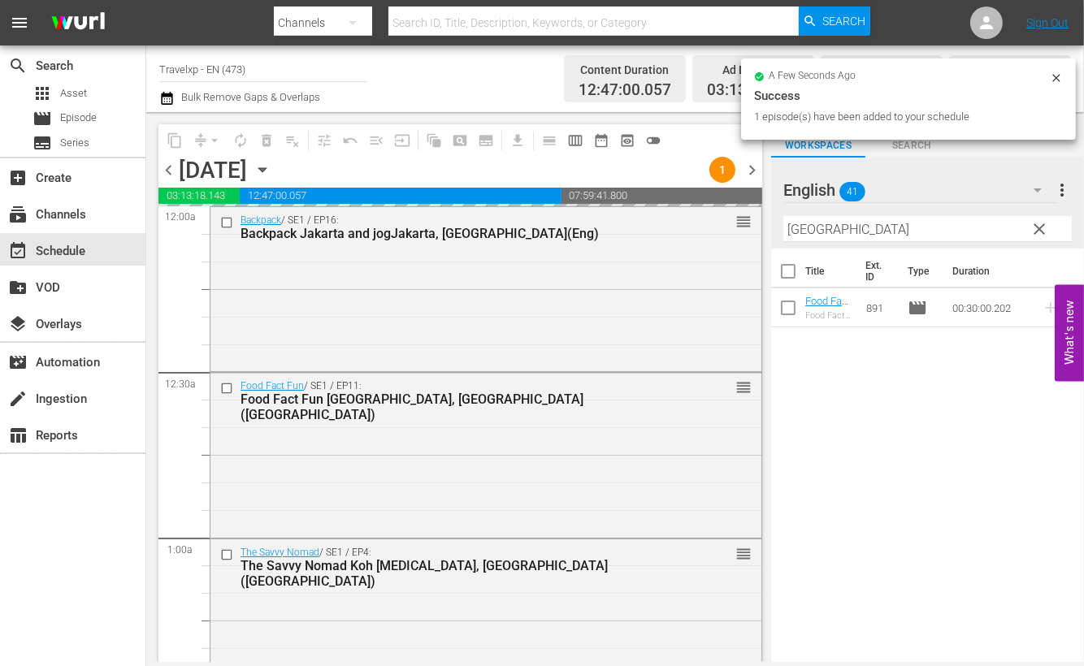
click at [805, 221] on input "[GEOGRAPHIC_DATA]" at bounding box center [928, 229] width 289 height 26
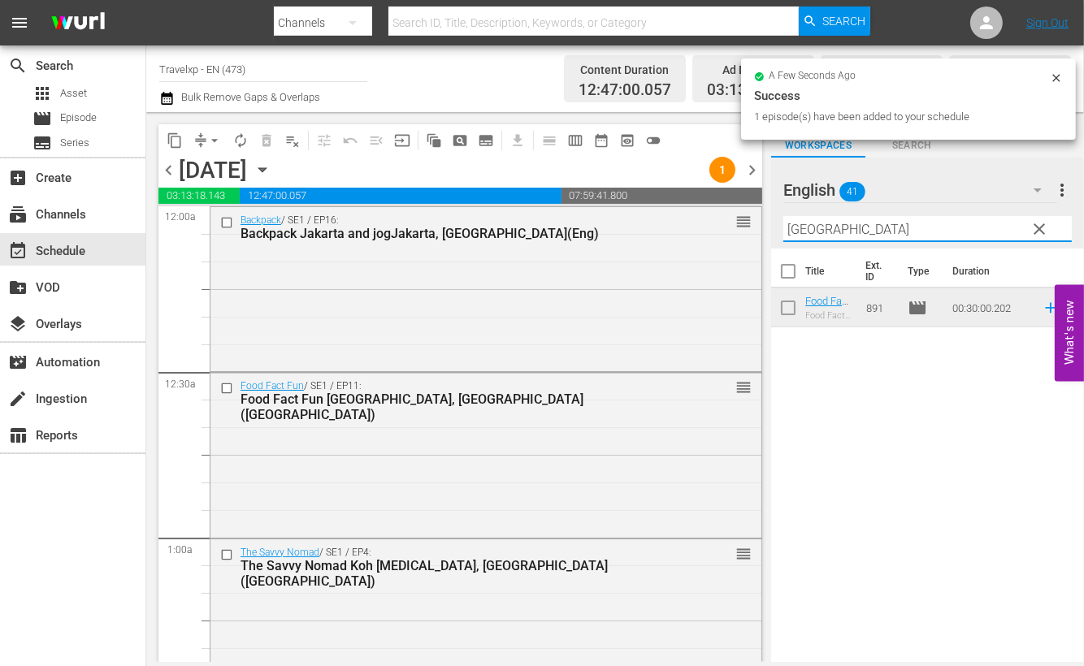
click at [805, 221] on input "[GEOGRAPHIC_DATA]" at bounding box center [928, 229] width 289 height 26
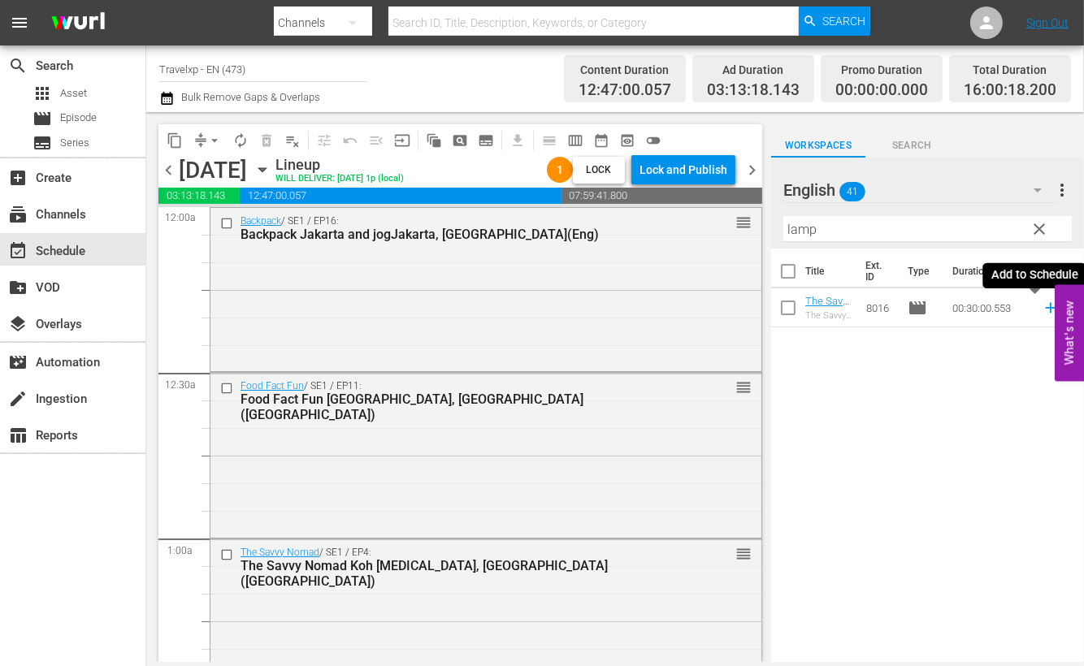
click at [1045, 305] on icon at bounding box center [1050, 308] width 11 height 11
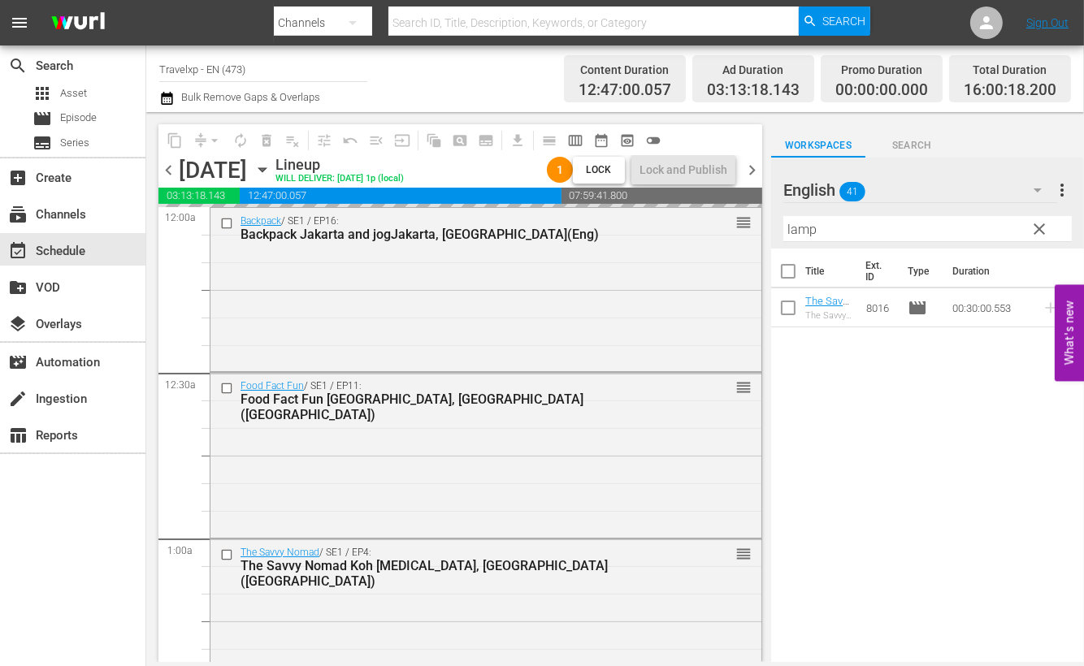
click at [796, 226] on input "lamp" at bounding box center [928, 229] width 289 height 26
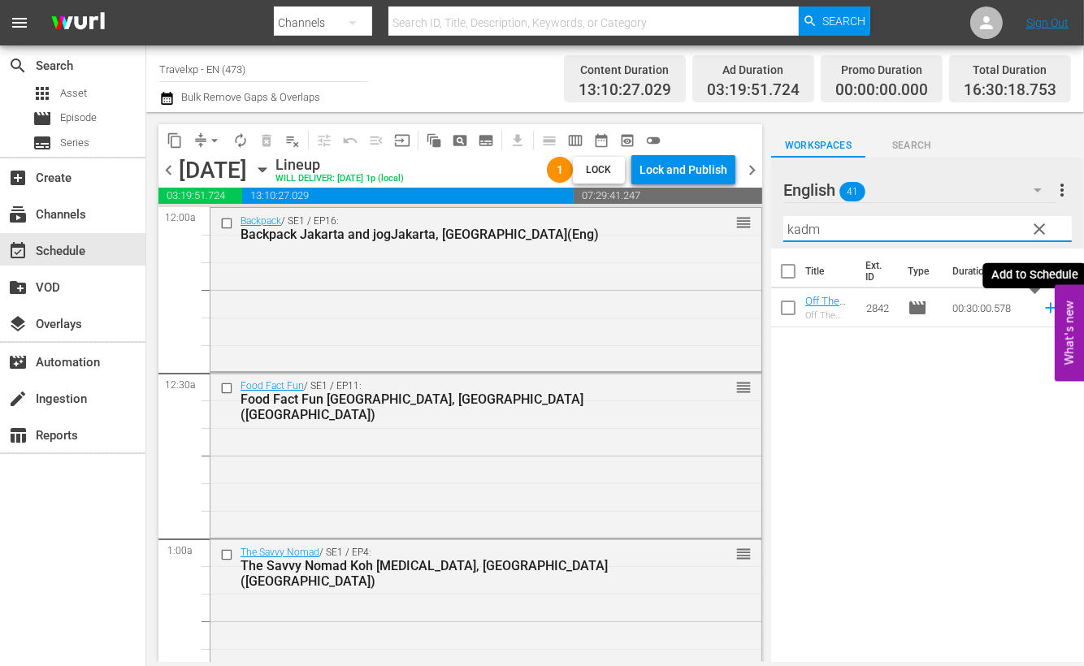
click at [1045, 306] on icon at bounding box center [1050, 308] width 11 height 11
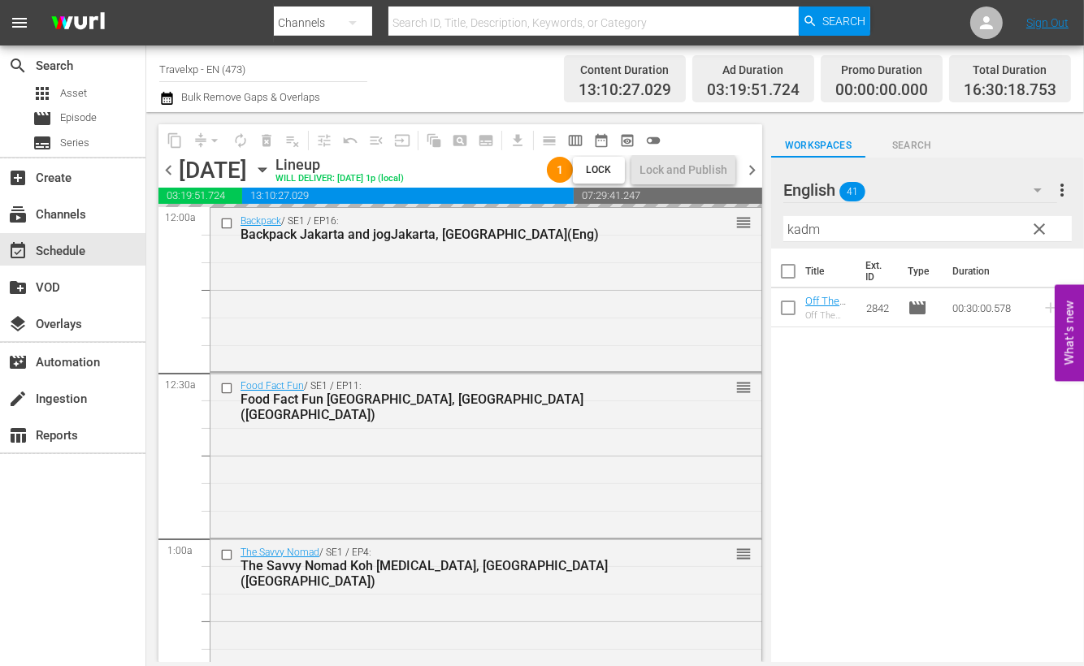
click at [804, 224] on input "kadm" at bounding box center [928, 229] width 289 height 26
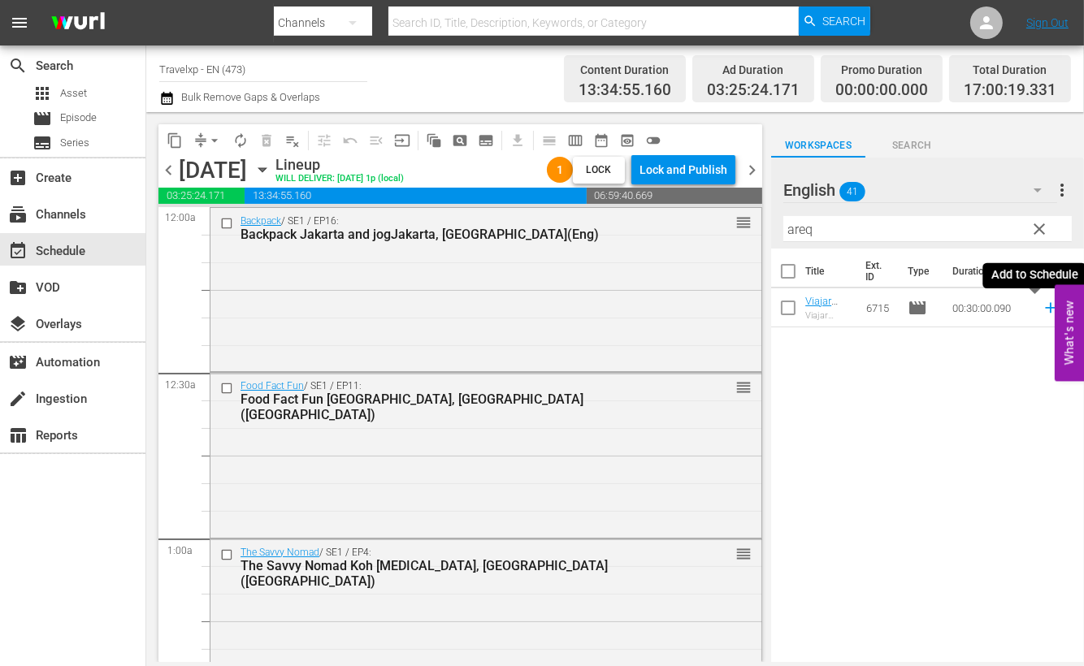
click at [1042, 310] on icon at bounding box center [1051, 308] width 18 height 18
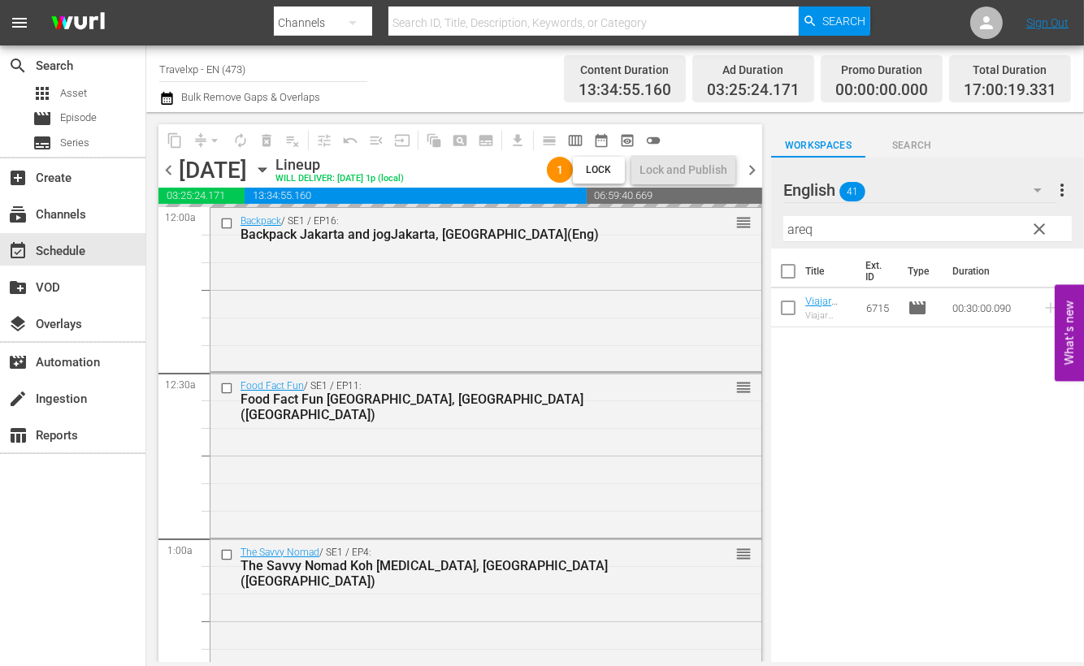
click at [797, 233] on input "areq" at bounding box center [928, 229] width 289 height 26
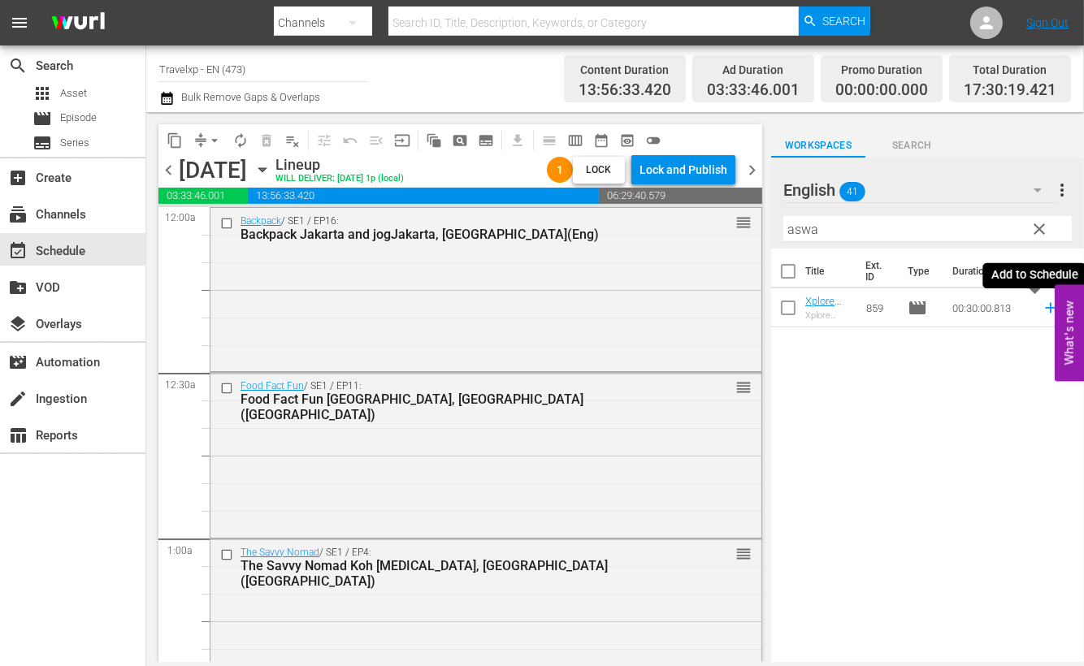
click at [1045, 305] on icon at bounding box center [1050, 308] width 11 height 11
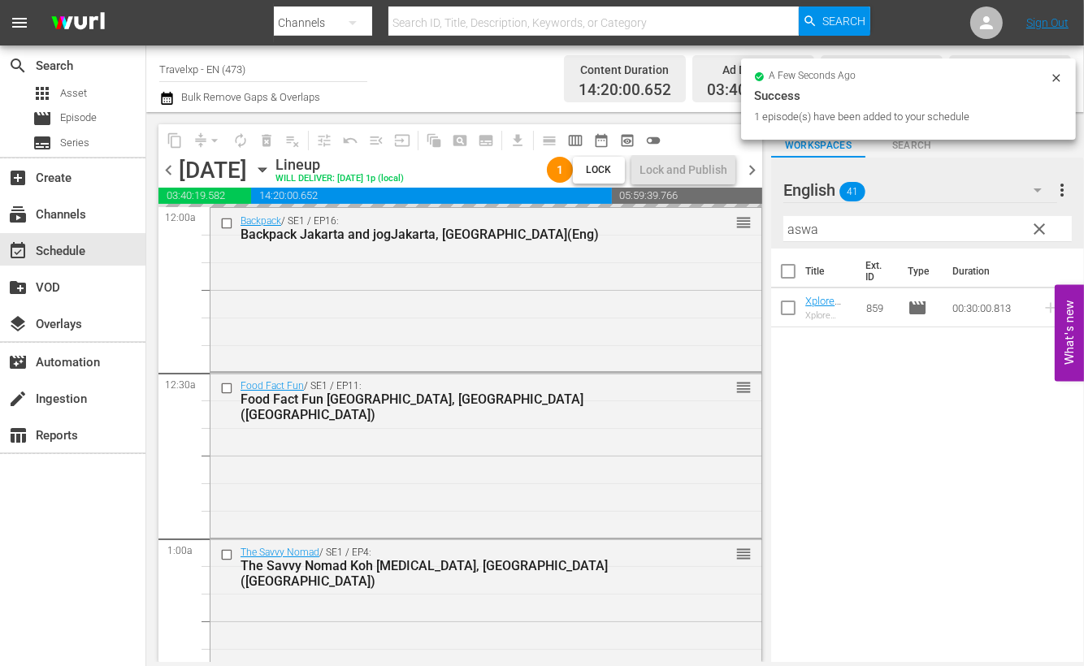
click at [799, 227] on input "aswa" at bounding box center [928, 229] width 289 height 26
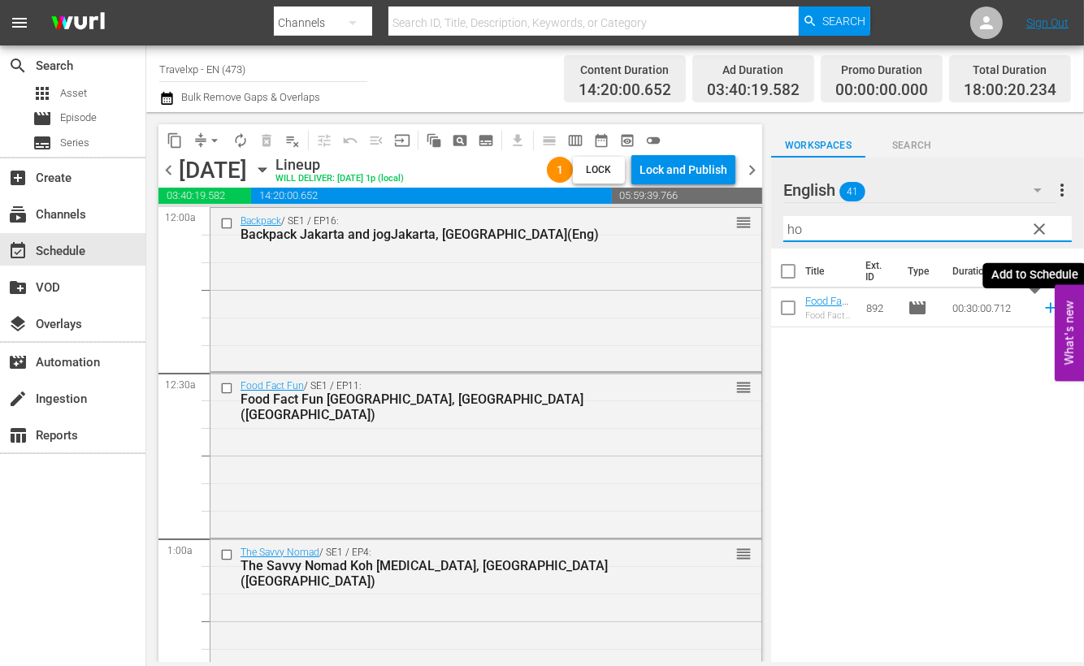
drag, startPoint x: 1031, startPoint y: 309, endPoint x: 780, endPoint y: 213, distance: 268.8
click at [1042, 309] on icon at bounding box center [1051, 308] width 18 height 18
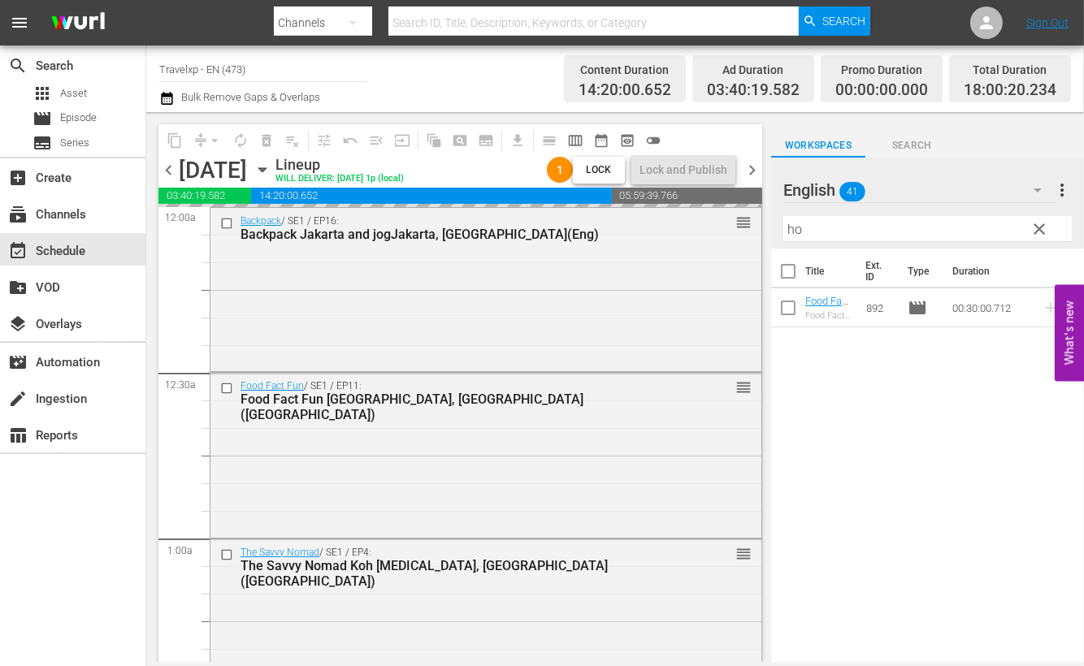
click at [797, 230] on input "ho" at bounding box center [928, 229] width 289 height 26
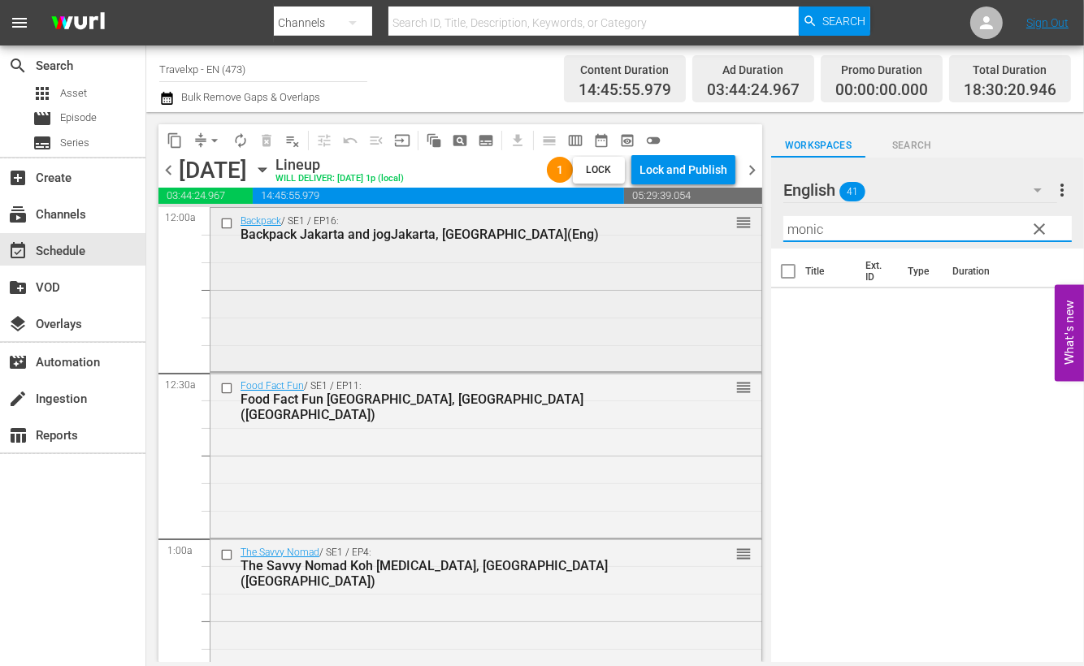
drag, startPoint x: 840, startPoint y: 233, endPoint x: 640, endPoint y: 209, distance: 201.4
click at [640, 209] on div "content_copy compress arrow_drop_down autorenew_outlined delete_forever_outline…" at bounding box center [615, 387] width 938 height 550
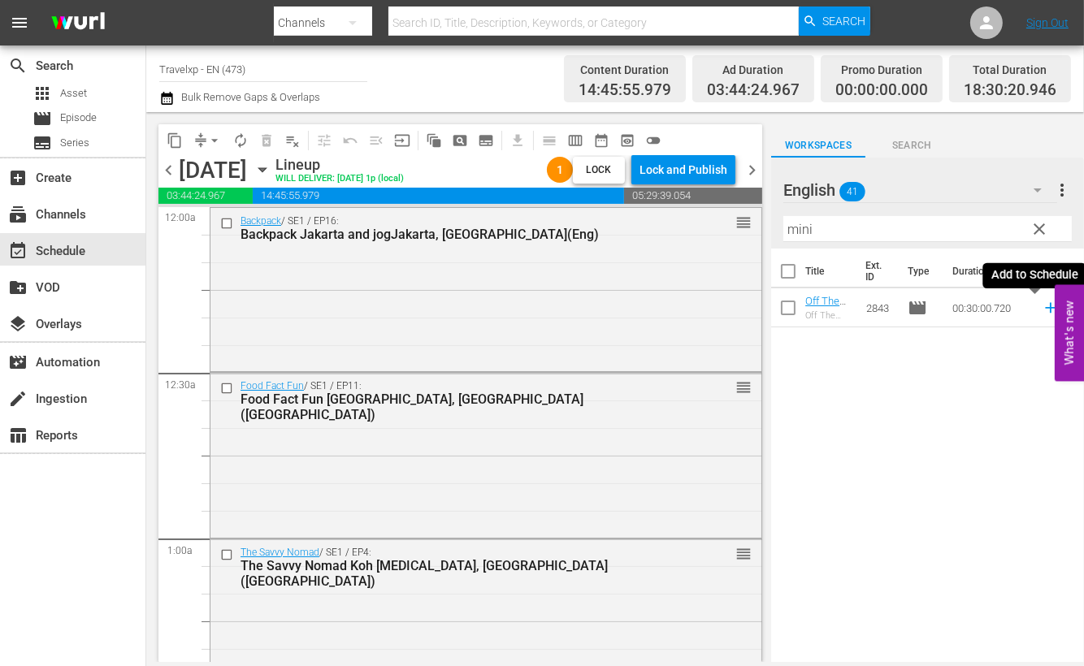
click at [1042, 306] on icon at bounding box center [1051, 308] width 18 height 18
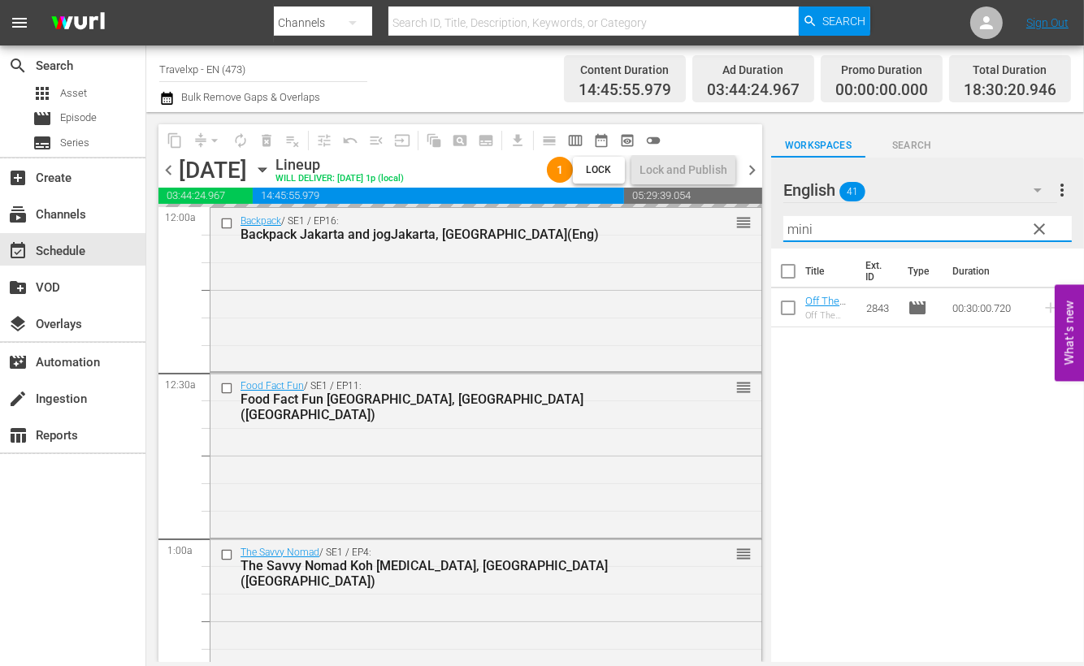
click at [803, 225] on input "mini" at bounding box center [928, 229] width 289 height 26
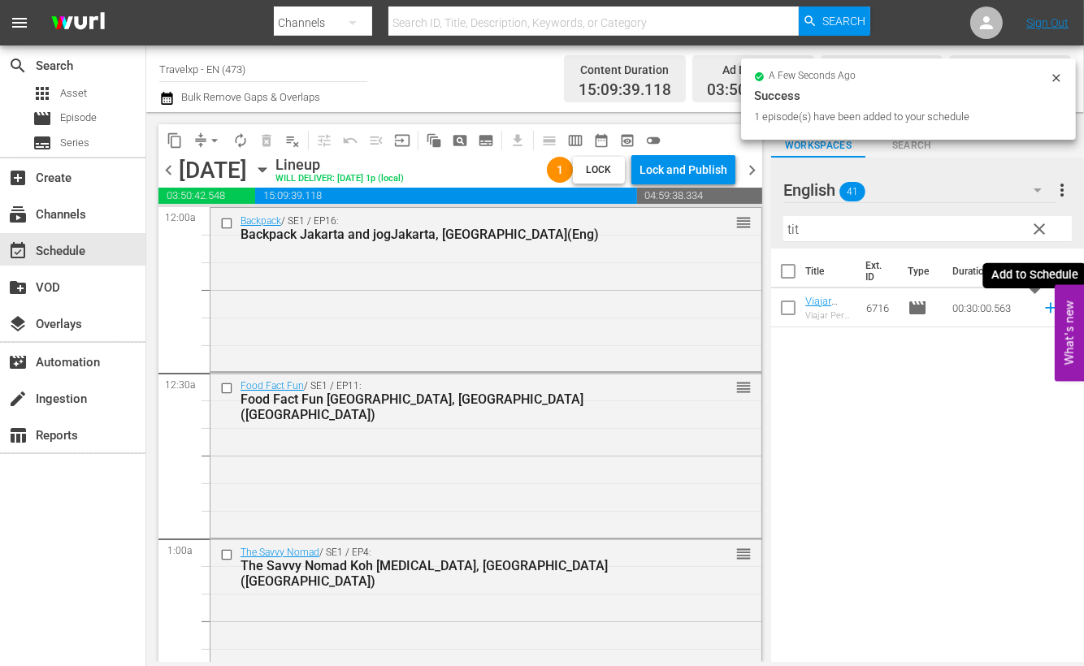
click at [1045, 307] on icon at bounding box center [1050, 308] width 11 height 11
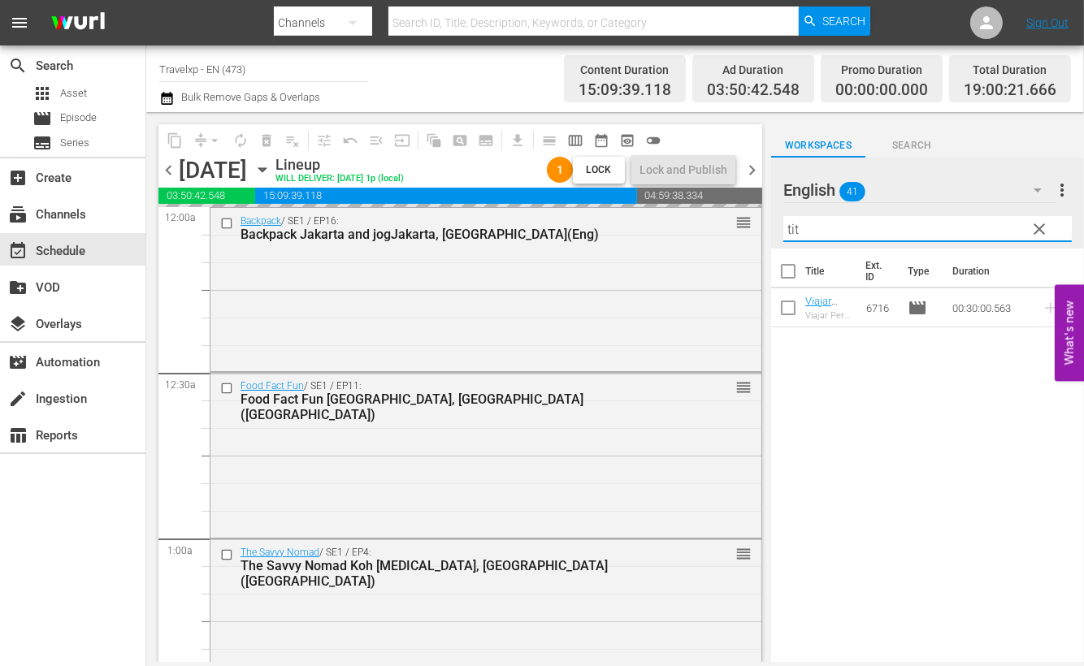
click at [790, 228] on input "tit" at bounding box center [928, 229] width 289 height 26
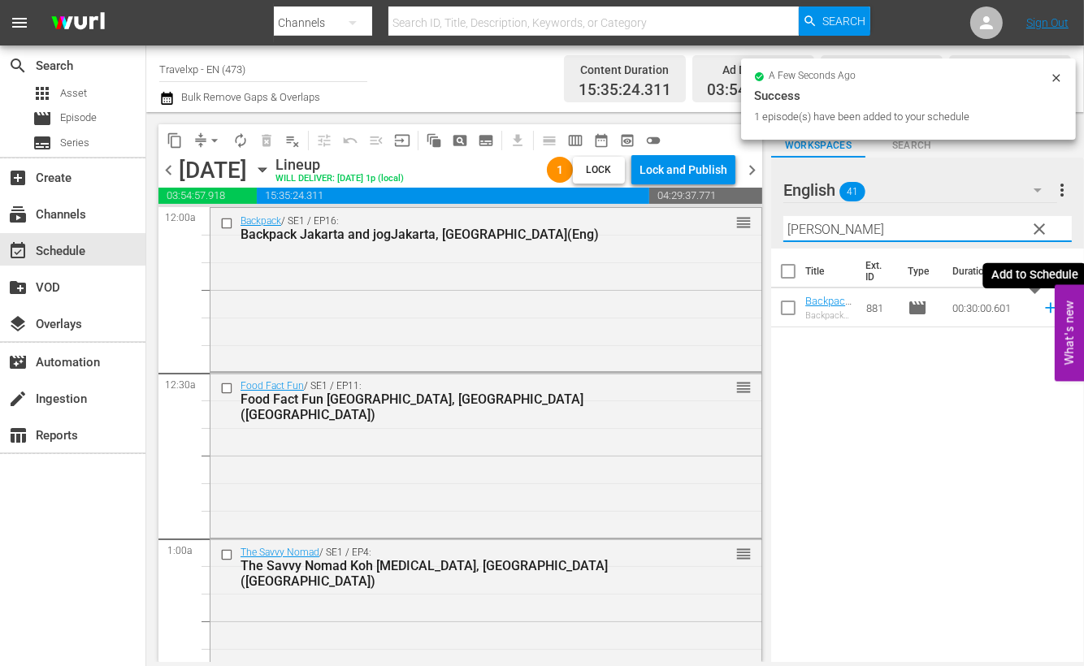
click at [1042, 306] on icon at bounding box center [1051, 308] width 18 height 18
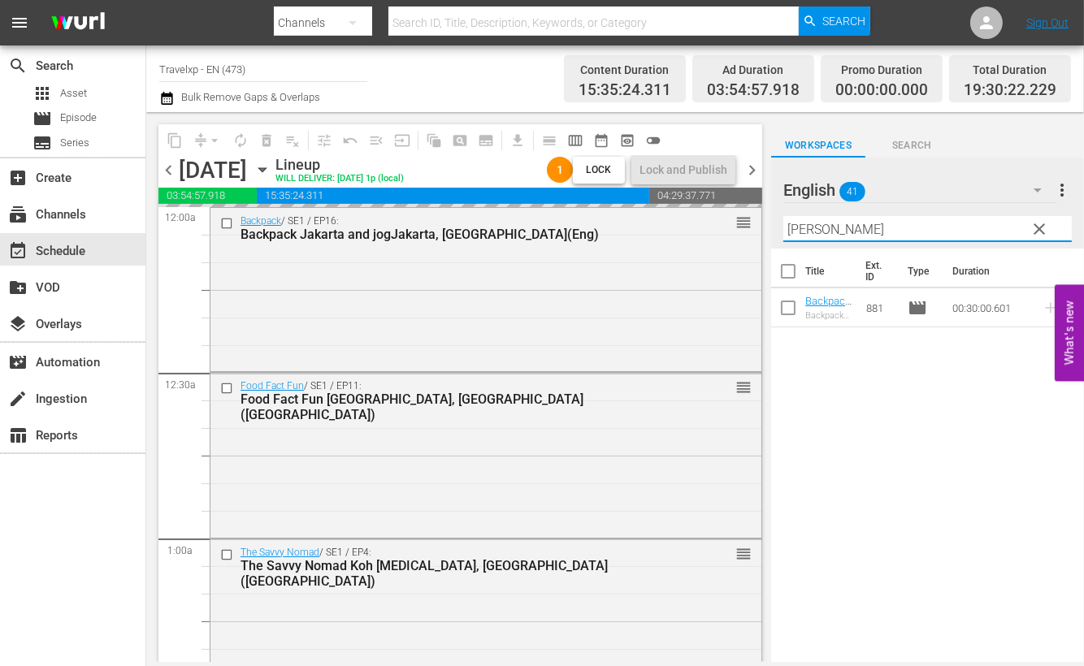
click at [797, 233] on input "[PERSON_NAME]" at bounding box center [928, 229] width 289 height 26
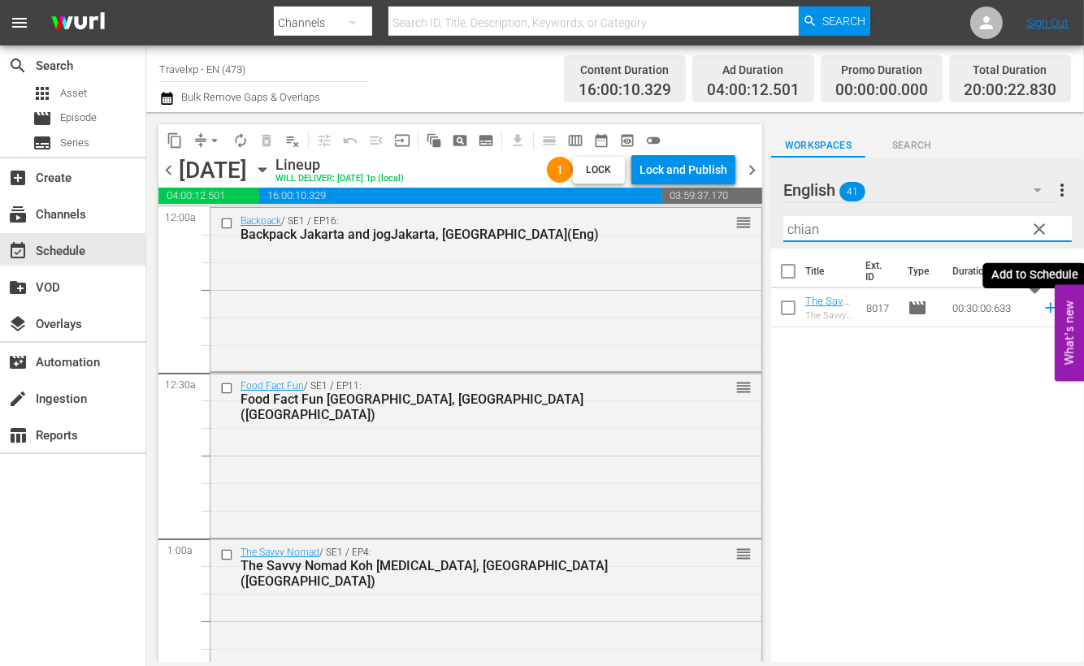
click at [1042, 306] on icon at bounding box center [1051, 308] width 18 height 18
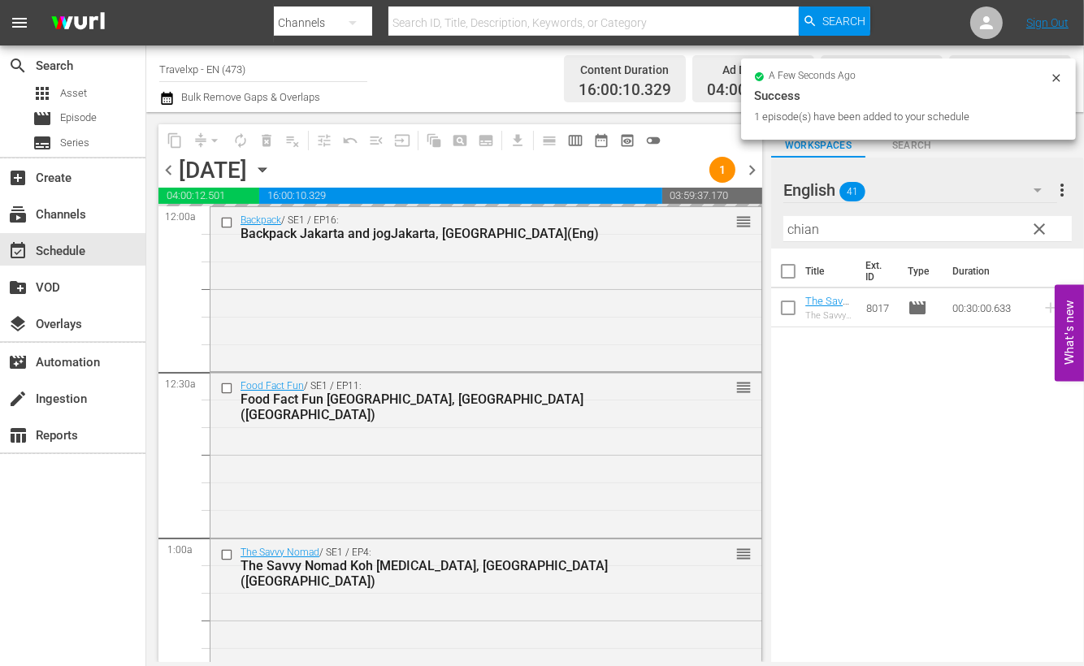
click at [797, 229] on input "chian" at bounding box center [928, 229] width 289 height 26
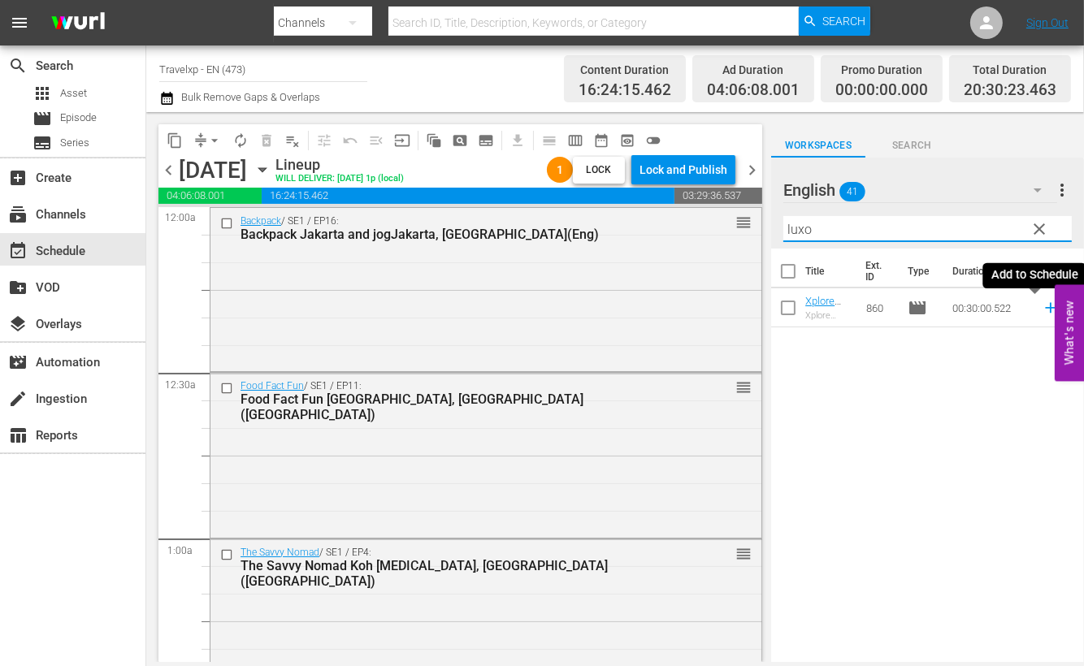
drag, startPoint x: 1035, startPoint y: 308, endPoint x: 879, endPoint y: 245, distance: 168.1
click at [1045, 308] on icon at bounding box center [1050, 308] width 11 height 11
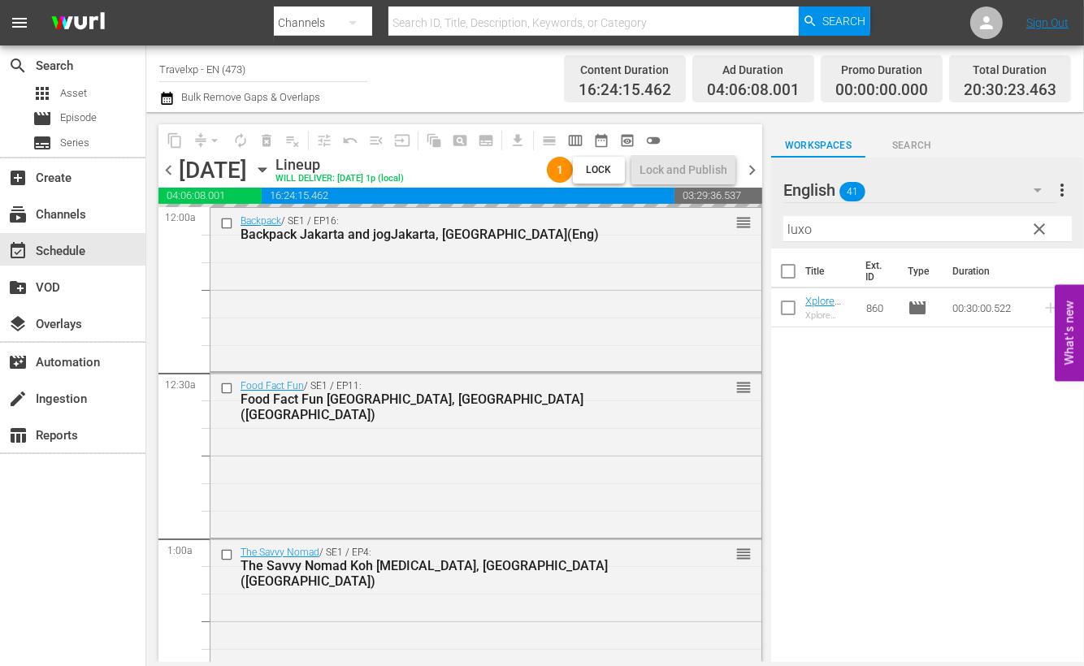
click at [795, 229] on input "luxo" at bounding box center [928, 229] width 289 height 26
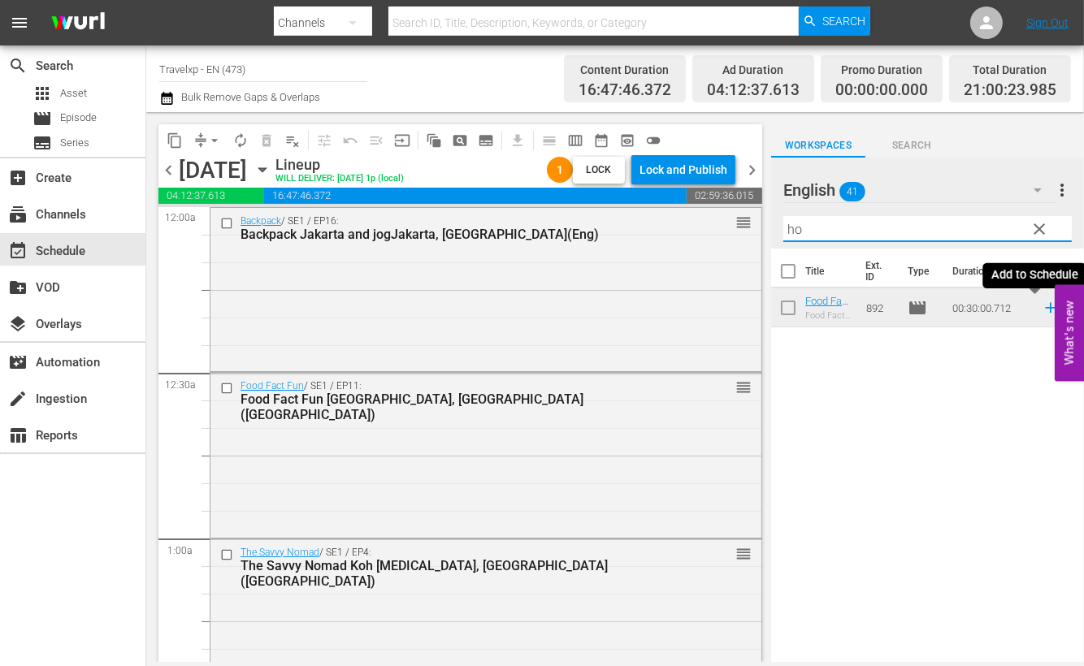
drag, startPoint x: 1036, startPoint y: 308, endPoint x: 890, endPoint y: 193, distance: 185.7
click at [1045, 308] on icon at bounding box center [1050, 308] width 11 height 11
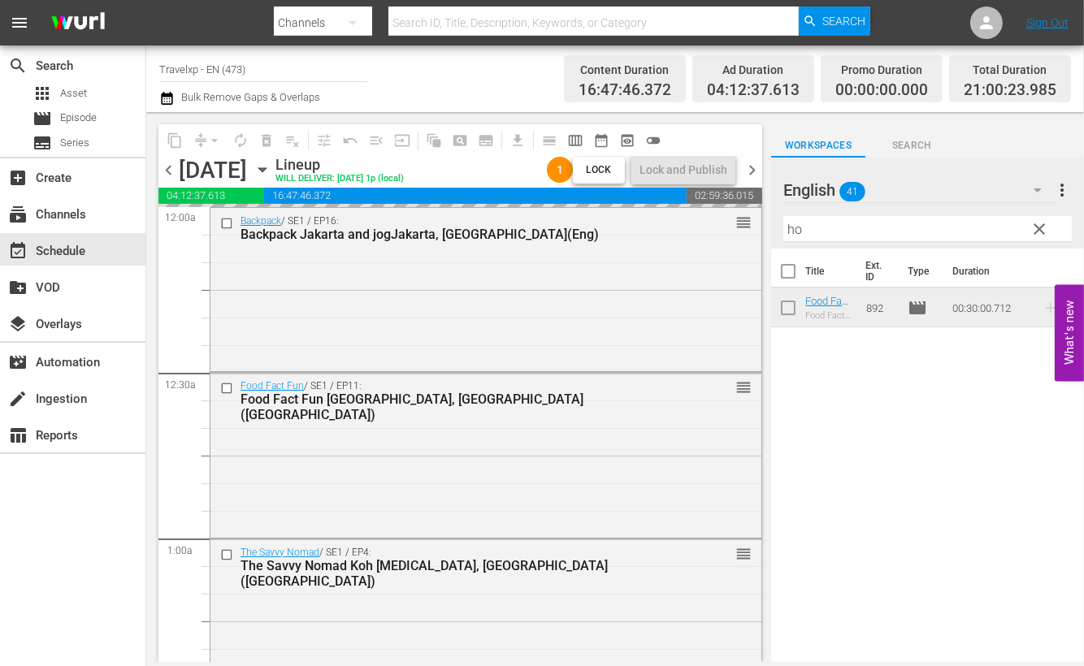
click at [794, 231] on input "ho" at bounding box center [928, 229] width 289 height 26
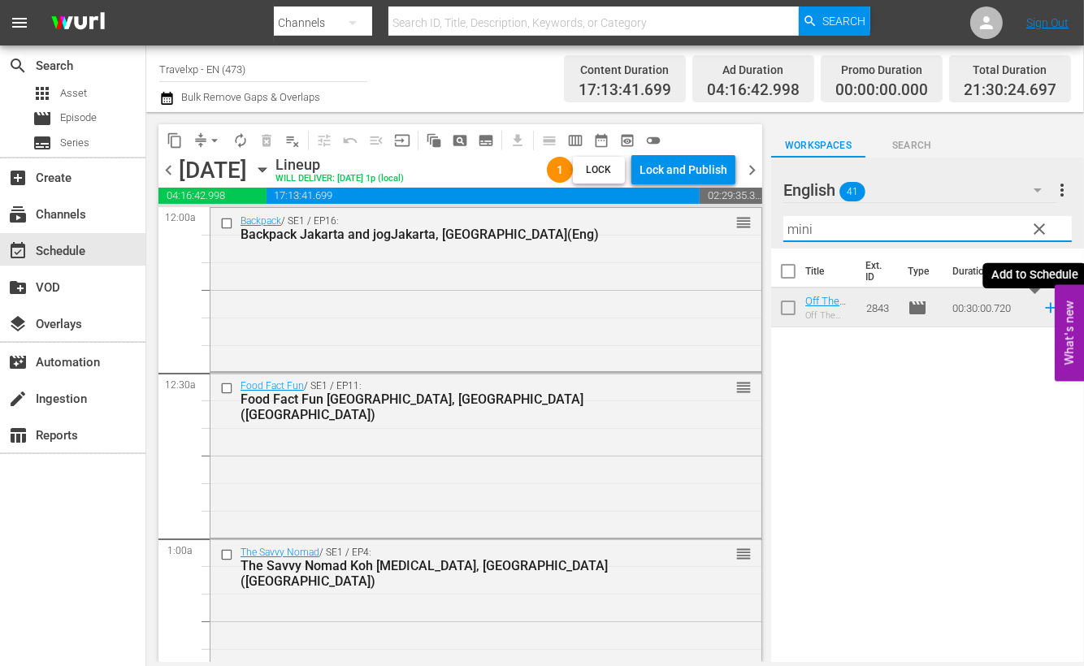
click at [1042, 309] on icon at bounding box center [1051, 308] width 18 height 18
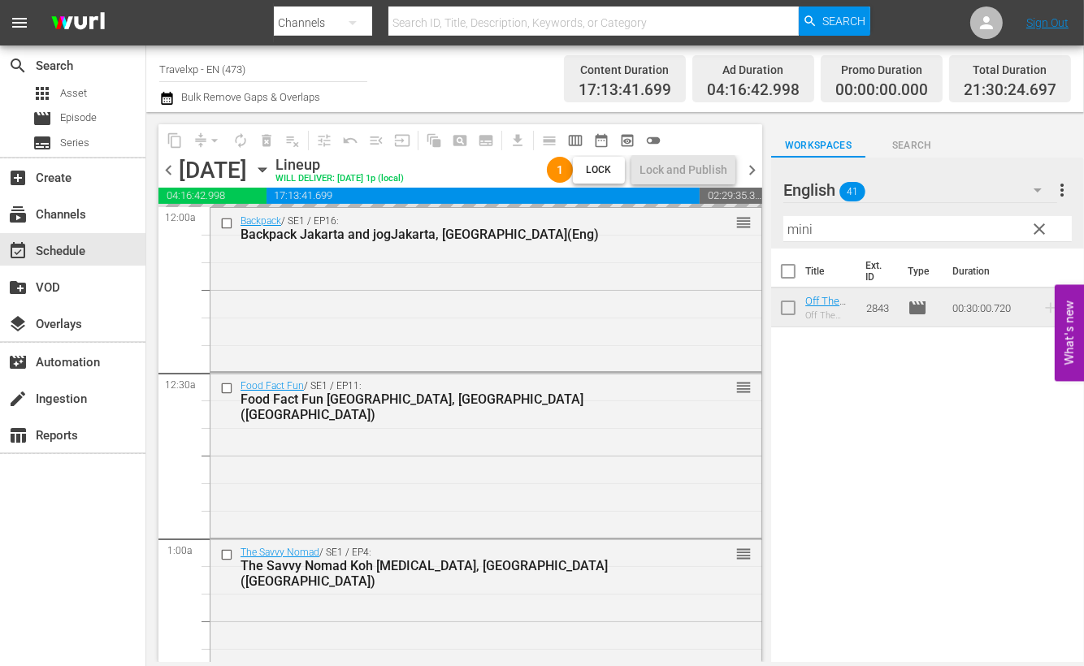
click at [805, 231] on input "mini" at bounding box center [928, 229] width 289 height 26
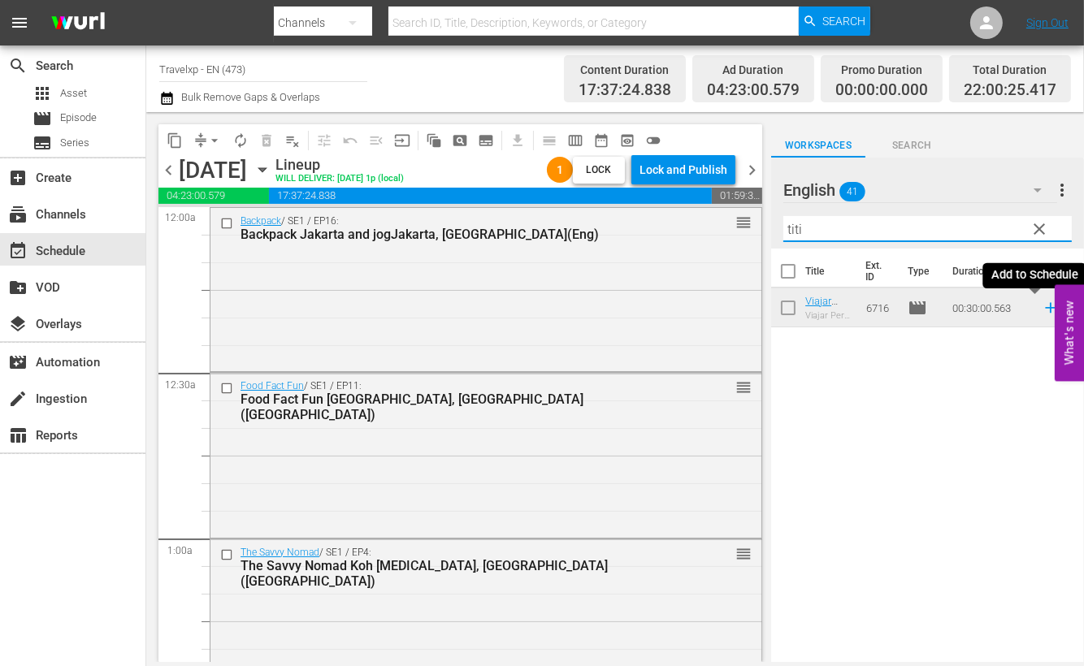
click at [1042, 311] on icon at bounding box center [1051, 308] width 18 height 18
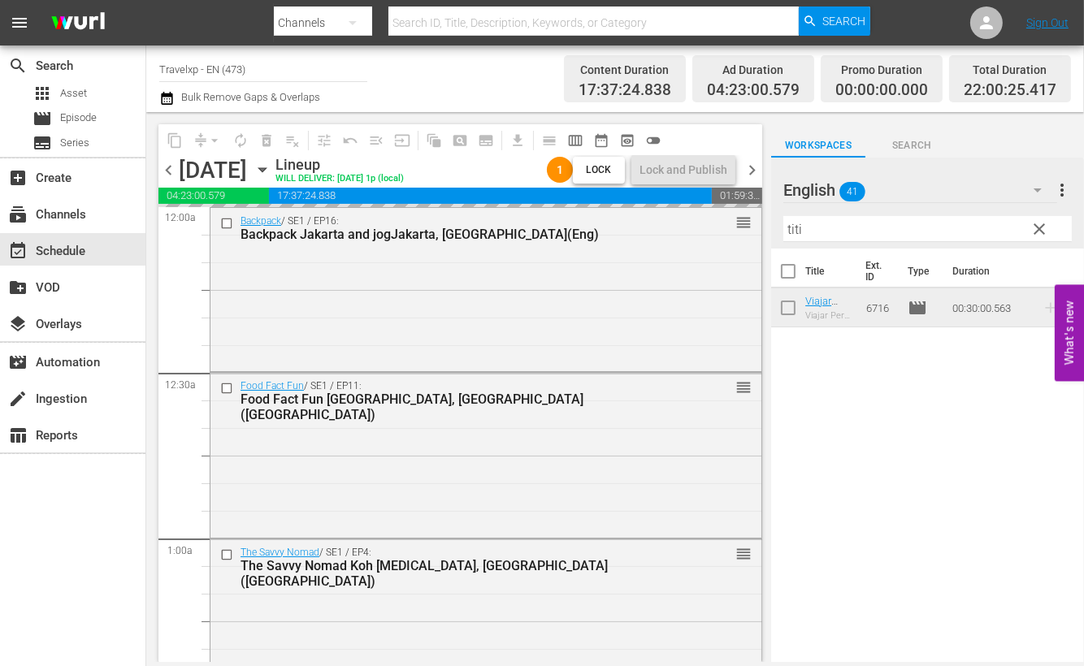
click at [797, 221] on input "titi" at bounding box center [928, 229] width 289 height 26
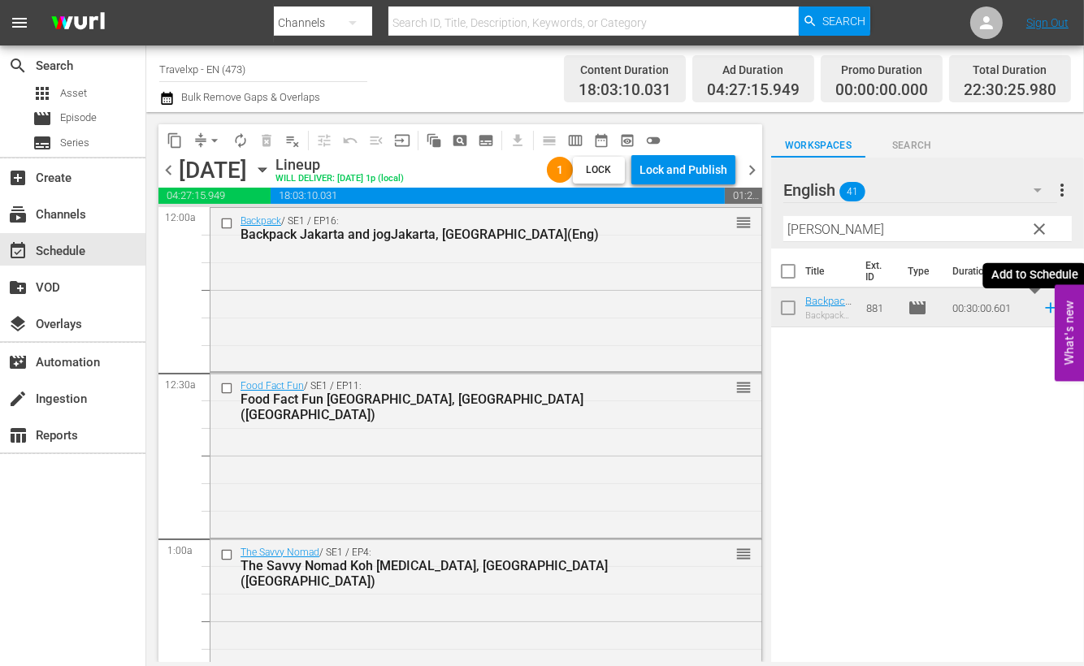
click at [1042, 306] on icon at bounding box center [1051, 308] width 18 height 18
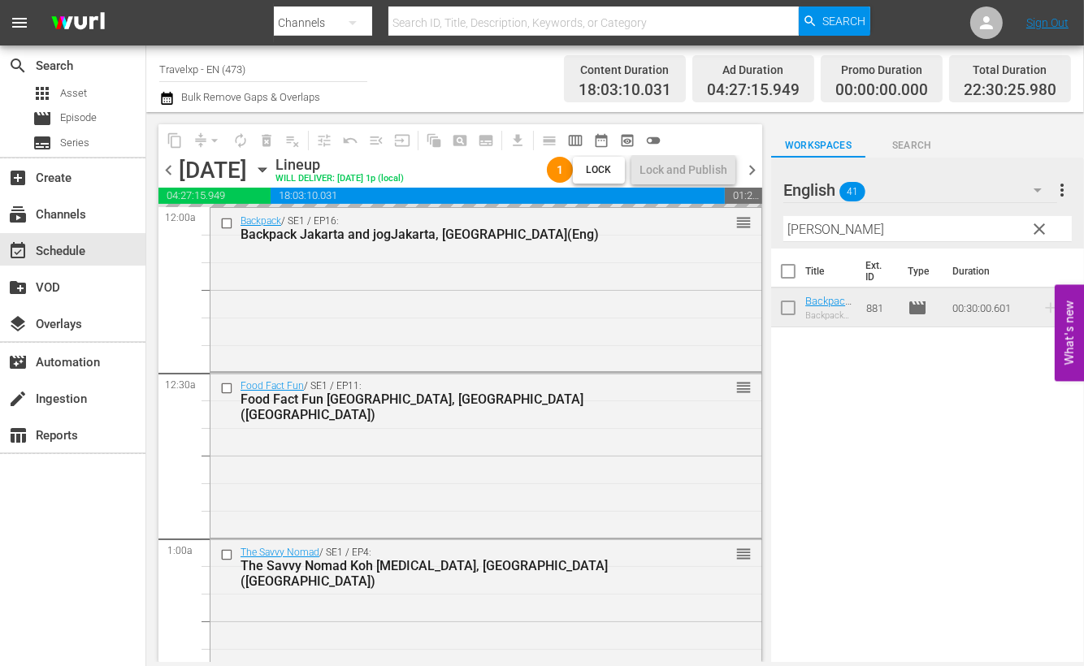
click at [793, 230] on input "[PERSON_NAME]" at bounding box center [928, 229] width 289 height 26
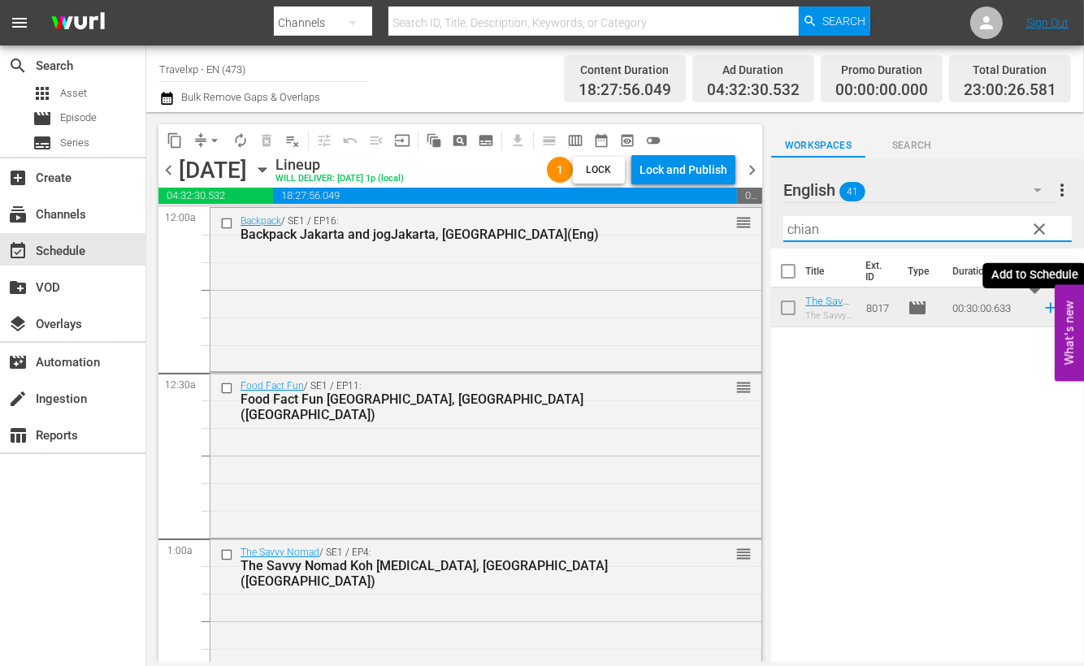
click at [1045, 308] on icon at bounding box center [1050, 308] width 11 height 11
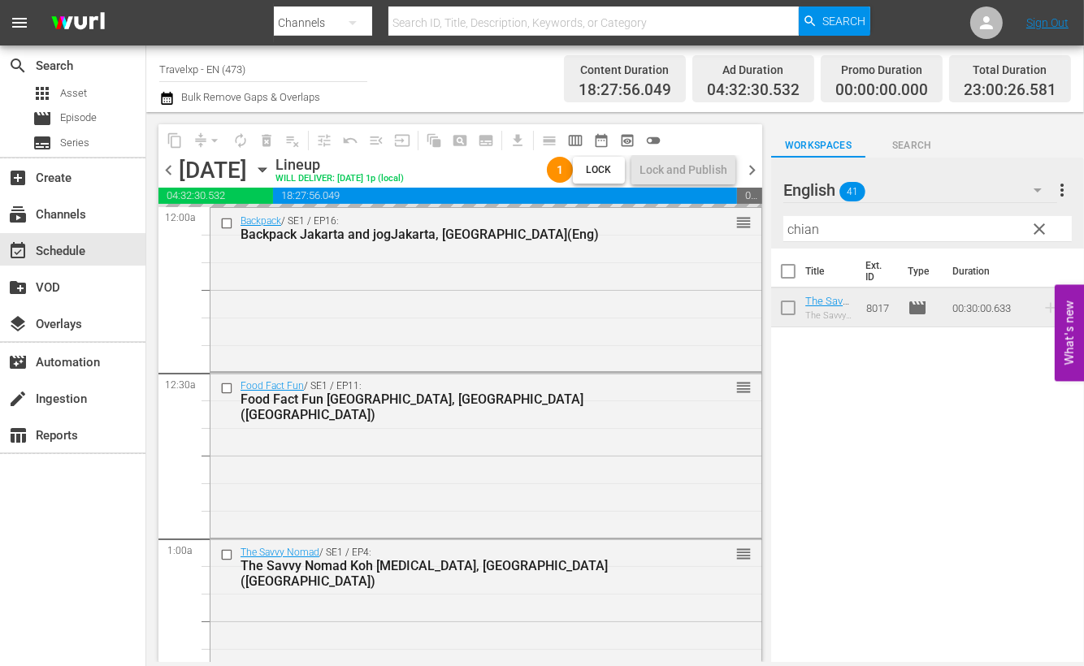
click at [792, 224] on input "chian" at bounding box center [928, 229] width 289 height 26
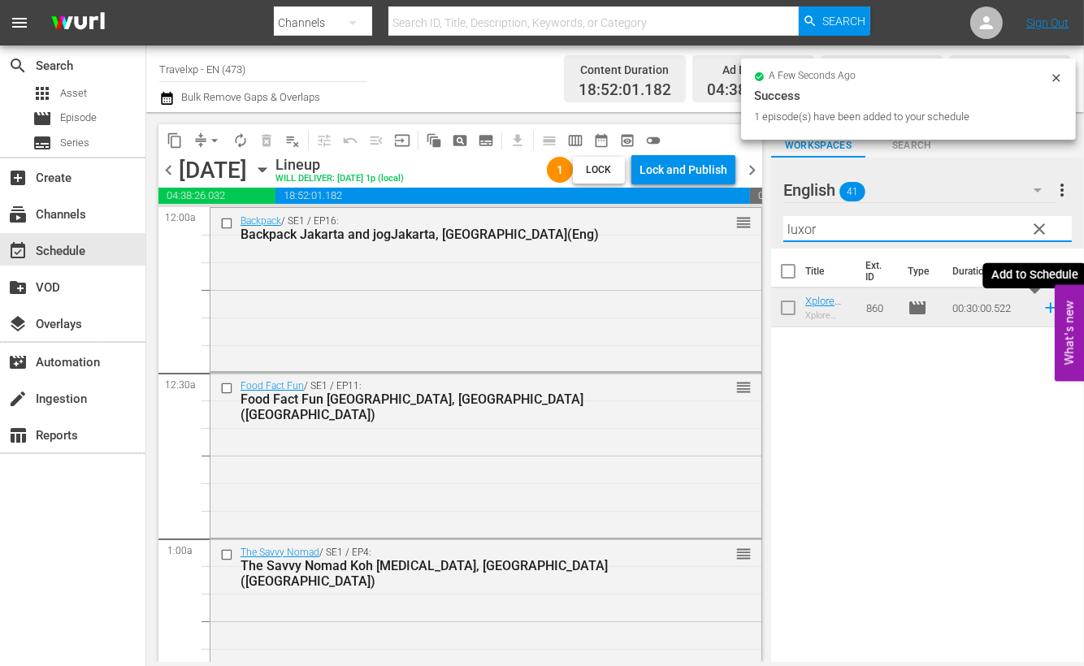
type input "luxor"
click at [1045, 308] on icon at bounding box center [1050, 308] width 11 height 11
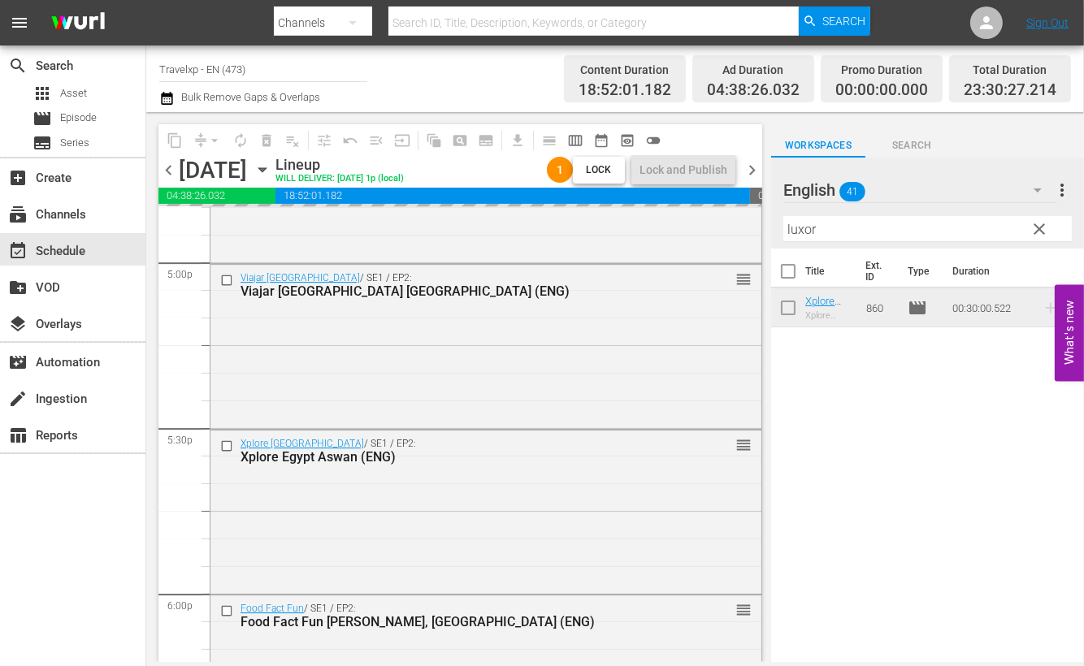
scroll to position [7502, 0]
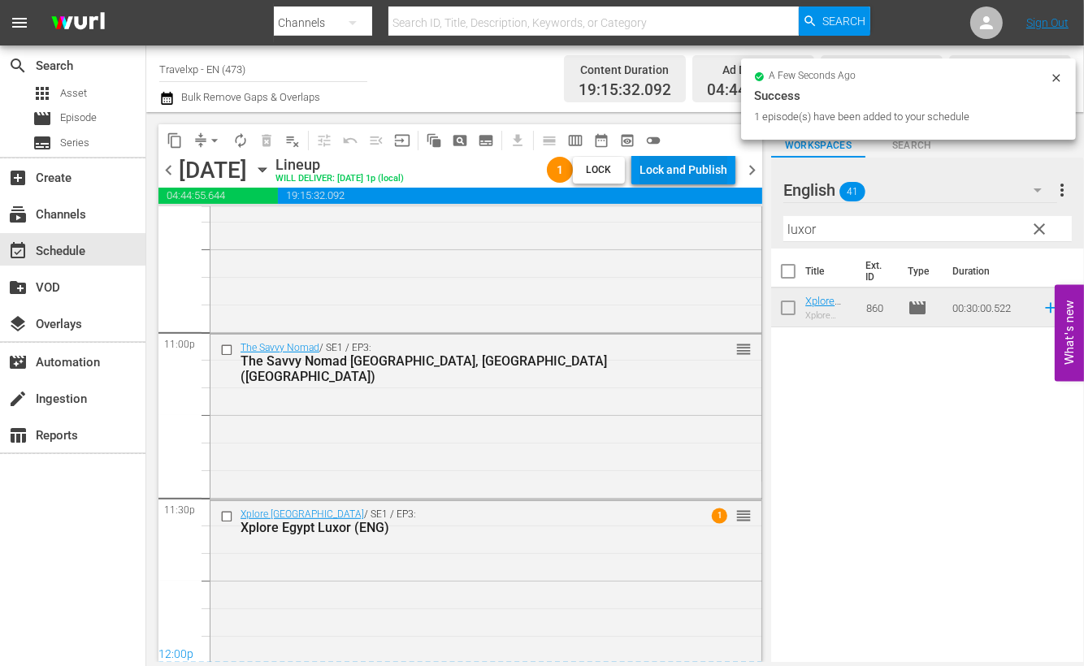
click at [704, 164] on div "Lock and Publish" at bounding box center [684, 169] width 88 height 29
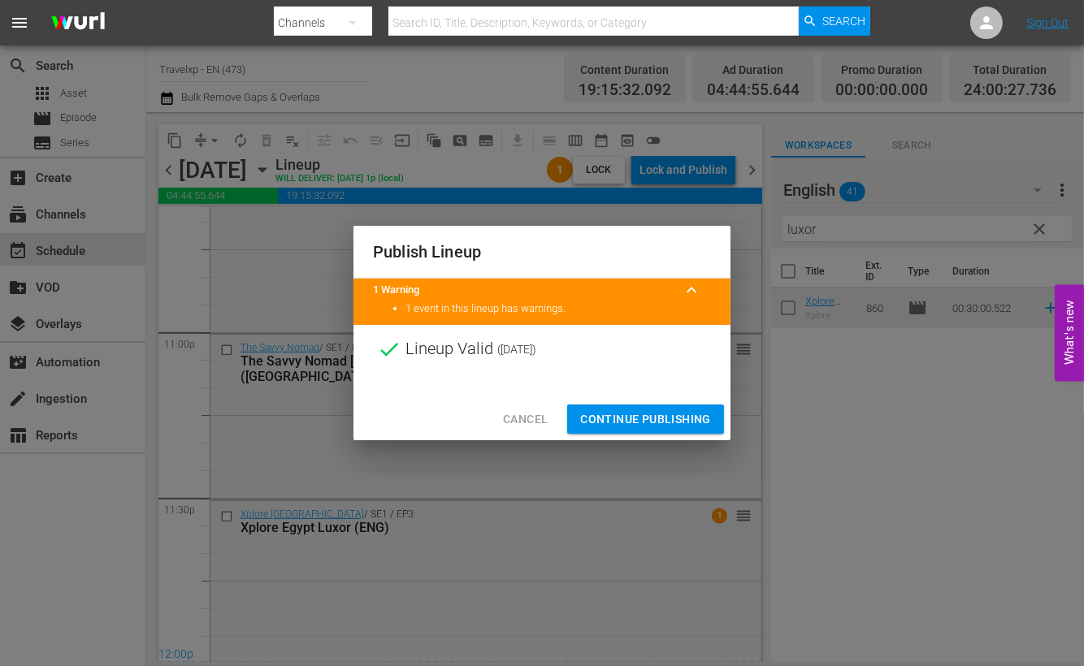
click at [661, 420] on span "Continue Publishing" at bounding box center [645, 420] width 131 height 20
